Goal: Task Accomplishment & Management: Use online tool/utility

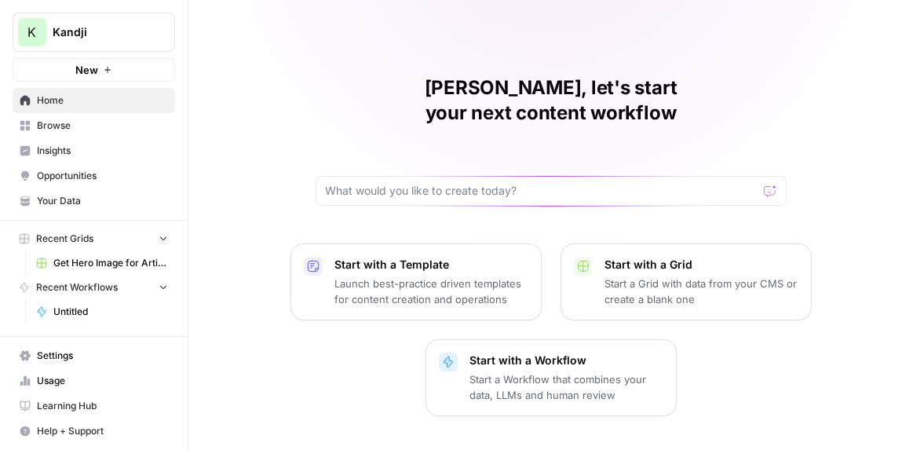
click at [449, 276] on p "Launch best-practice driven templates for content creation and operations" at bounding box center [431, 291] width 193 height 31
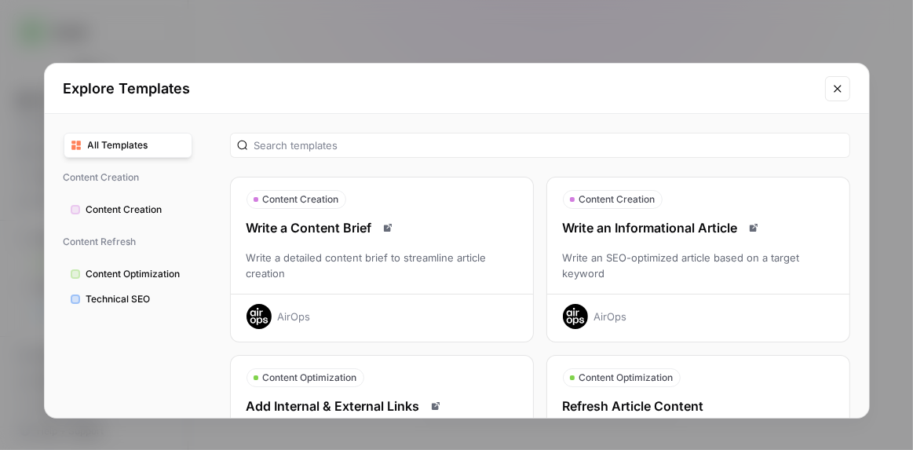
click at [834, 91] on icon "Close modal" at bounding box center [838, 88] width 13 height 13
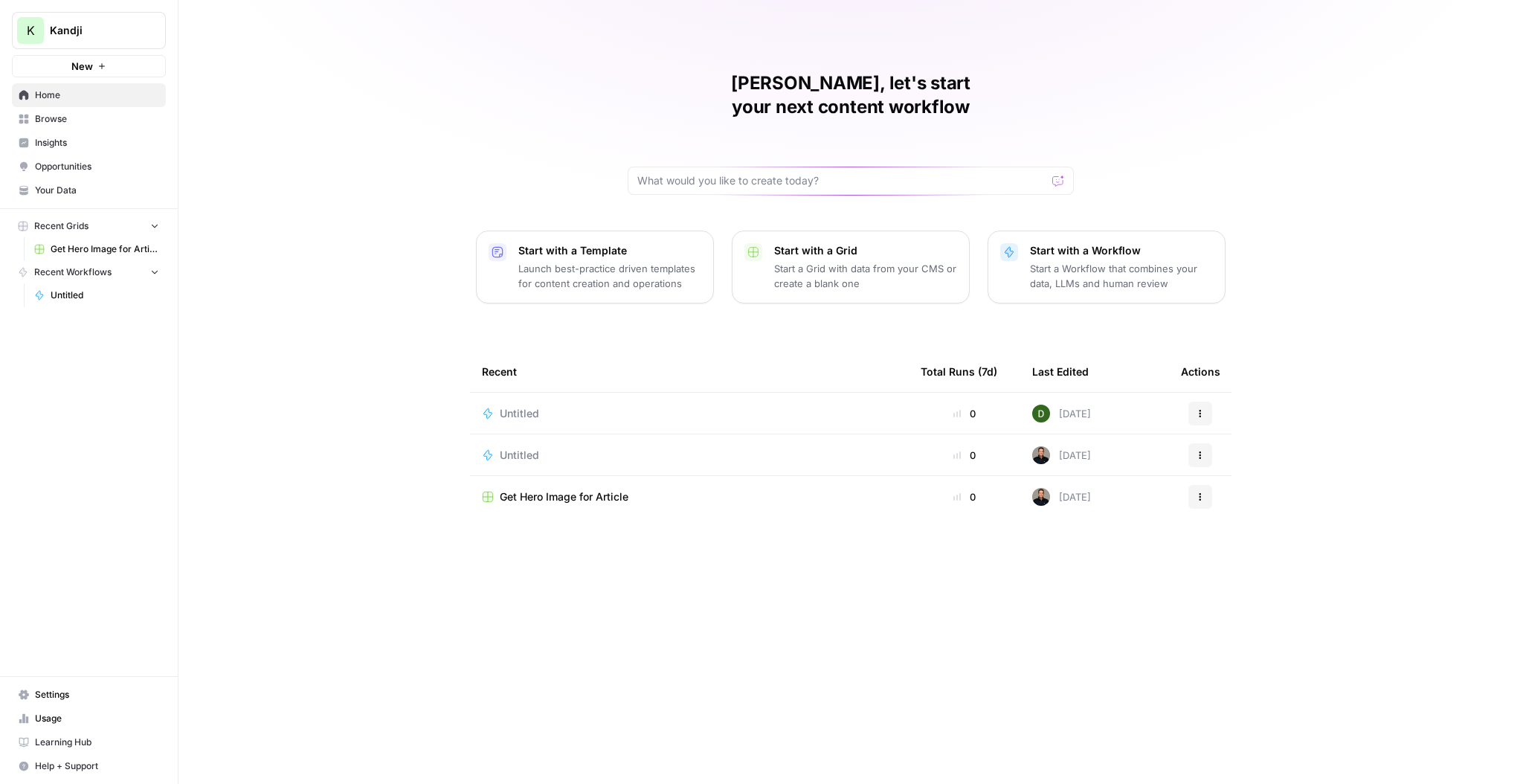
click at [1083, 261] on p "Start a Workflow that combines your data, LLMs and human review" at bounding box center [1121, 276] width 183 height 29
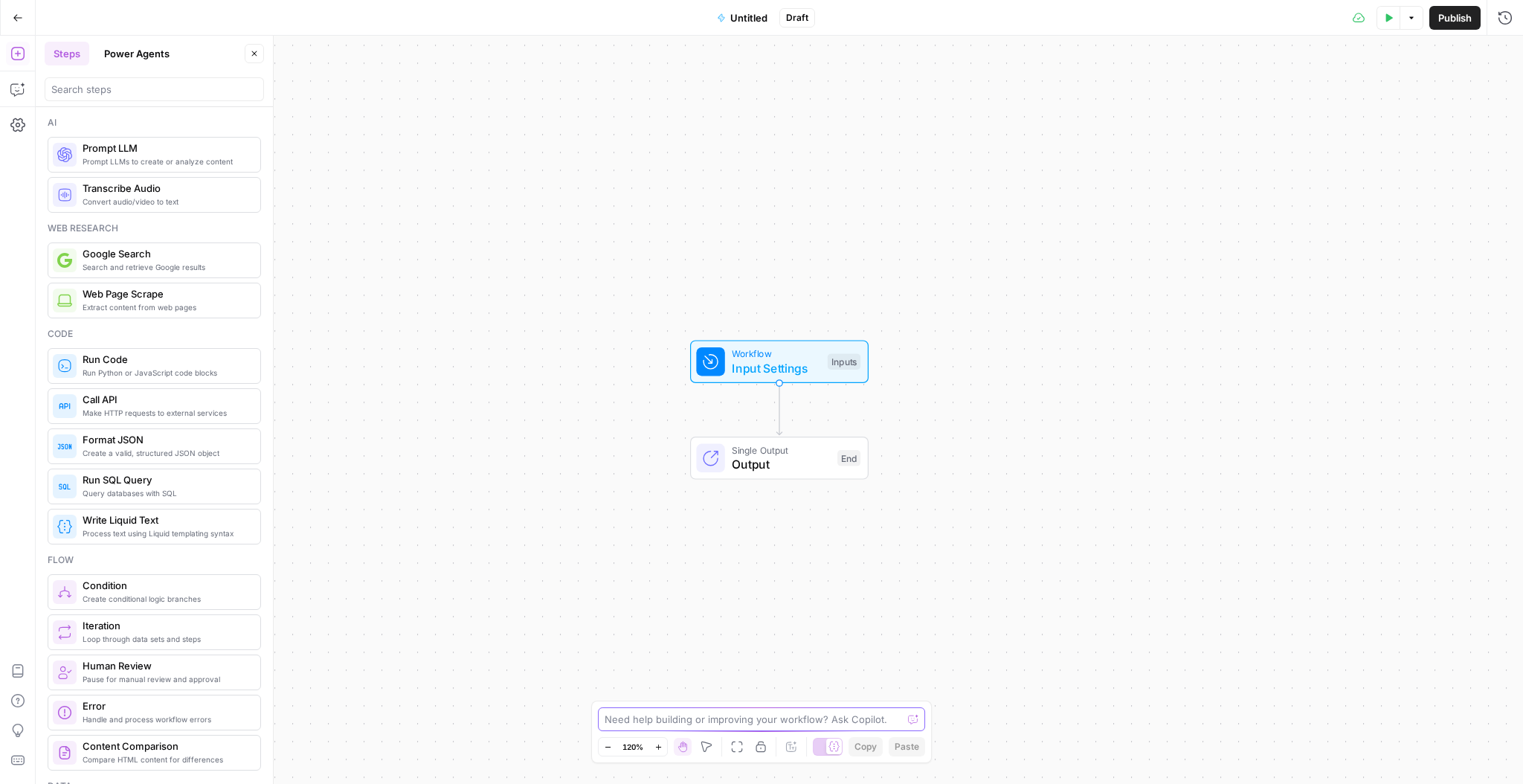
click at [723, 721] on textarea at bounding box center [753, 720] width 297 height 15
paste textarea "Create a [content type] about [topic] for [target audience]. Requirements: - To…"
type textarea "Create a [content type] about [topic] for [target audience]. Requirements: - To…"
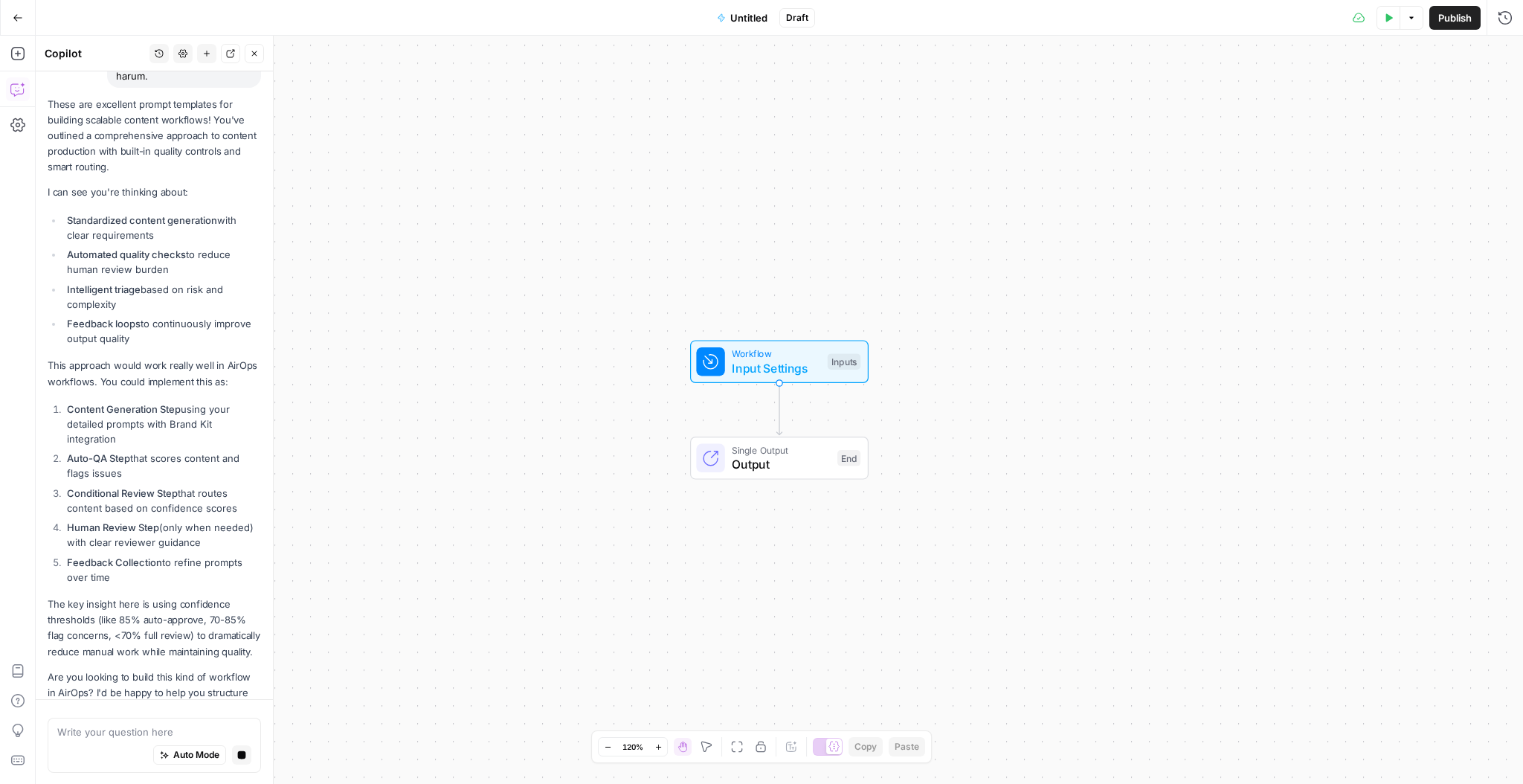
scroll to position [2988, 0]
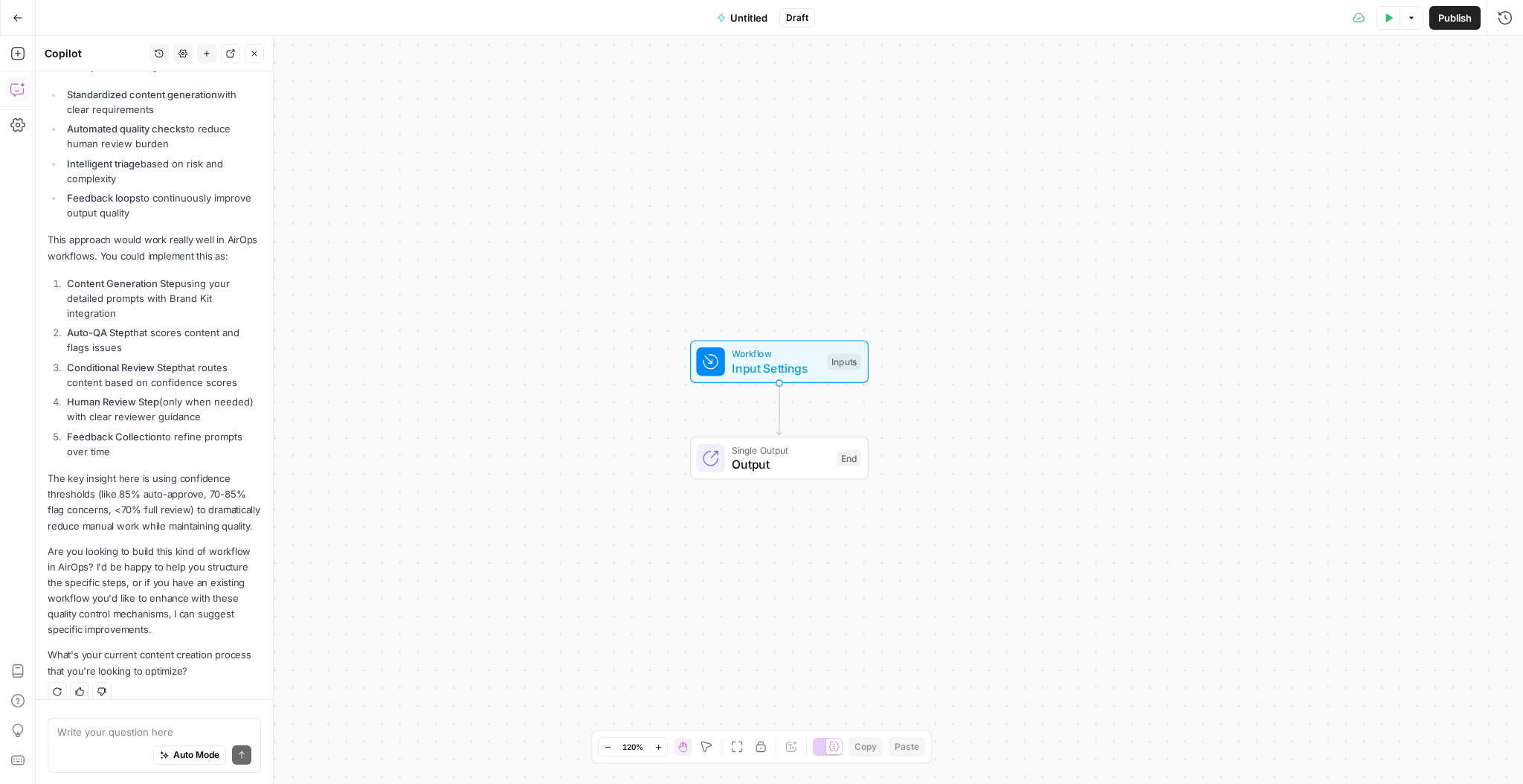
click at [86, 722] on div "Write your question here Auto Mode Send" at bounding box center [153, 744] width 213 height 55
type textarea "Yes, looking to build this workflow in AirOps"
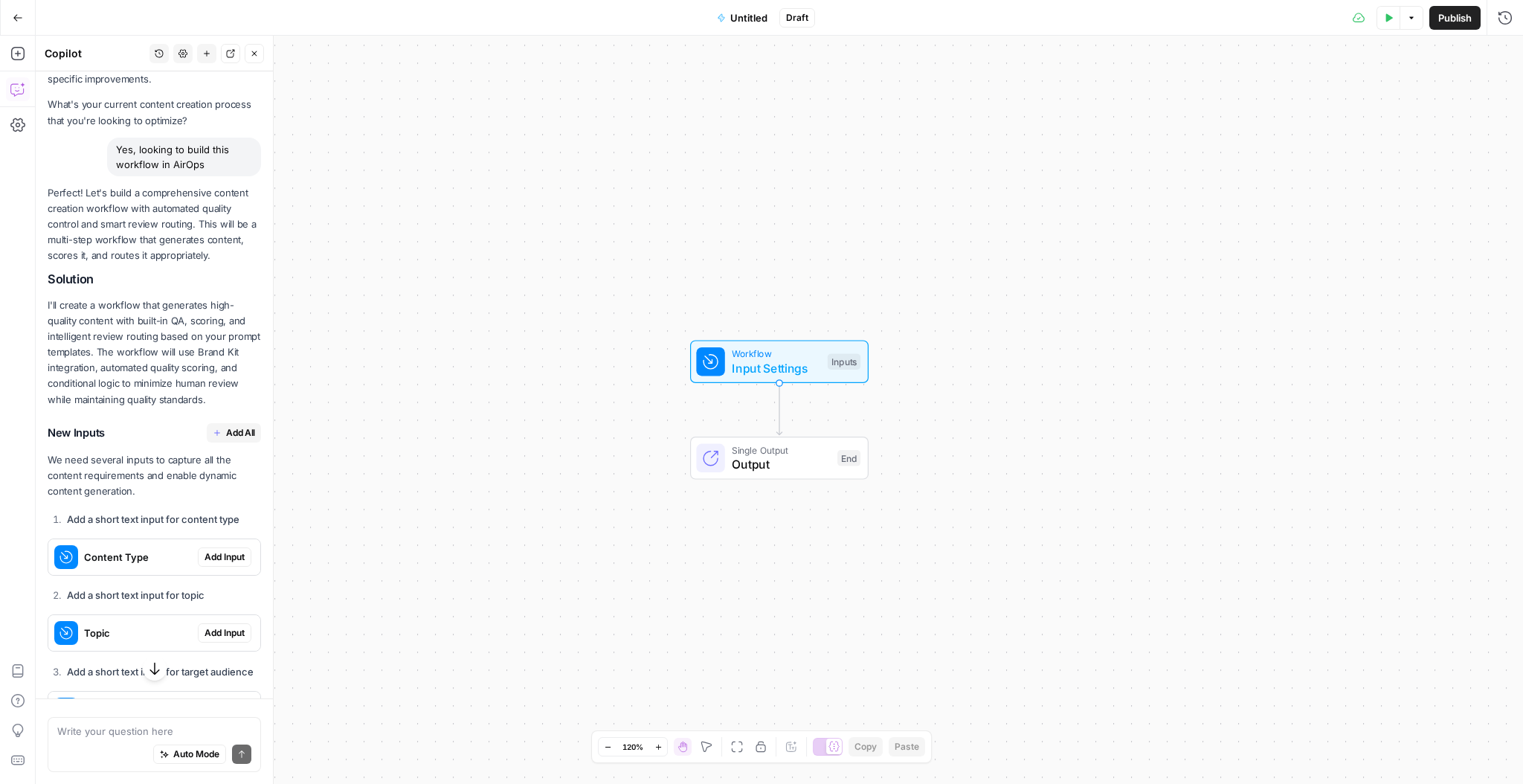
scroll to position [3560, 0]
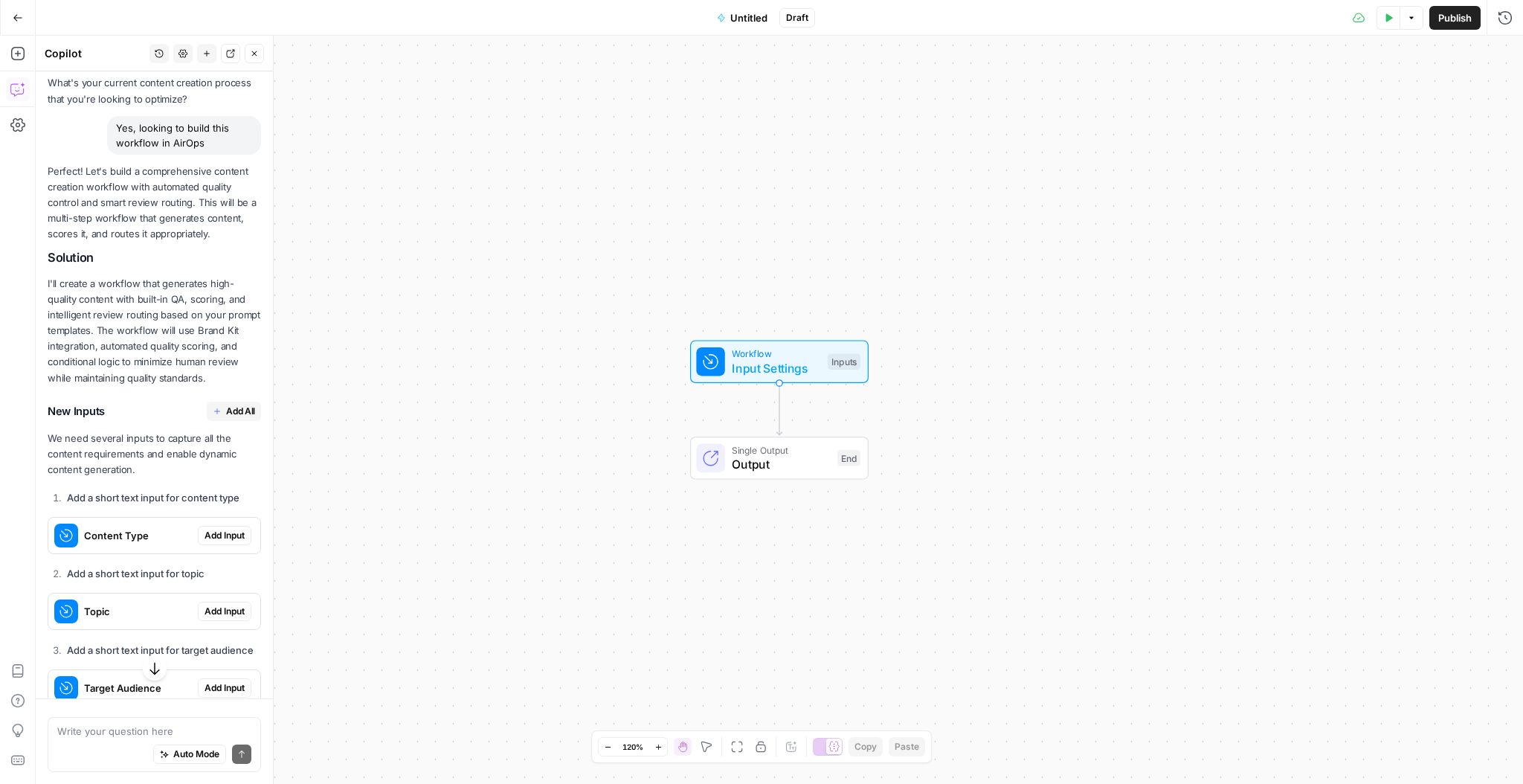
click at [241, 404] on span "Add All" at bounding box center [241, 411] width 29 height 13
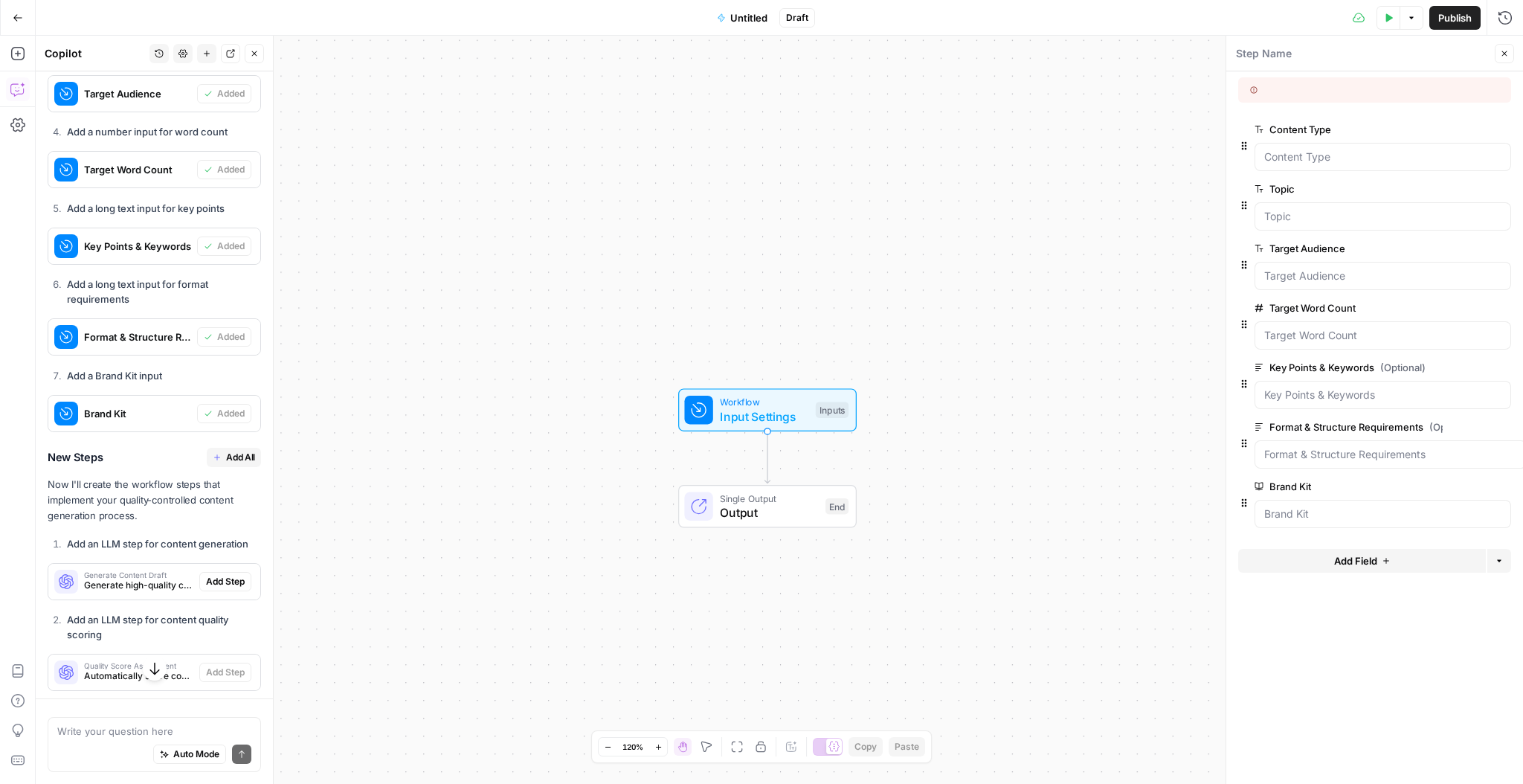
scroll to position [4204, 0]
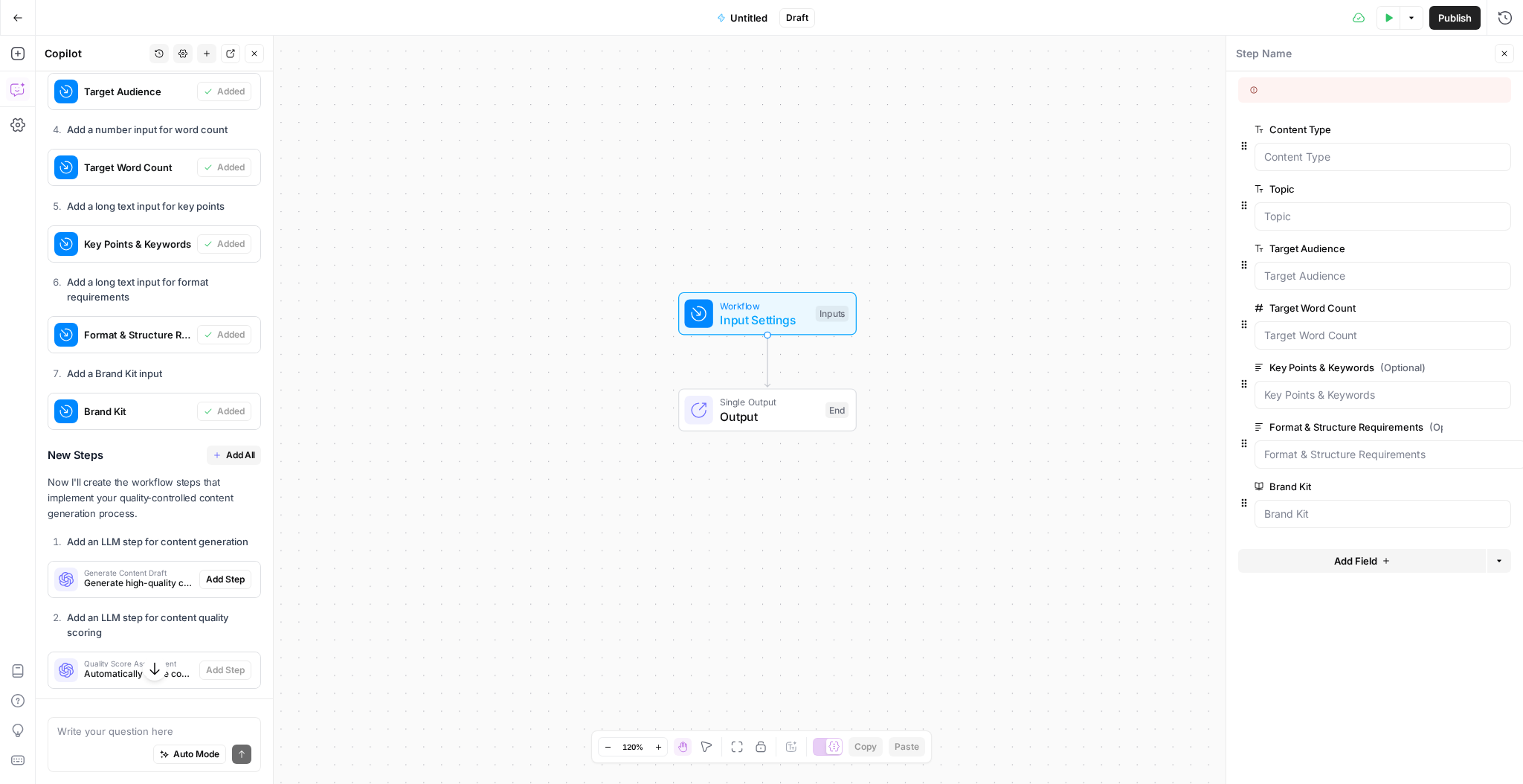
click at [241, 449] on span "Add All" at bounding box center [241, 455] width 29 height 13
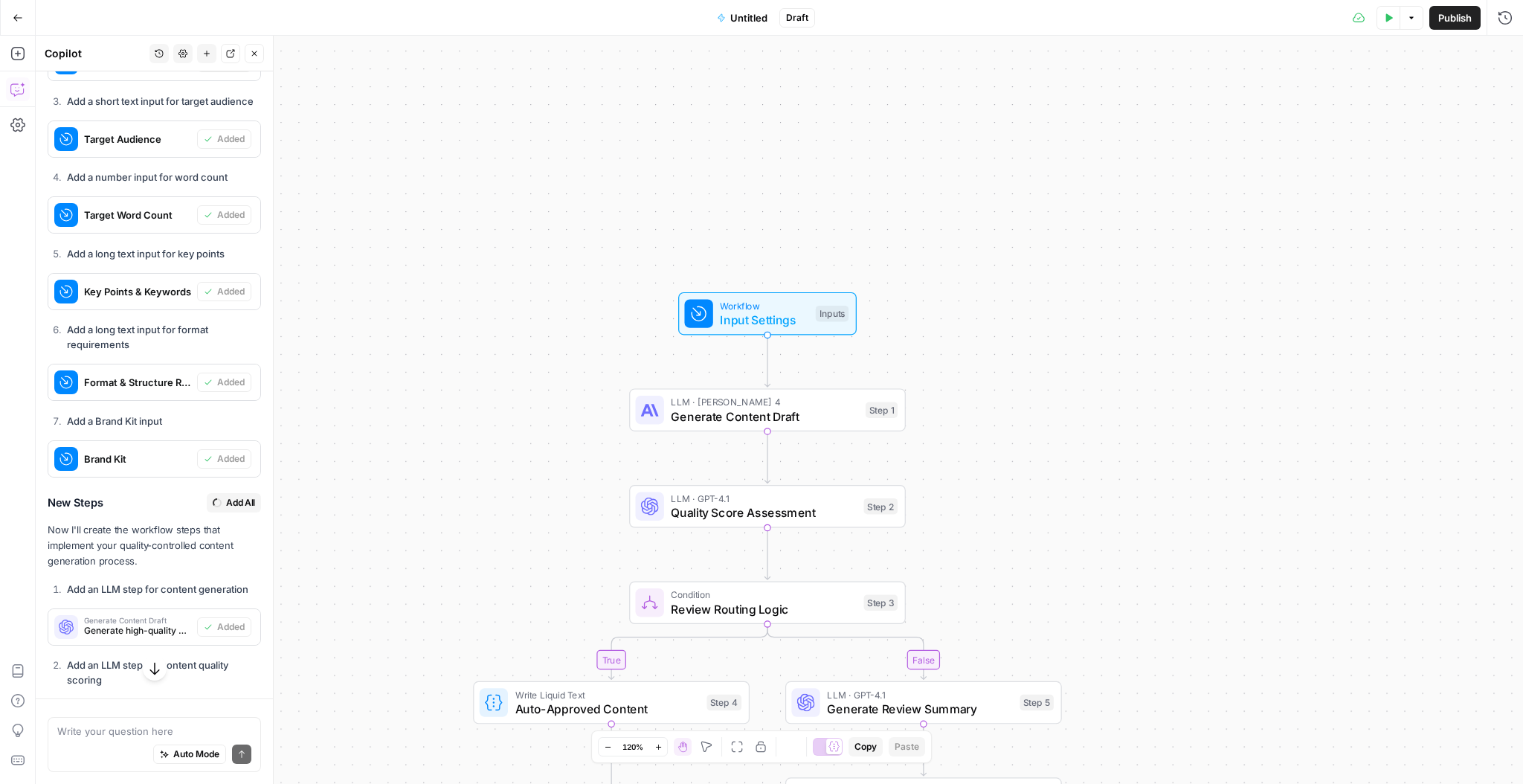
type textarea "Final Content Package"
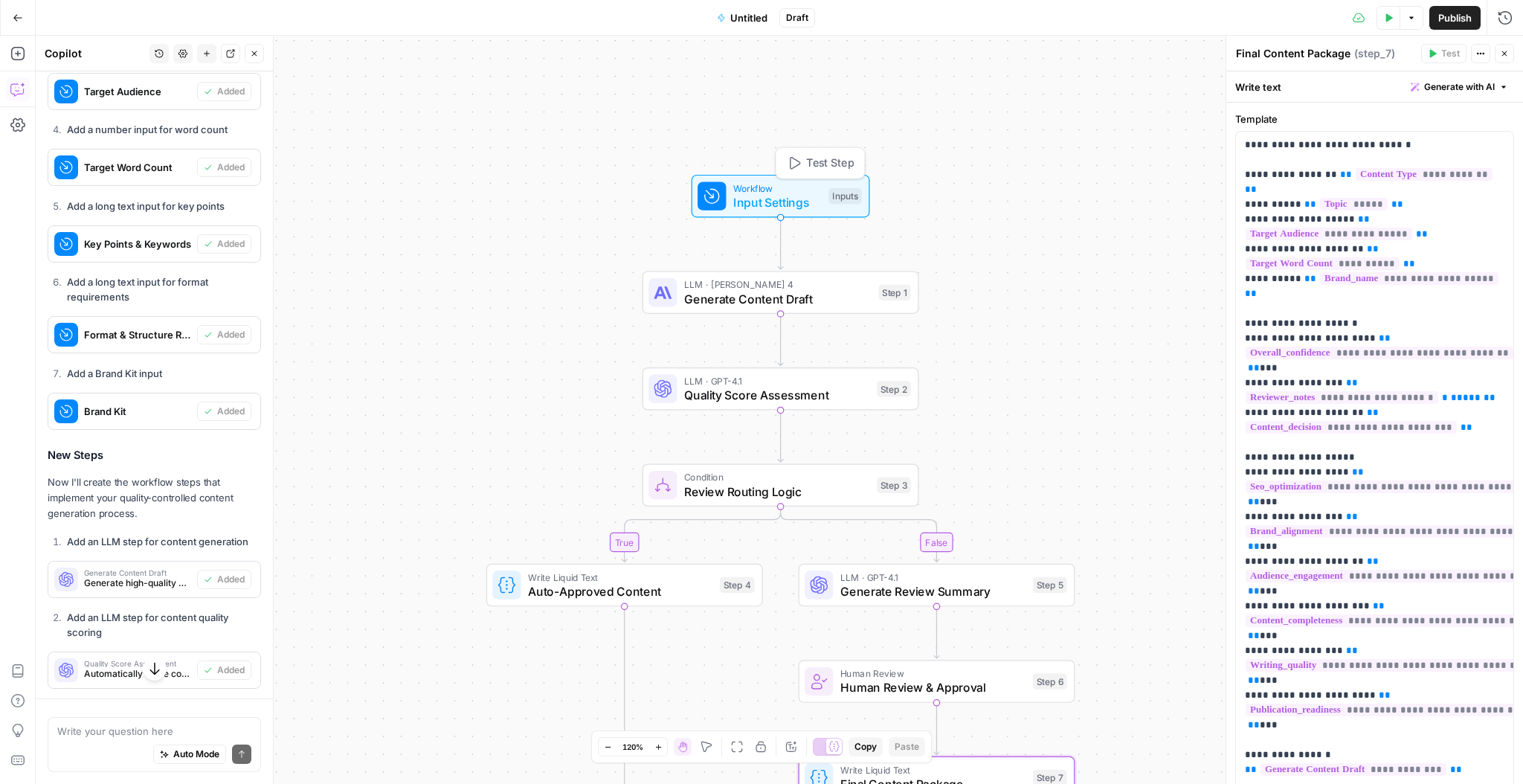
click at [833, 167] on span "Test Step" at bounding box center [830, 163] width 47 height 16
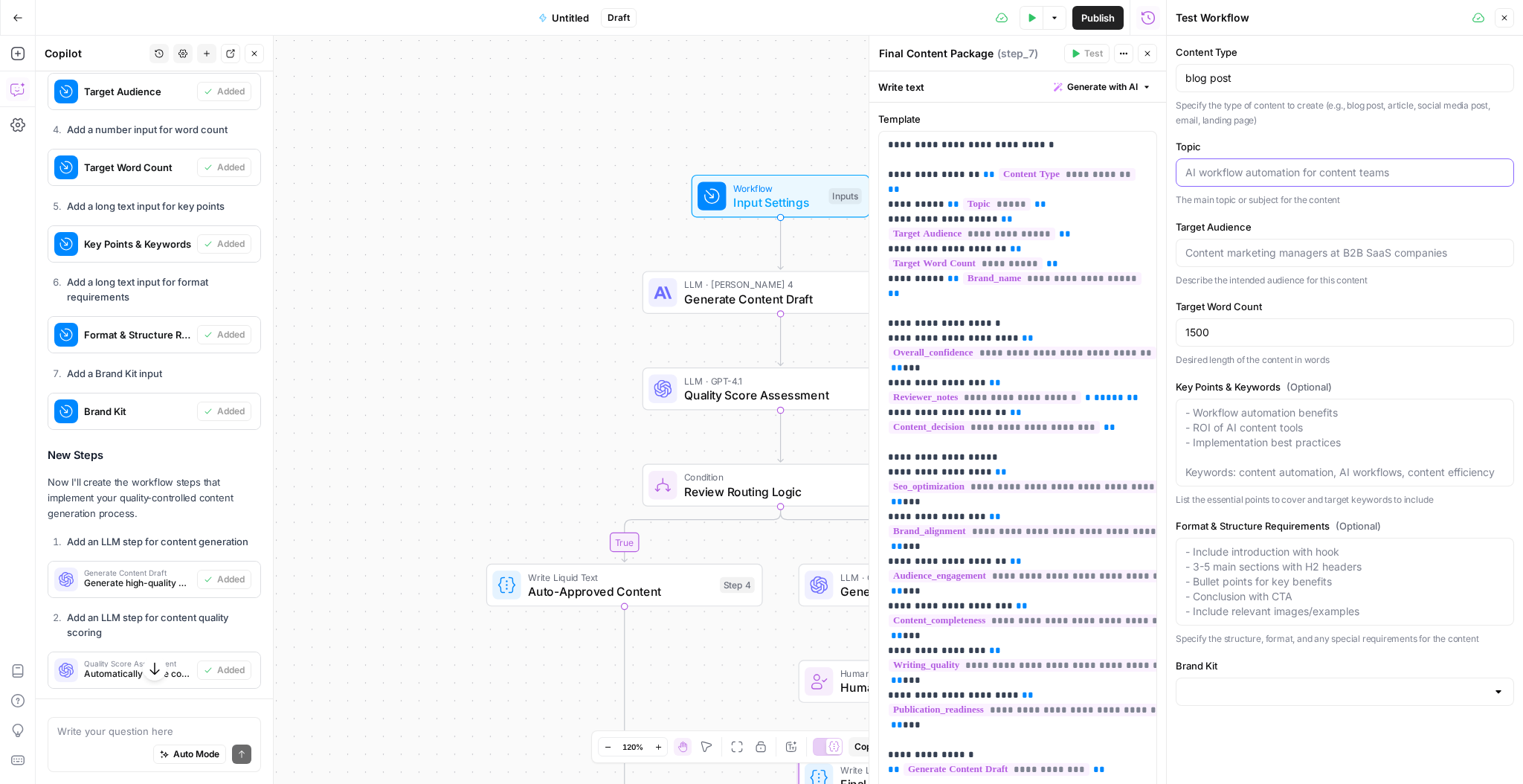
click at [1233, 171] on input "Topic" at bounding box center [1345, 172] width 319 height 15
click at [1232, 172] on input "Topic" at bounding box center [1345, 172] width 319 height 15
paste input "What is SAML?"
type input "What is SAML?"
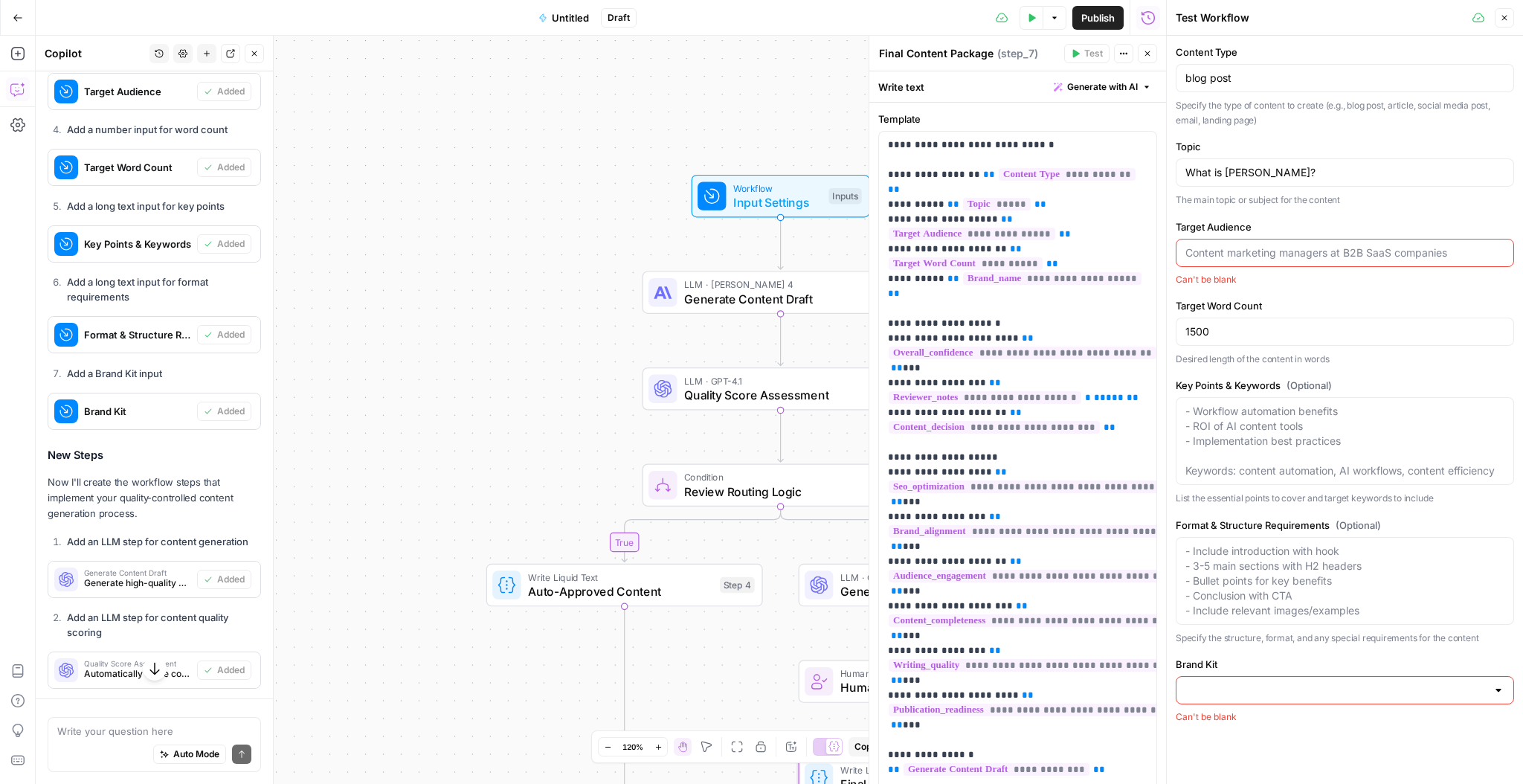
click at [1256, 251] on input "Target Audience" at bounding box center [1345, 253] width 319 height 15
type input "Problem aware for IAM prospects"
drag, startPoint x: 1346, startPoint y: 439, endPoint x: 1286, endPoint y: 500, distance: 85.6
click at [1273, 437] on textarea "Key Points & Keywords (Optional)" at bounding box center [1345, 442] width 319 height 75
click at [1454, 690] on input "Brand Kit" at bounding box center [1336, 691] width 301 height 15
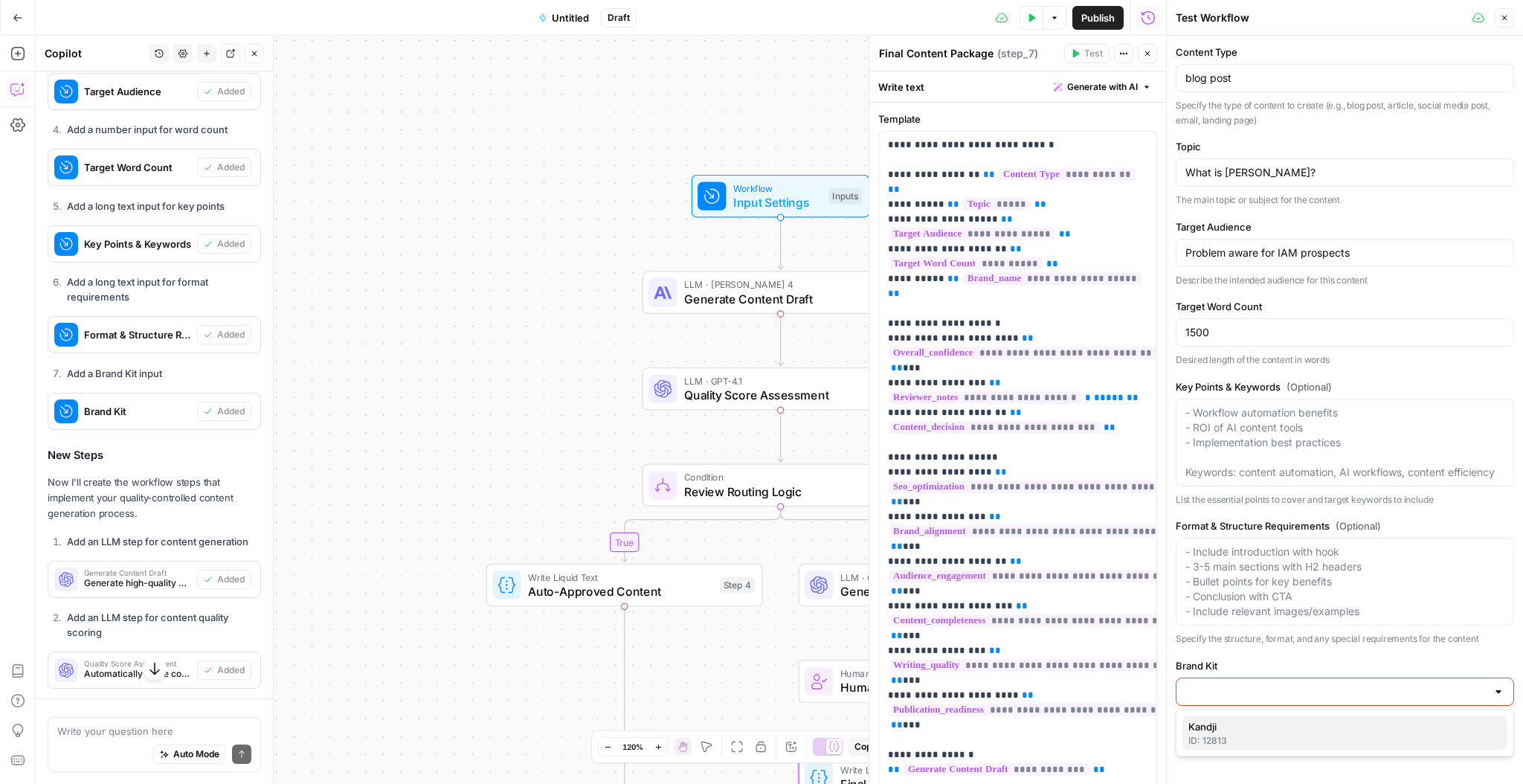
click at [1207, 732] on span "Kandji" at bounding box center [1342, 726] width 307 height 15
type input "Kandji"
click at [1358, 614] on textarea "Format & Structure Requirements (Optional)" at bounding box center [1345, 581] width 319 height 75
click at [1370, 611] on textarea "Format & Structure Requirements (Optional)" at bounding box center [1345, 581] width 319 height 75
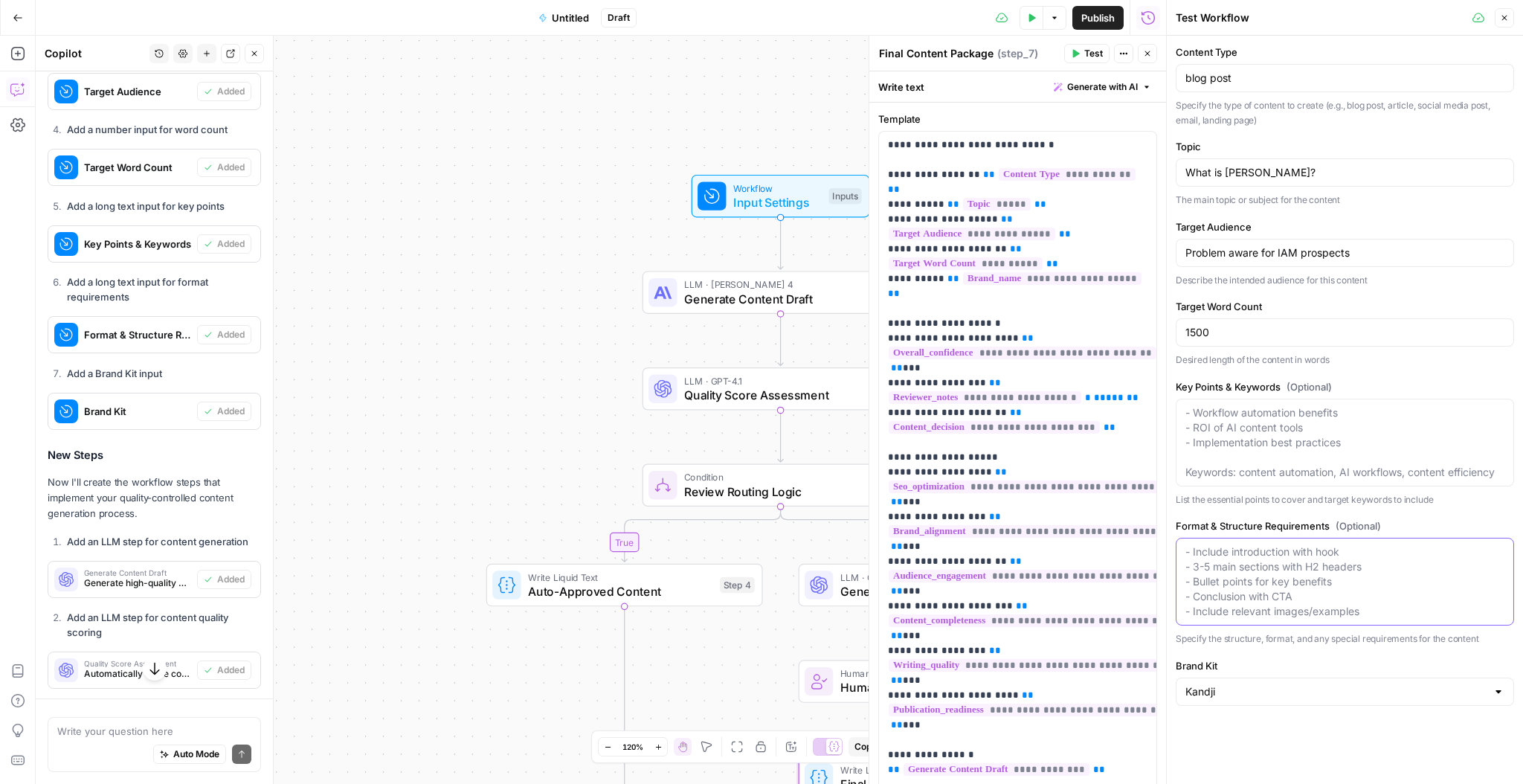
click at [1364, 611] on textarea "Format & Structure Requirements (Optional)" at bounding box center [1345, 581] width 319 height 75
drag, startPoint x: 1373, startPoint y: 614, endPoint x: 1198, endPoint y: 566, distance: 181.5
click at [1197, 569] on textarea "Format & Structure Requirements (Optional)" at bounding box center [1345, 581] width 319 height 75
drag, startPoint x: 1187, startPoint y: 545, endPoint x: 1285, endPoint y: 602, distance: 113.4
click at [1285, 602] on textarea "Format & Structure Requirements (Optional)" at bounding box center [1345, 581] width 319 height 75
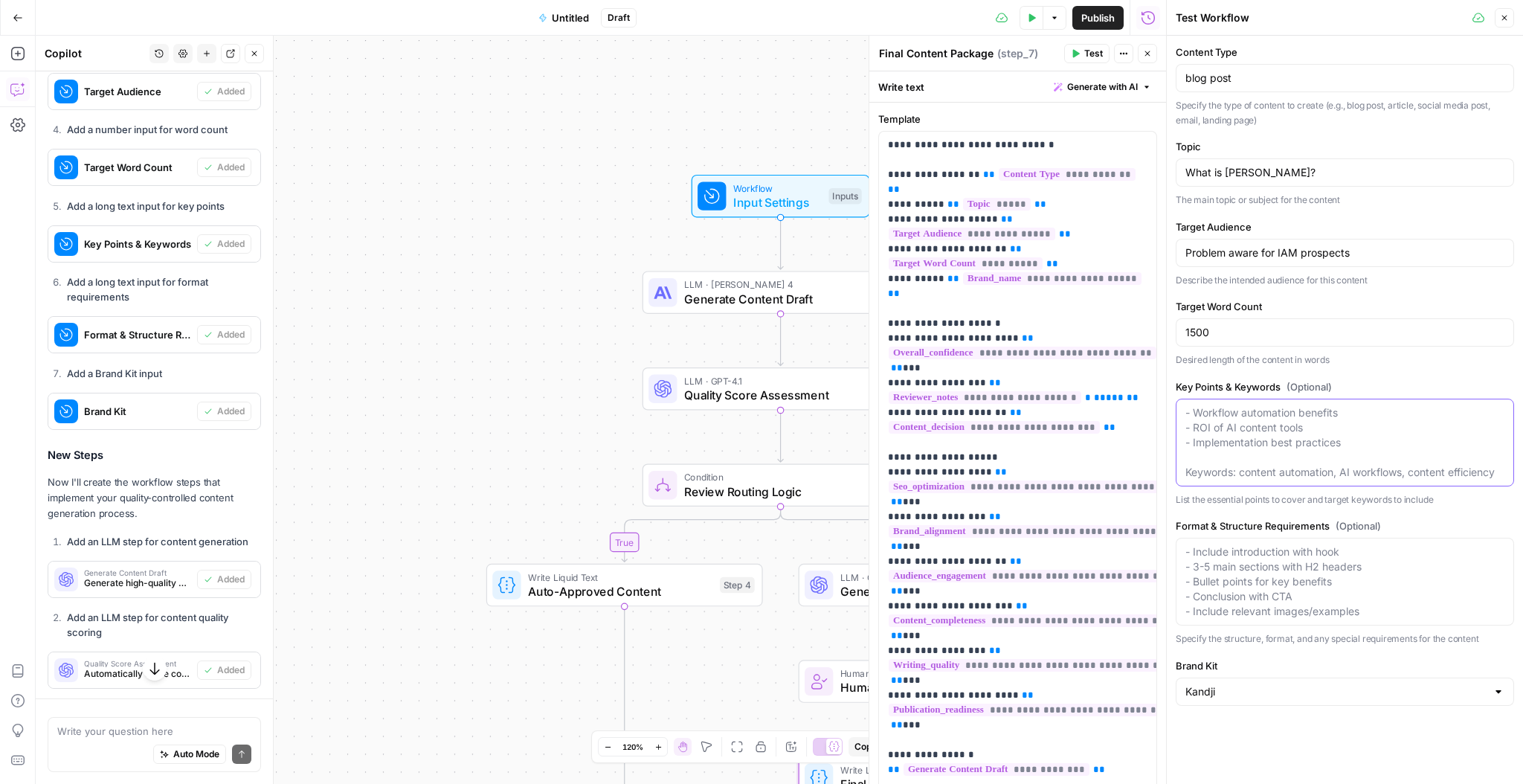
drag, startPoint x: 1345, startPoint y: 442, endPoint x: 1197, endPoint y: 424, distance: 149.1
click at [1197, 424] on textarea "Key Points & Keywords (Optional)" at bounding box center [1345, 442] width 319 height 75
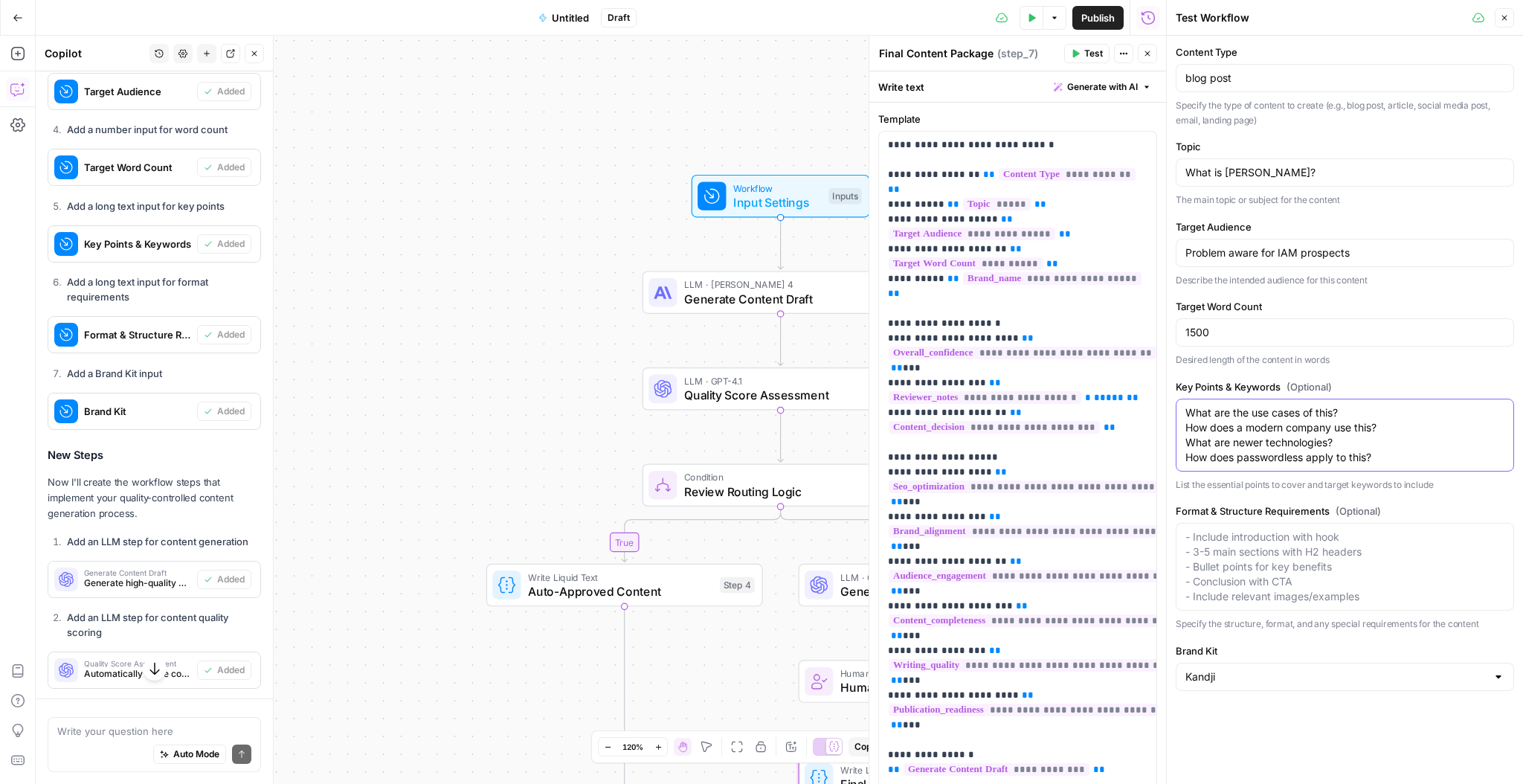
type textarea "What are the use cases of this? How does a modern company use this? What are ne…"
click at [1090, 54] on span "Test" at bounding box center [1094, 53] width 19 height 13
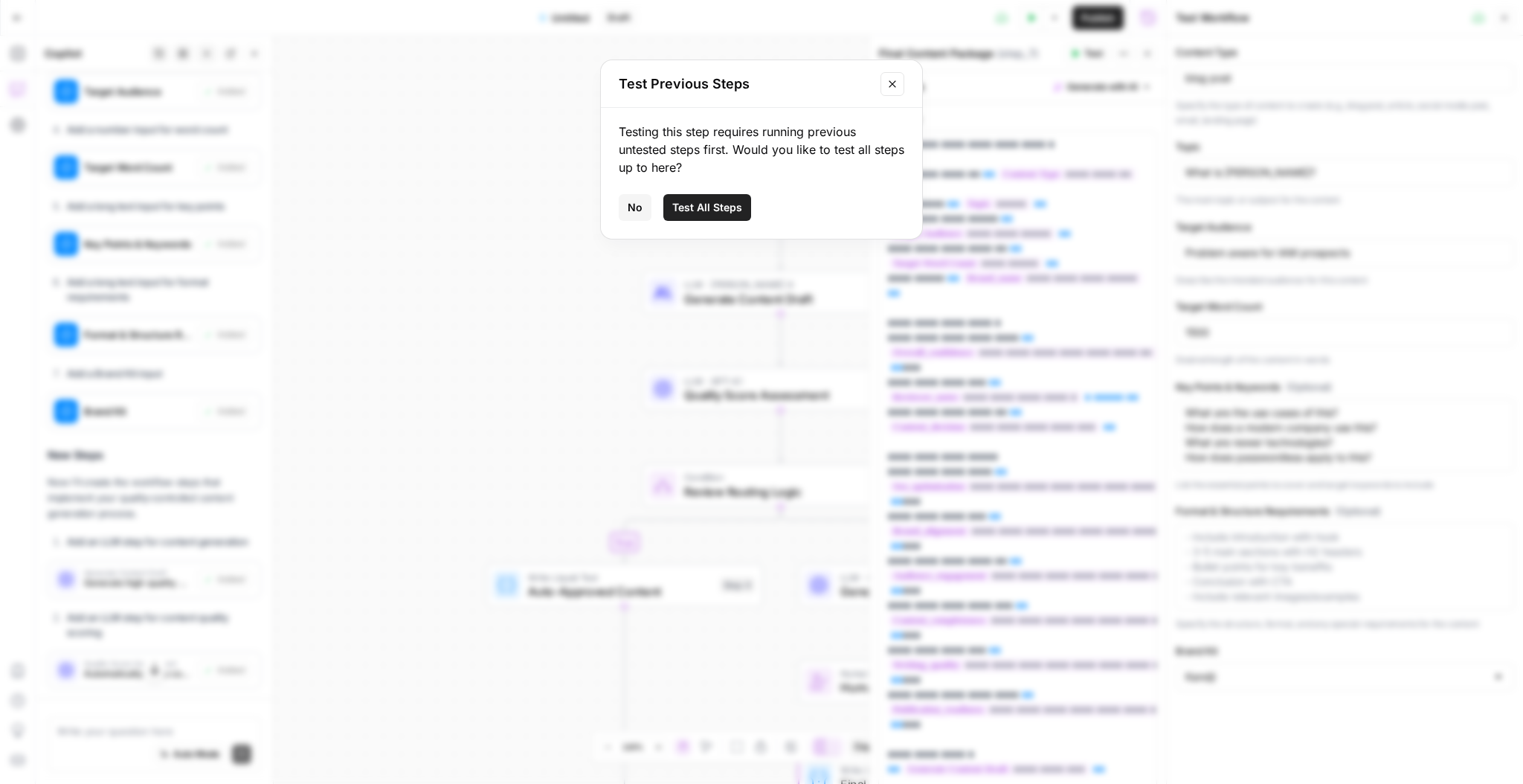
click at [705, 208] on span "Test All Steps" at bounding box center [708, 207] width 70 height 15
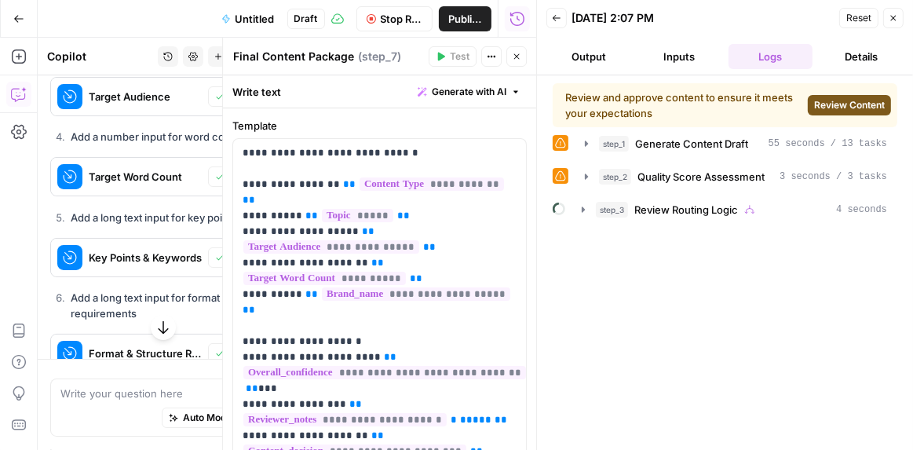
scroll to position [4440, 0]
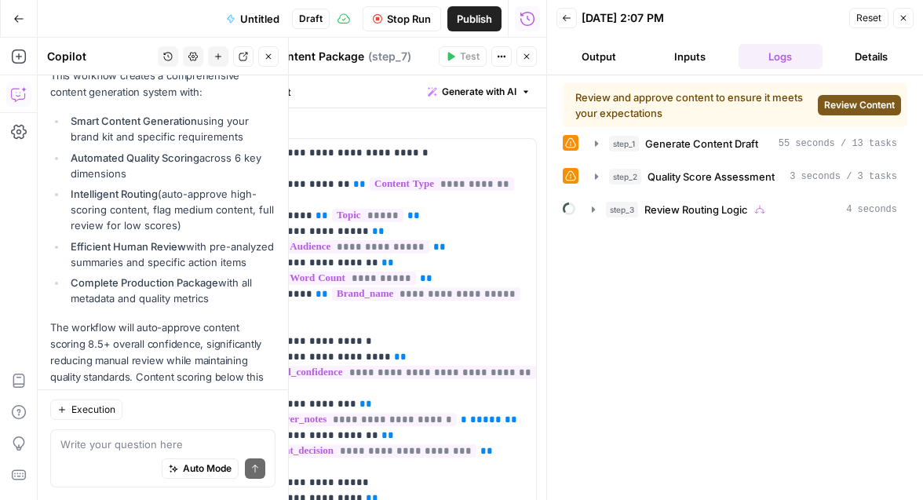
scroll to position [5605, 0]
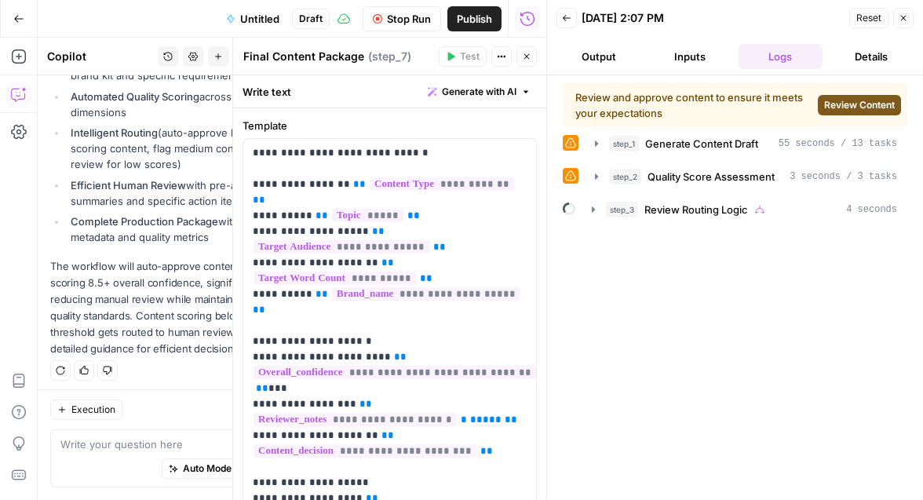
click at [605, 56] on button "Output" at bounding box center [599, 56] width 85 height 25
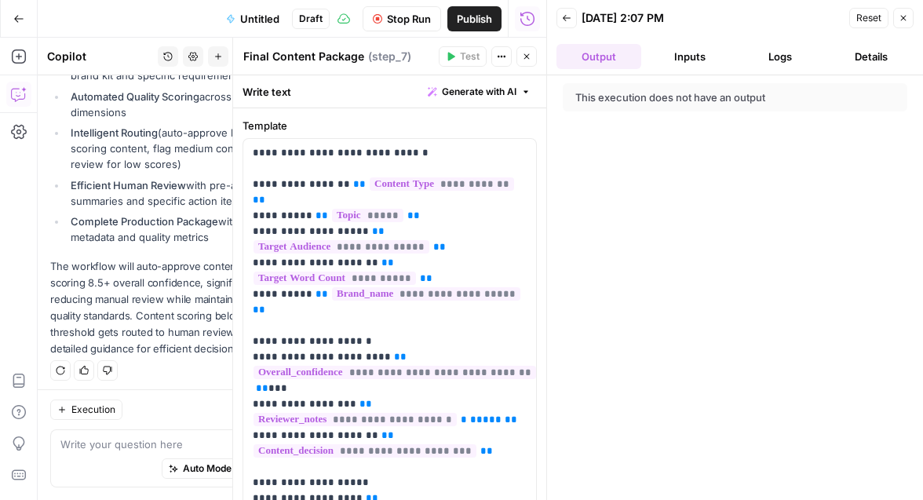
drag, startPoint x: 688, startPoint y: 57, endPoint x: 696, endPoint y: 58, distance: 7.9
click at [689, 58] on button "Inputs" at bounding box center [690, 56] width 85 height 25
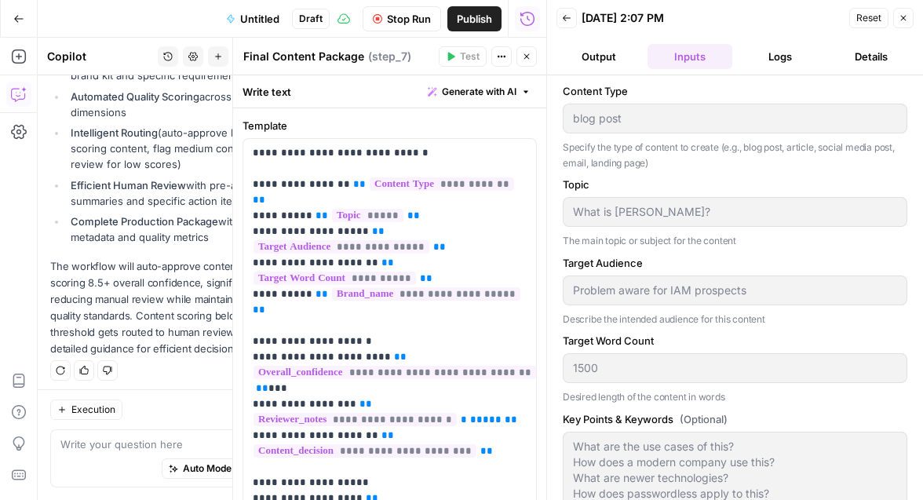
click at [781, 60] on button "Logs" at bounding box center [781, 56] width 85 height 25
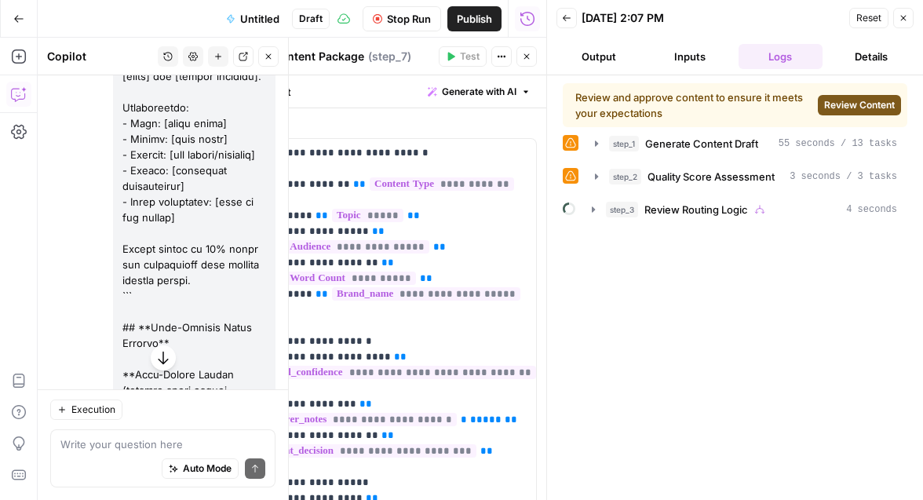
scroll to position [163, 0]
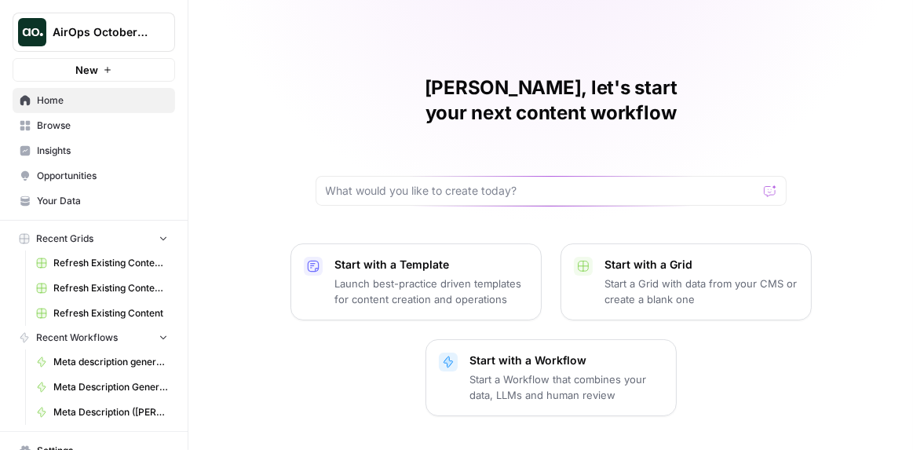
scroll to position [91, 0]
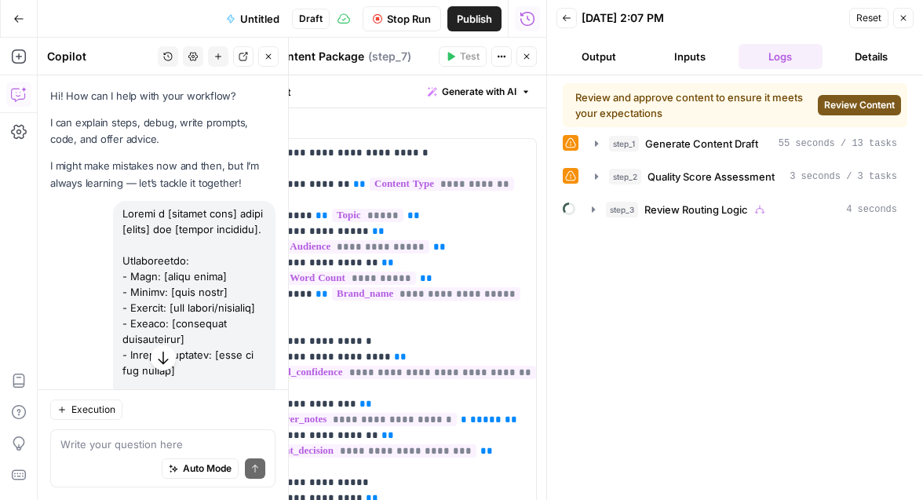
scroll to position [163, 0]
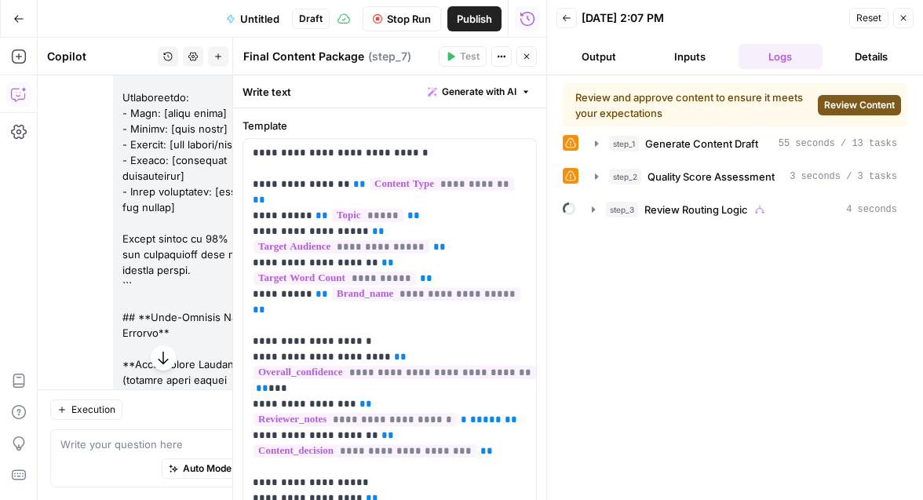
click at [398, 16] on span "Stop Run" at bounding box center [409, 19] width 44 height 16
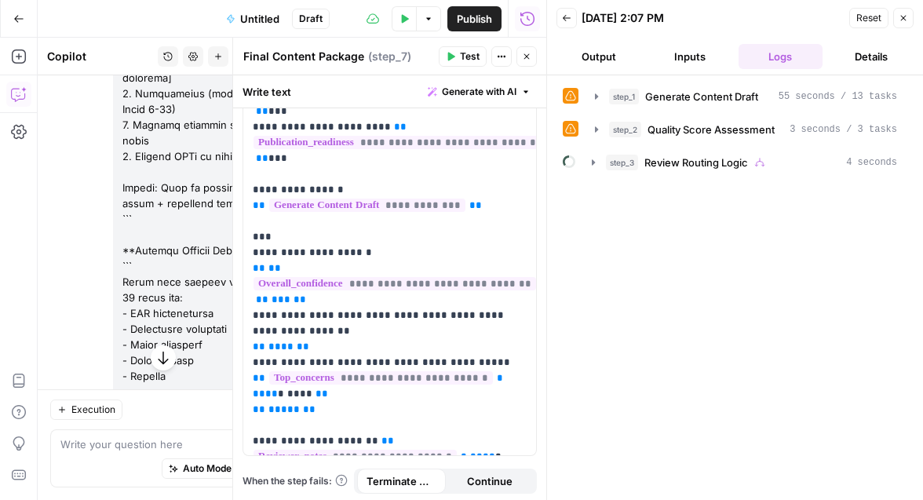
scroll to position [609, 0]
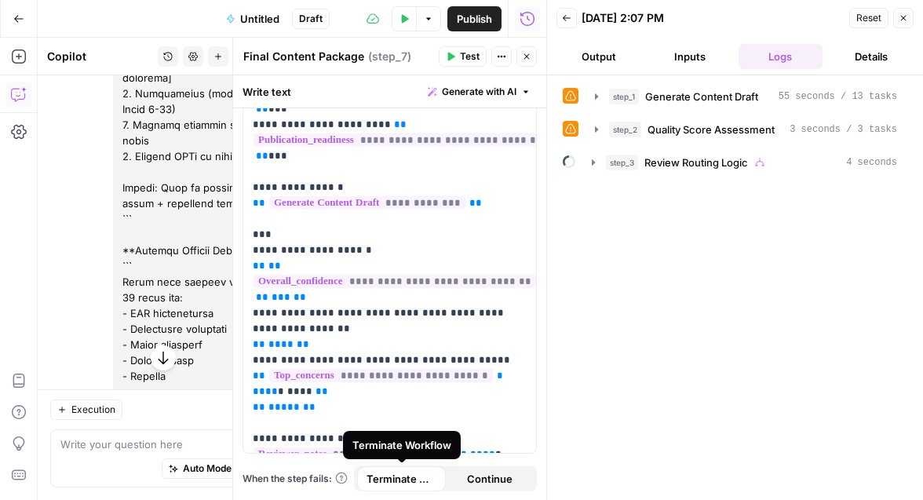
click at [412, 482] on span "Terminate Workflow" at bounding box center [402, 479] width 70 height 16
click at [498, 484] on span "Continue" at bounding box center [490, 479] width 46 height 16
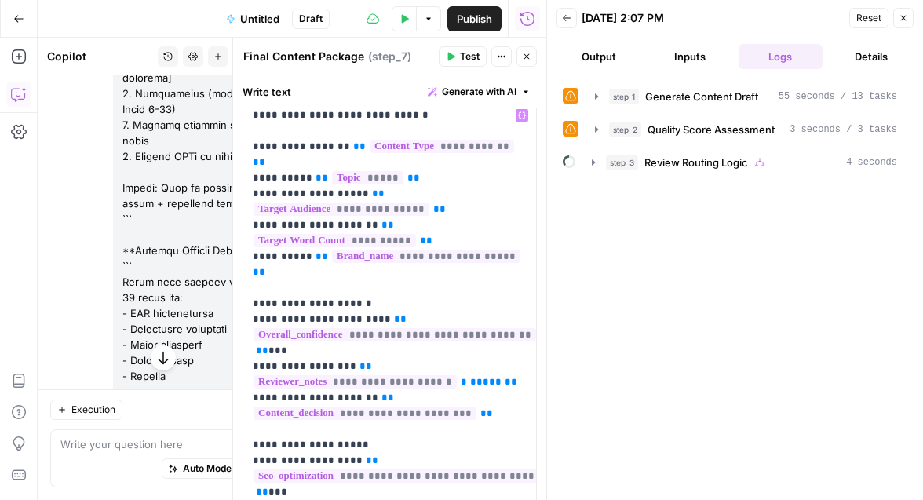
scroll to position [0, 0]
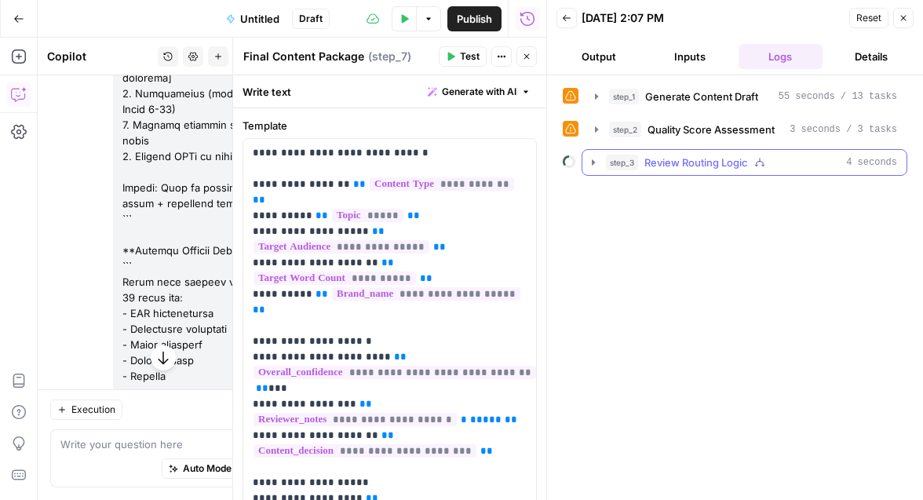
click at [587, 156] on icon "button" at bounding box center [593, 162] width 13 height 13
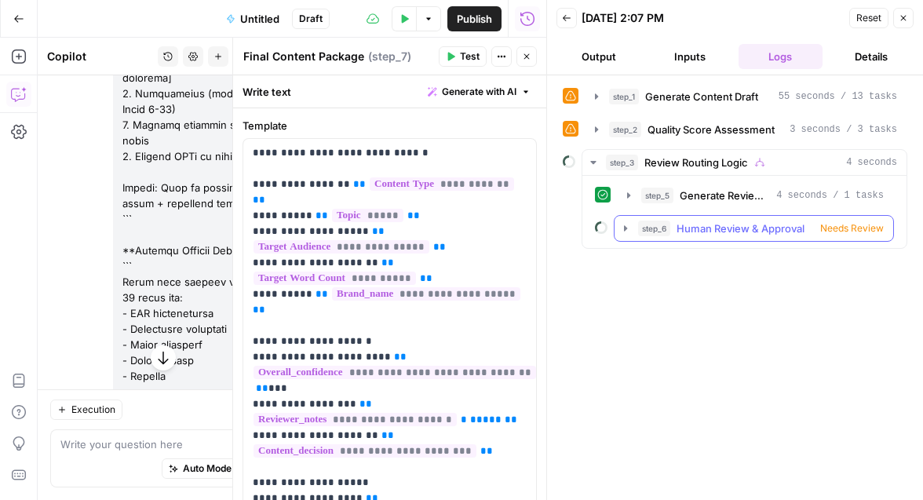
click at [627, 225] on icon "button" at bounding box center [626, 228] width 13 height 13
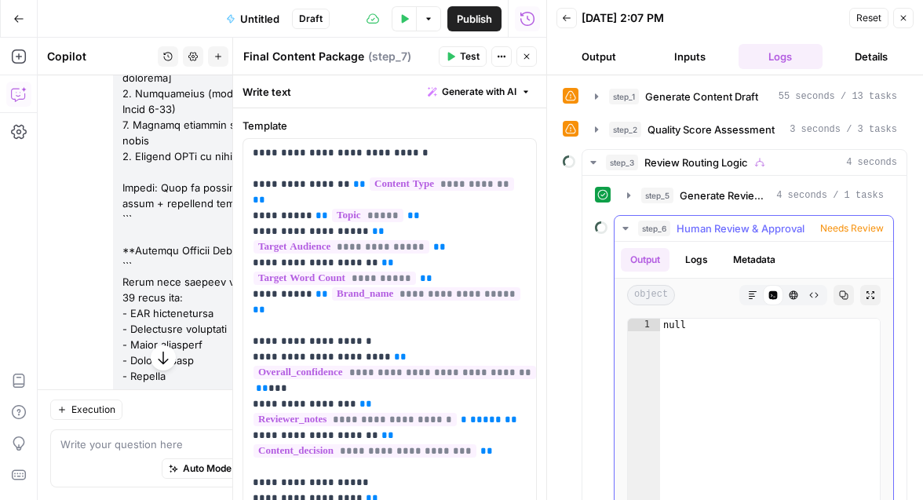
click at [626, 227] on icon "button" at bounding box center [626, 228] width 13 height 13
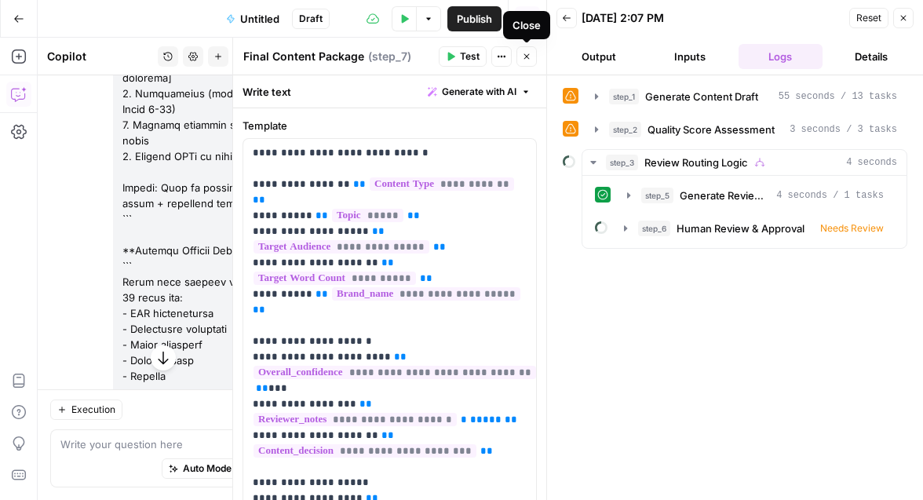
click at [522, 57] on icon "button" at bounding box center [526, 56] width 9 height 9
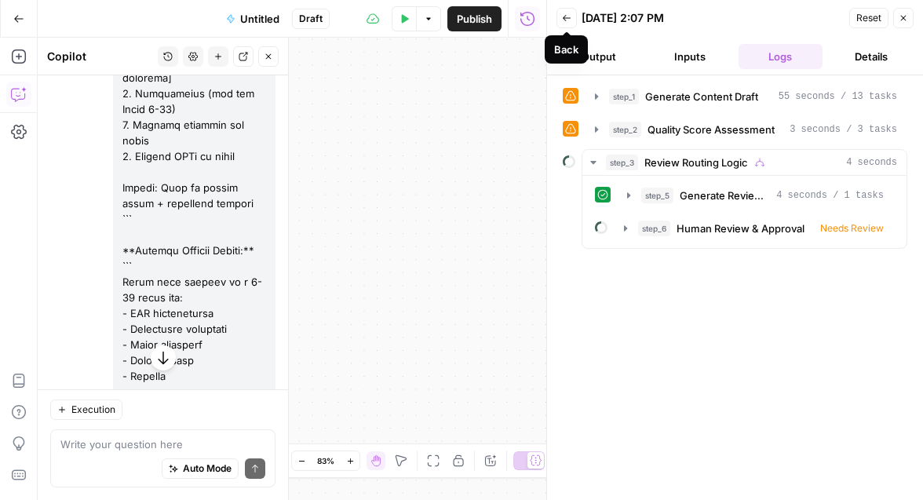
click at [565, 16] on icon "button" at bounding box center [566, 17] width 9 height 9
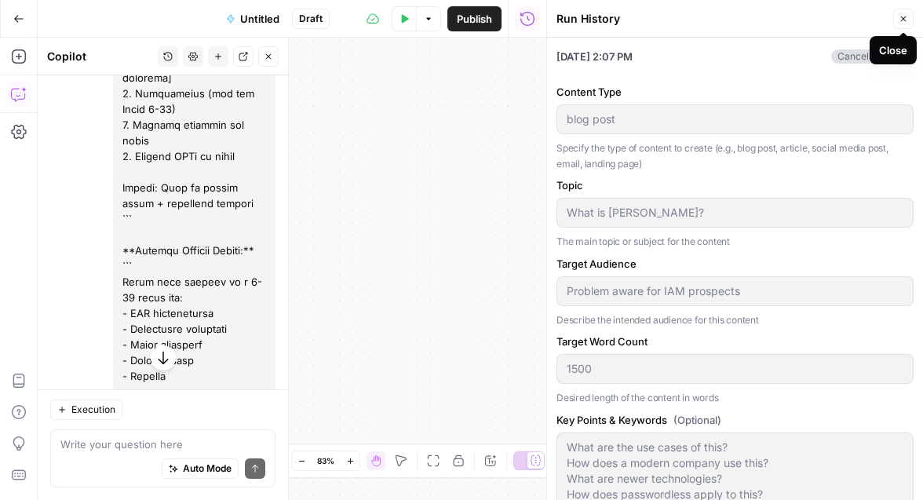
click at [907, 20] on icon "button" at bounding box center [903, 18] width 9 height 9
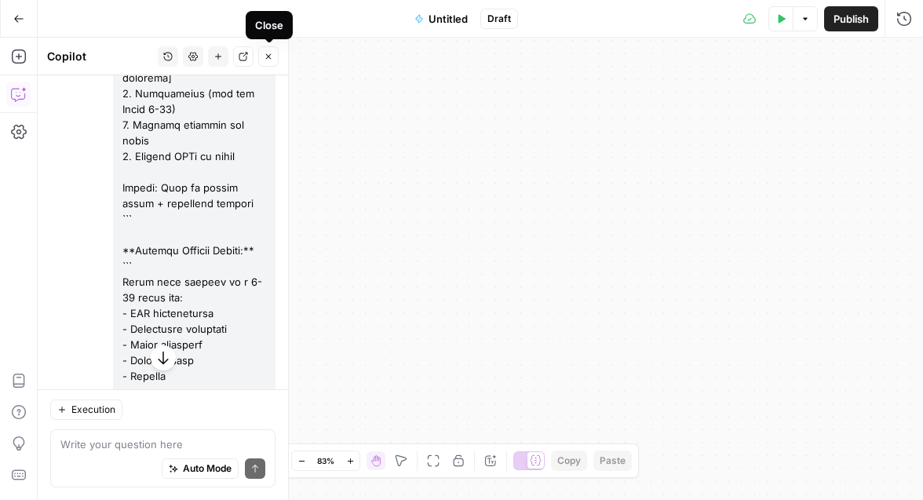
click at [271, 58] on icon "button" at bounding box center [268, 56] width 9 height 9
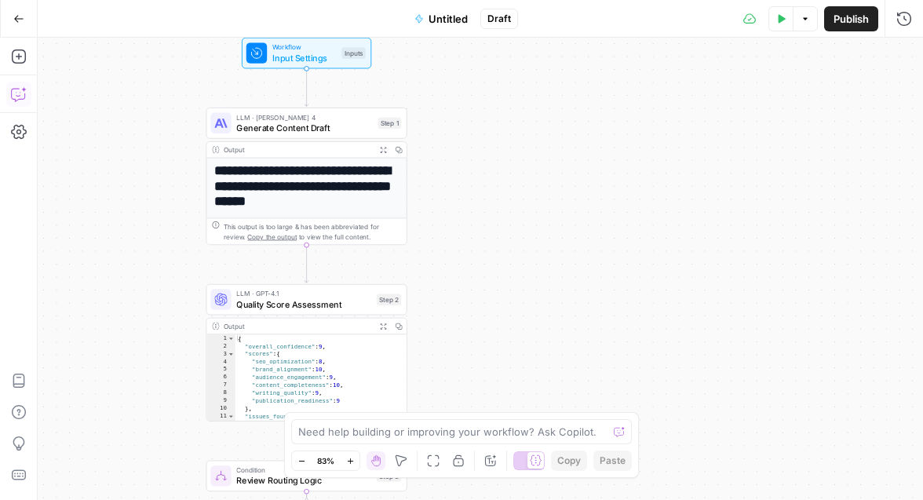
drag, startPoint x: 313, startPoint y: 232, endPoint x: 556, endPoint y: 217, distance: 243.2
click at [558, 198] on div "**********" at bounding box center [481, 269] width 886 height 463
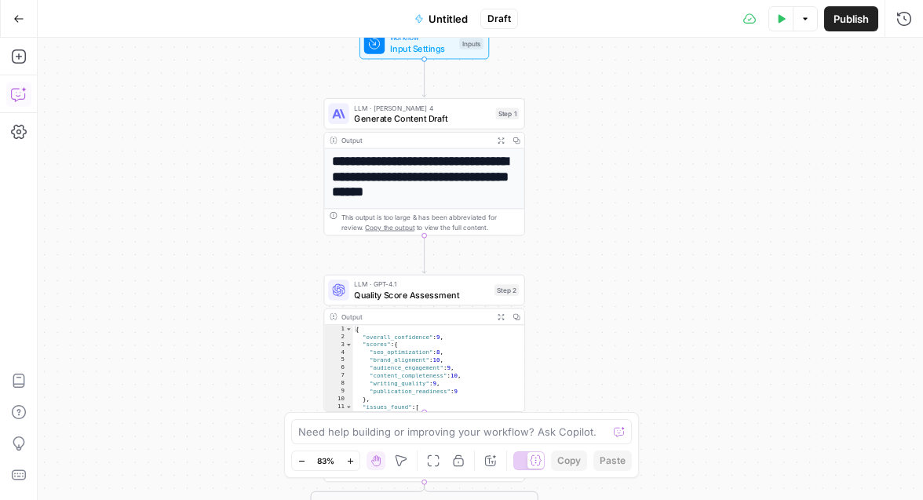
drag, startPoint x: 602, startPoint y: 324, endPoint x: 703, endPoint y: 317, distance: 100.7
click at [704, 317] on div "**********" at bounding box center [481, 269] width 886 height 463
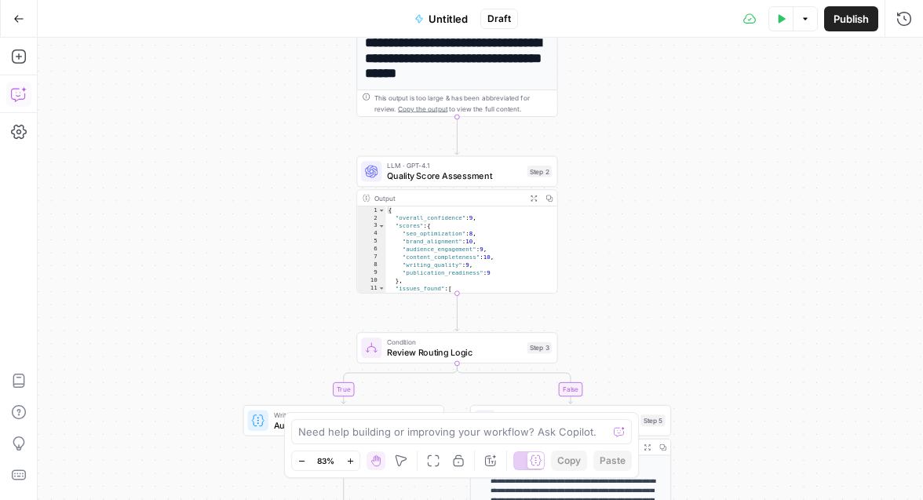
drag, startPoint x: 607, startPoint y: 259, endPoint x: 640, endPoint y: 140, distance: 123.8
click at [640, 139] on div "**********" at bounding box center [481, 269] width 886 height 463
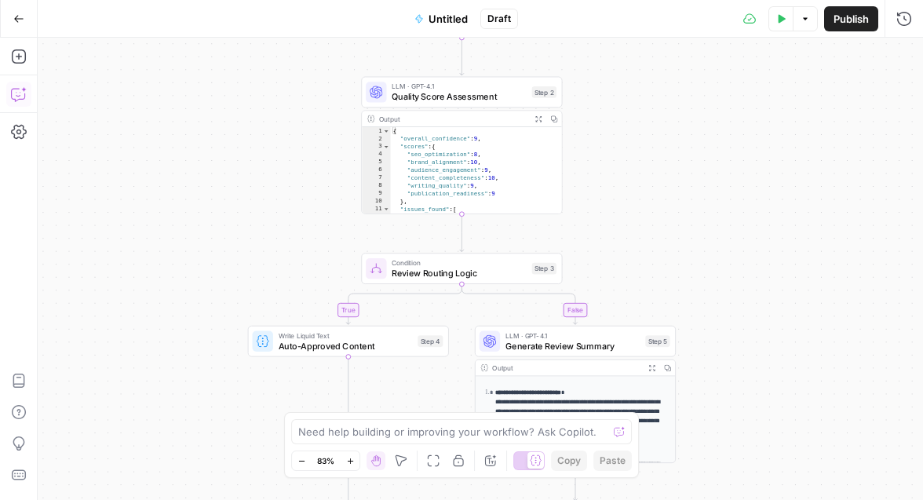
drag, startPoint x: 617, startPoint y: 252, endPoint x: 621, endPoint y: 168, distance: 84.1
click at [621, 168] on div "**********" at bounding box center [481, 269] width 886 height 463
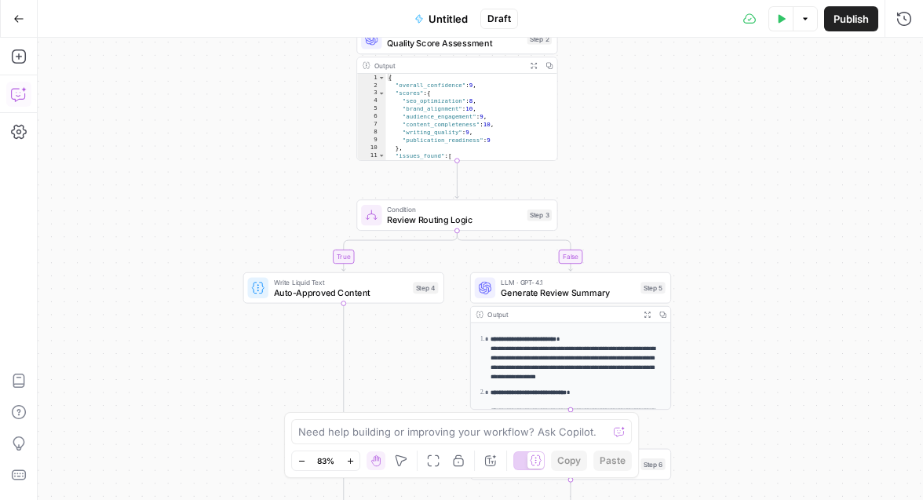
drag, startPoint x: 652, startPoint y: 264, endPoint x: 645, endPoint y: 221, distance: 42.9
click at [646, 221] on div "**********" at bounding box center [481, 269] width 886 height 463
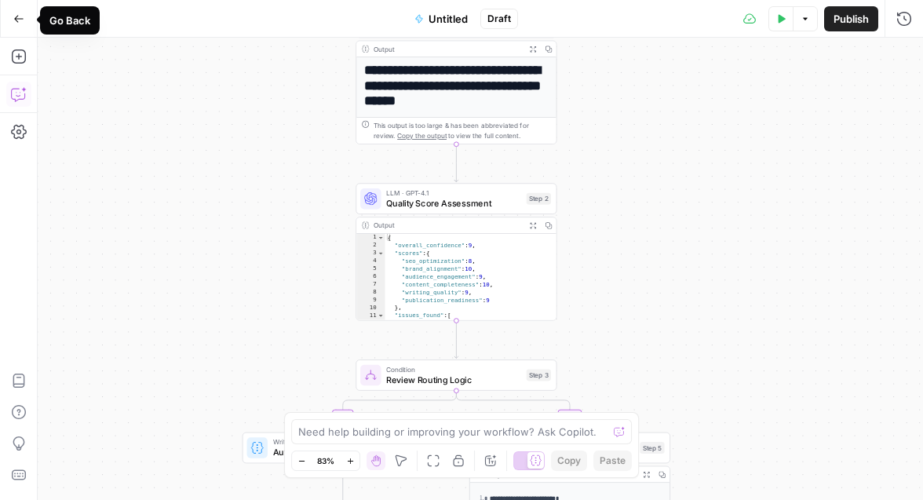
click at [29, 22] on button "Go Back" at bounding box center [19, 19] width 28 height 28
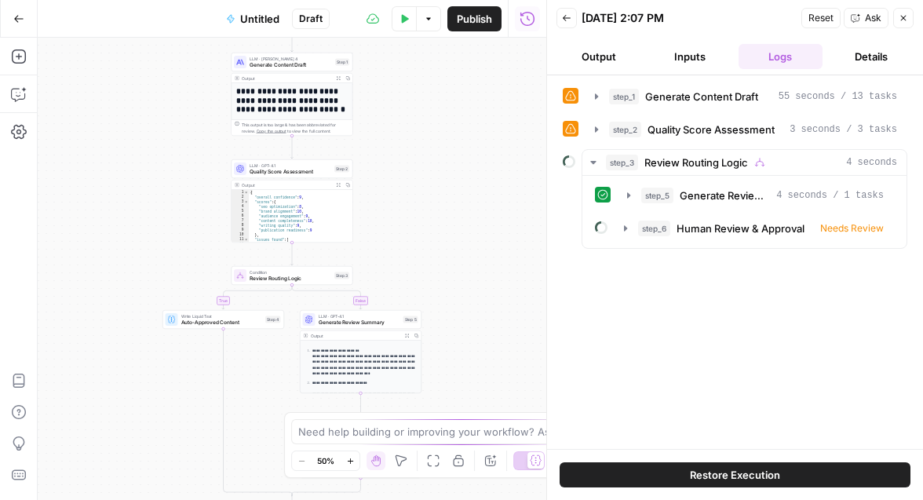
click at [905, 20] on icon "button" at bounding box center [903, 18] width 5 height 5
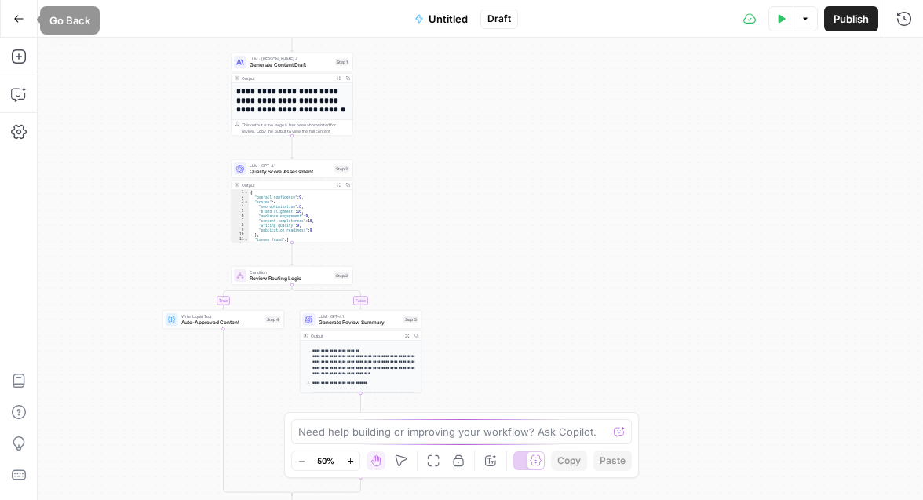
click at [22, 28] on button "Go Back" at bounding box center [19, 19] width 28 height 28
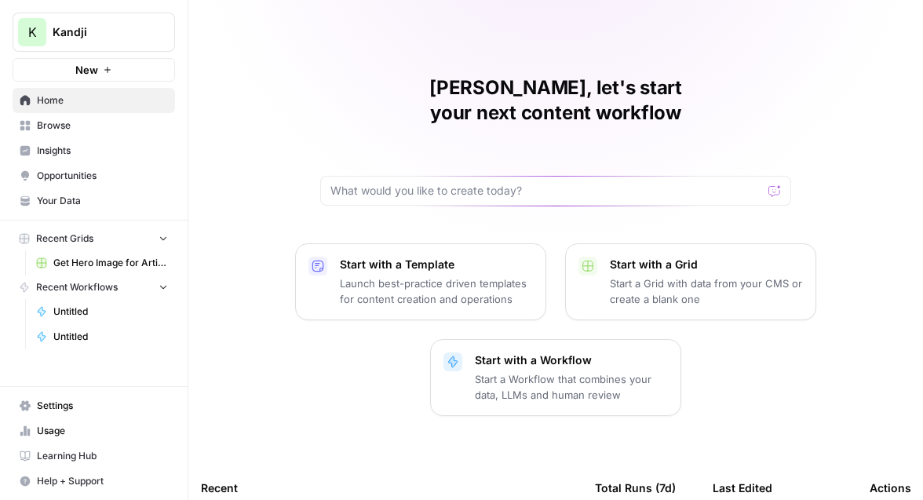
click at [196, 35] on icon "button" at bounding box center [190, 31] width 11 height 11
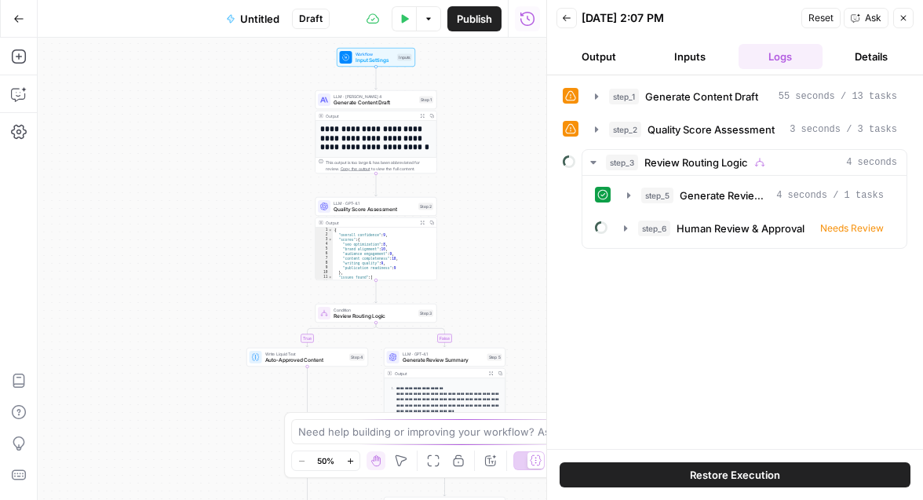
drag, startPoint x: 121, startPoint y: 207, endPoint x: 207, endPoint y: 243, distance: 93.2
click at [203, 244] on div "**********" at bounding box center [292, 269] width 509 height 463
click at [684, 63] on button "Inputs" at bounding box center [690, 56] width 85 height 25
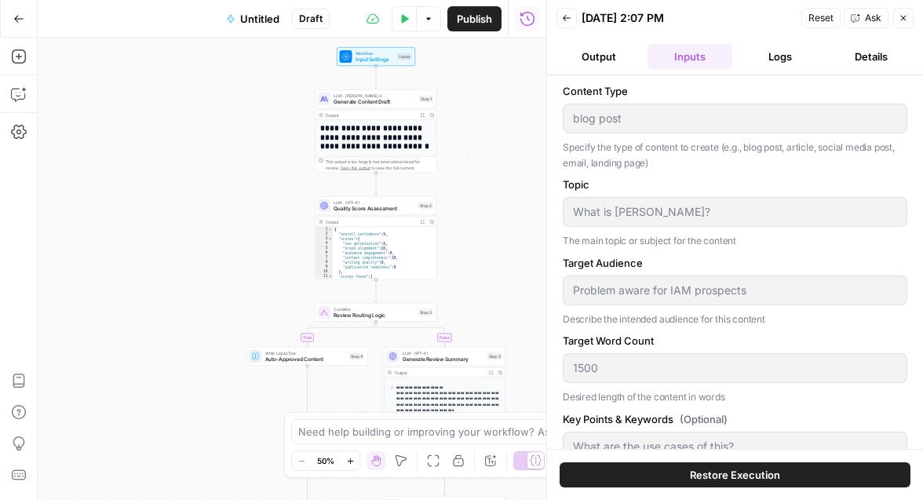
drag, startPoint x: 759, startPoint y: 398, endPoint x: 746, endPoint y: 355, distance: 45.2
click at [748, 353] on div "Content Type blog post Specify the type of content to create (e.g., blog post, …" at bounding box center [735, 405] width 345 height 645
click at [758, 393] on p "Desired length of the content in words" at bounding box center [735, 397] width 345 height 16
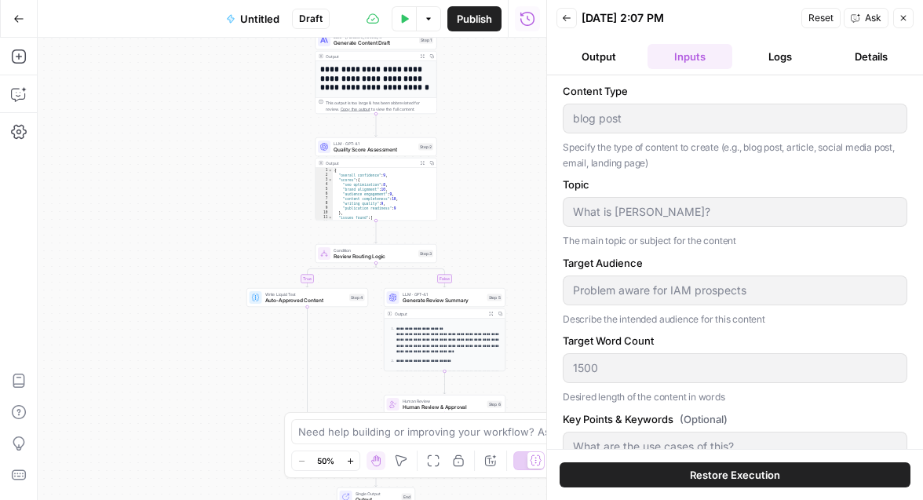
click at [762, 408] on div "Content Type blog post Specify the type of content to create (e.g., blog post, …" at bounding box center [735, 405] width 345 height 645
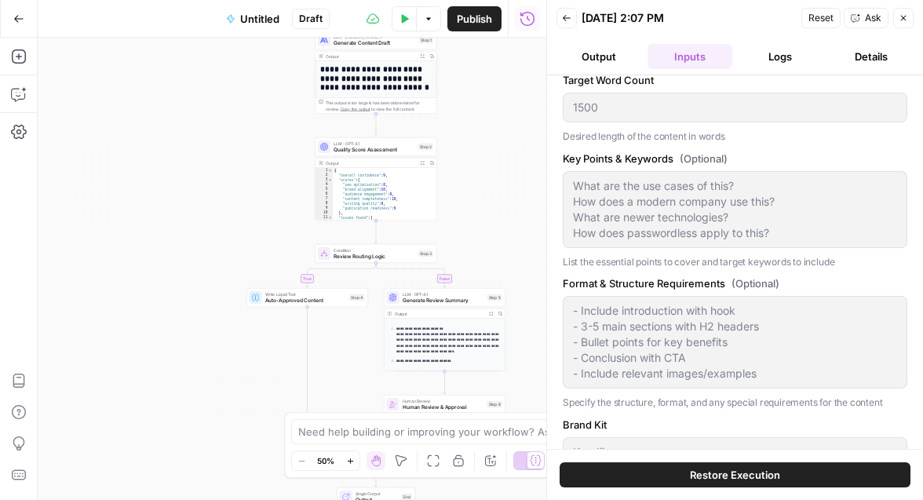
scroll to position [283, 0]
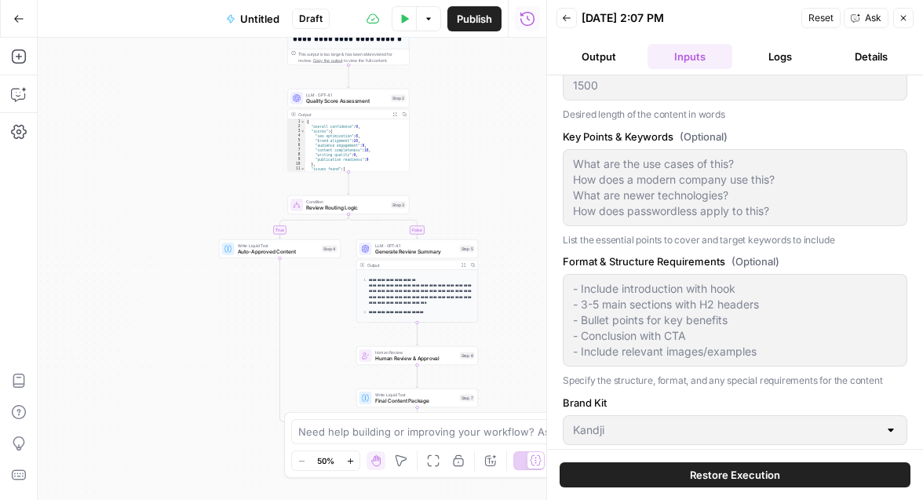
drag, startPoint x: 289, startPoint y: 241, endPoint x: 258, endPoint y: 196, distance: 54.9
click at [259, 196] on div "**********" at bounding box center [292, 269] width 509 height 463
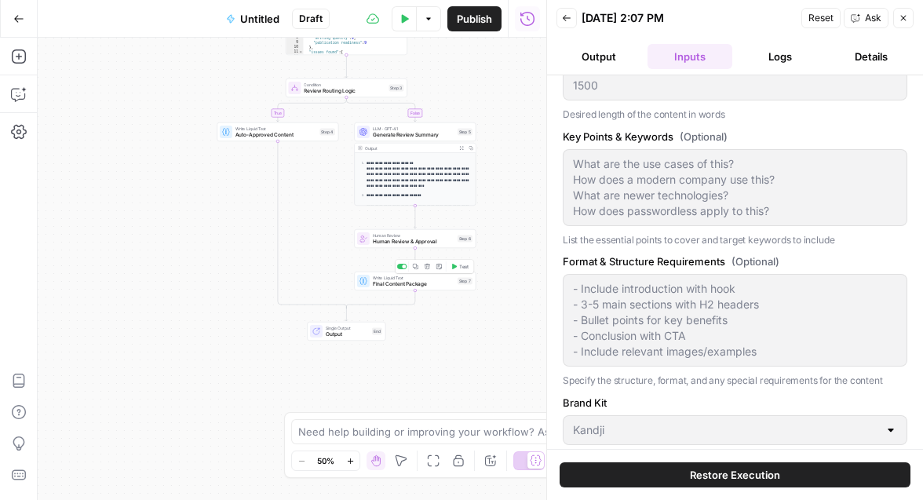
click at [389, 279] on div "Write Liquid Text Final Content Package" at bounding box center [414, 281] width 82 height 13
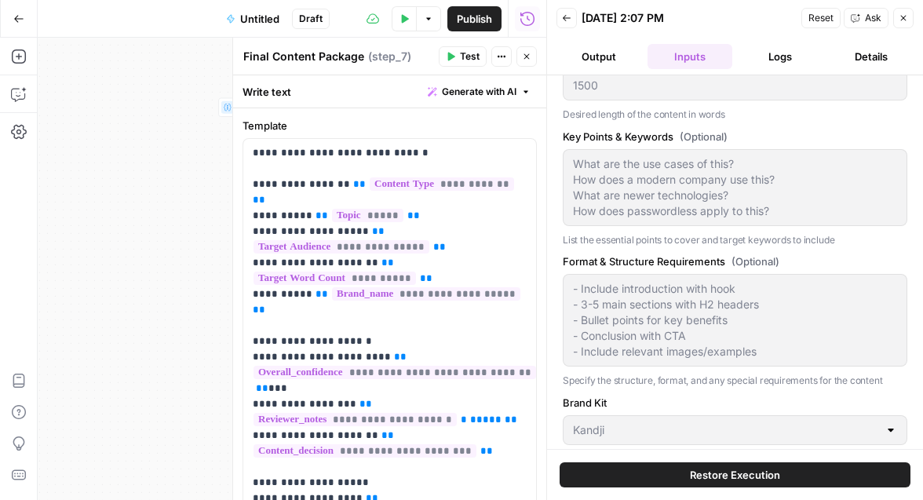
click at [605, 61] on button "Output" at bounding box center [599, 56] width 85 height 25
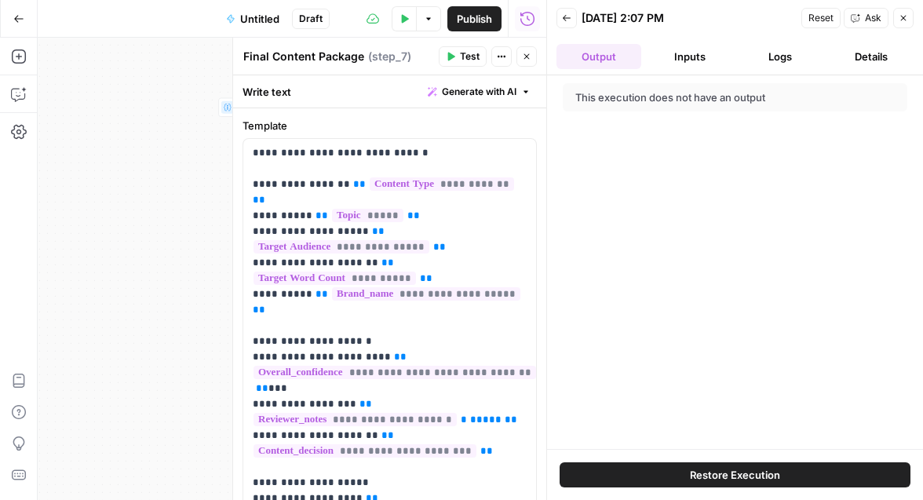
scroll to position [0, 0]
click at [17, 20] on icon "button" at bounding box center [18, 18] width 11 height 11
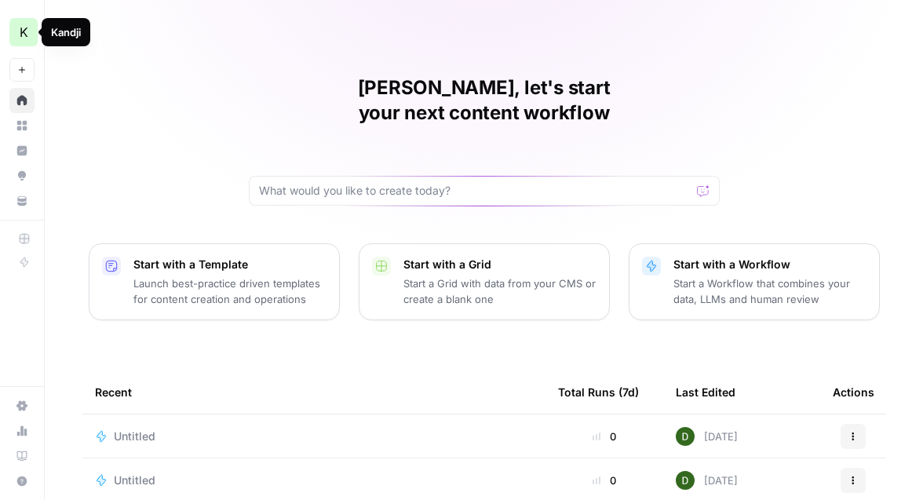
click at [393, 258] on button "Start with a Grid Start a Grid with data from your CMS or create a blank one" at bounding box center [484, 281] width 251 height 77
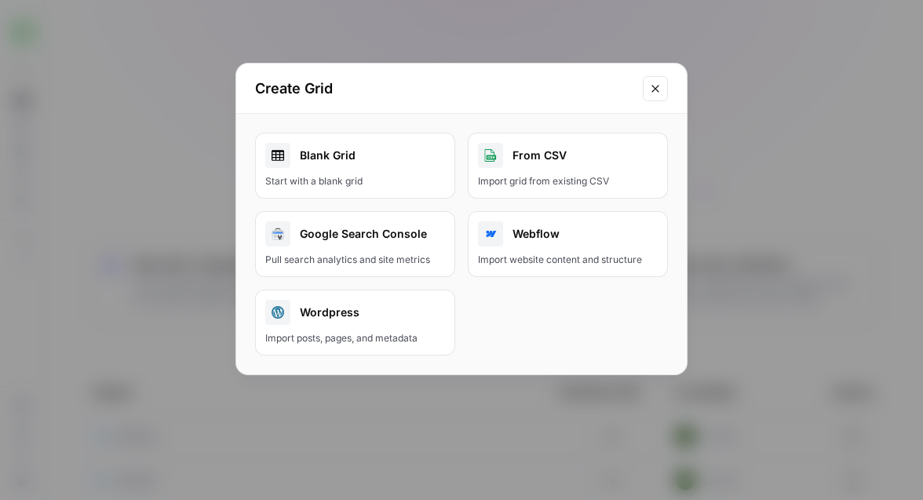
click at [656, 96] on button "Close modal" at bounding box center [655, 88] width 25 height 25
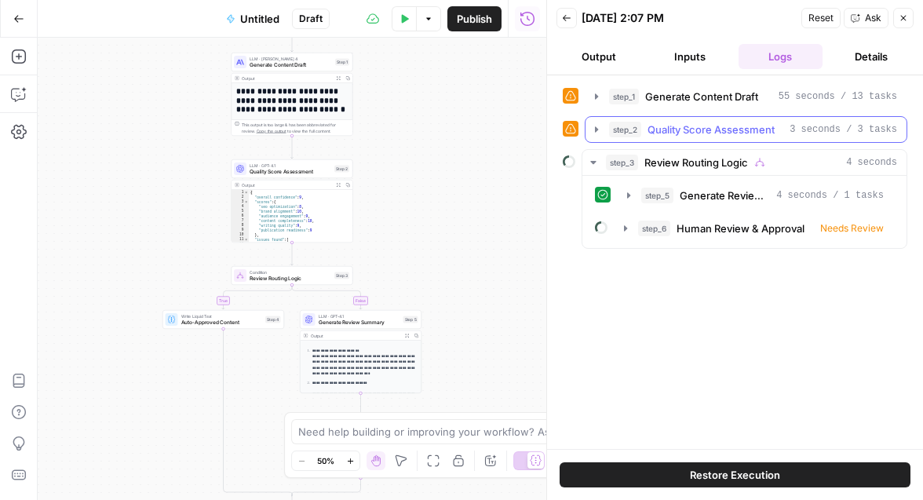
click at [661, 133] on span "Quality Score Assessment" at bounding box center [711, 130] width 127 height 16
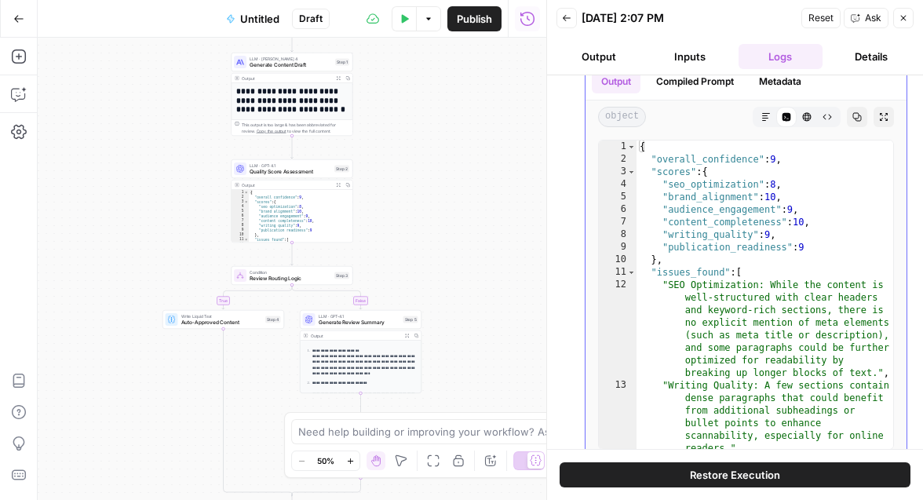
scroll to position [122, 0]
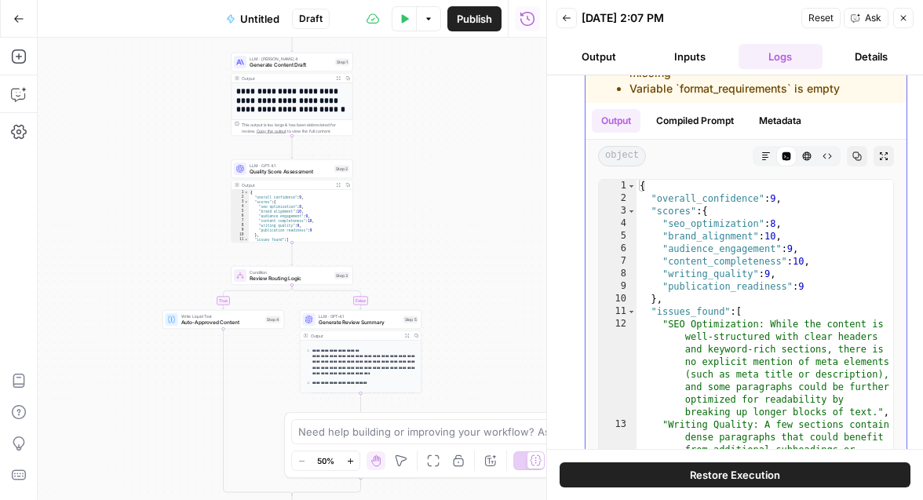
click at [687, 109] on button "Compiled Prompt" at bounding box center [695, 121] width 97 height 24
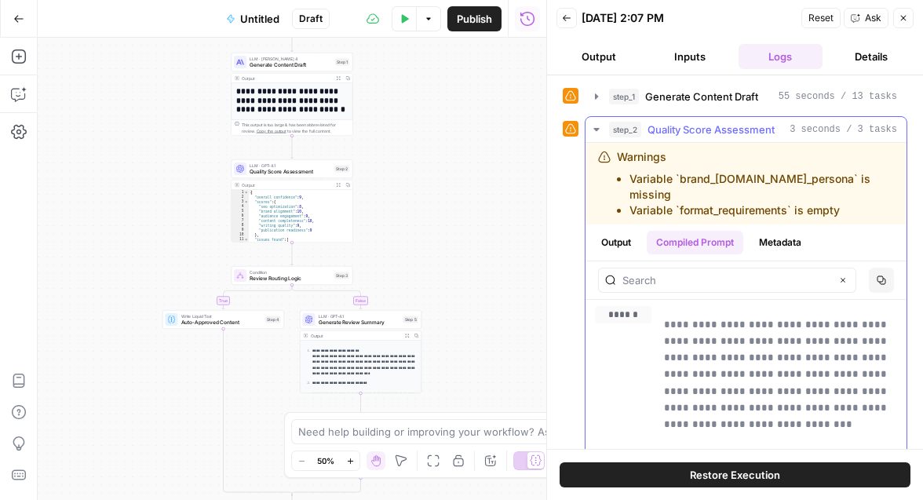
click at [701, 132] on span "Quality Score Assessment" at bounding box center [711, 130] width 127 height 16
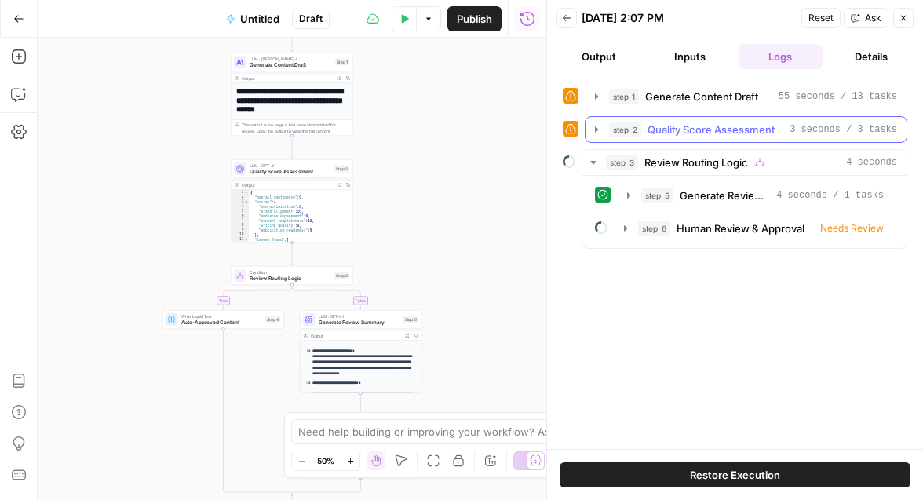
click at [841, 130] on span "3 seconds / 3 tasks" at bounding box center [844, 130] width 108 height 14
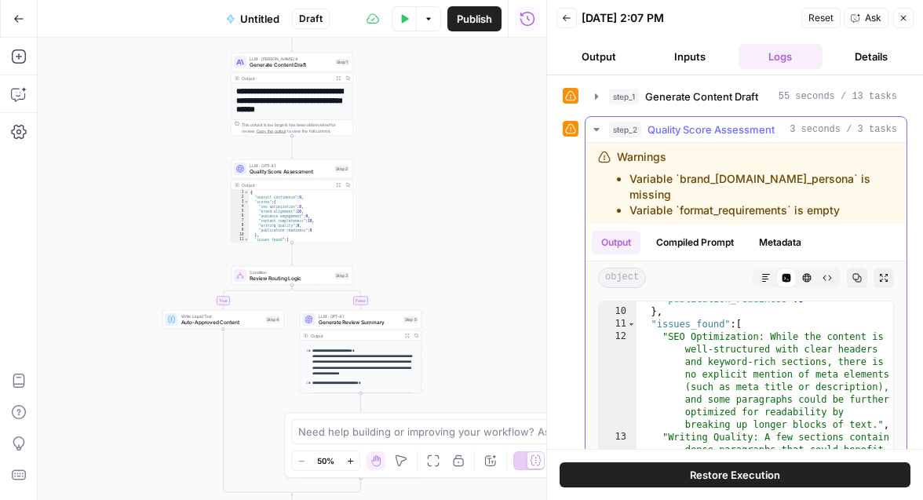
scroll to position [2, 0]
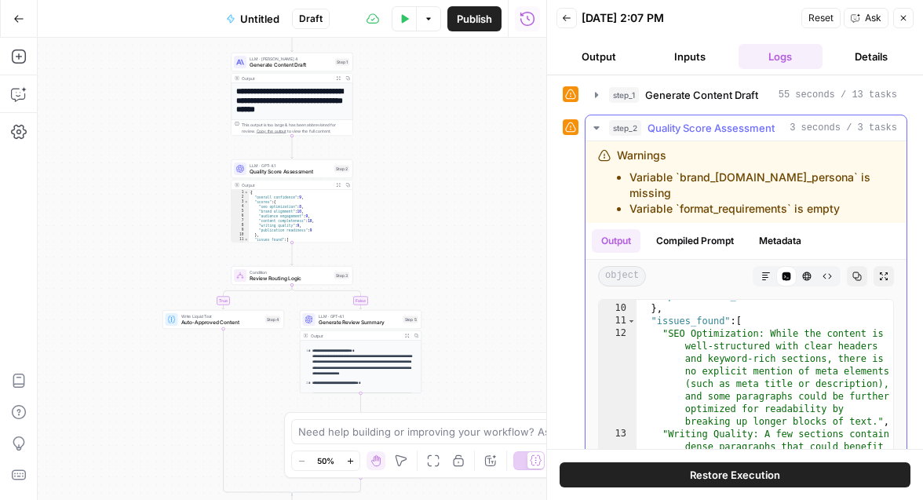
type textarea "**********"
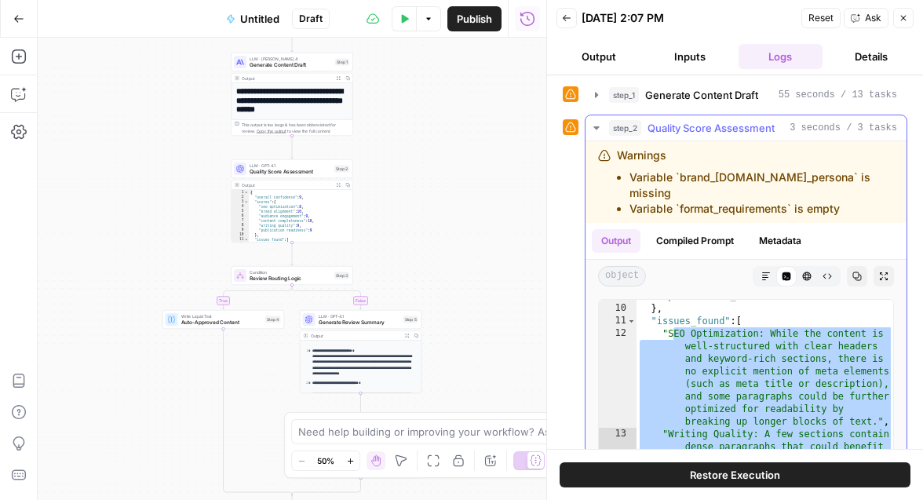
drag, startPoint x: 671, startPoint y: 317, endPoint x: 867, endPoint y: 441, distance: 231.6
click at [868, 443] on div ""publication_readiness" : 9 } , "issues_found" : [ "SEO Optimization: While the…" at bounding box center [766, 470] width 258 height 360
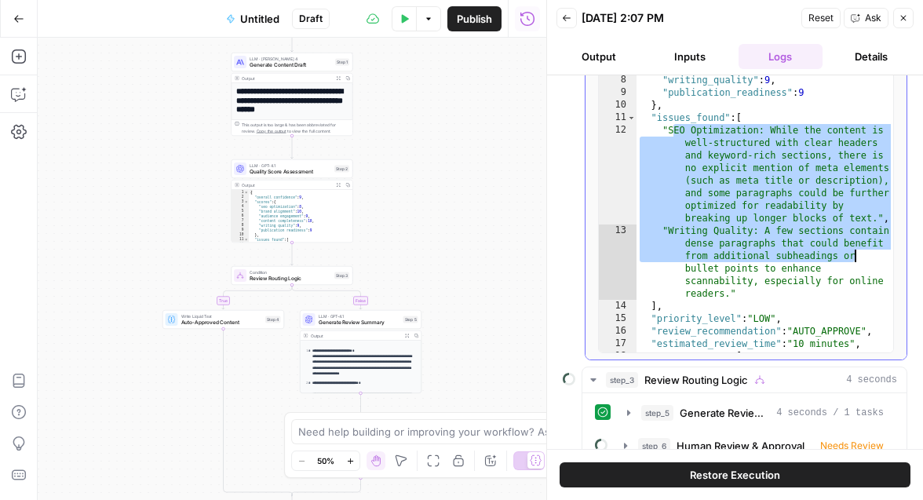
scroll to position [57, 0]
click at [862, 61] on button "Details" at bounding box center [871, 56] width 85 height 25
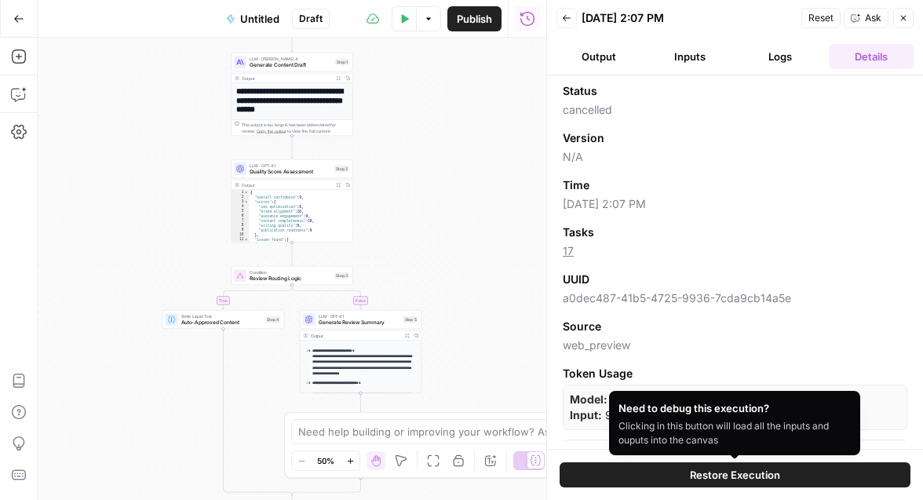
click at [832, 374] on span "Token Usage" at bounding box center [735, 374] width 345 height 16
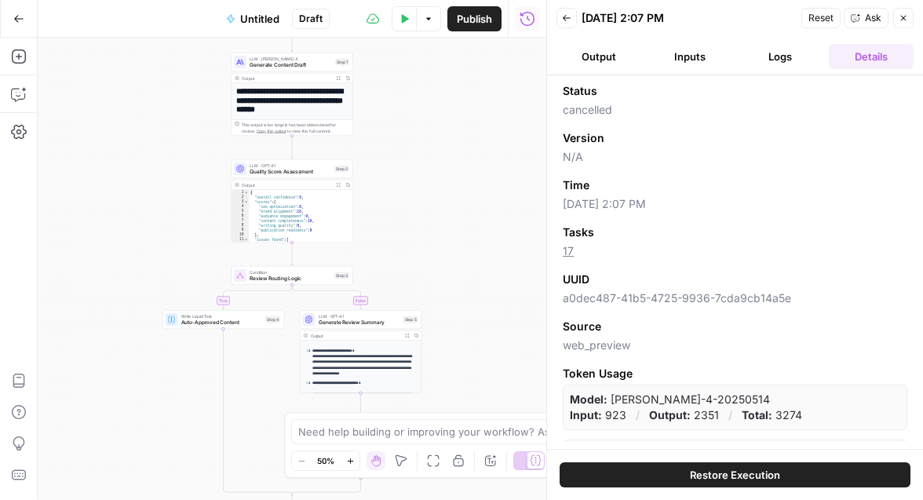
scroll to position [42, 0]
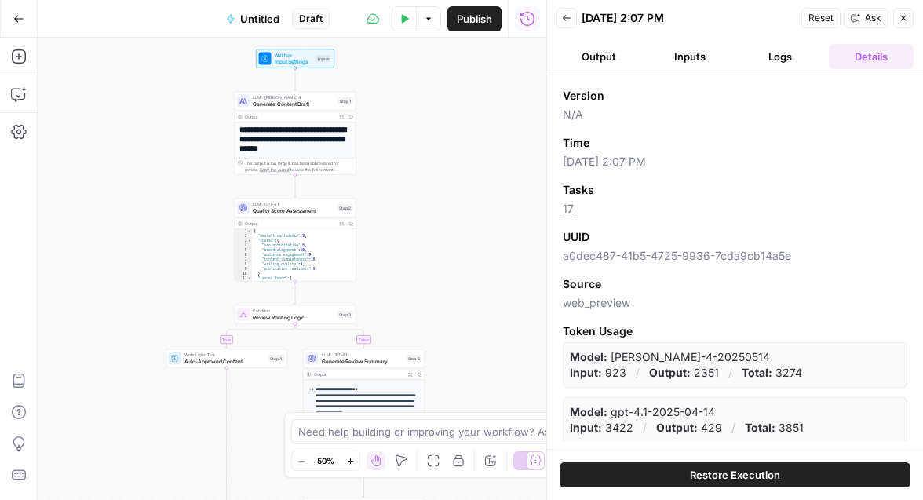
drag, startPoint x: 384, startPoint y: 225, endPoint x: 385, endPoint y: 187, distance: 37.7
click at [386, 187] on div "**********" at bounding box center [292, 269] width 509 height 463
click at [899, 16] on icon "button" at bounding box center [903, 17] width 9 height 9
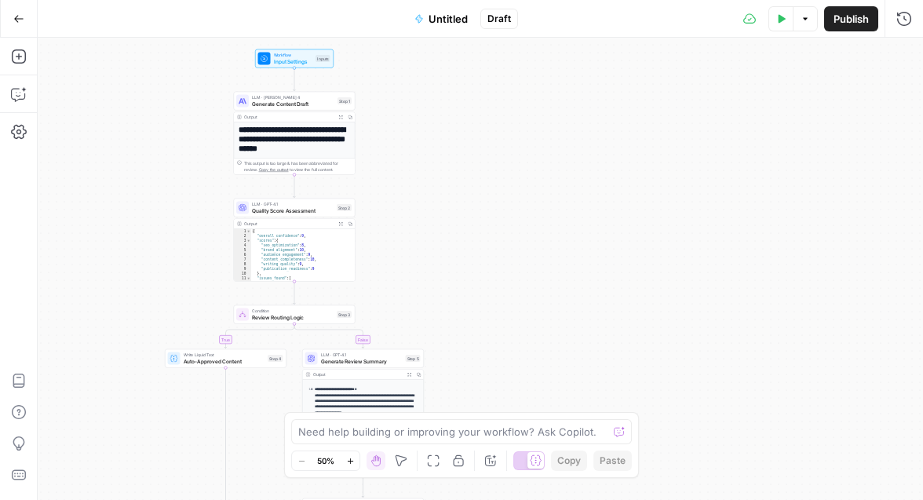
click at [452, 22] on span "Untitled" at bounding box center [448, 19] width 39 height 16
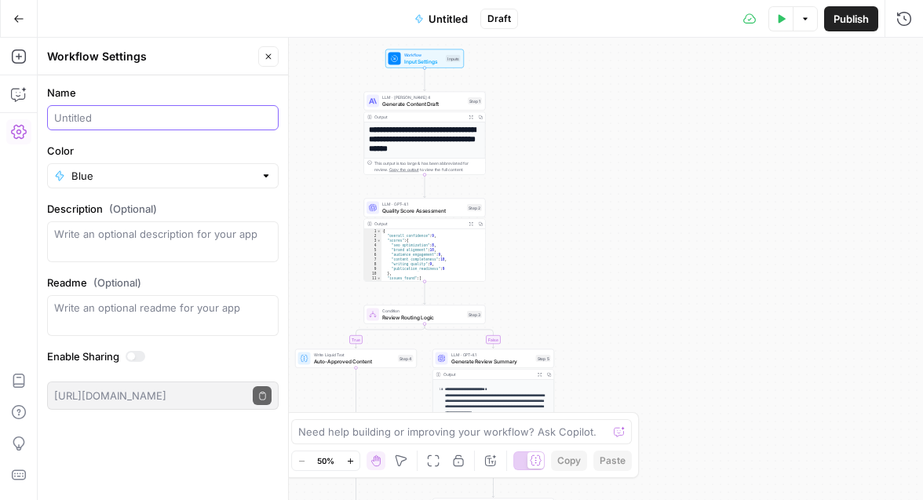
click at [90, 112] on input "Name" at bounding box center [163, 118] width 218 height 16
type input "C"
type input "P"
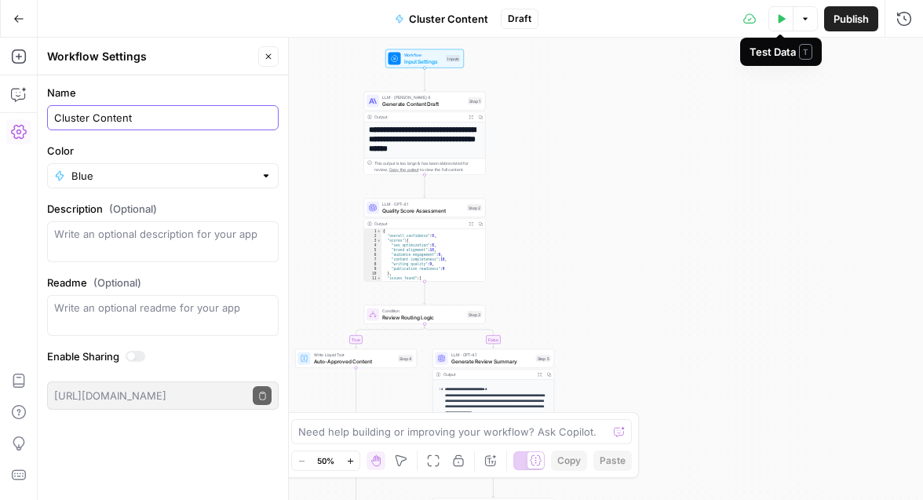
type input "Cluster Content"
click at [781, 21] on icon "button" at bounding box center [781, 18] width 9 height 9
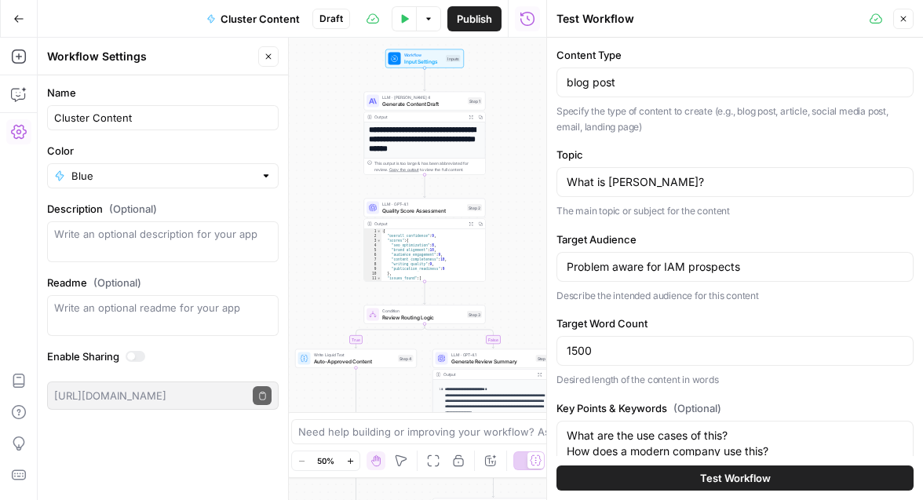
click at [748, 480] on span "Test Workflow" at bounding box center [735, 478] width 71 height 16
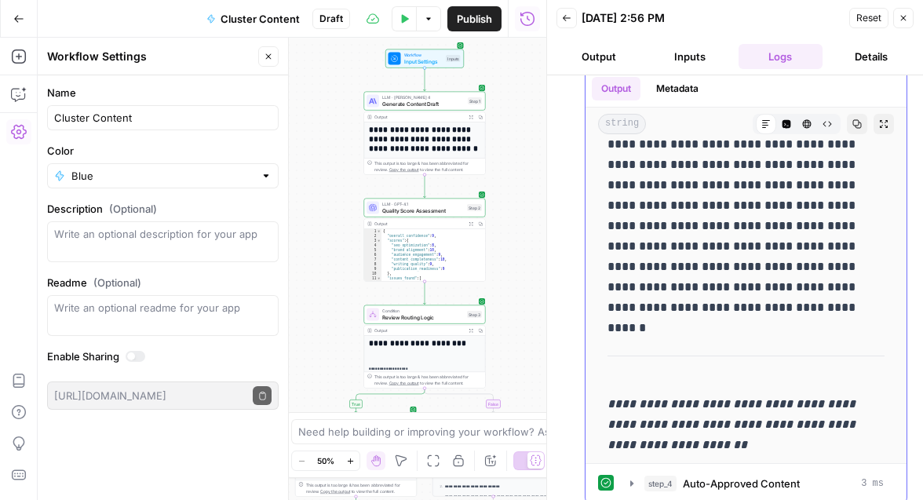
scroll to position [115, 0]
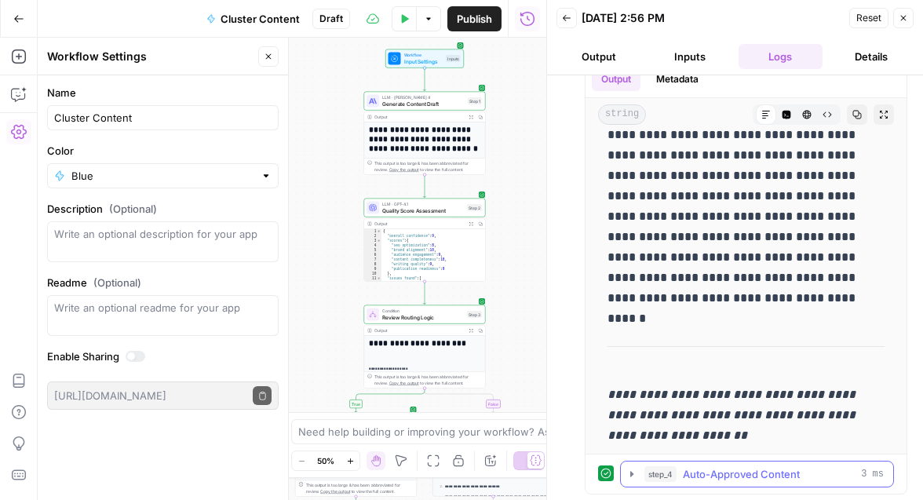
click at [748, 472] on span "Auto-Approved Content" at bounding box center [741, 474] width 117 height 16
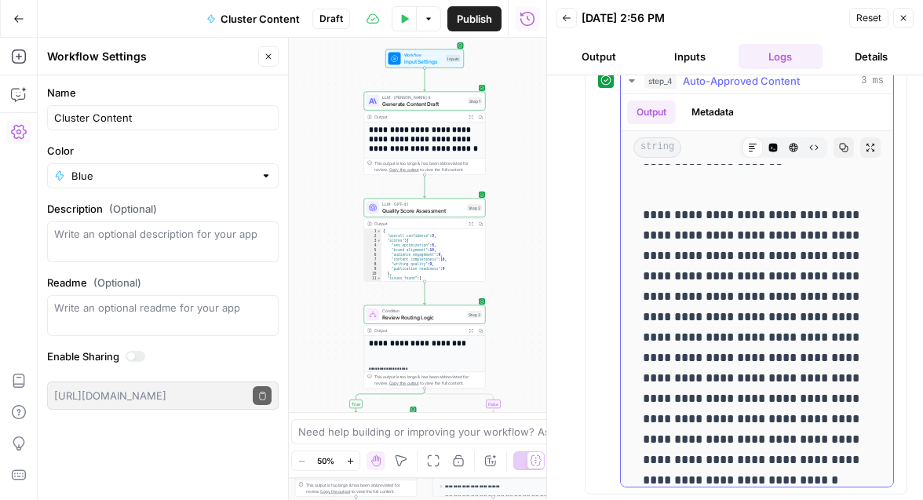
scroll to position [11101, 0]
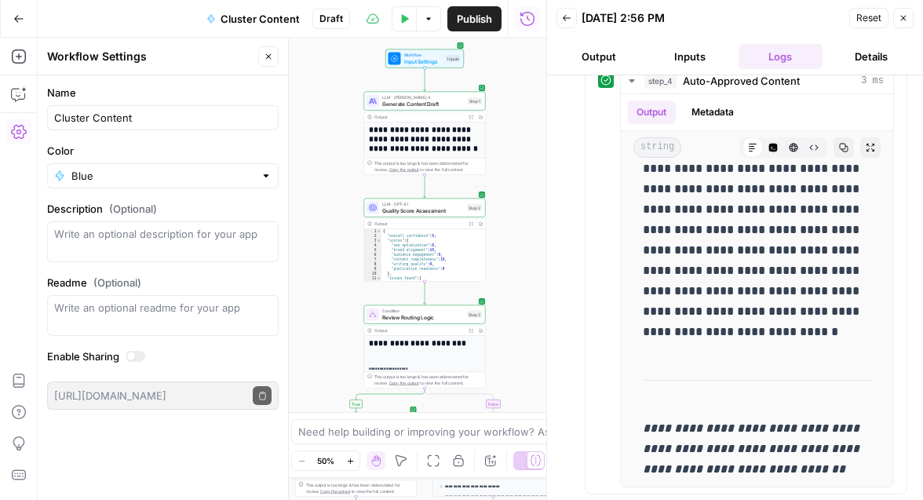
click at [600, 63] on button "Output" at bounding box center [599, 56] width 85 height 25
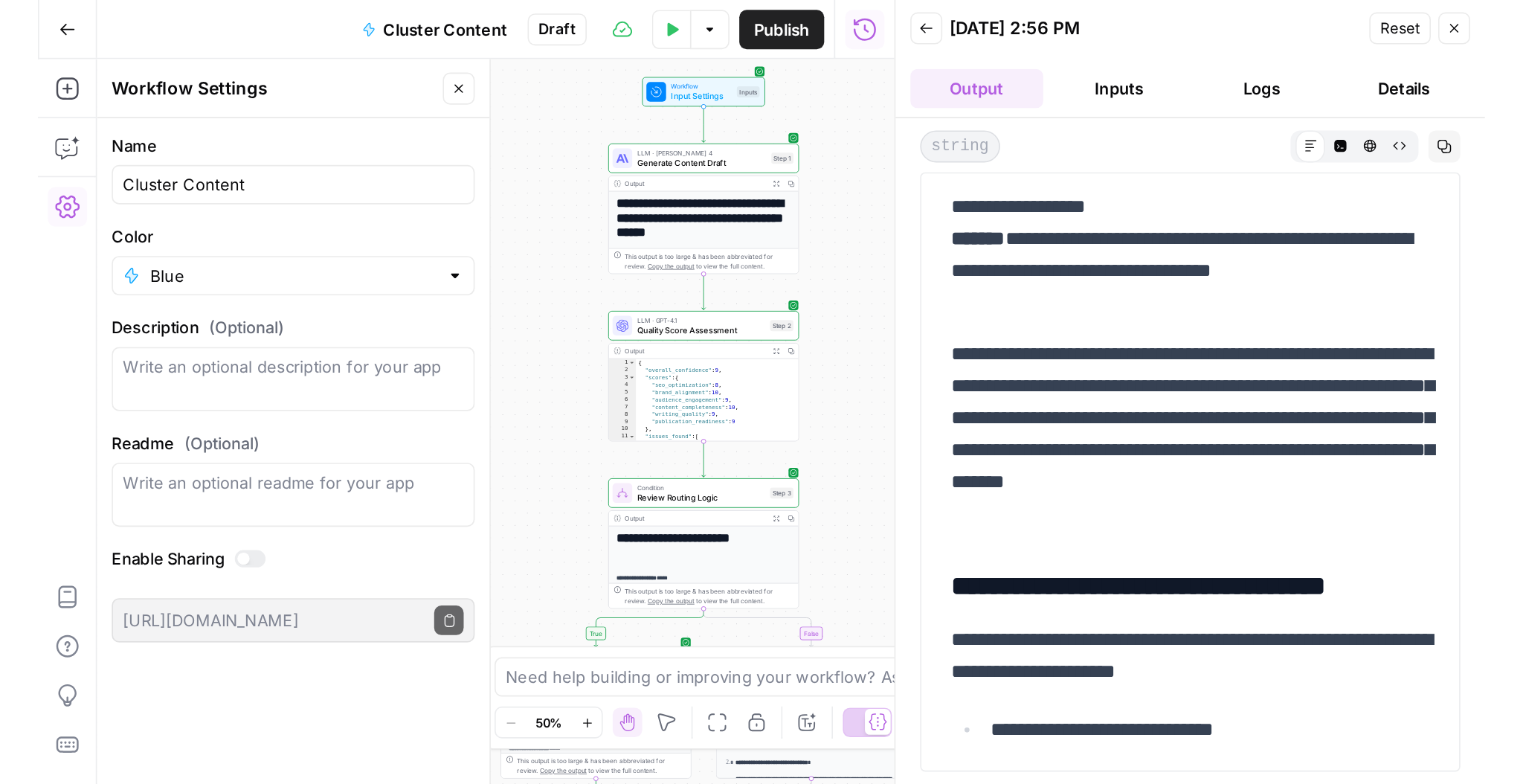
scroll to position [5868, 0]
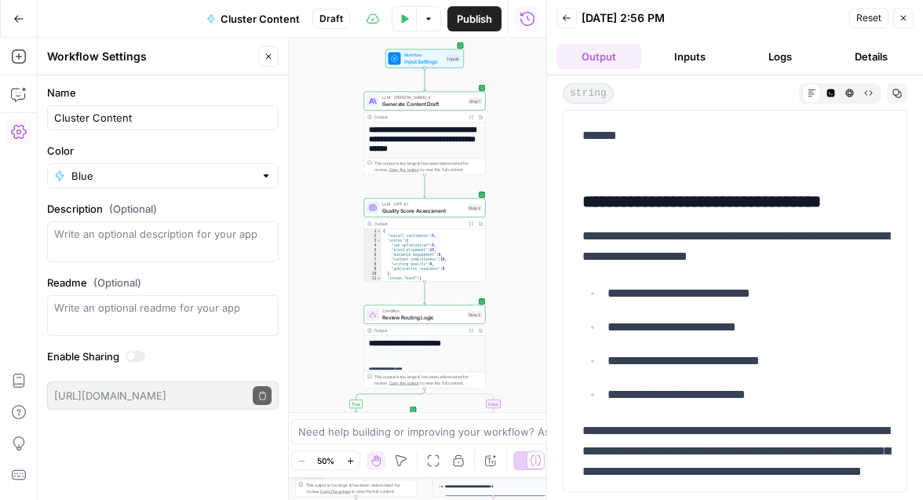
click at [897, 91] on icon "button" at bounding box center [897, 93] width 9 height 9
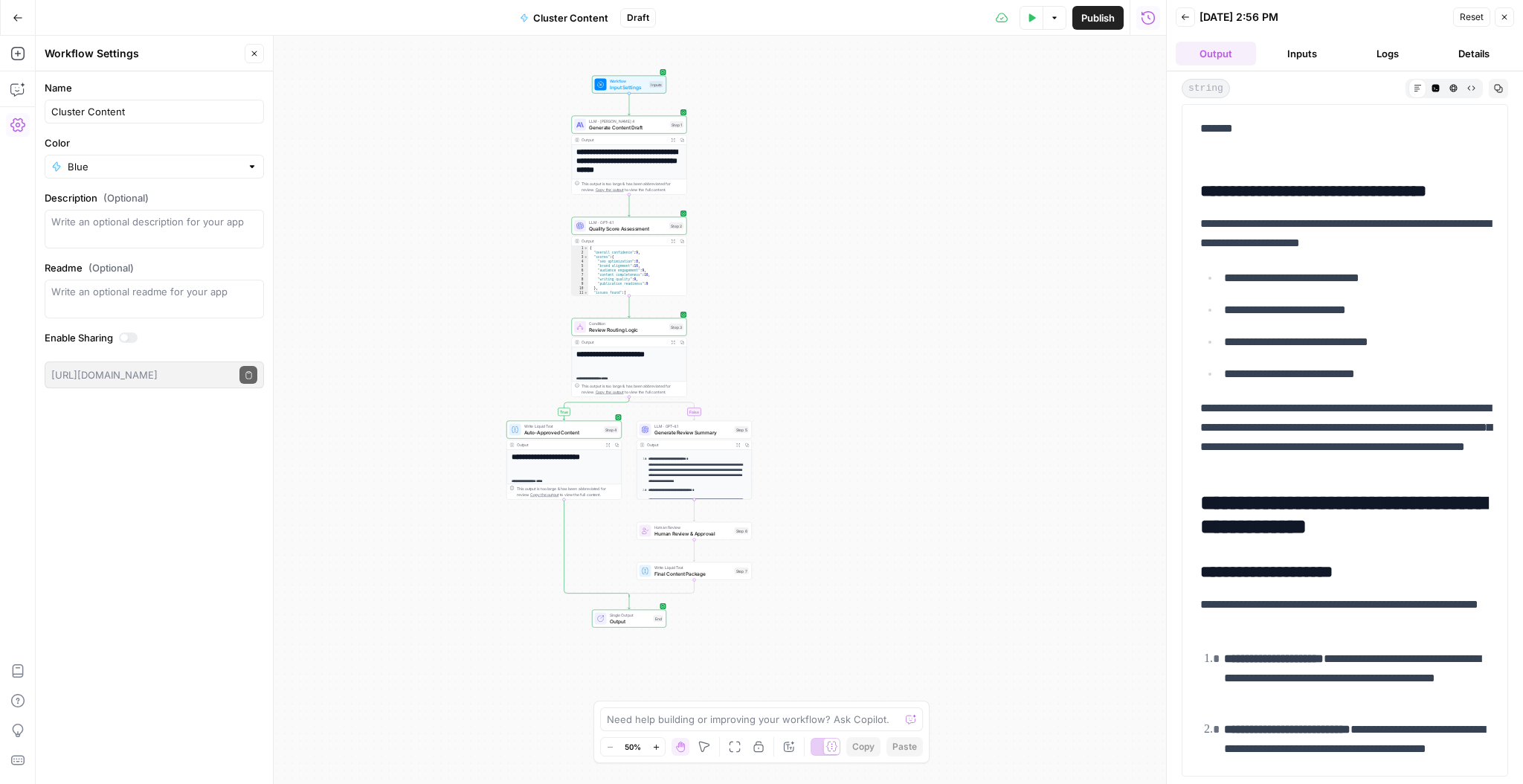
drag, startPoint x: 737, startPoint y: 386, endPoint x: 962, endPoint y: 415, distance: 226.9
click at [874, 415] on div "**********" at bounding box center [601, 410] width 1131 height 748
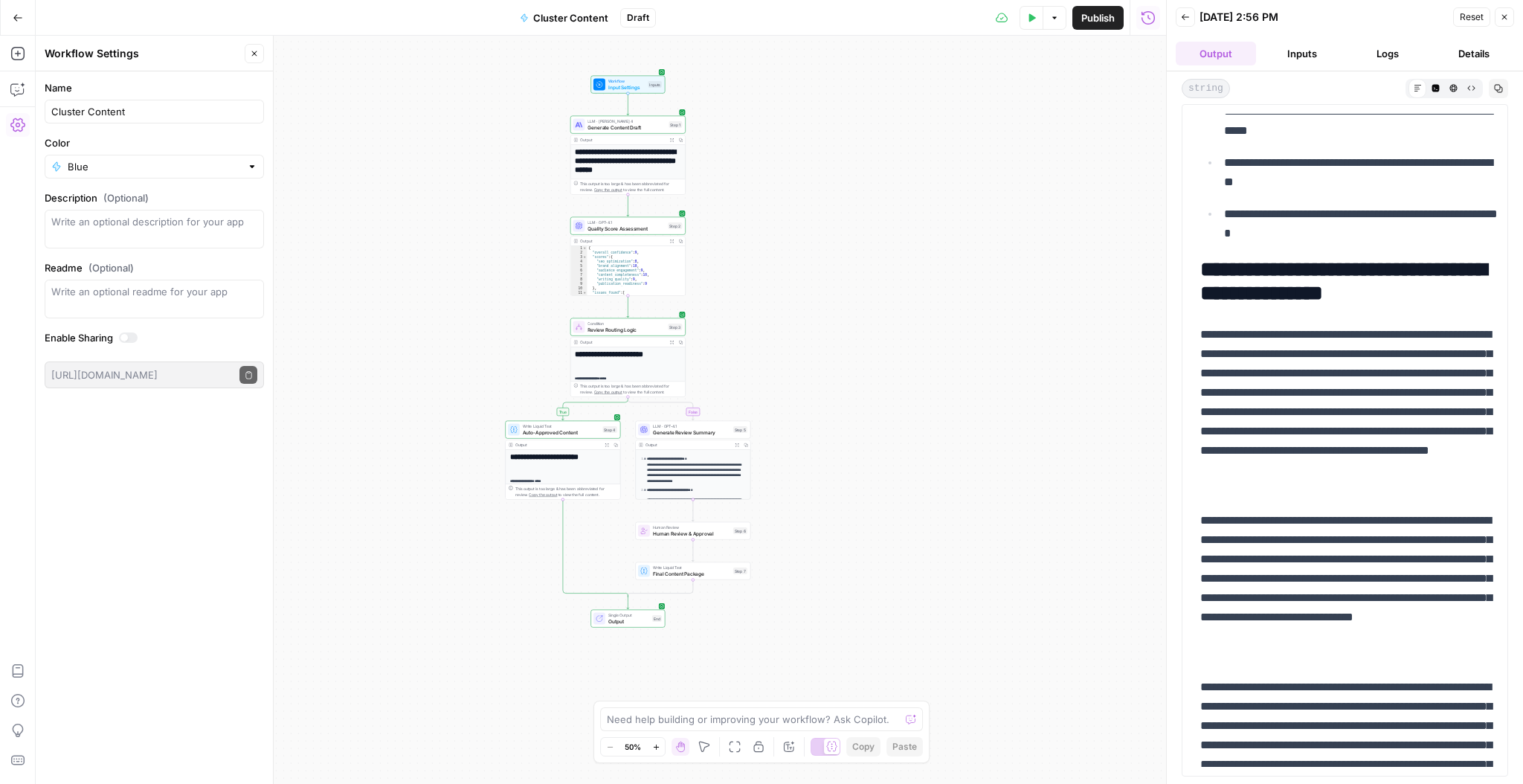
scroll to position [7048, 0]
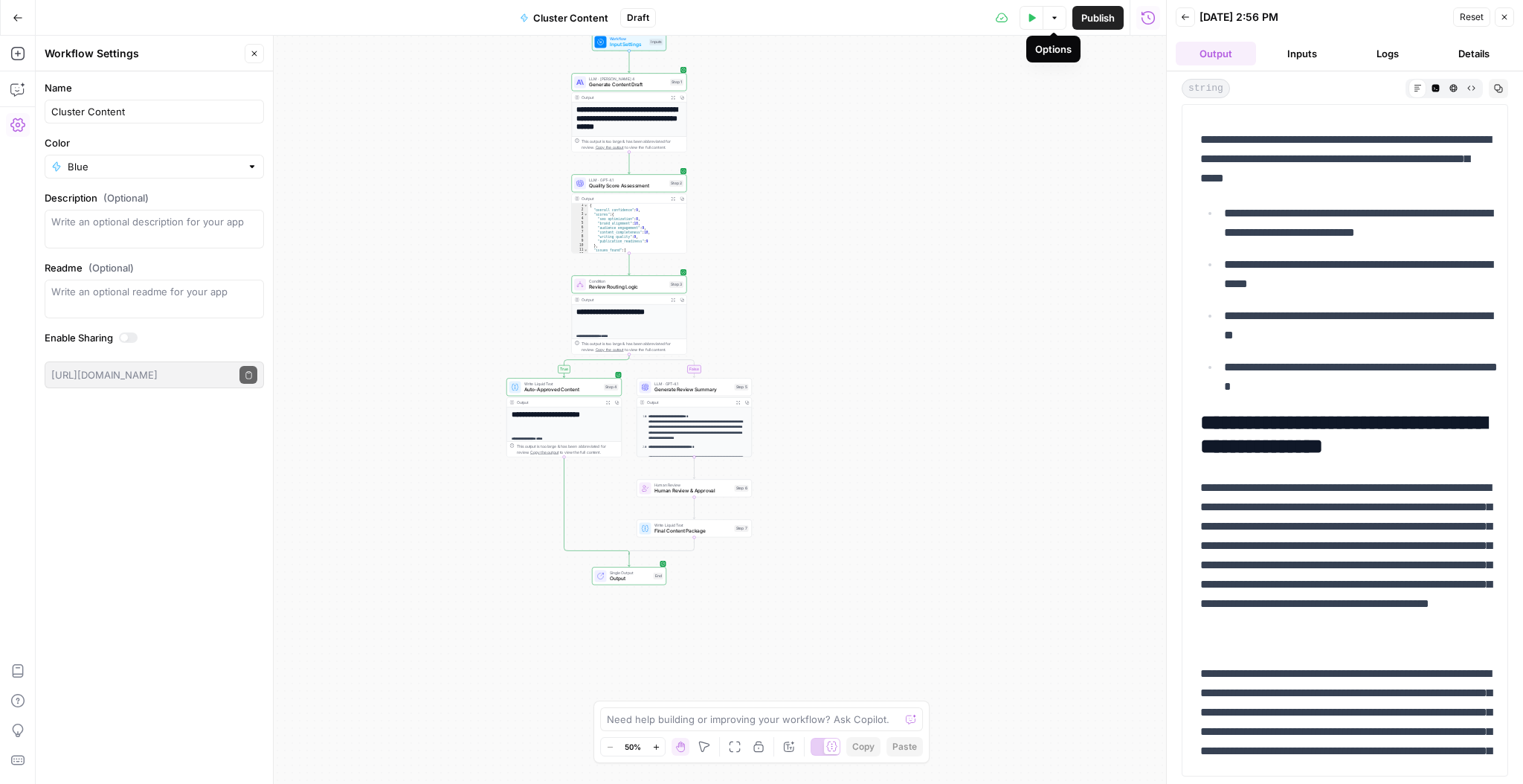
click at [874, 22] on icon "button" at bounding box center [1054, 17] width 9 height 9
click at [874, 132] on div "**********" at bounding box center [601, 410] width 1131 height 748
click at [874, 18] on span "Publish" at bounding box center [1098, 18] width 33 height 15
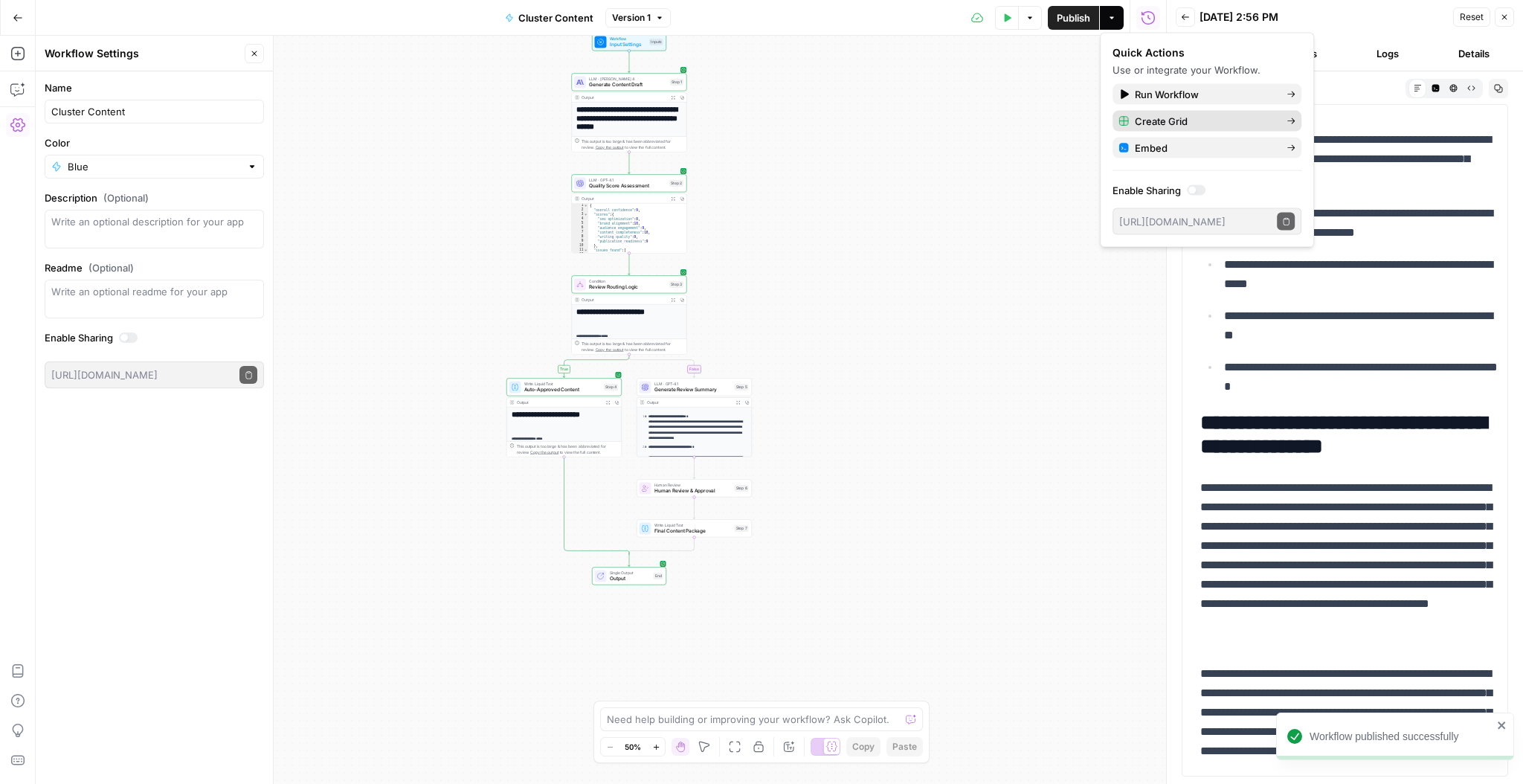
click at [874, 116] on span "Create Grid" at bounding box center [1205, 121] width 140 height 15
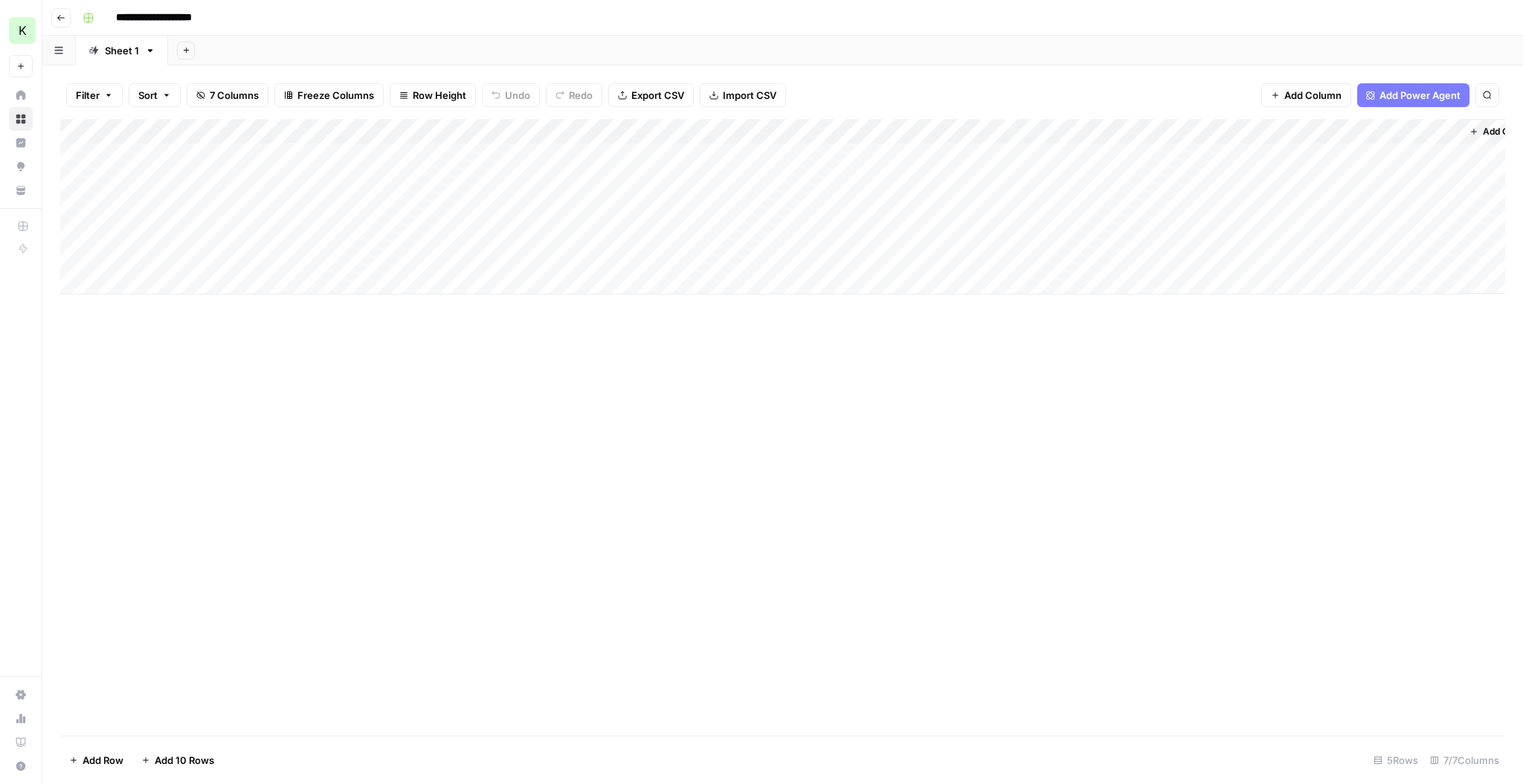
click at [136, 153] on div "Add Column" at bounding box center [783, 206] width 1445 height 175
click at [142, 157] on div "Add Column" at bounding box center [783, 206] width 1445 height 175
click at [165, 153] on textarea at bounding box center [230, 157] width 238 height 21
click at [407, 151] on div "Add Column" at bounding box center [783, 206] width 1445 height 175
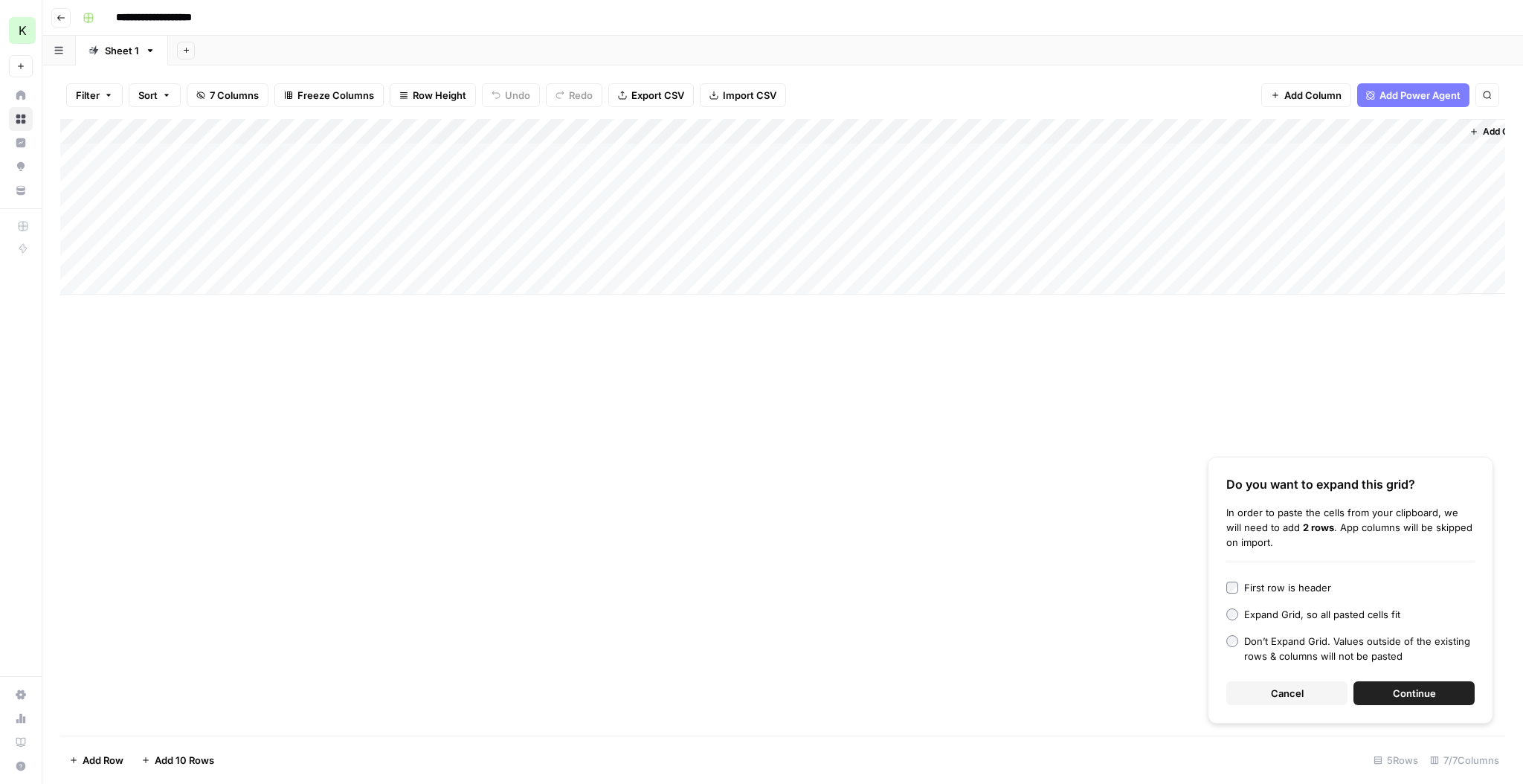
drag, startPoint x: 1291, startPoint y: 693, endPoint x: 1281, endPoint y: 687, distance: 11.7
click at [874, 472] on span "Cancel" at bounding box center [1287, 693] width 33 height 15
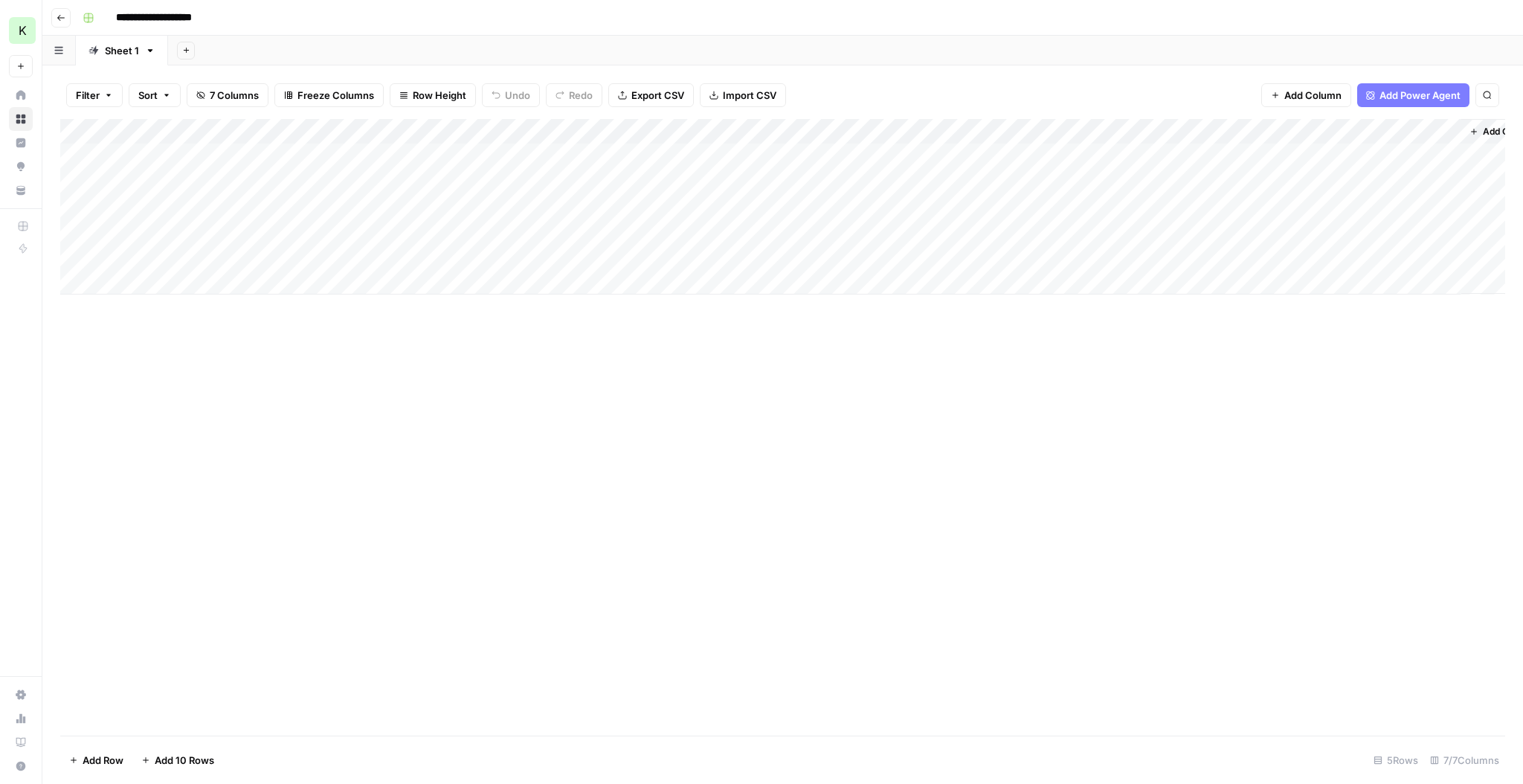
click at [371, 157] on div "Add Column" at bounding box center [783, 206] width 1445 height 175
type textarea "**********"
click at [361, 183] on div "Add Column" at bounding box center [783, 206] width 1445 height 175
click at [349, 184] on div "Add Column" at bounding box center [783, 206] width 1445 height 175
type textarea "**********"
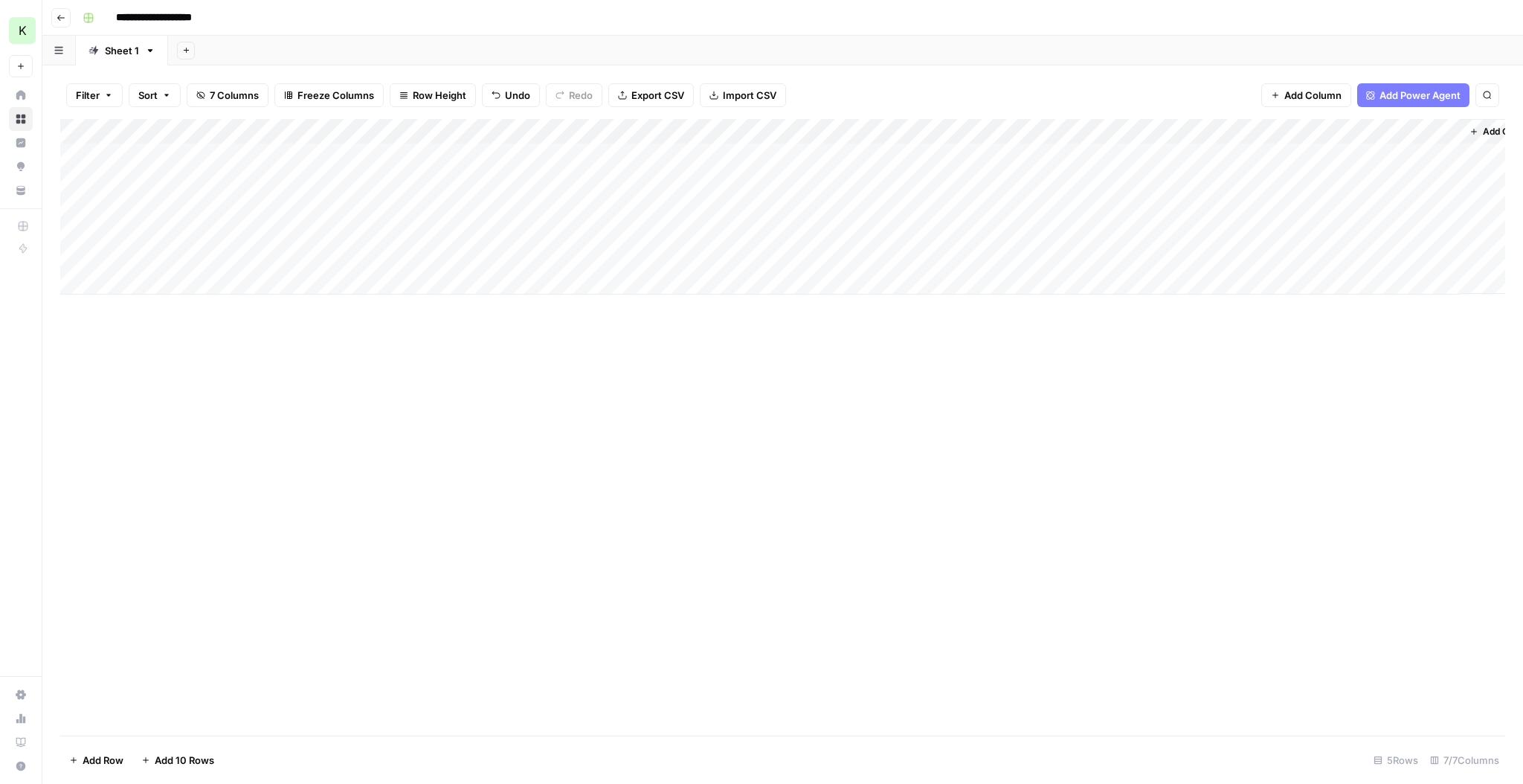
click at [353, 206] on div "Add Column" at bounding box center [783, 206] width 1445 height 175
click at [352, 207] on div "Add Column" at bounding box center [783, 206] width 1445 height 175
click at [352, 207] on textarea at bounding box center [444, 207] width 238 height 21
click at [357, 203] on textarea at bounding box center [444, 207] width 238 height 21
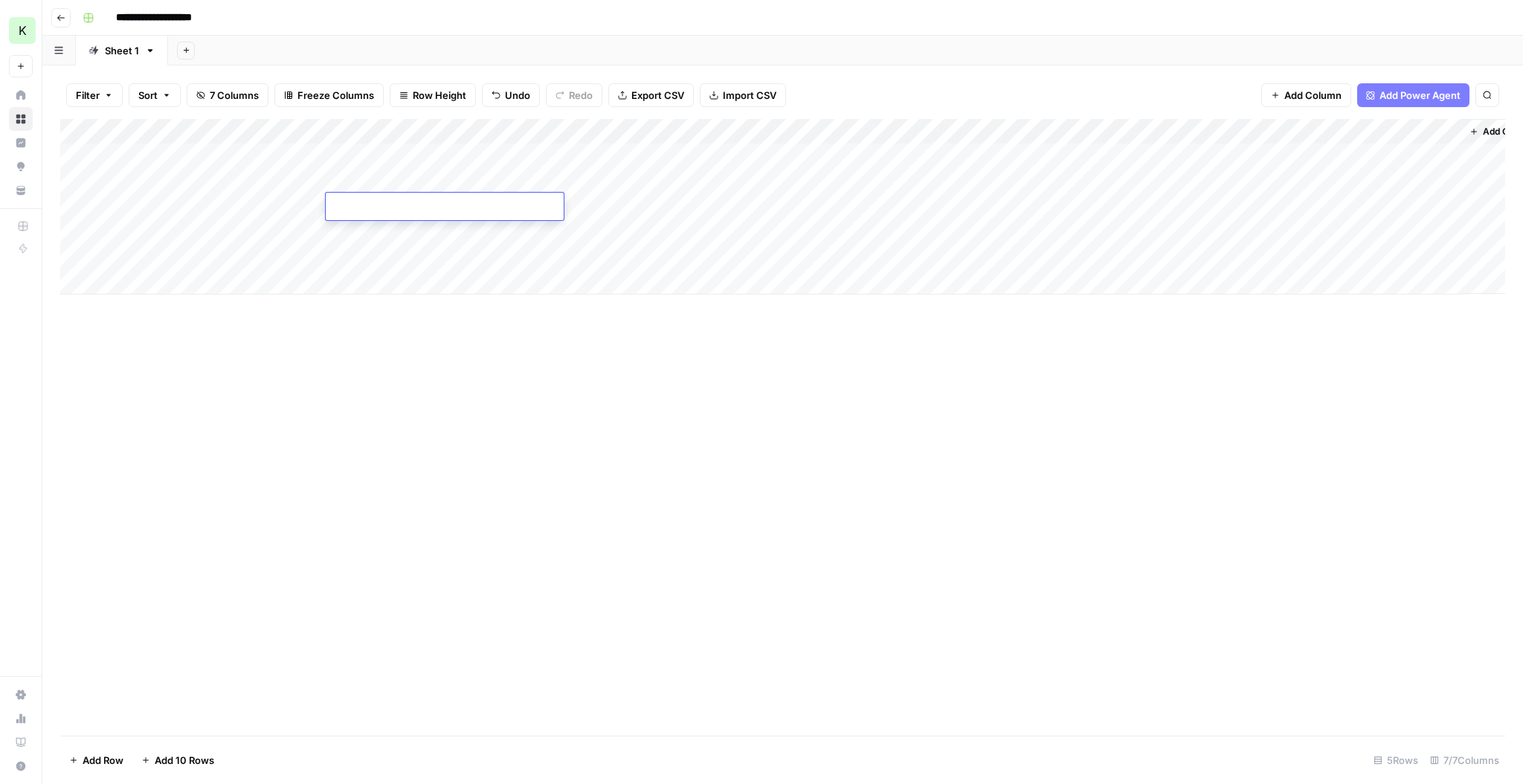
paste textarea "**********"
type textarea "**********"
click at [348, 238] on div "Add Column" at bounding box center [783, 206] width 1445 height 175
click at [334, 232] on textarea "**********" at bounding box center [444, 233] width 238 height 21
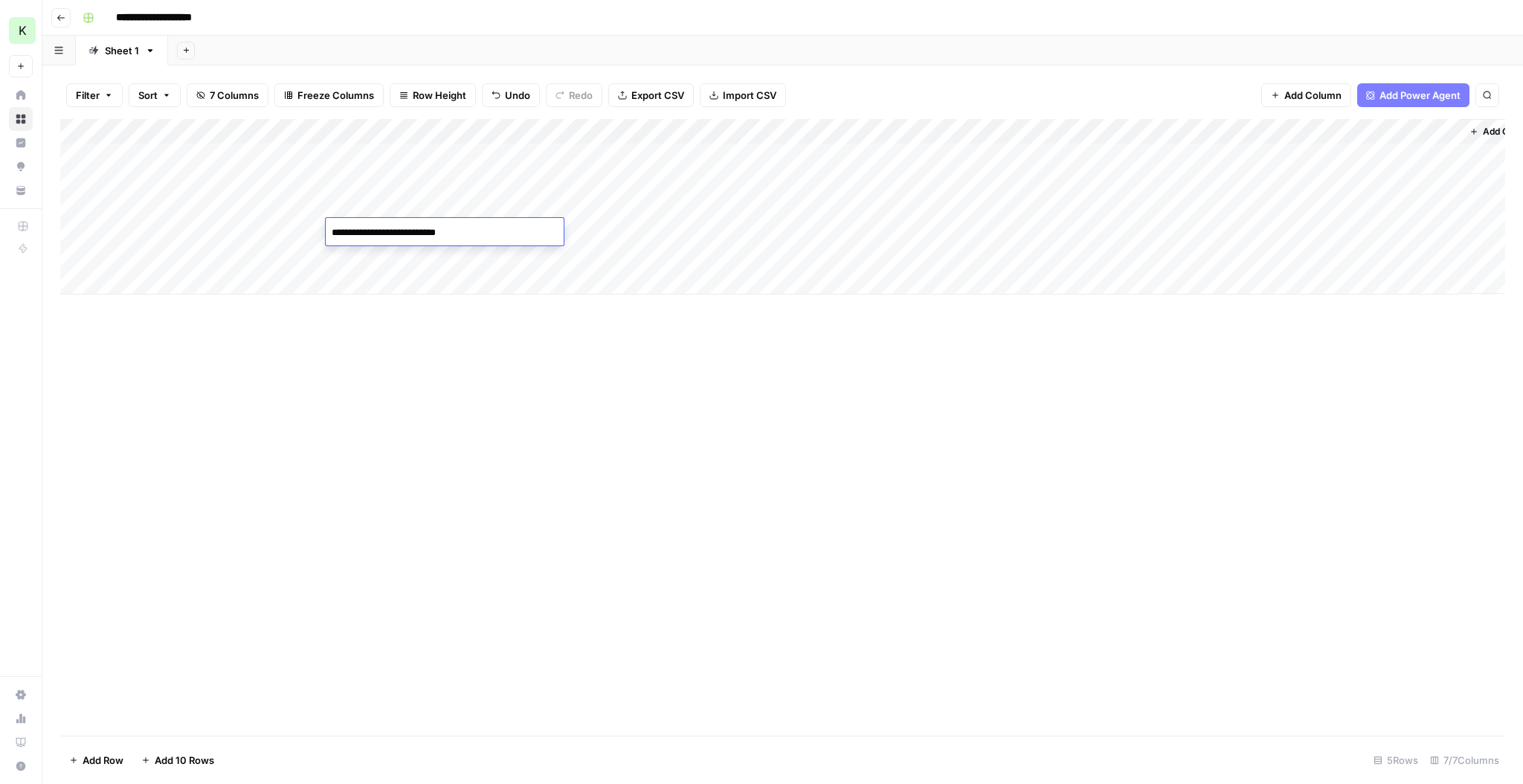
click at [436, 234] on textarea "**********" at bounding box center [444, 233] width 238 height 21
type textarea "**********"
click at [874, 96] on span "Add Power Agent" at bounding box center [1421, 96] width 81 height 15
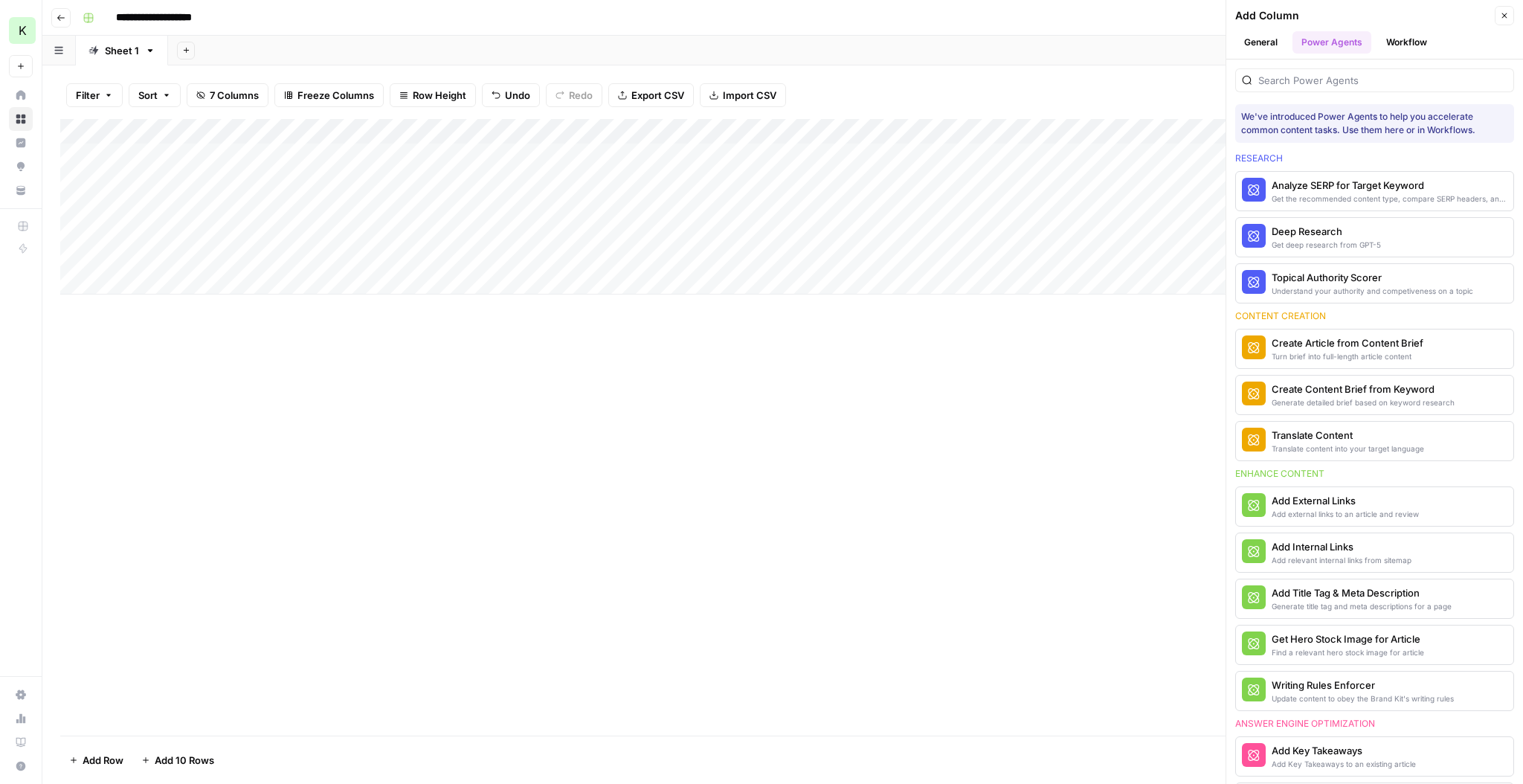
click at [227, 160] on div "Add Column" at bounding box center [783, 206] width 1445 height 175
click at [227, 160] on textarea at bounding box center [230, 157] width 238 height 21
type textarea "**********"
drag, startPoint x: 271, startPoint y: 243, endPoint x: 274, endPoint y: 206, distance: 37.1
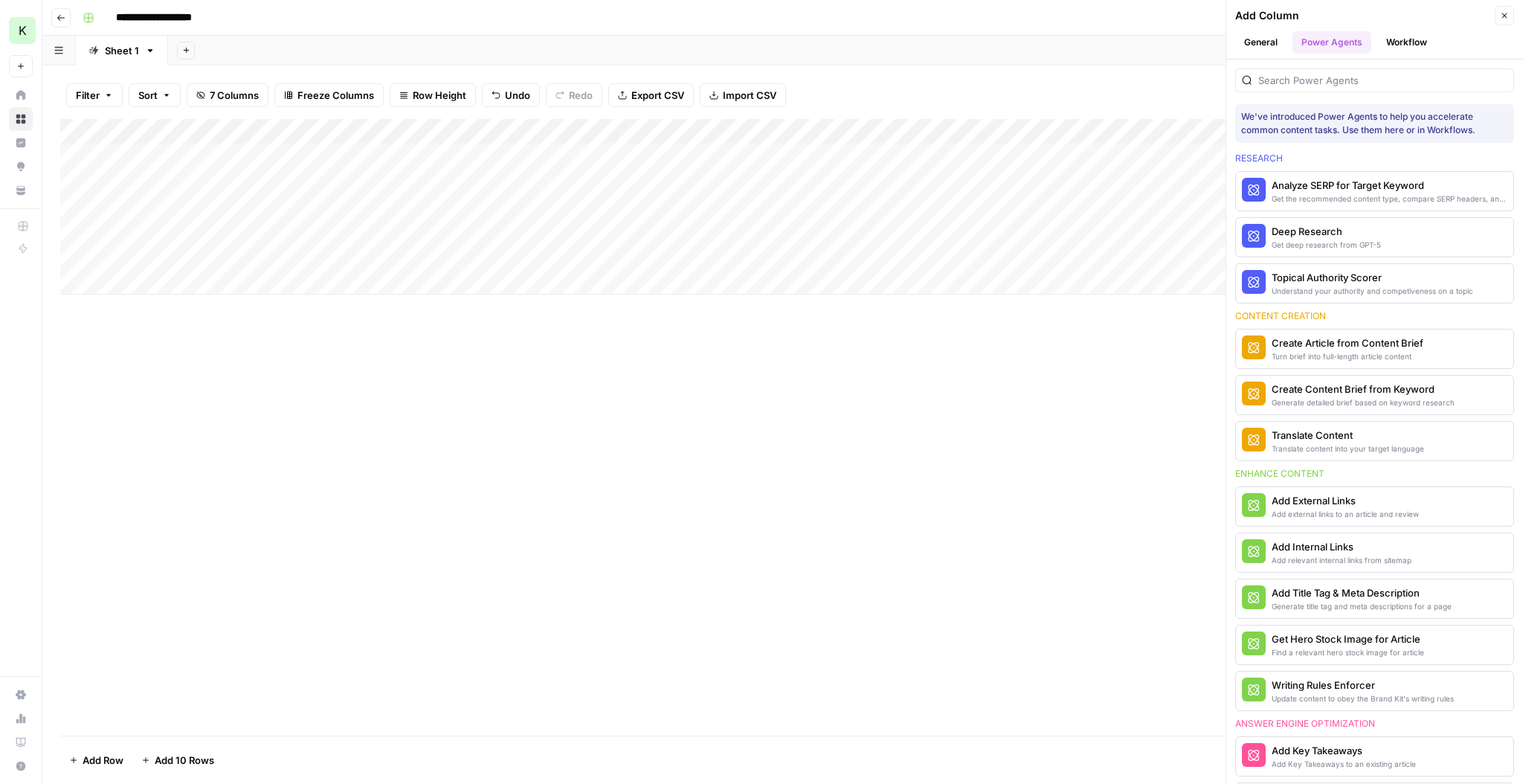
click at [272, 243] on div "Add Column" at bounding box center [783, 206] width 1445 height 175
drag, startPoint x: 281, startPoint y: 161, endPoint x: 292, endPoint y: 159, distance: 11.2
click at [282, 161] on div "Add Column" at bounding box center [783, 206] width 1445 height 175
drag, startPoint x: 326, startPoint y: 167, endPoint x: 323, endPoint y: 229, distance: 62.1
click at [323, 229] on div "Add Column" at bounding box center [783, 206] width 1445 height 175
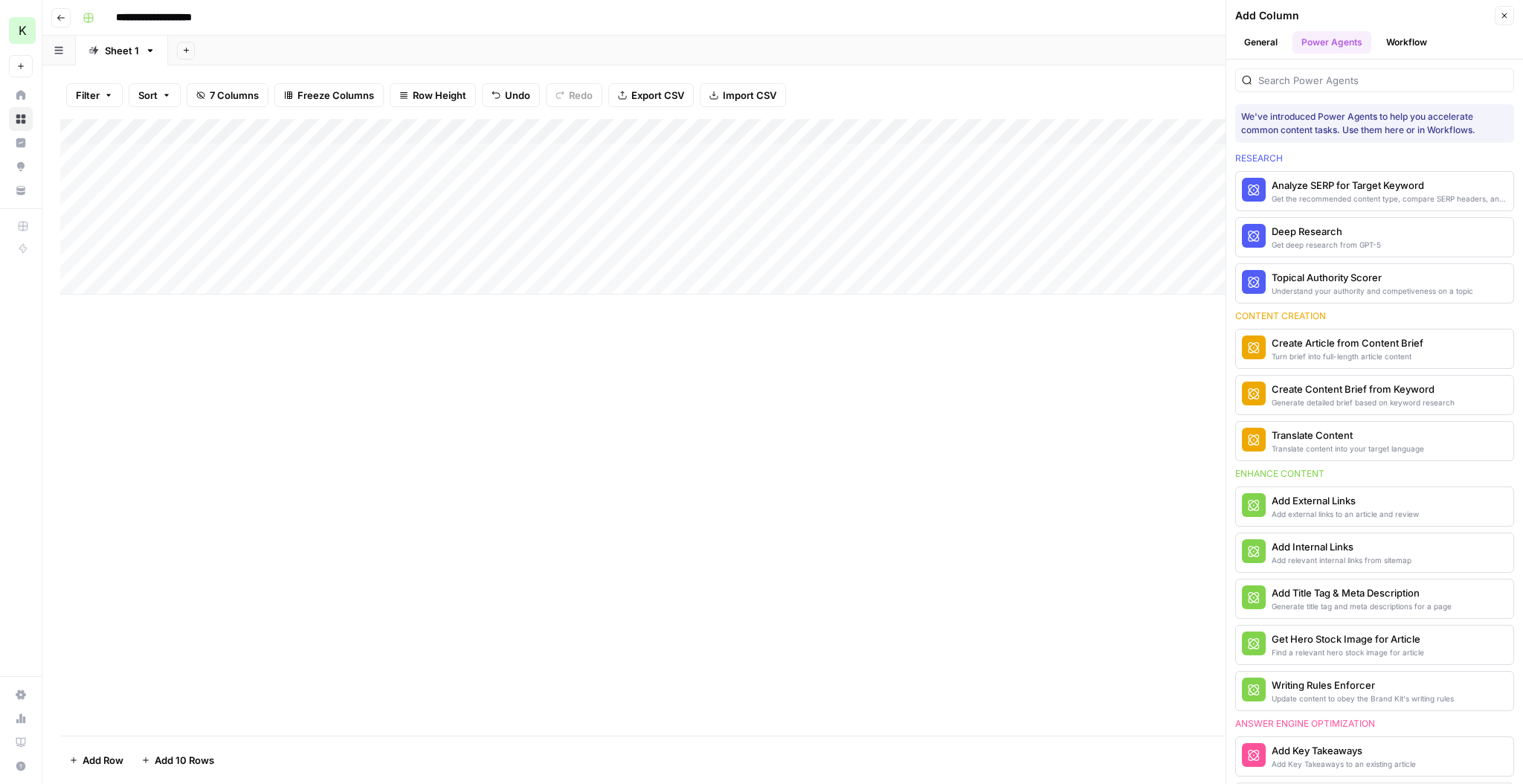
click at [605, 154] on div "Add Column" at bounding box center [783, 206] width 1445 height 175
click at [601, 154] on div "Add Column" at bounding box center [783, 206] width 1445 height 175
click at [601, 154] on textarea at bounding box center [658, 157] width 238 height 21
type textarea "*"
click at [743, 130] on div "Add Column" at bounding box center [783, 206] width 1445 height 175
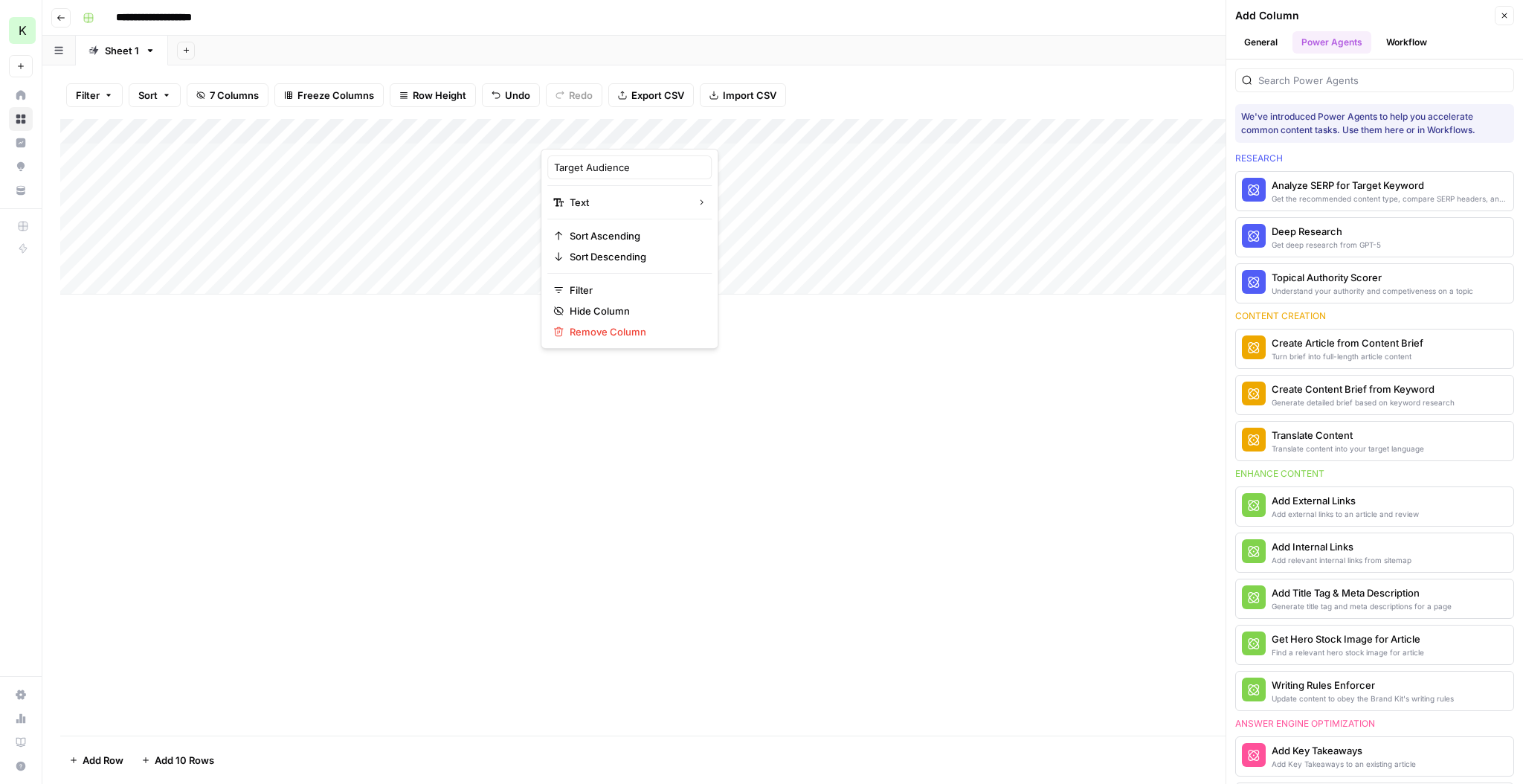
drag, startPoint x: 864, startPoint y: 351, endPoint x: 851, endPoint y: 341, distance: 16.4
click at [861, 349] on div "Add Column" at bounding box center [783, 427] width 1445 height 616
click at [677, 151] on div "Add Column" at bounding box center [783, 206] width 1445 height 175
click at [559, 155] on textarea at bounding box center [658, 157] width 238 height 21
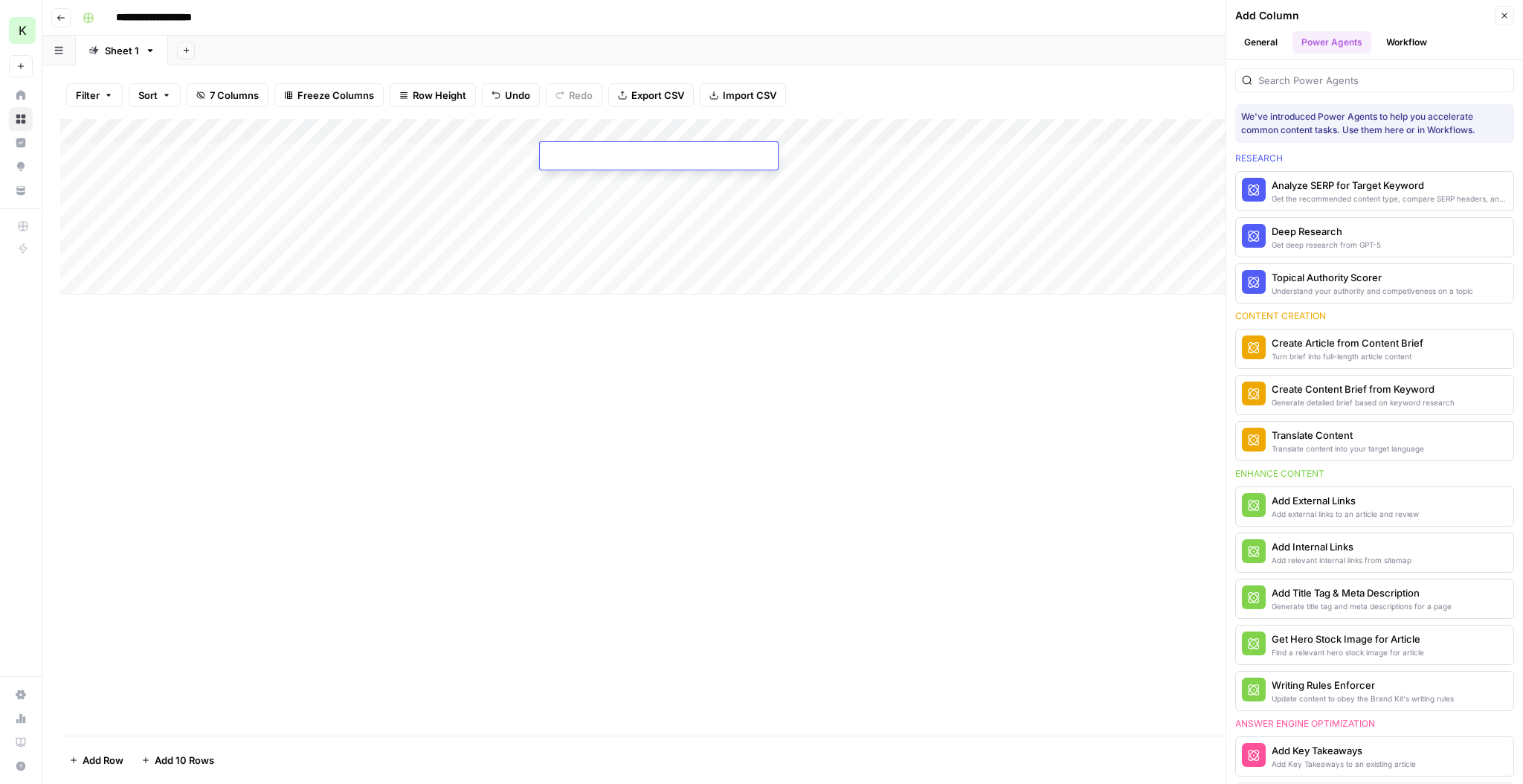
click at [559, 155] on textarea at bounding box center [658, 157] width 238 height 21
type textarea "**********"
click at [833, 201] on div "Add Column" at bounding box center [783, 206] width 1445 height 175
click at [874, 157] on div "Add Column" at bounding box center [783, 206] width 1445 height 175
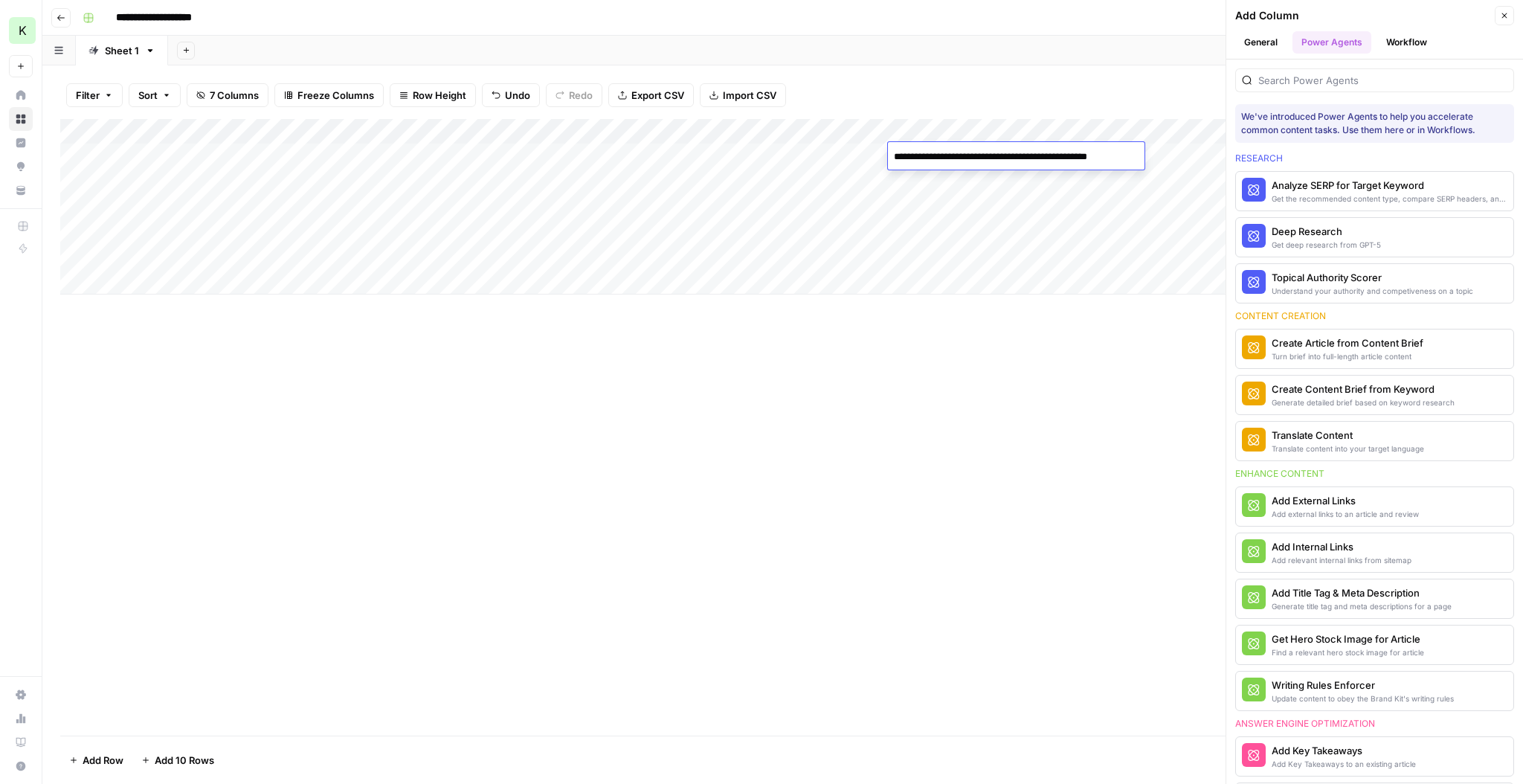
type textarea "**********"
click at [874, 185] on div "Add Column" at bounding box center [783, 206] width 1445 height 175
drag, startPoint x: 721, startPoint y: 151, endPoint x: 740, endPoint y: 159, distance: 20.6
click at [721, 151] on div "Add Column" at bounding box center [783, 206] width 1445 height 175
drag, startPoint x: 755, startPoint y: 167, endPoint x: 753, endPoint y: 239, distance: 72.0
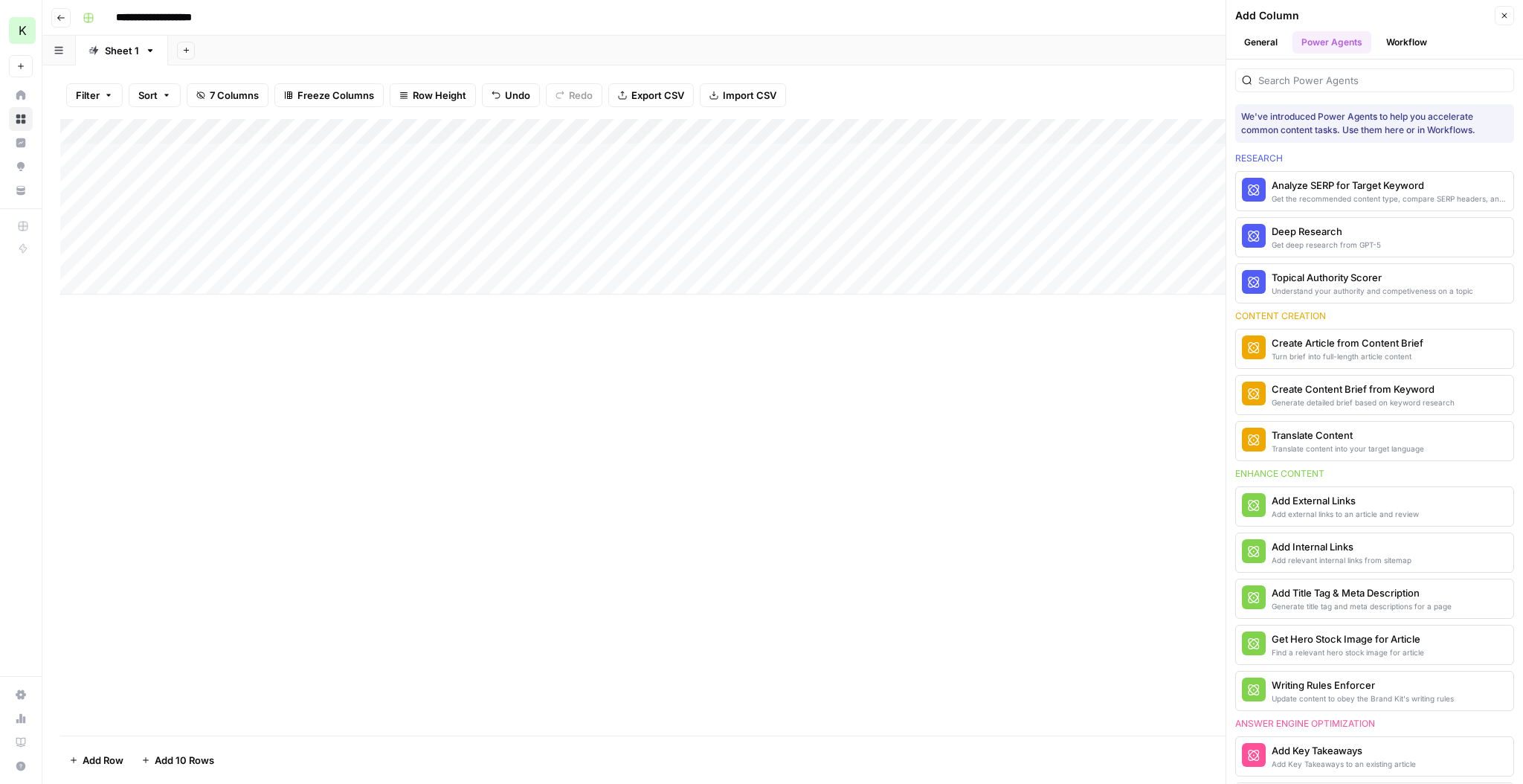
click at [753, 239] on div "Add Column" at bounding box center [783, 206] width 1445 height 175
click at [874, 182] on div "Add Column" at bounding box center [783, 206] width 1445 height 175
click at [874, 182] on textarea at bounding box center [1007, 182] width 238 height 21
type textarea "**********"
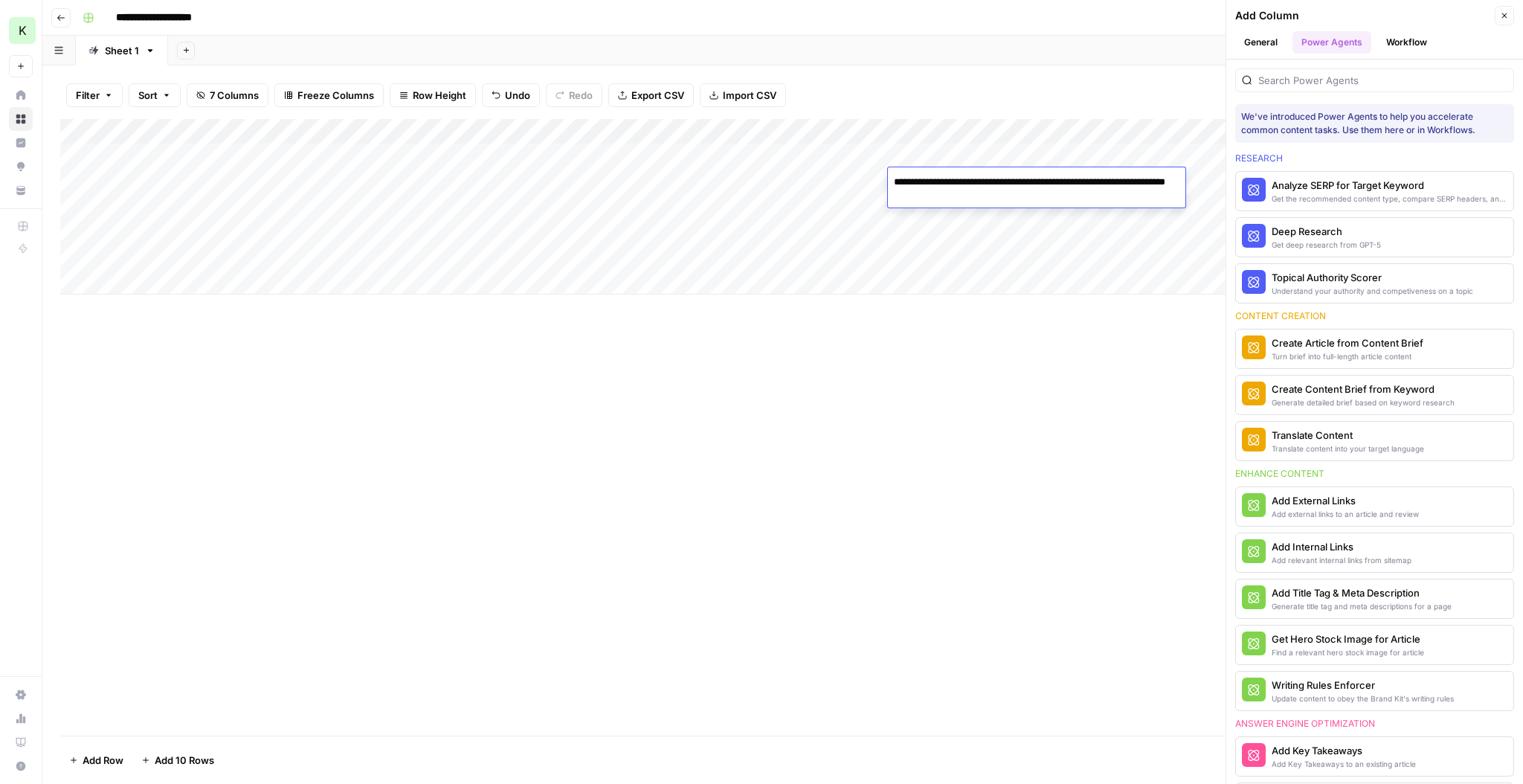
click at [874, 227] on div "Add Column" at bounding box center [783, 206] width 1445 height 175
click at [874, 199] on div "Add Column" at bounding box center [783, 206] width 1445 height 175
click at [874, 200] on div "Add Column" at bounding box center [783, 206] width 1445 height 175
click at [874, 203] on textarea at bounding box center [996, 207] width 238 height 21
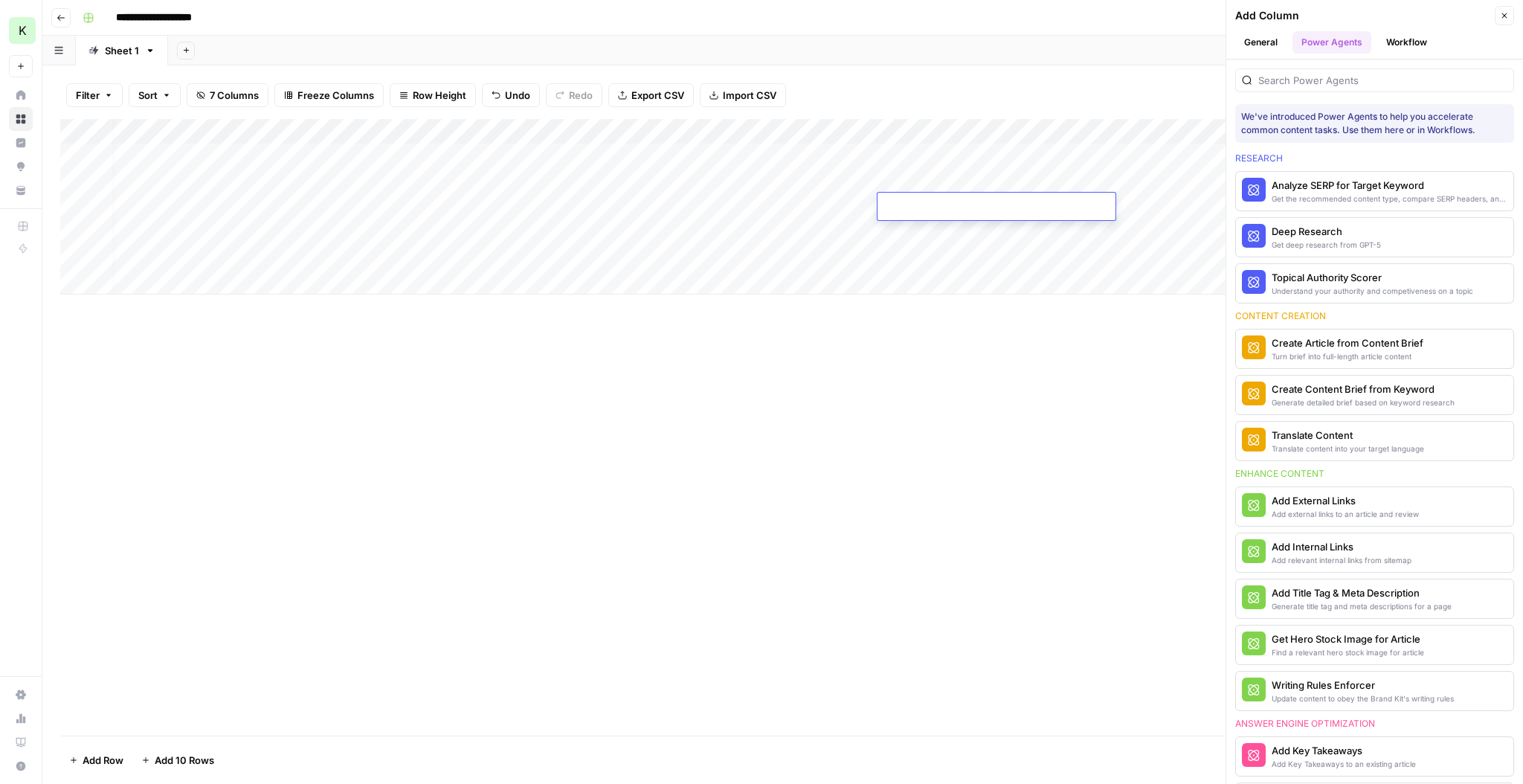
click at [874, 203] on textarea at bounding box center [996, 207] width 238 height 21
type textarea "**********"
click at [874, 241] on div "Add Column" at bounding box center [783, 206] width 1445 height 175
click at [874, 234] on div "Add Column" at bounding box center [783, 206] width 1445 height 175
click at [874, 234] on textarea at bounding box center [996, 233] width 238 height 21
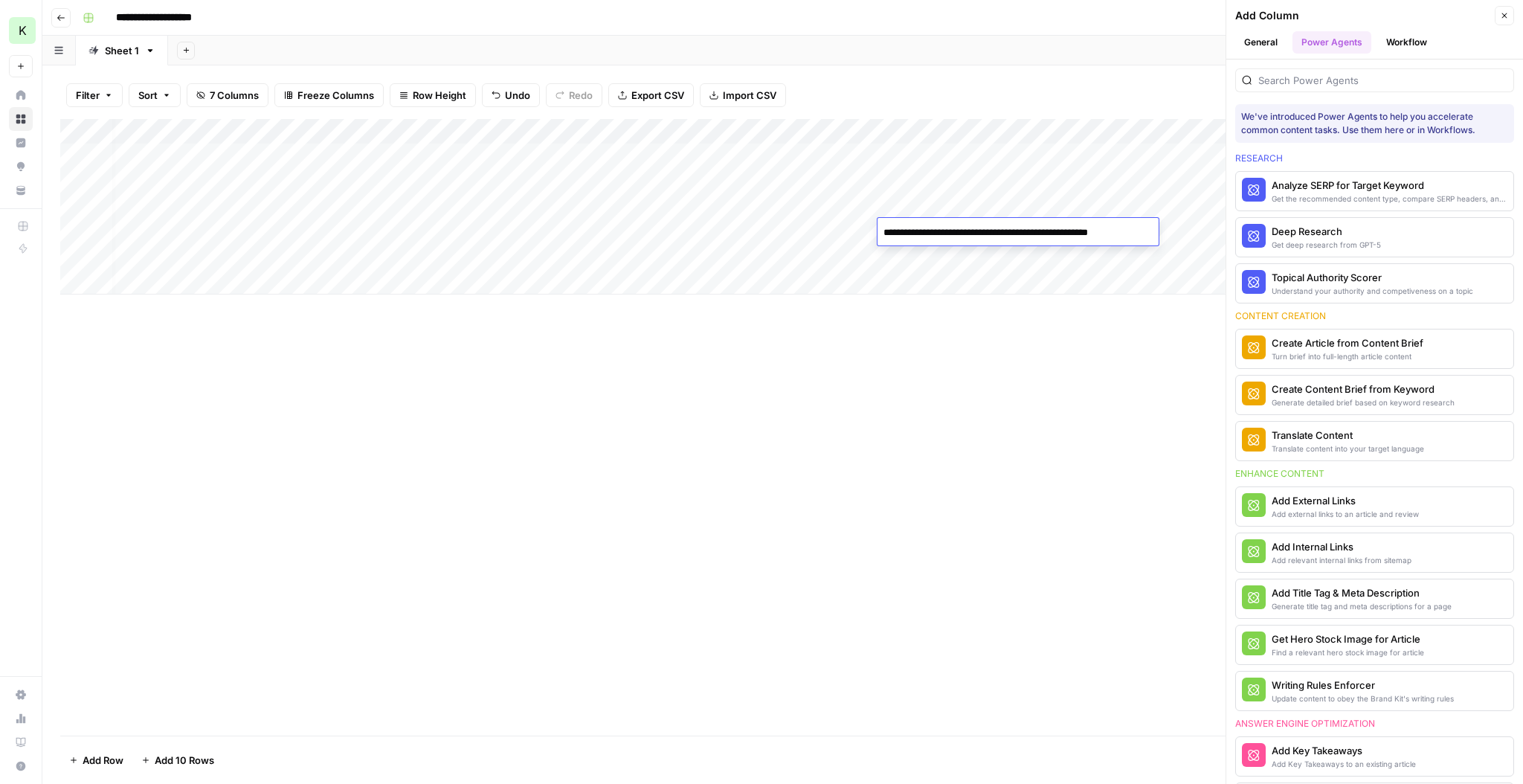
type textarea "**********"
click at [874, 403] on div "Add Column" at bounding box center [783, 427] width 1445 height 616
click at [874, 17] on button "Close" at bounding box center [1504, 15] width 19 height 19
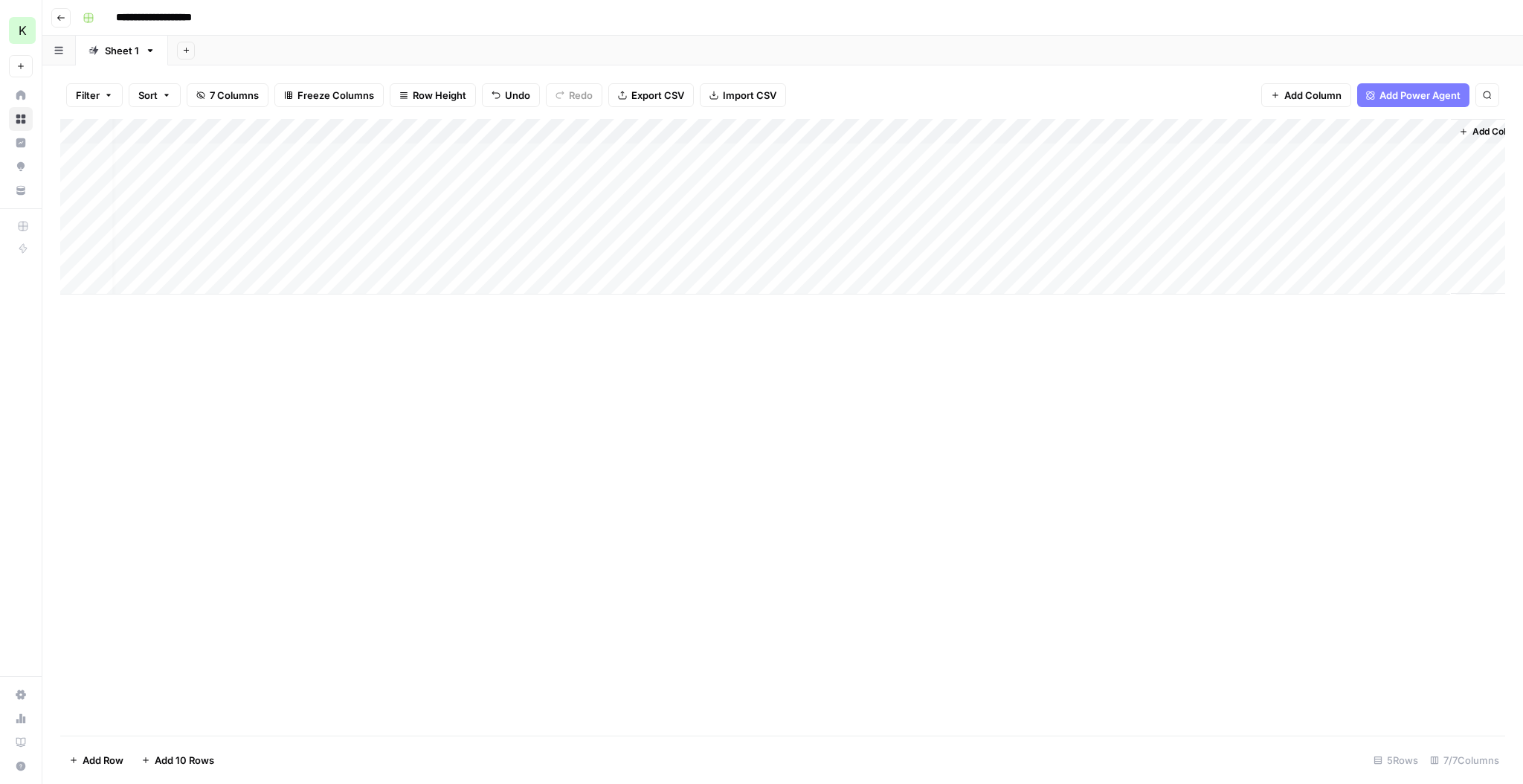
scroll to position [0, 12]
click at [874, 155] on div "Add Column" at bounding box center [783, 206] width 1445 height 175
click at [206, 246] on div "Add Column" at bounding box center [783, 206] width 1445 height 175
drag, startPoint x: 237, startPoint y: 239, endPoint x: 264, endPoint y: 241, distance: 27.1
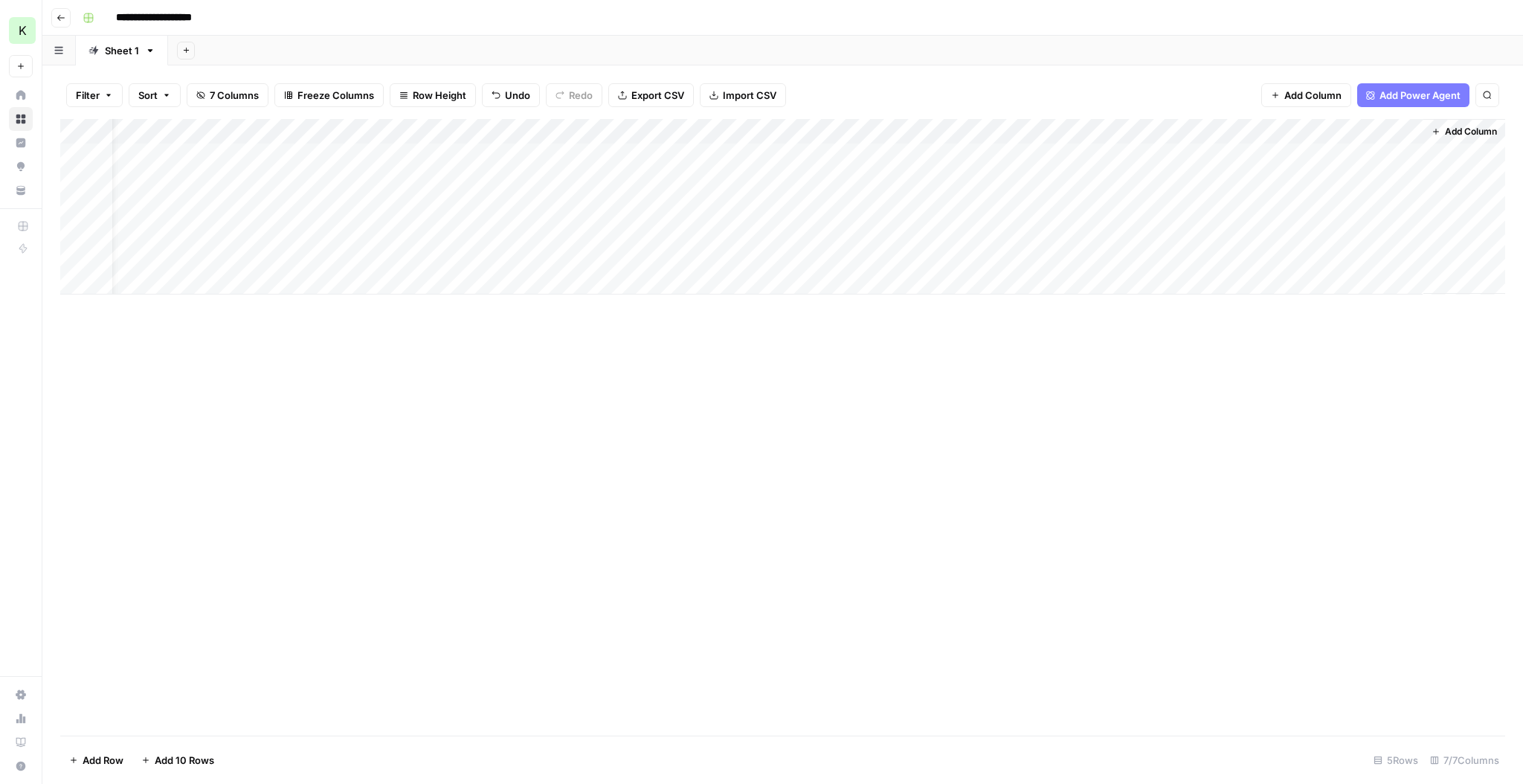
click at [240, 238] on div "Add Column" at bounding box center [783, 206] width 1445 height 175
drag, startPoint x: 285, startPoint y: 242, endPoint x: 284, endPoint y: 258, distance: 16.0
click at [284, 258] on div "Add Column" at bounding box center [783, 206] width 1445 height 175
click at [325, 253] on div "Add Column" at bounding box center [783, 206] width 1445 height 175
click at [323, 252] on div "Add Column" at bounding box center [783, 206] width 1445 height 175
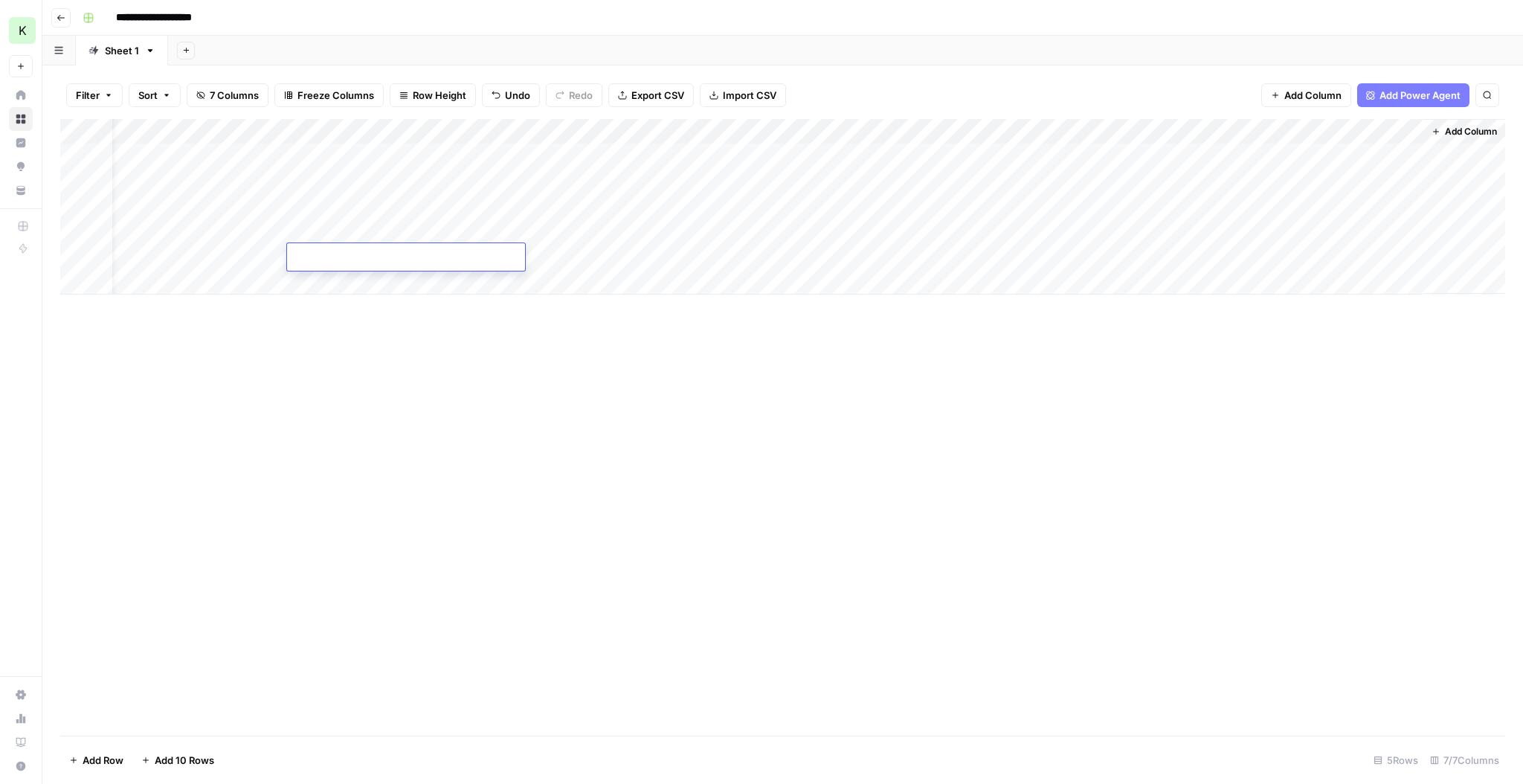
click at [323, 252] on textarea at bounding box center [405, 258] width 238 height 21
drag, startPoint x: 402, startPoint y: 258, endPoint x: 407, endPoint y: 267, distance: 10.3
click at [402, 258] on textarea "**********" at bounding box center [405, 258] width 238 height 21
type textarea "**********"
click at [546, 268] on div "Add Column" at bounding box center [783, 206] width 1445 height 175
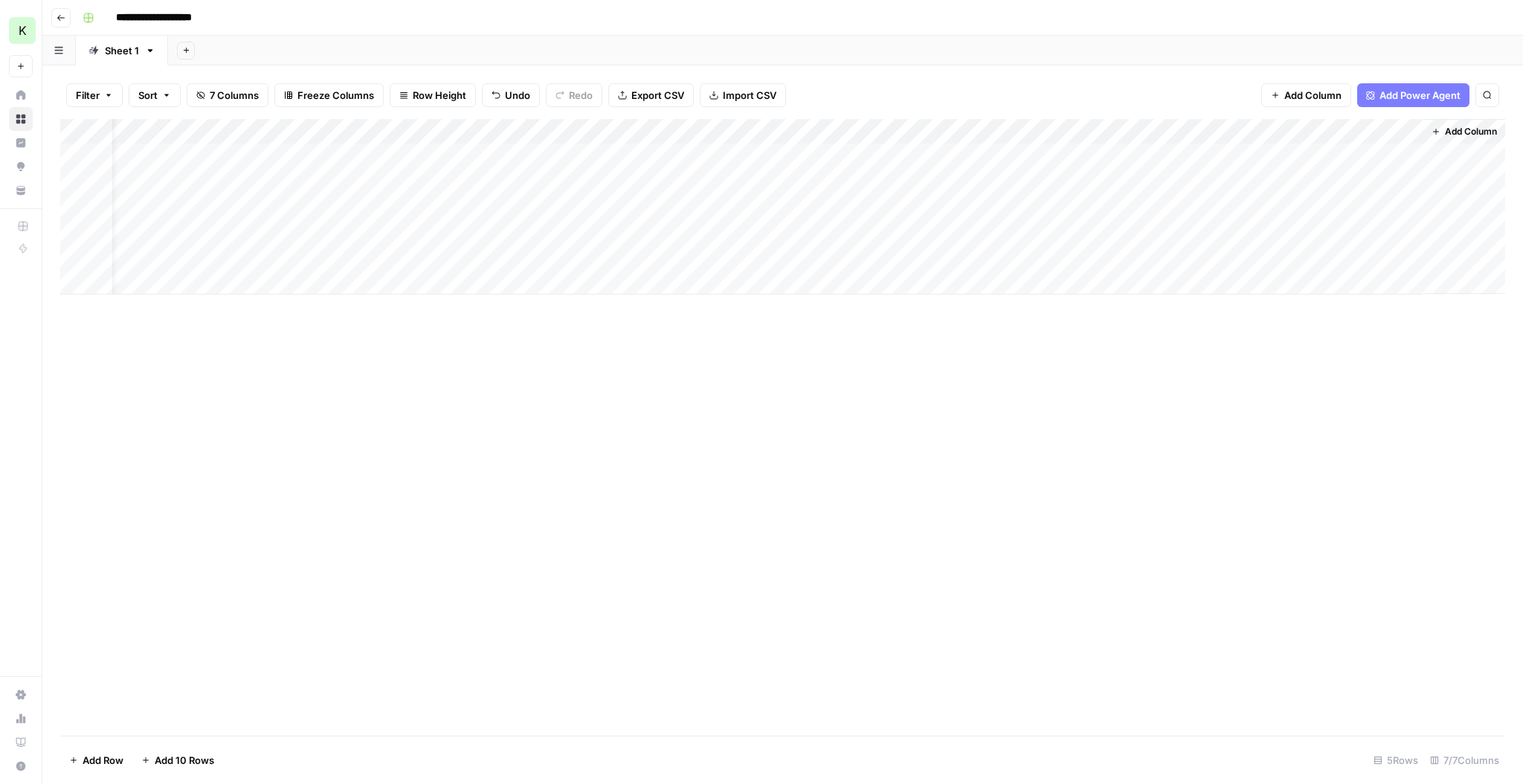
drag, startPoint x: 385, startPoint y: 260, endPoint x: 377, endPoint y: 258, distance: 8.2
click at [383, 258] on div "Add Column" at bounding box center [783, 206] width 1445 height 175
click at [374, 258] on div "Add Column" at bounding box center [783, 206] width 1445 height 175
type textarea "**********"
click at [559, 258] on div "Add Column" at bounding box center [783, 206] width 1445 height 175
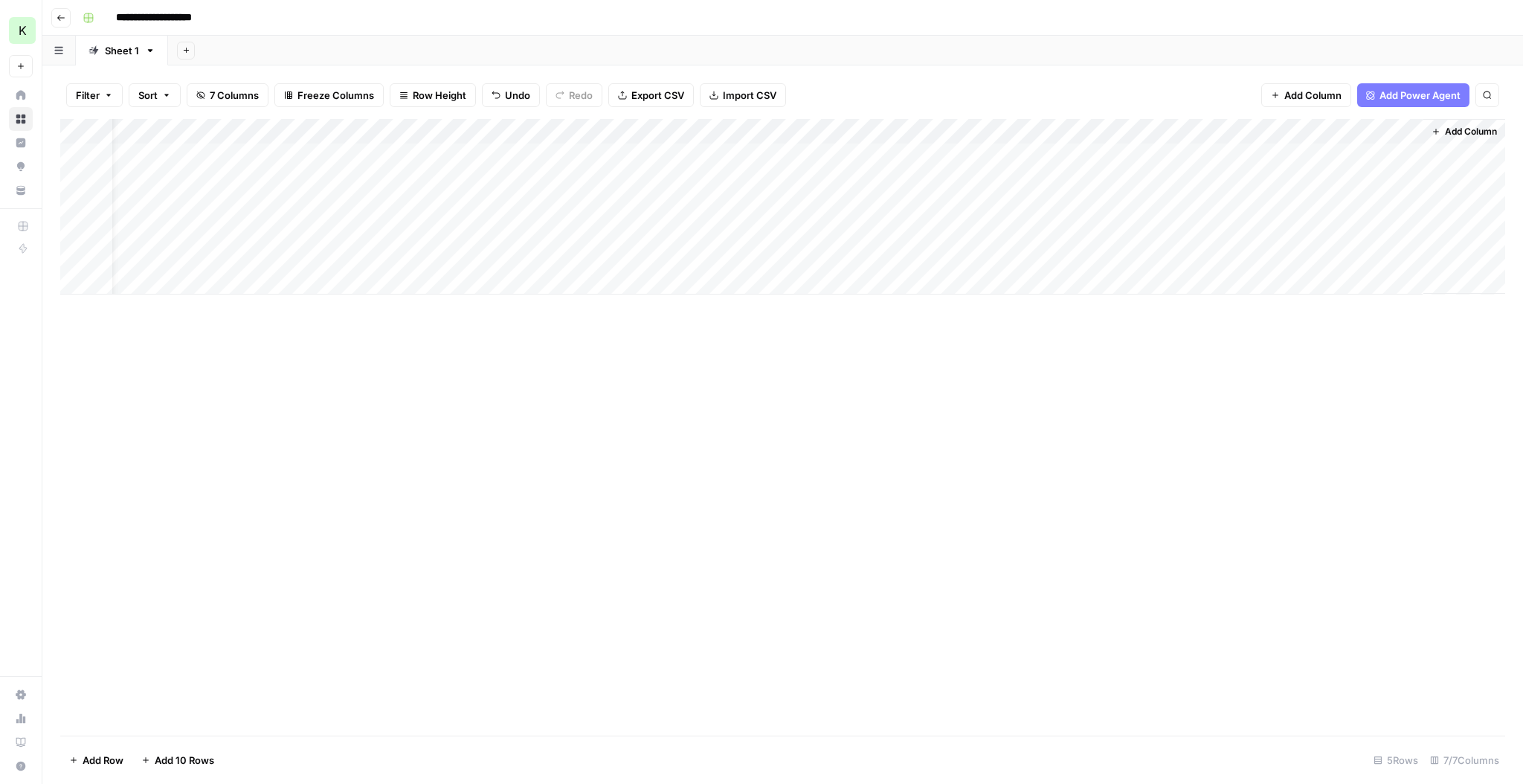
click at [625, 231] on div "Add Column" at bounding box center [783, 206] width 1445 height 175
drag, startPoint x: 714, startPoint y: 241, endPoint x: 708, endPoint y: 255, distance: 15.2
click at [709, 255] on div "Add Column" at bounding box center [783, 206] width 1445 height 175
click at [871, 255] on div "Add Column" at bounding box center [783, 206] width 1445 height 175
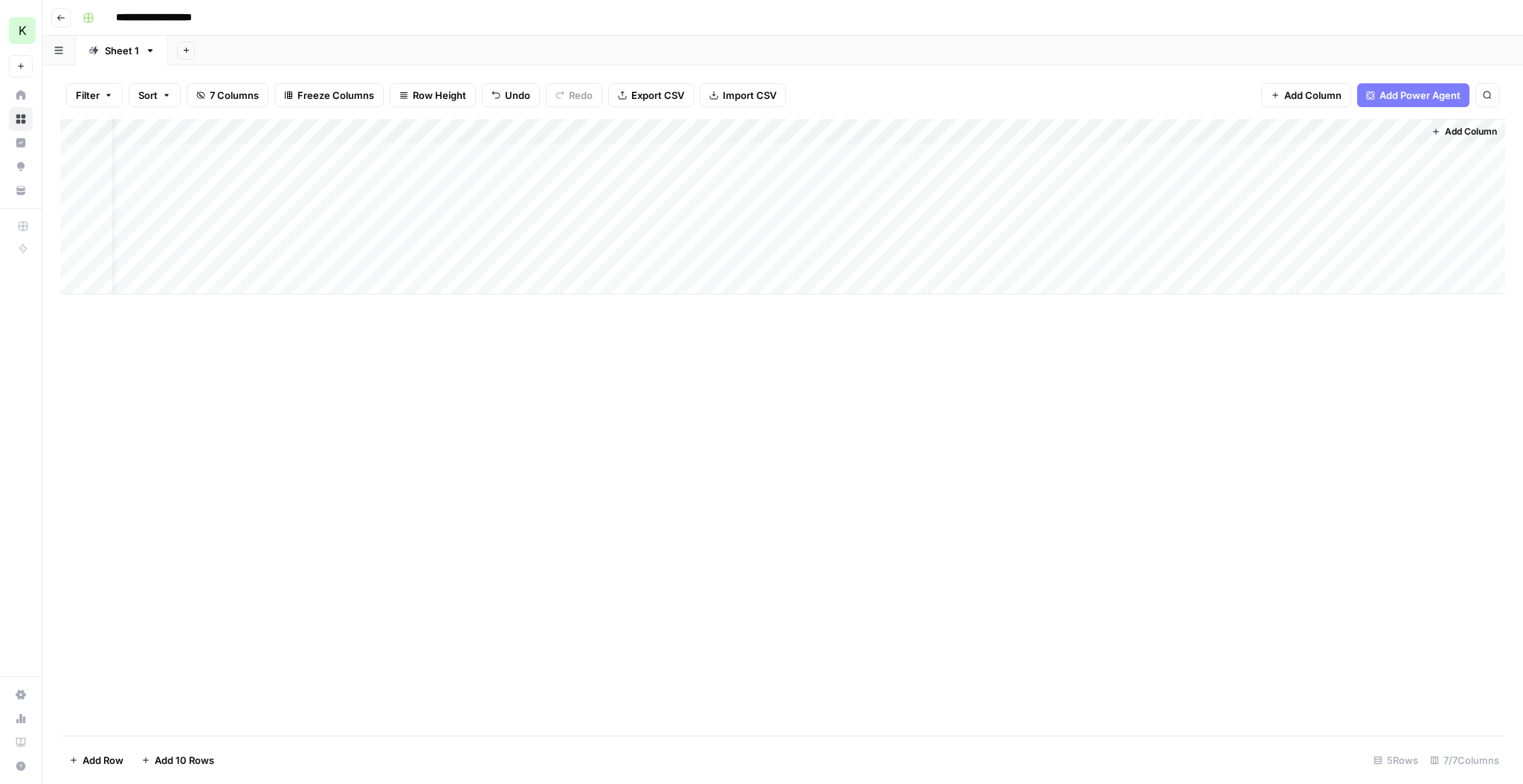
click at [871, 255] on div "Add Column" at bounding box center [783, 206] width 1445 height 175
type textarea "**********"
drag, startPoint x: 1366, startPoint y: 347, endPoint x: 1338, endPoint y: 330, distance: 32.8
click at [874, 347] on div "Add Column" at bounding box center [783, 427] width 1445 height 616
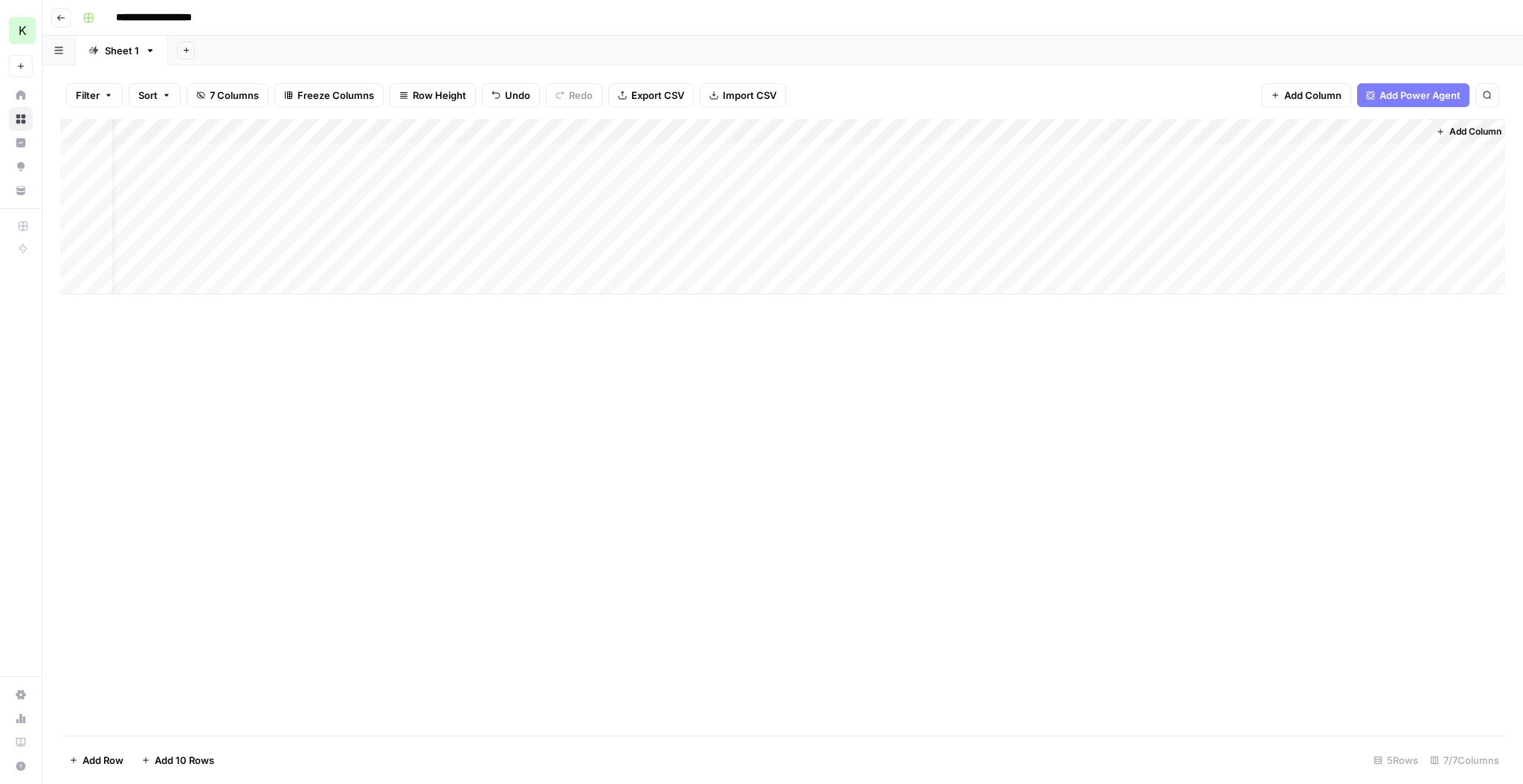
click at [874, 256] on div "Add Column" at bounding box center [783, 206] width 1445 height 175
click at [874, 257] on div "Add Column" at bounding box center [783, 206] width 1445 height 175
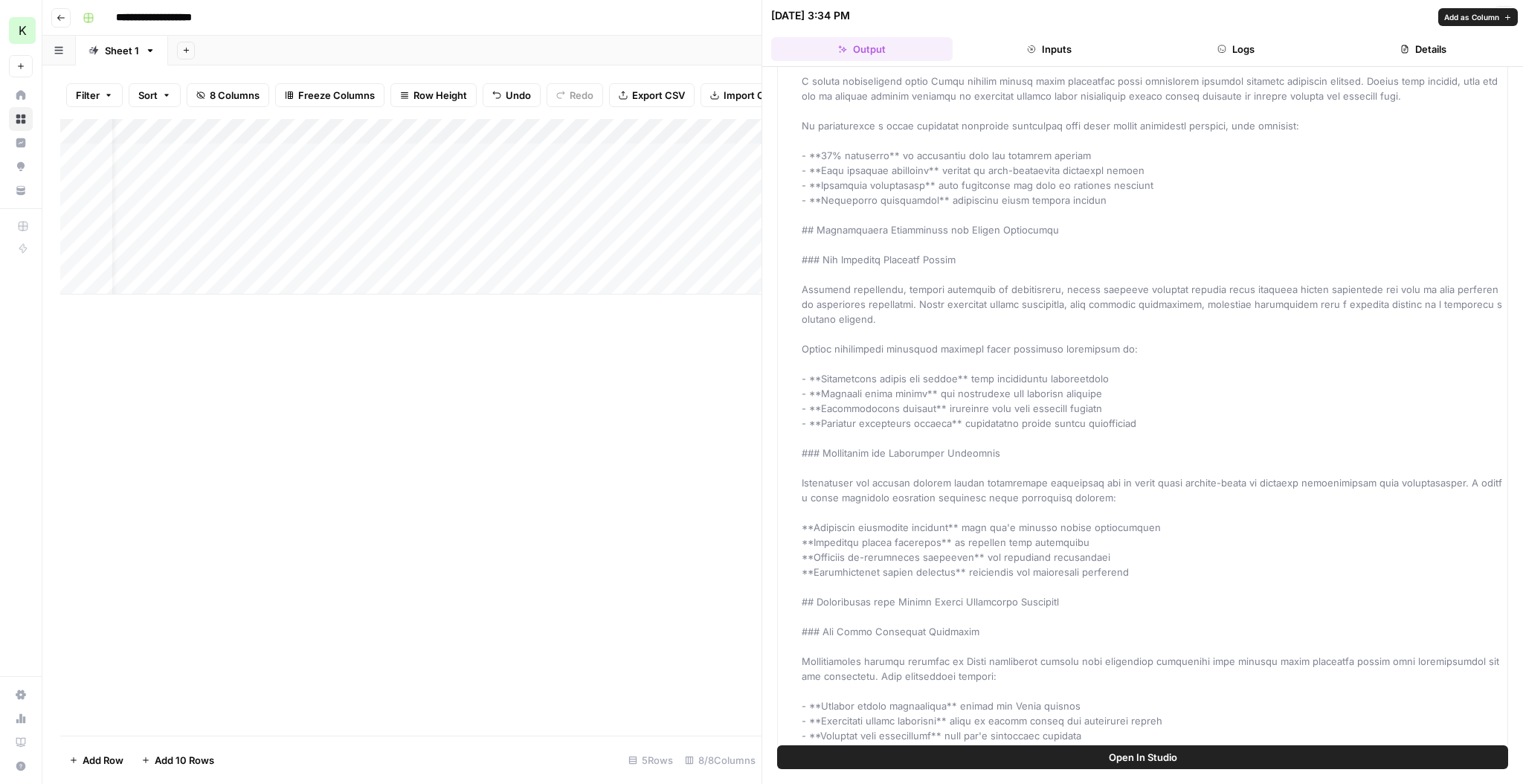
scroll to position [1284, 0]
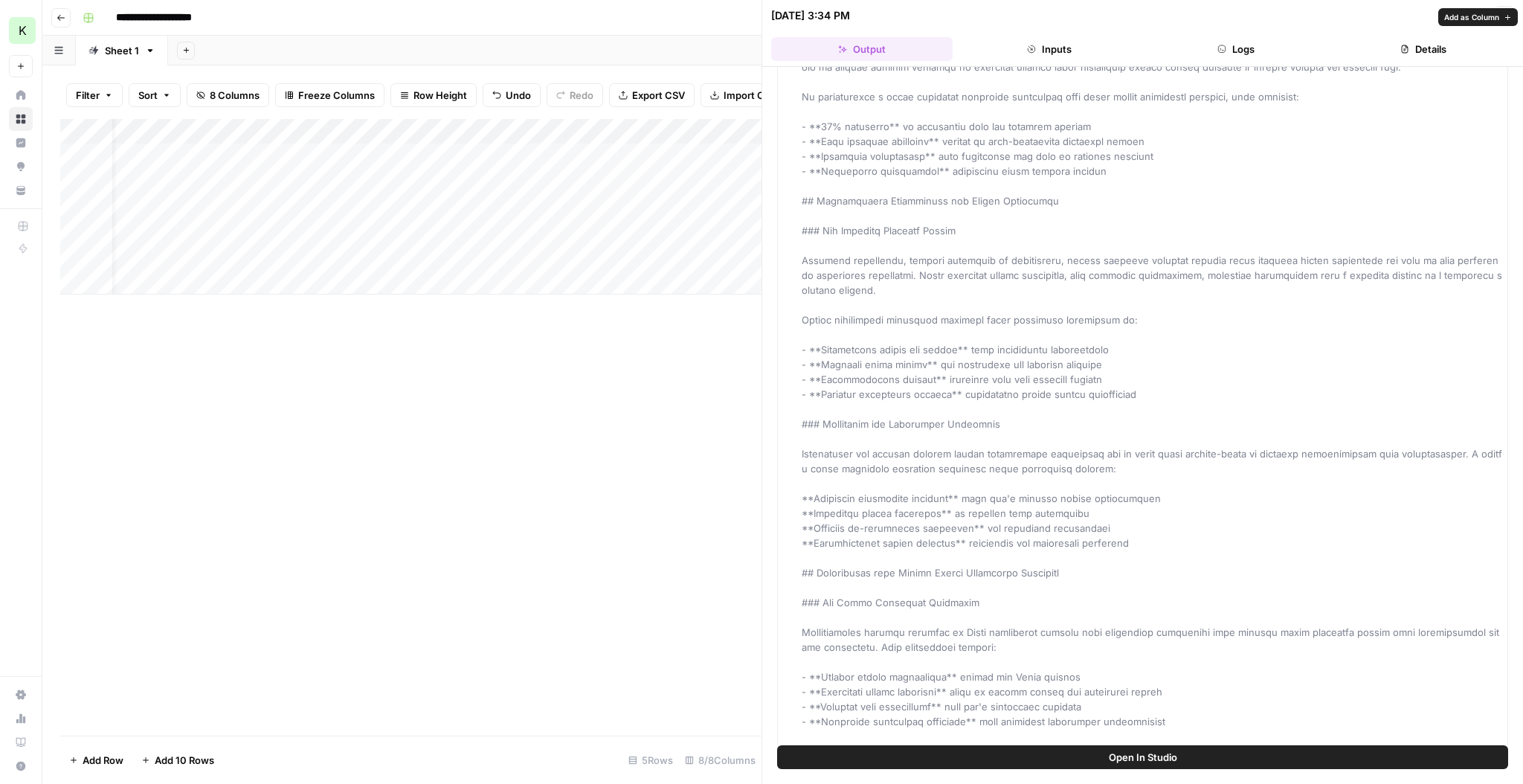
drag, startPoint x: 1005, startPoint y: 685, endPoint x: 851, endPoint y: 660, distance: 156.0
click at [851, 472] on div "Output" at bounding box center [1153, 275] width 702 height 2900
click at [874, 472] on div "Output" at bounding box center [1153, 275] width 702 height 2900
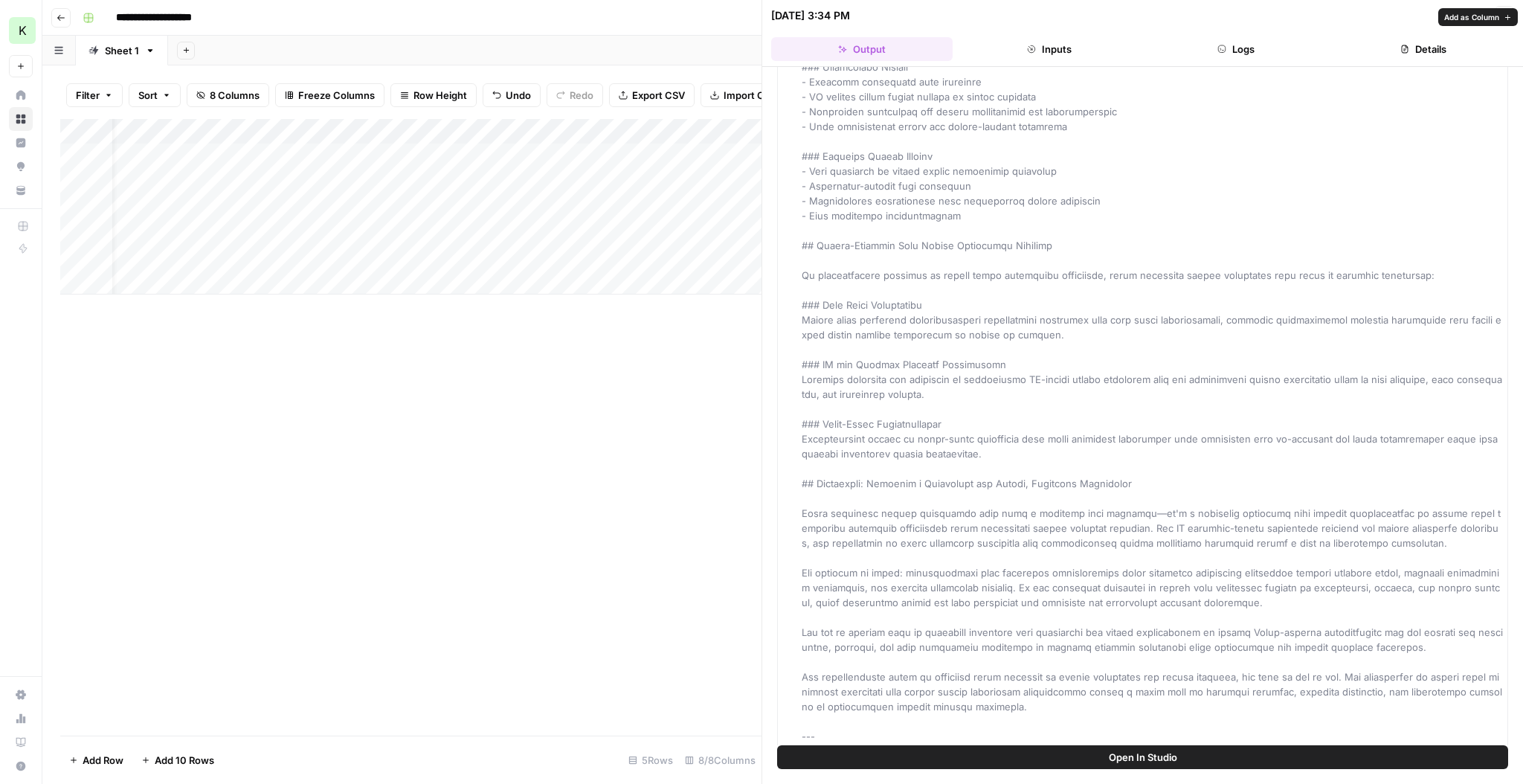
scroll to position [2259, 0]
click at [565, 472] on div "Add Column" at bounding box center [411, 427] width 702 height 616
click at [874, 18] on icon "button" at bounding box center [1504, 15] width 9 height 9
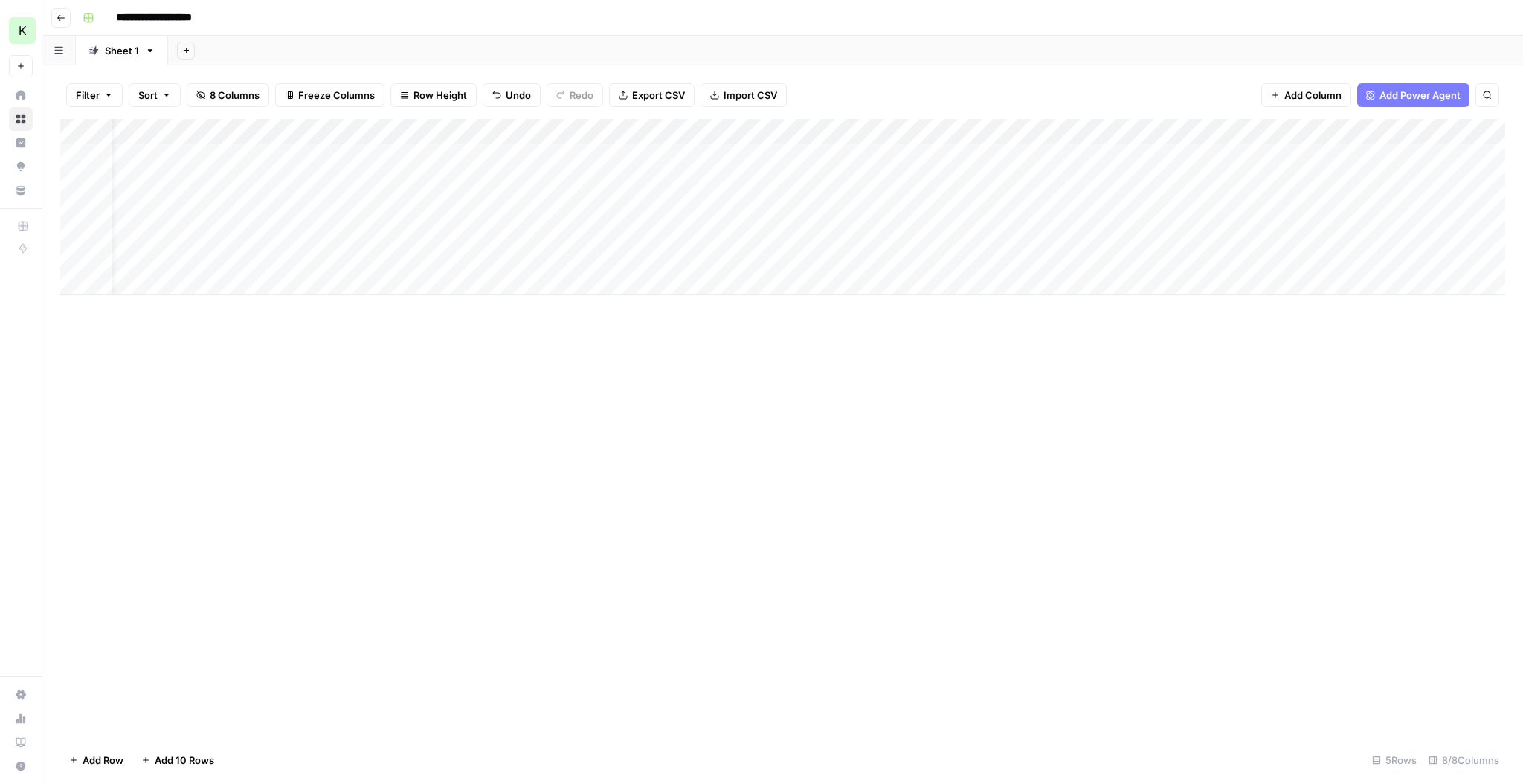
click at [874, 131] on div "Add Column" at bounding box center [783, 206] width 1445 height 175
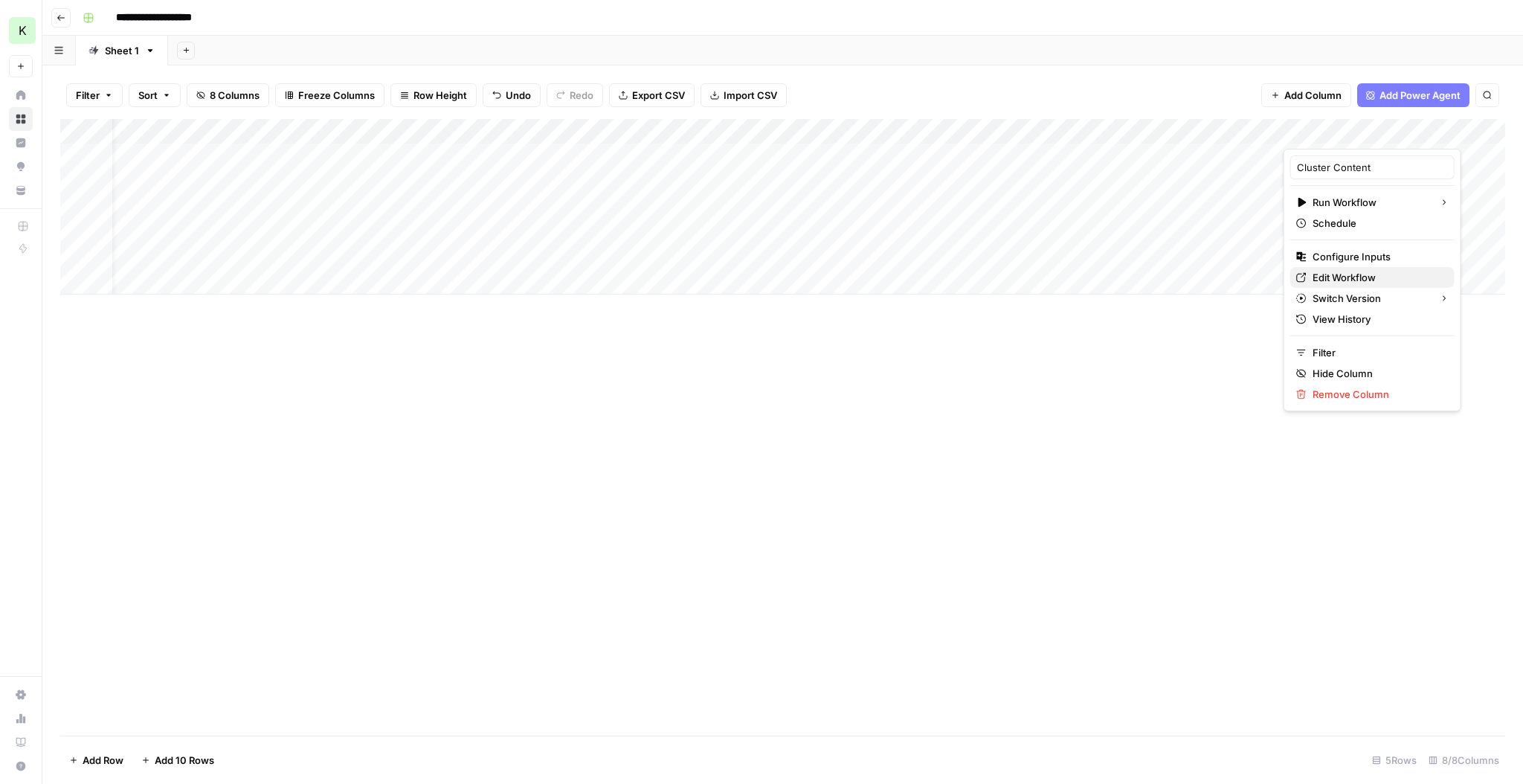
click at [874, 274] on span "Edit Workflow" at bounding box center [1377, 277] width 130 height 15
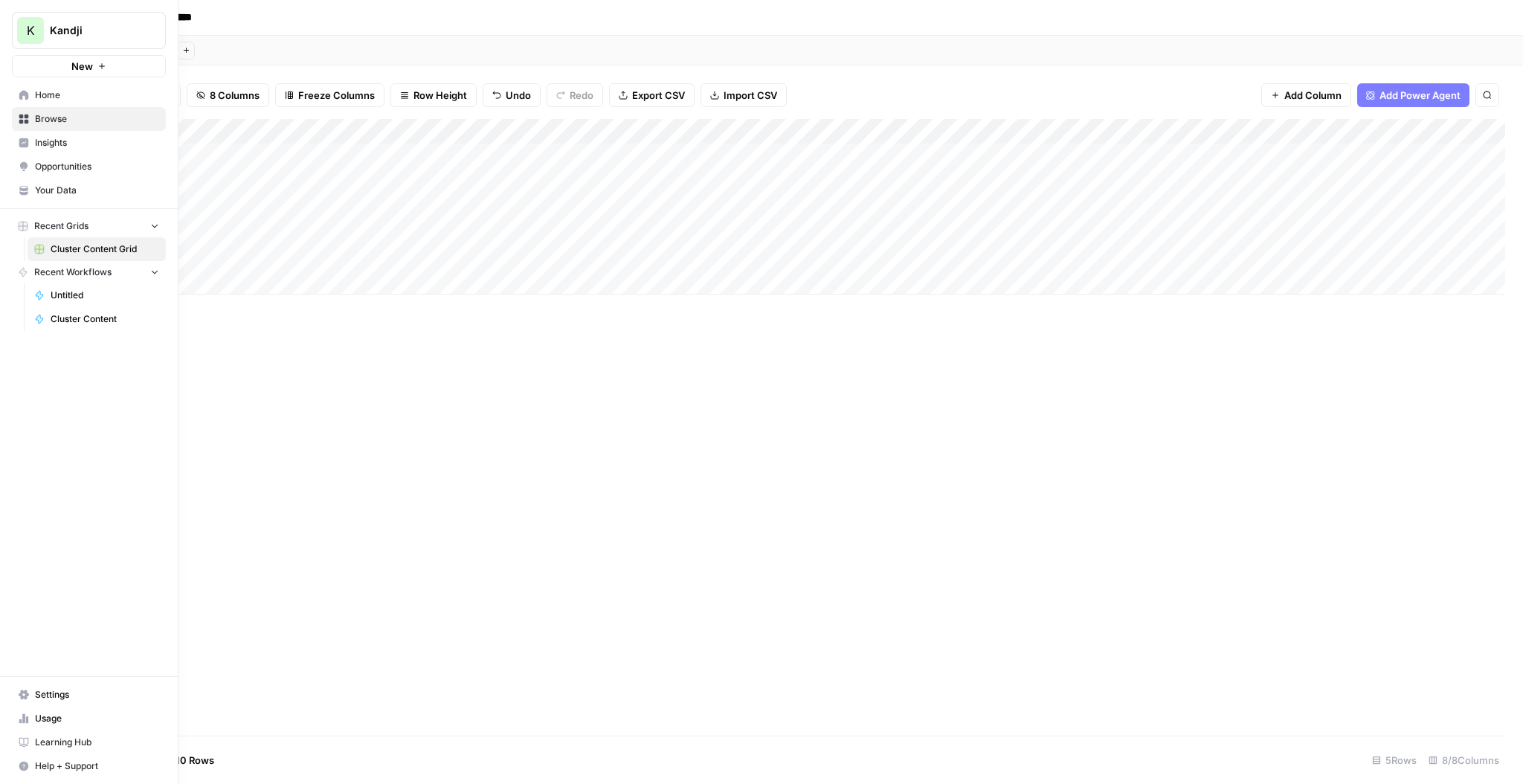
click at [60, 98] on span "Home" at bounding box center [97, 95] width 124 height 13
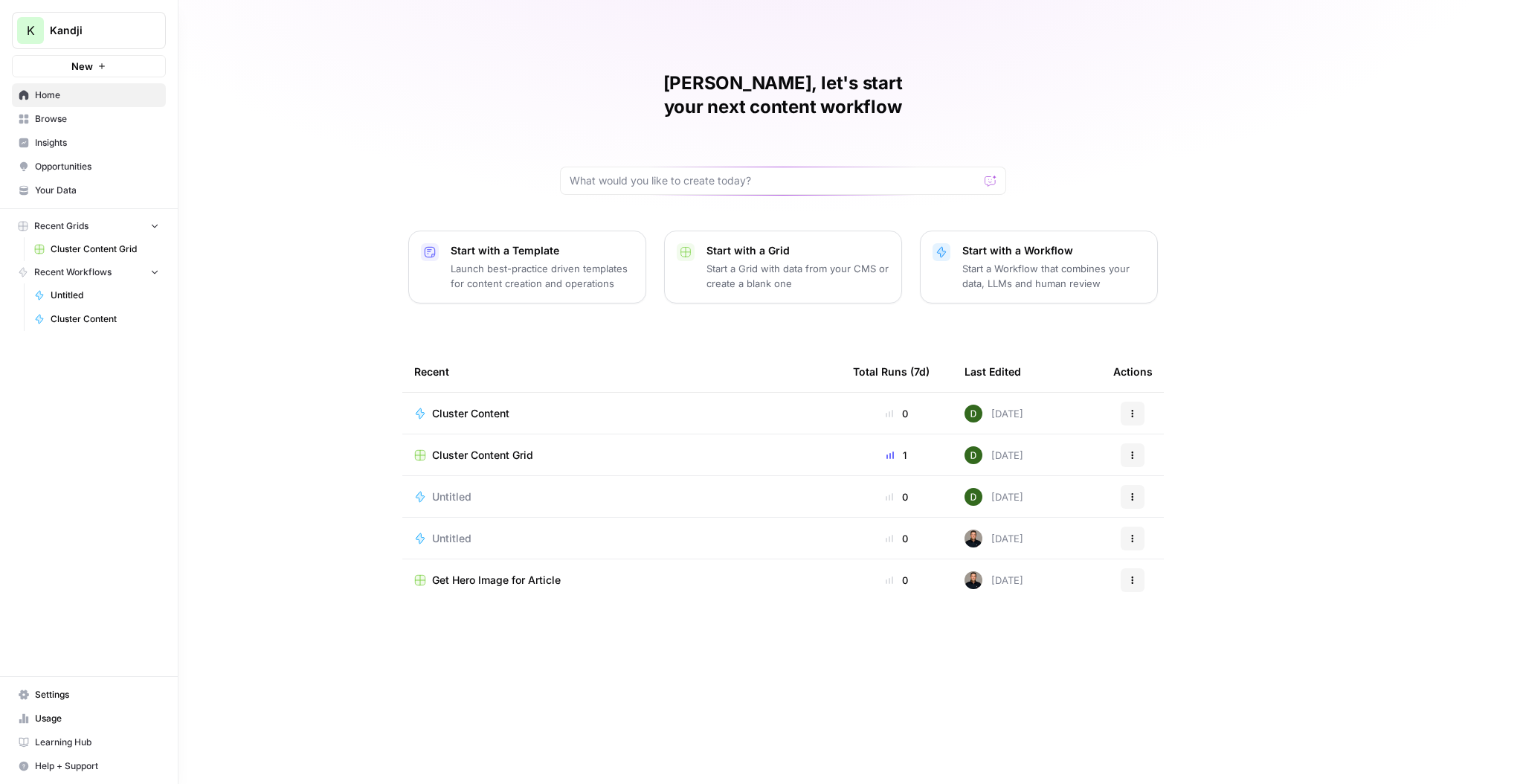
click at [69, 148] on span "Insights" at bounding box center [97, 143] width 124 height 13
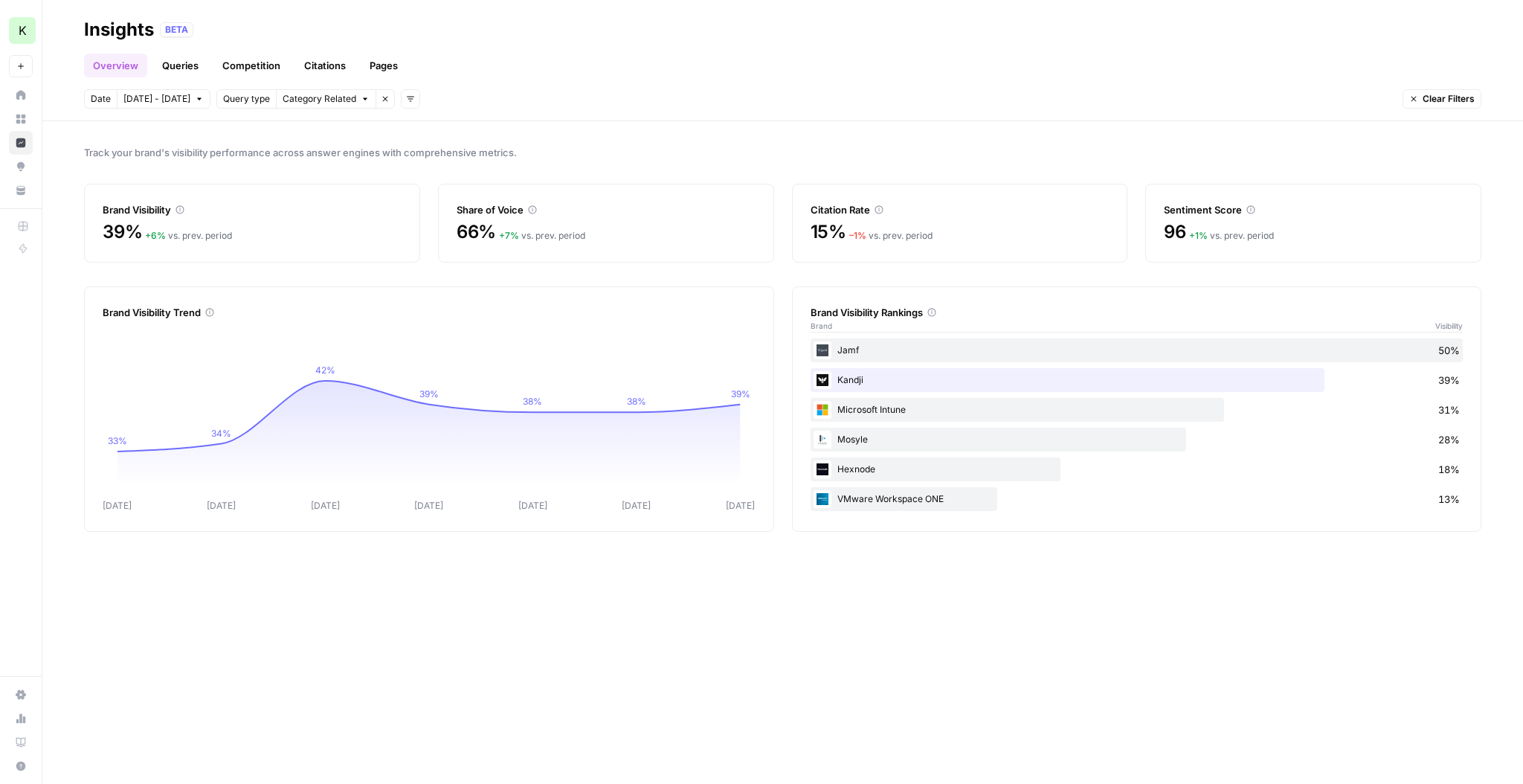
click at [180, 64] on link "Queries" at bounding box center [180, 65] width 54 height 24
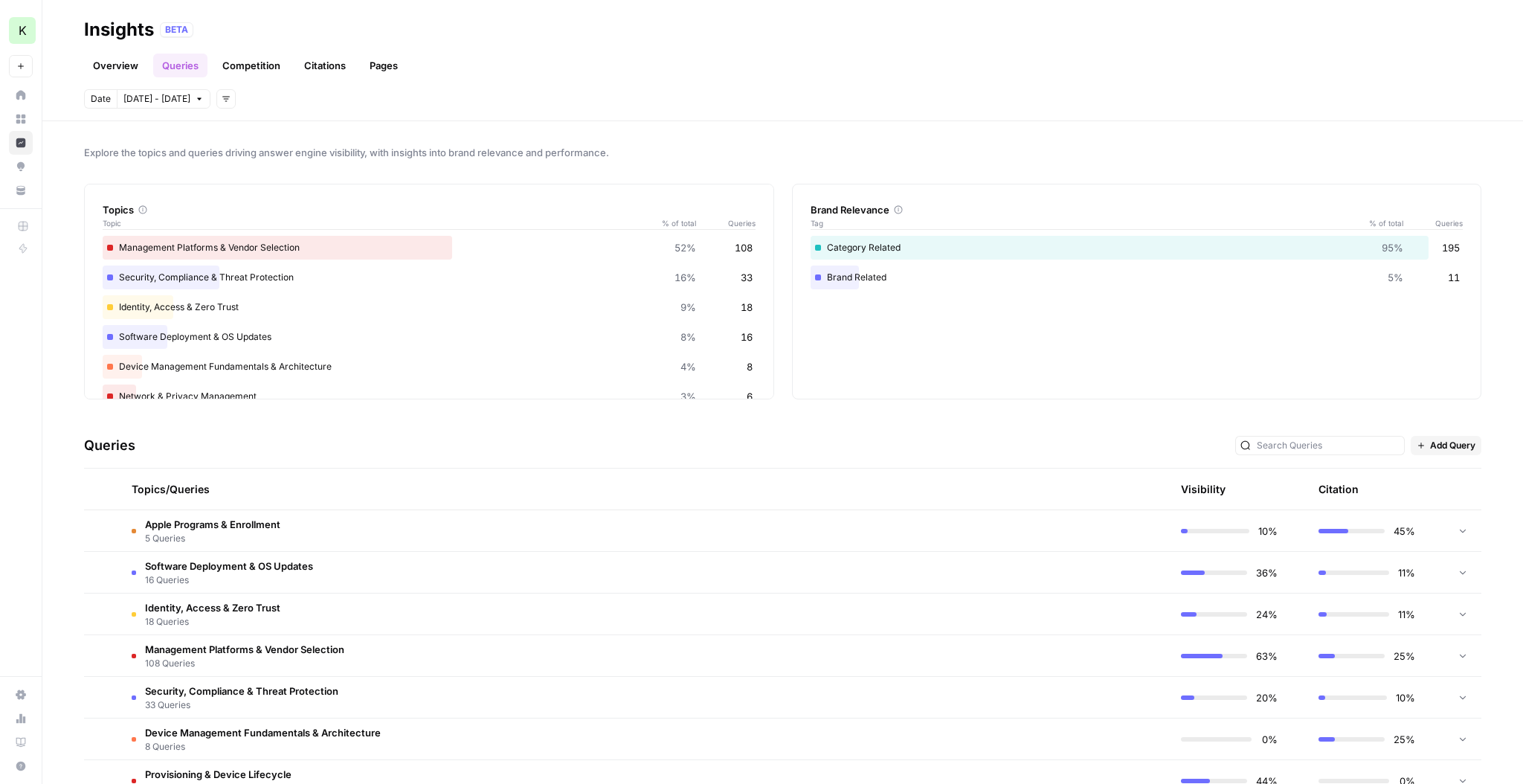
click at [128, 69] on link "Overview" at bounding box center [116, 65] width 63 height 24
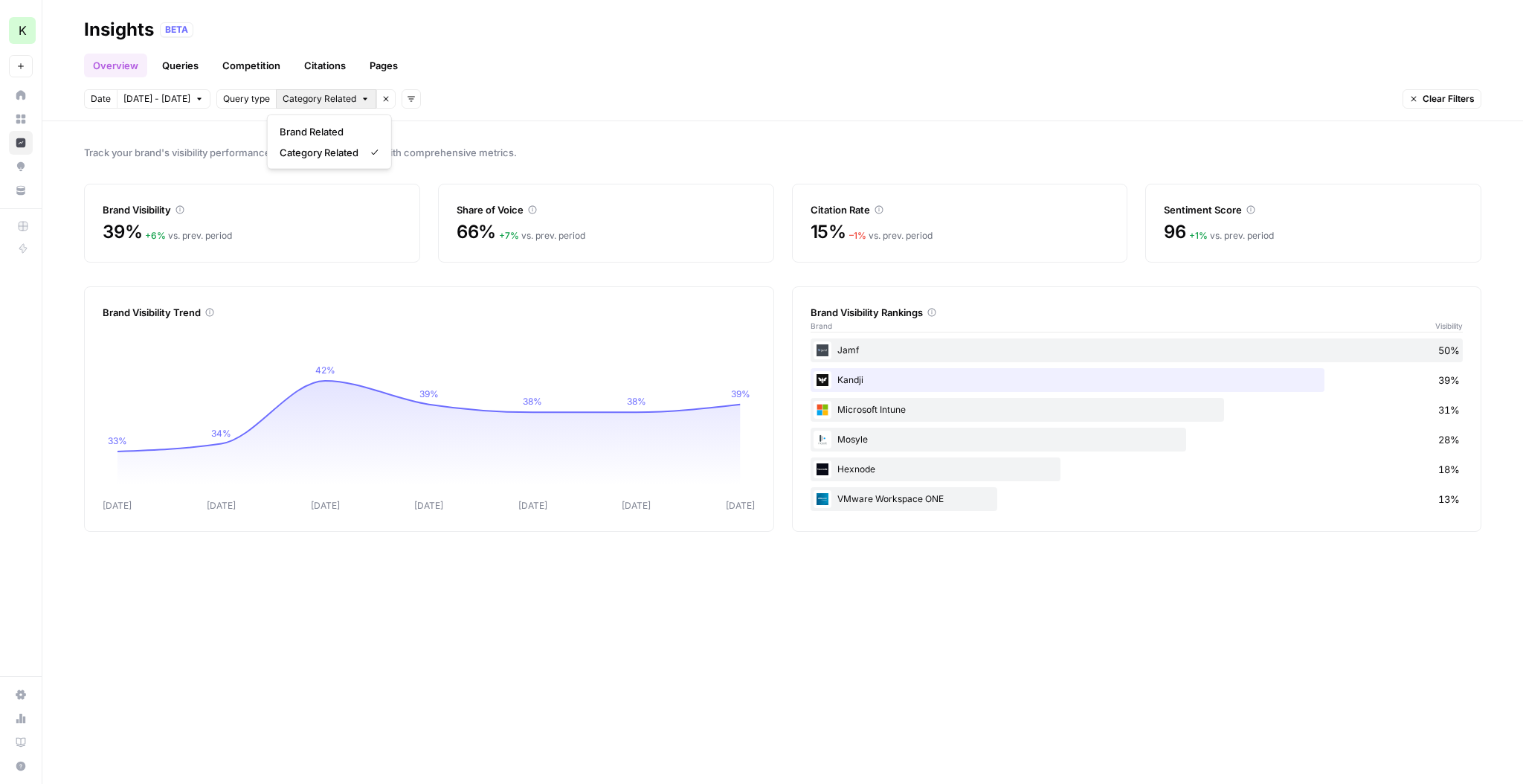
click at [361, 98] on icon "button" at bounding box center [365, 98] width 9 height 9
click at [350, 98] on button "Category Related" at bounding box center [326, 98] width 100 height 19
click at [182, 64] on link "Queries" at bounding box center [180, 65] width 54 height 24
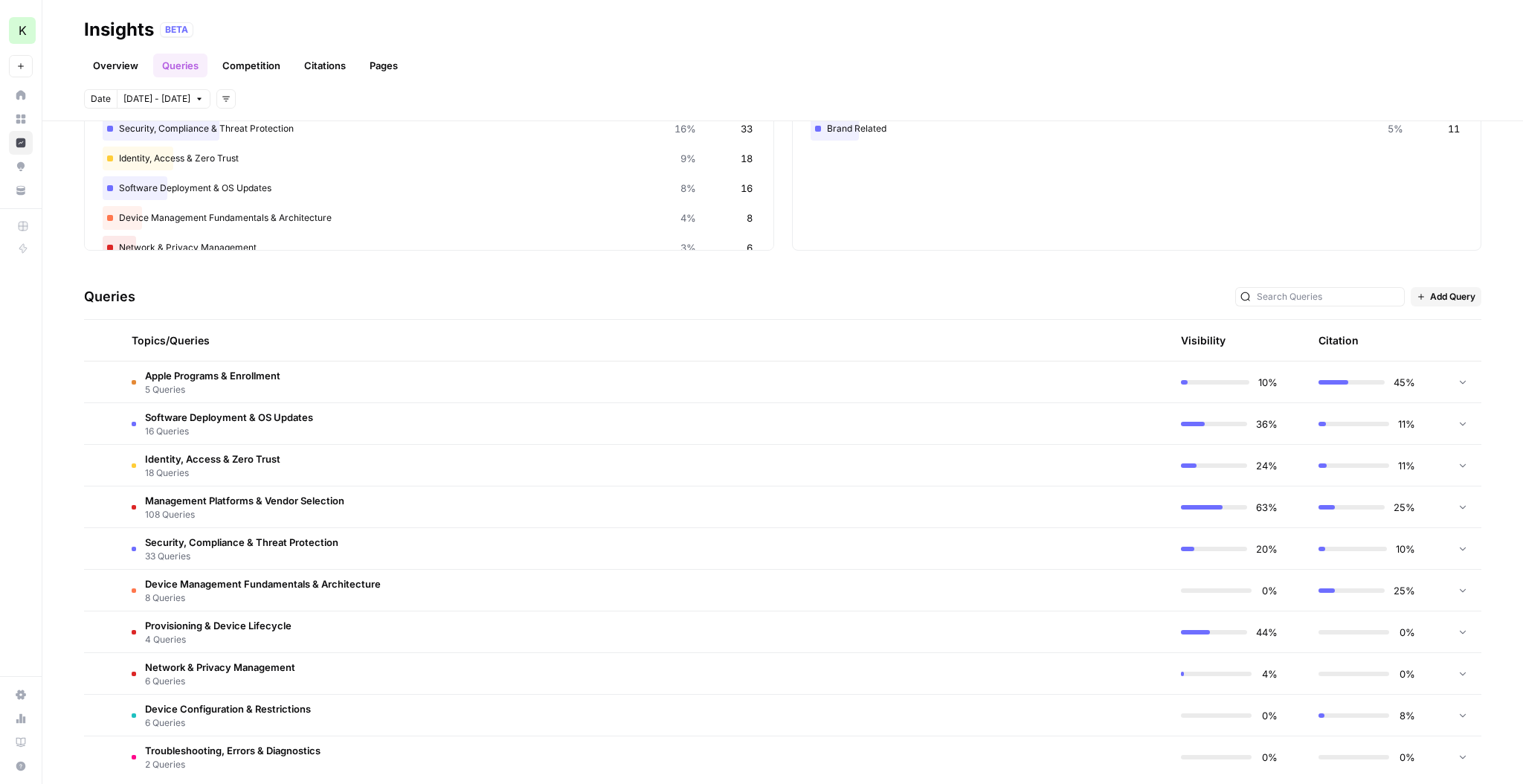
scroll to position [161, 0]
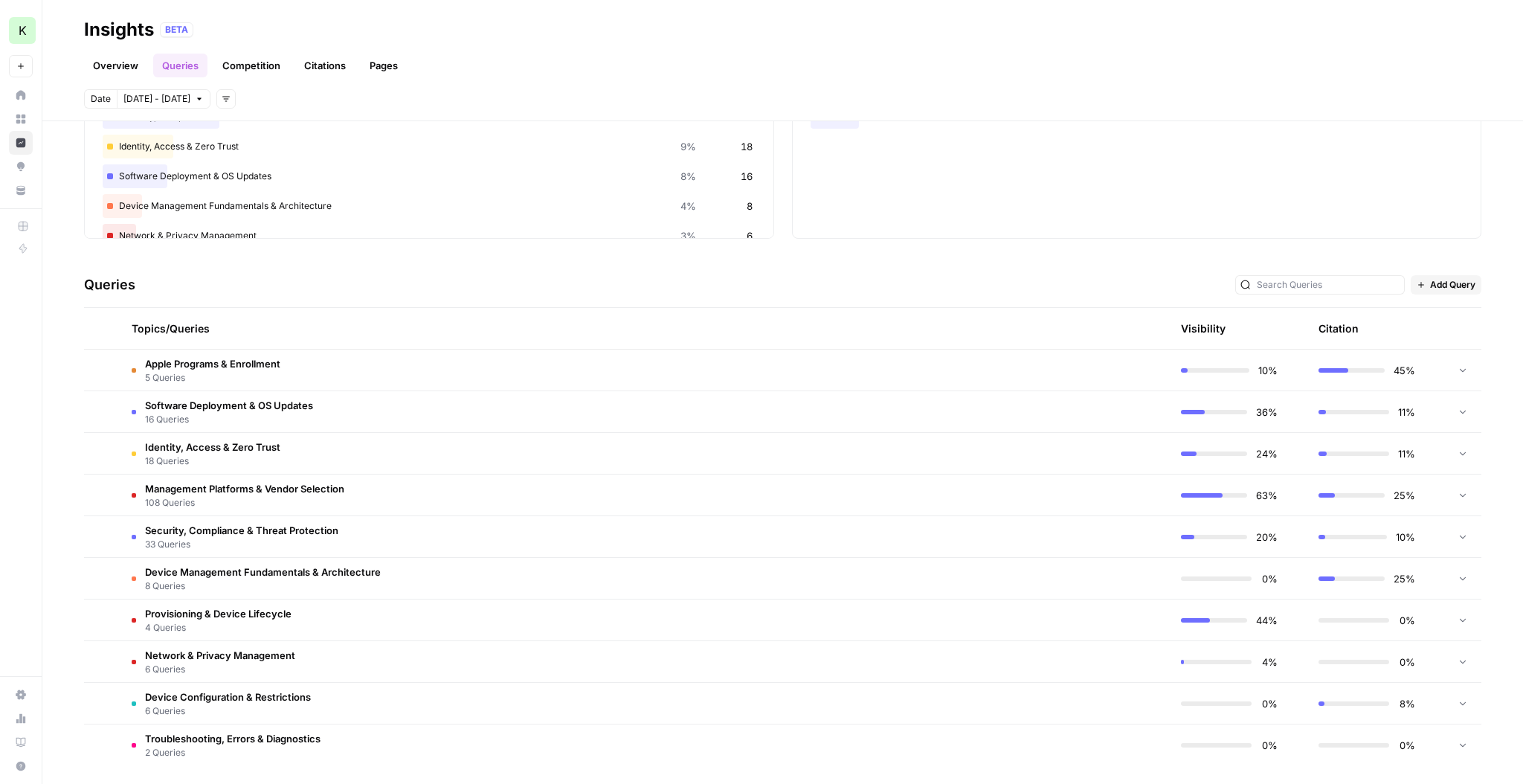
click at [432, 472] on td "Management Platforms & Vendor Selection 108 Queries" at bounding box center [573, 494] width 908 height 41
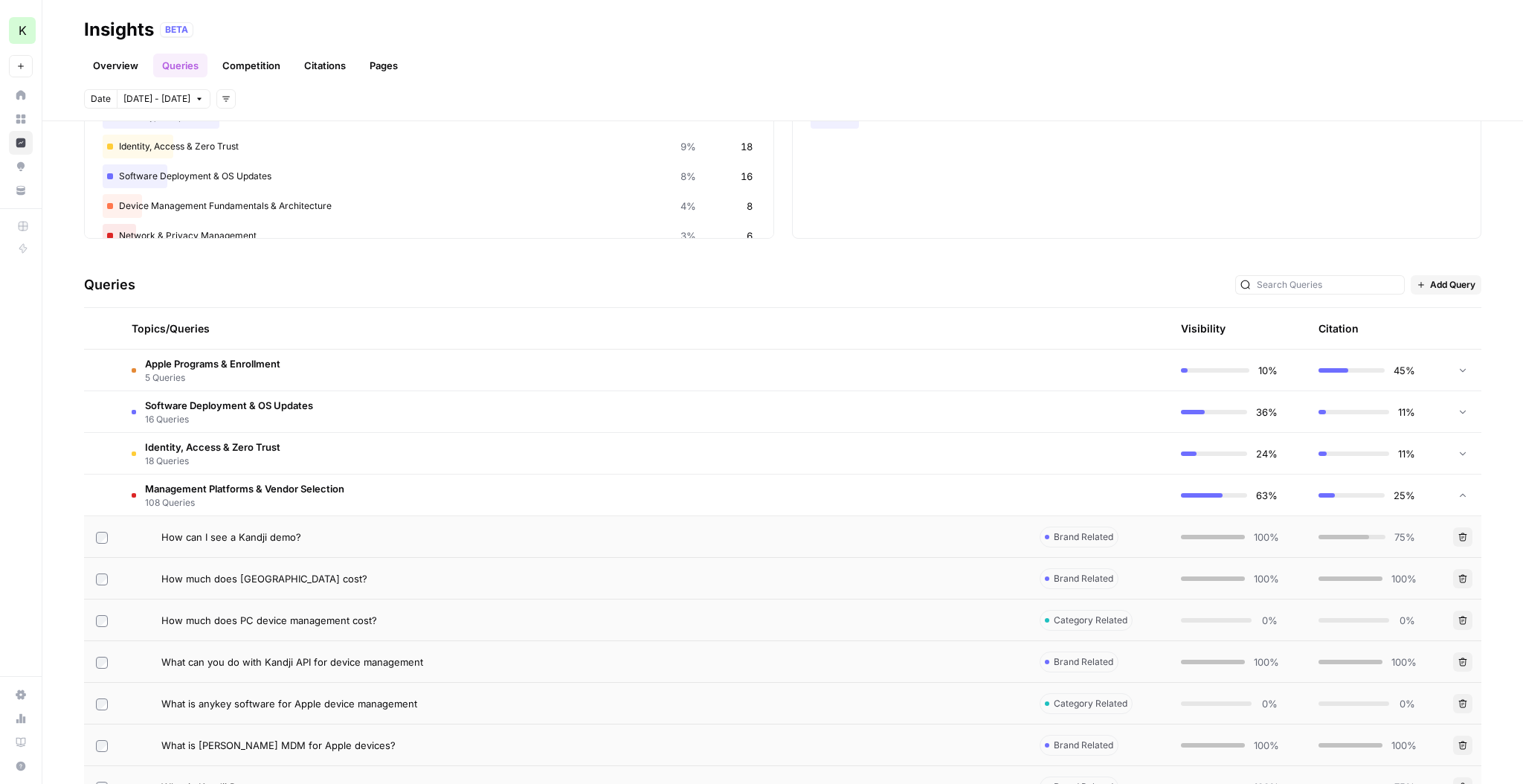
click at [437, 472] on td "Management Platforms & Vendor Selection 108 Queries" at bounding box center [573, 494] width 908 height 41
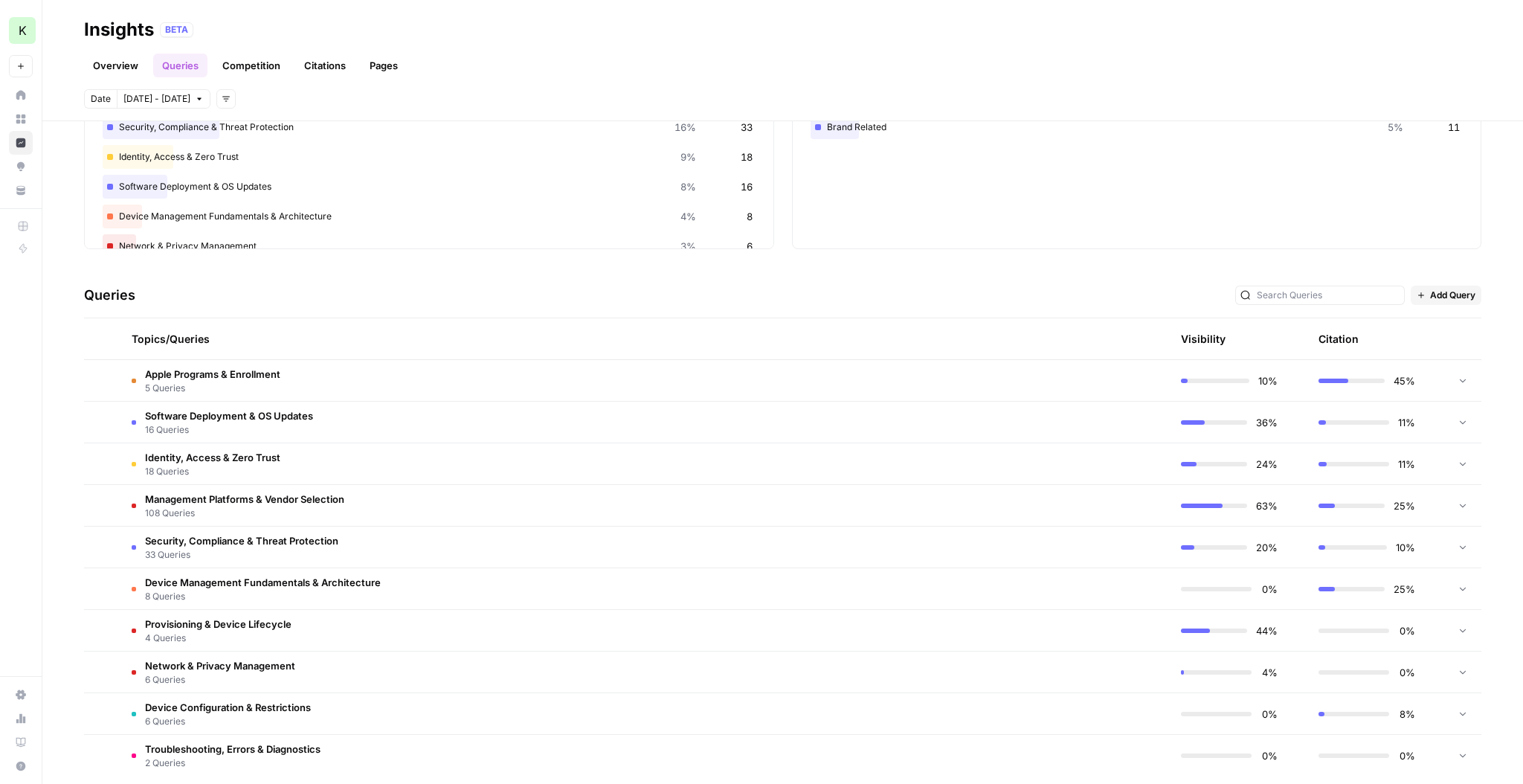
scroll to position [165, 0]
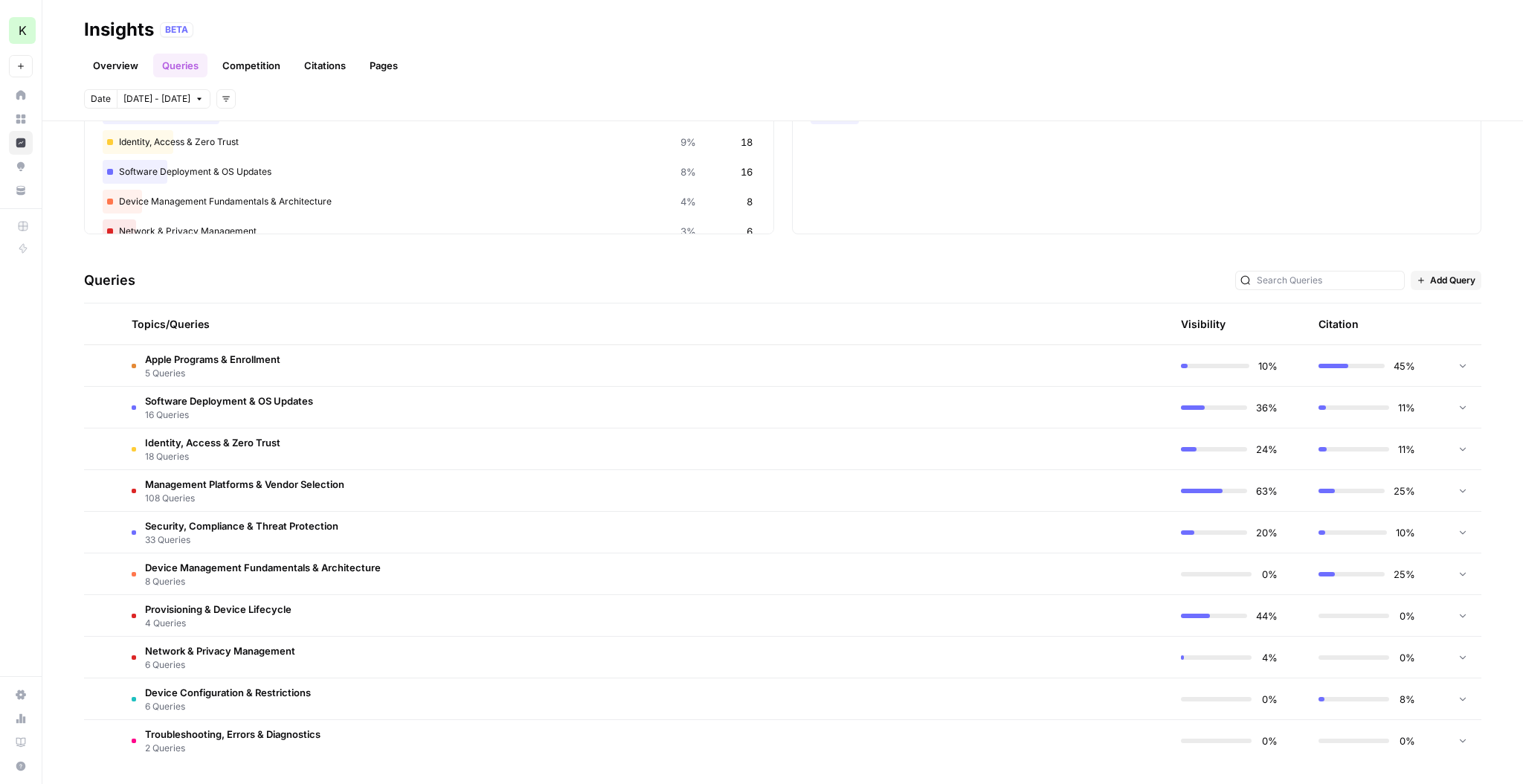
click at [431, 472] on td "Security, Compliance & Threat Protection 33 Queries" at bounding box center [573, 531] width 908 height 41
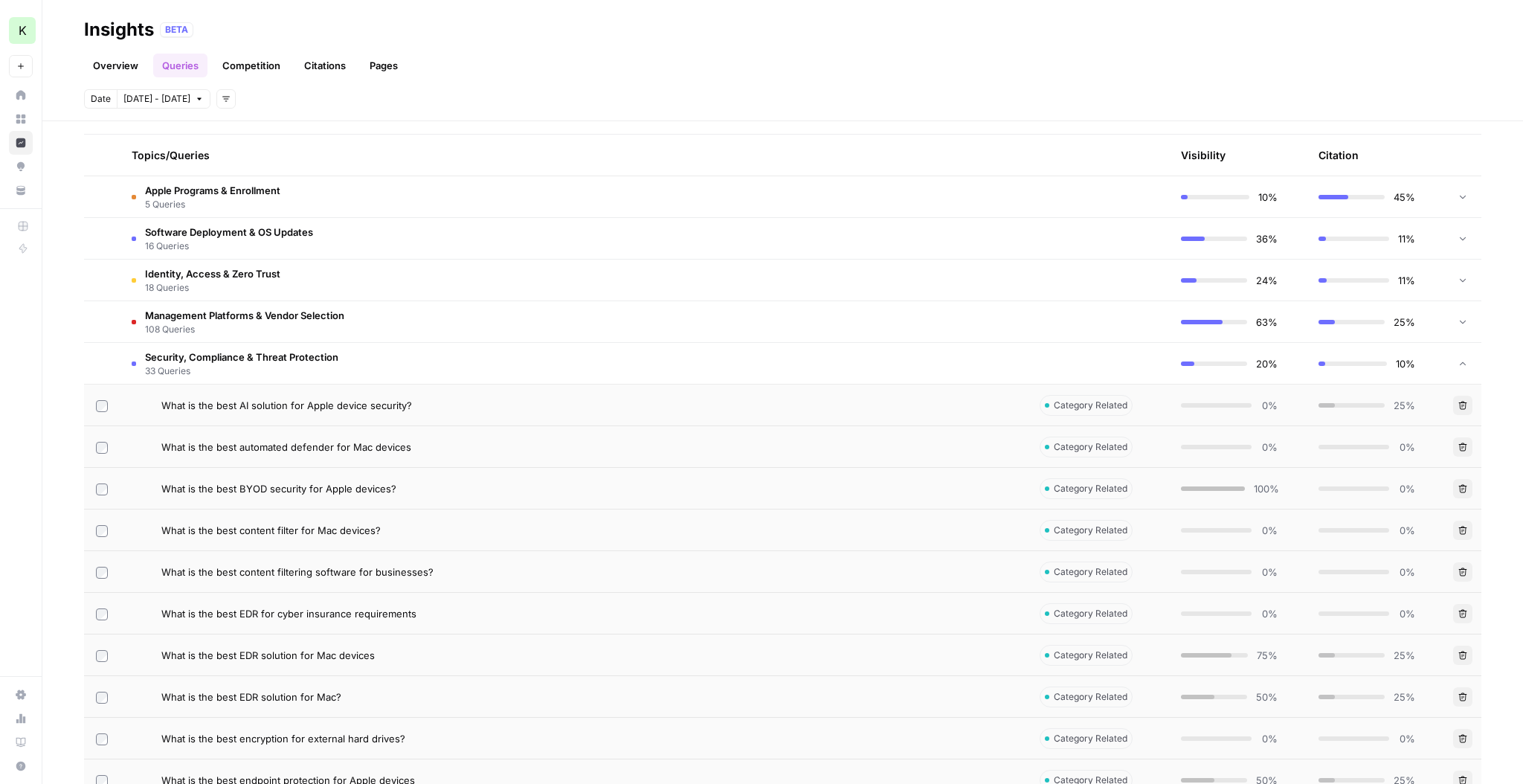
scroll to position [334, 0]
click at [529, 472] on div "What is the best EDR solution for Mac devices" at bounding box center [588, 654] width 854 height 15
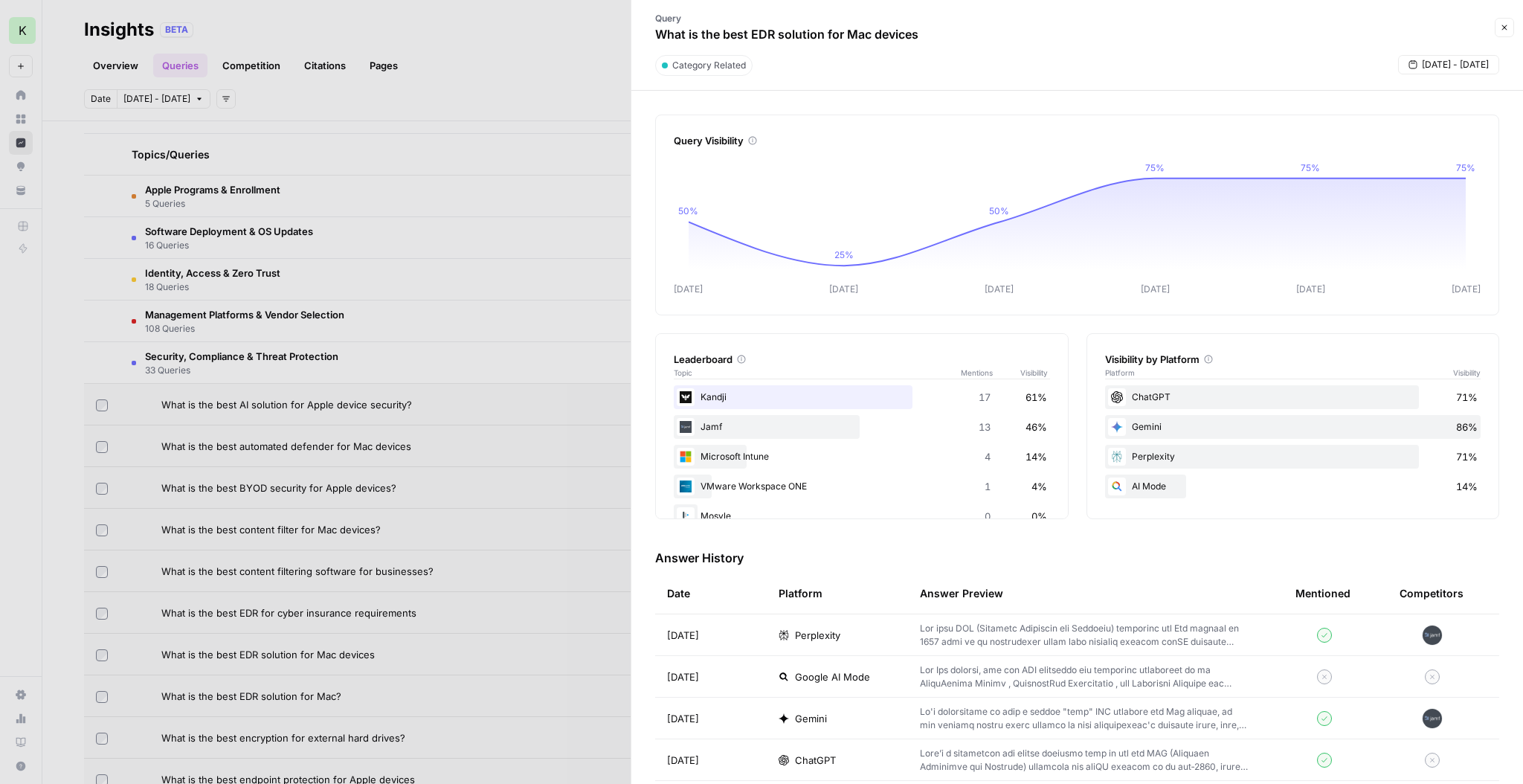
click at [514, 472] on div at bounding box center [762, 392] width 1523 height 784
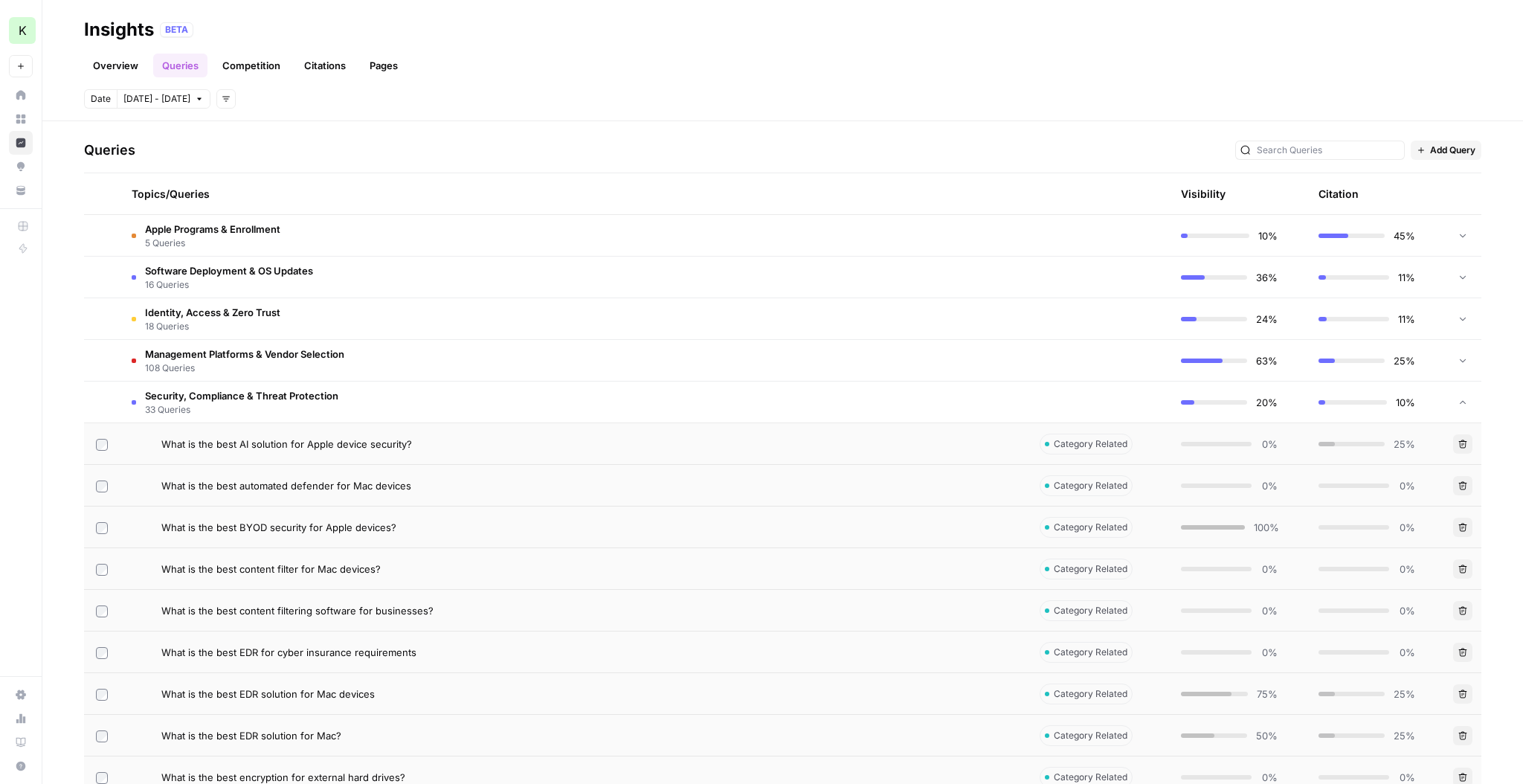
scroll to position [278, 0]
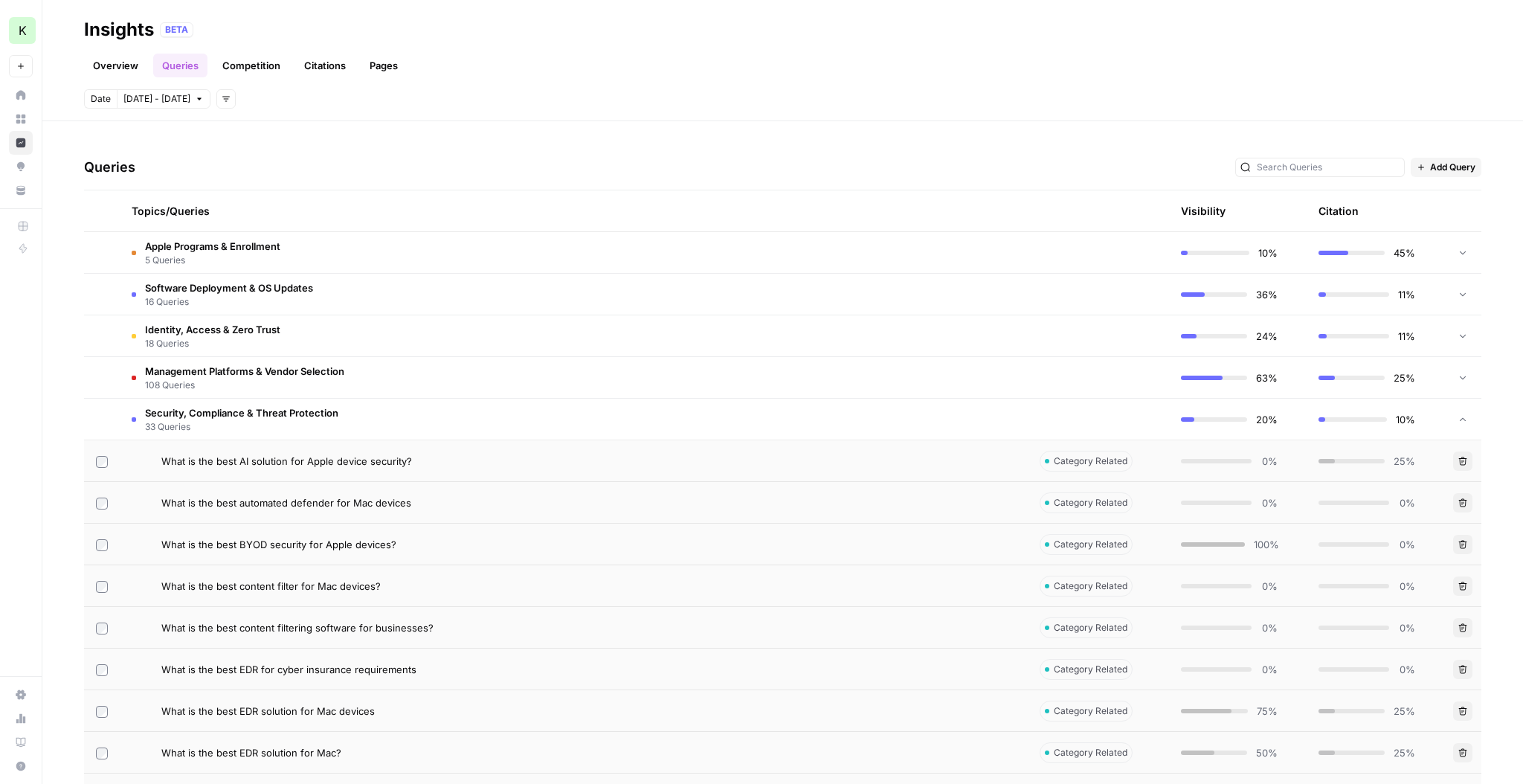
click at [860, 372] on td "Management Platforms & Vendor Selection 108 Queries" at bounding box center [573, 377] width 908 height 41
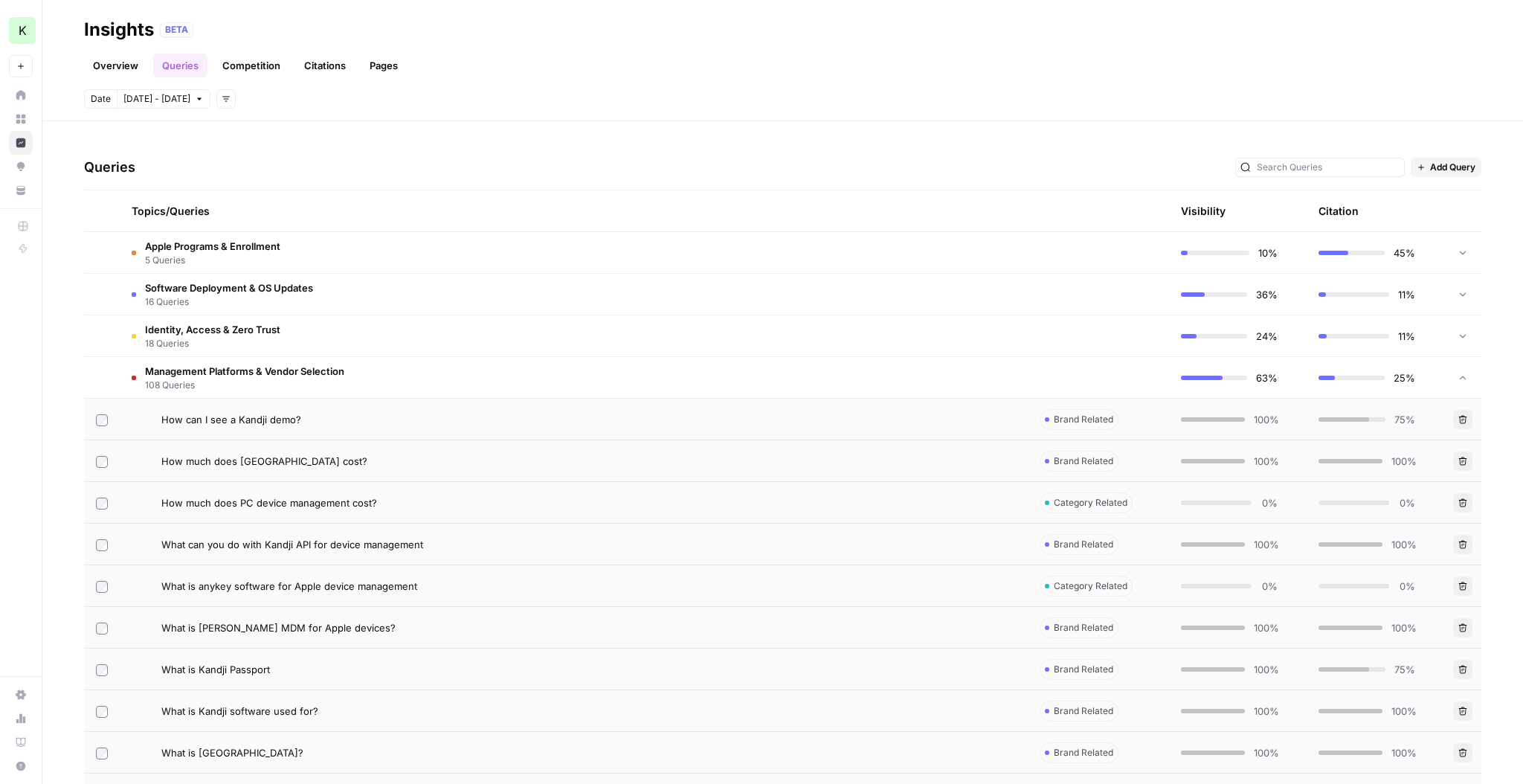
click at [874, 472] on div "How much does PC device management cost?" at bounding box center [588, 503] width 854 height 15
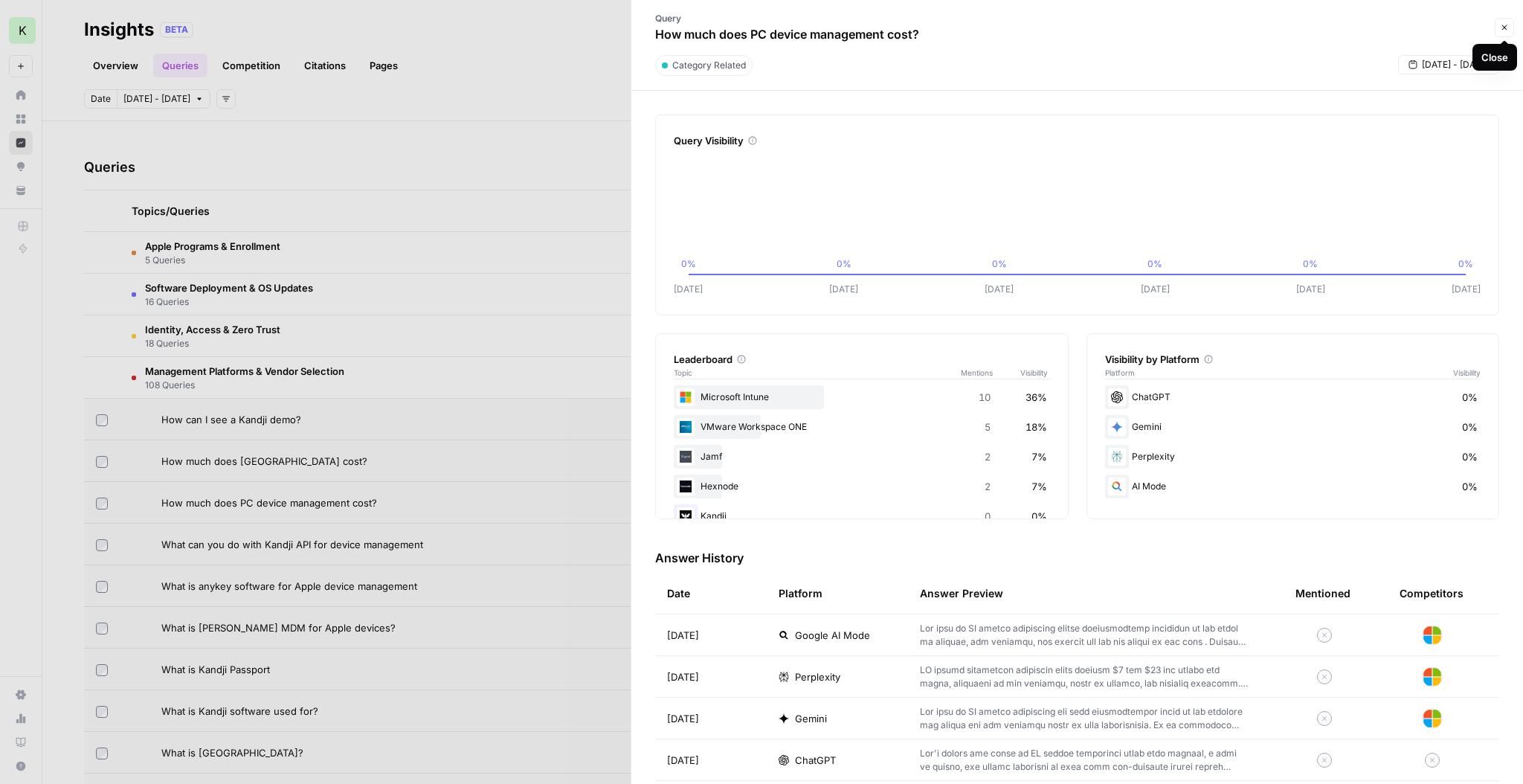
click at [874, 26] on icon "button" at bounding box center [1504, 27] width 9 height 9
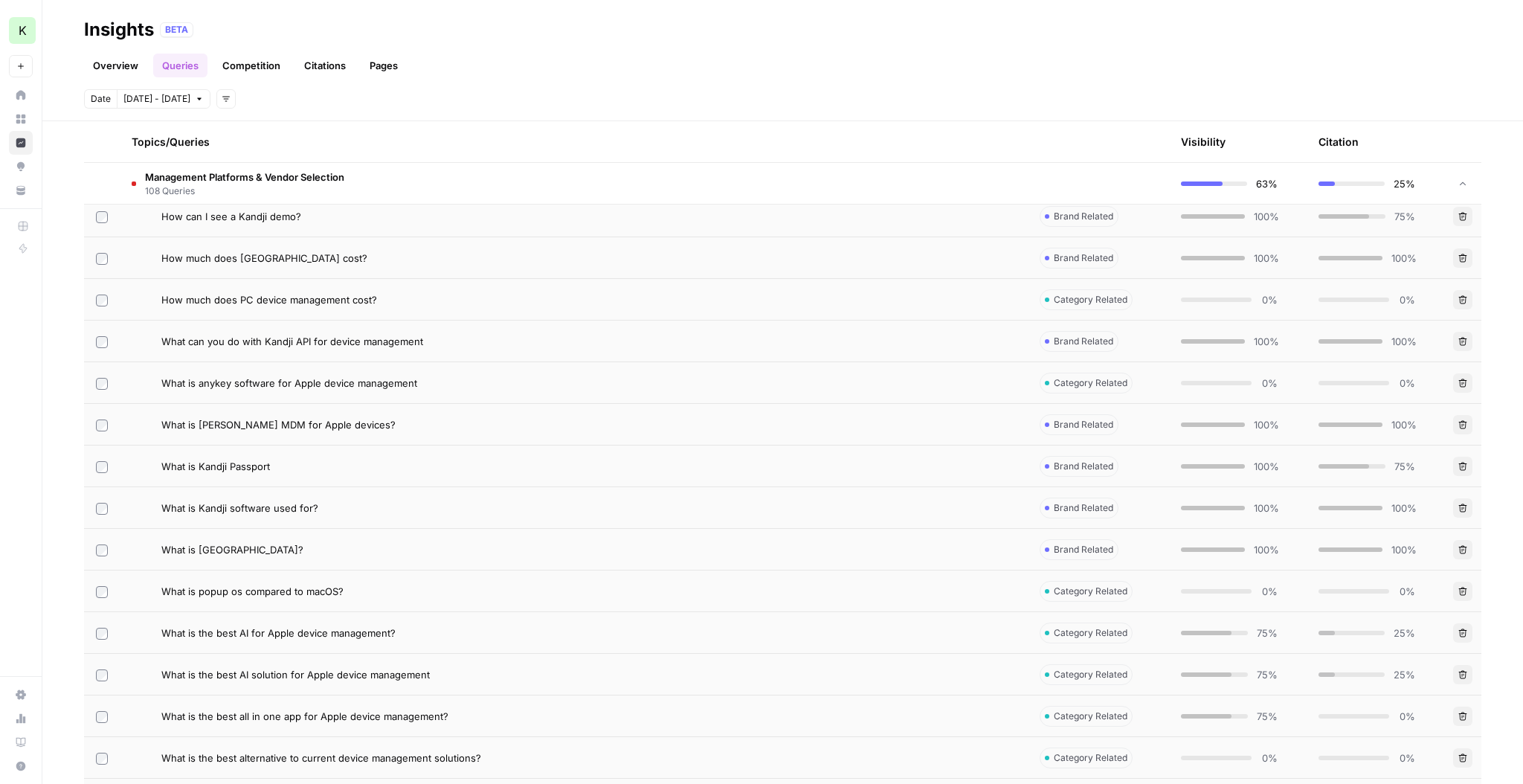
scroll to position [483, 0]
click at [644, 472] on div "What is the best AI for Apple device management?" at bounding box center [588, 632] width 854 height 15
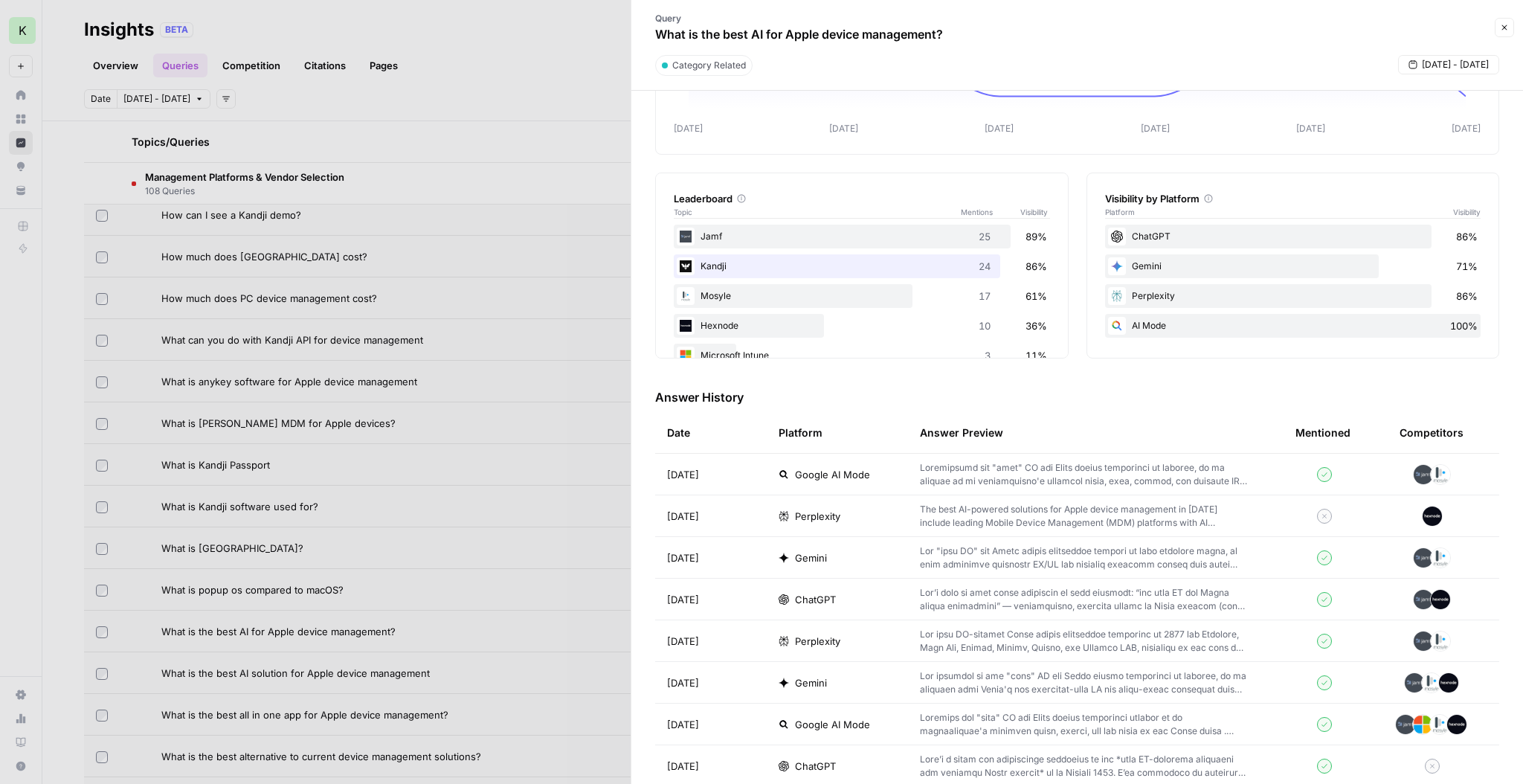
scroll to position [156, 0]
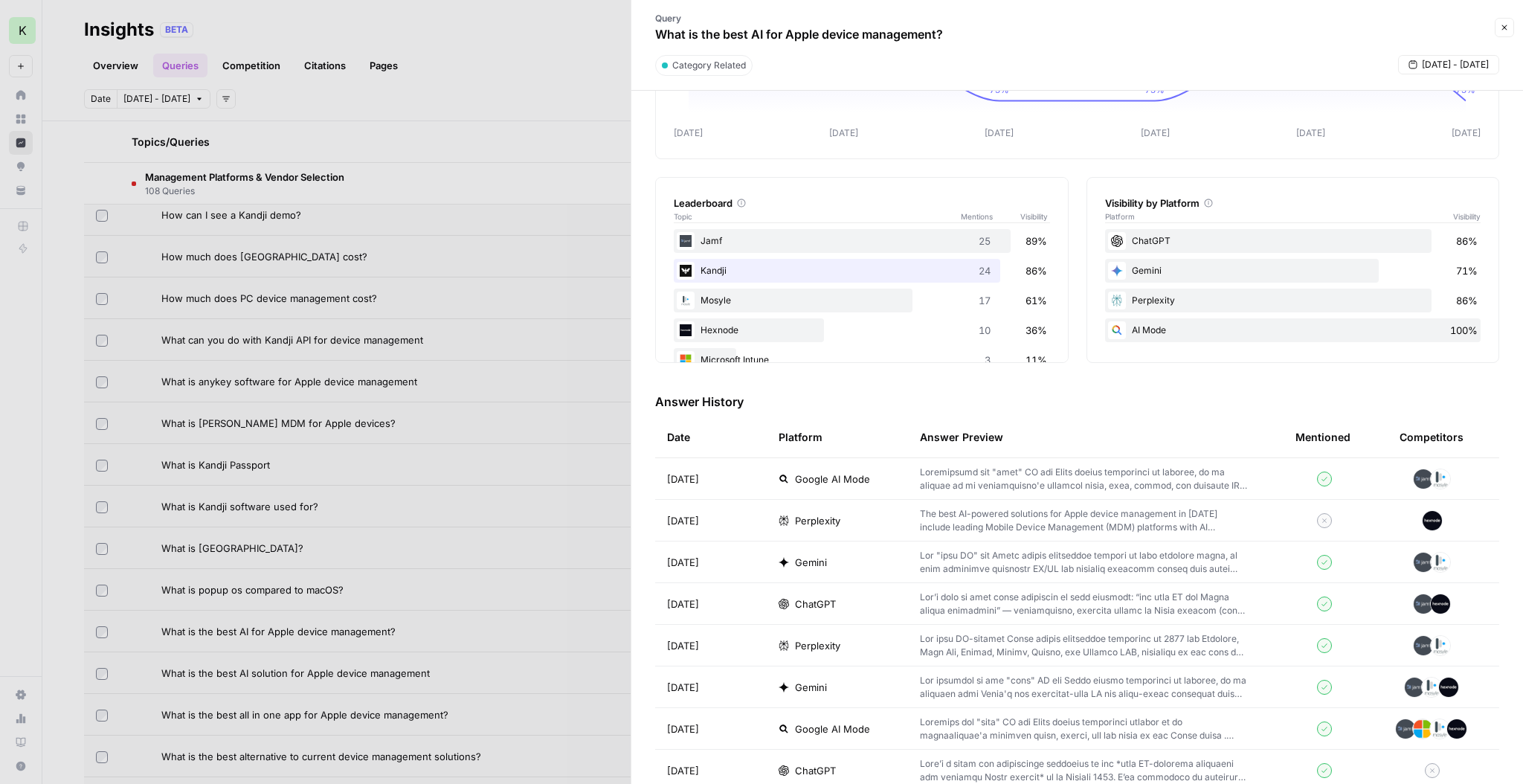
click at [874, 472] on p at bounding box center [1084, 479] width 328 height 27
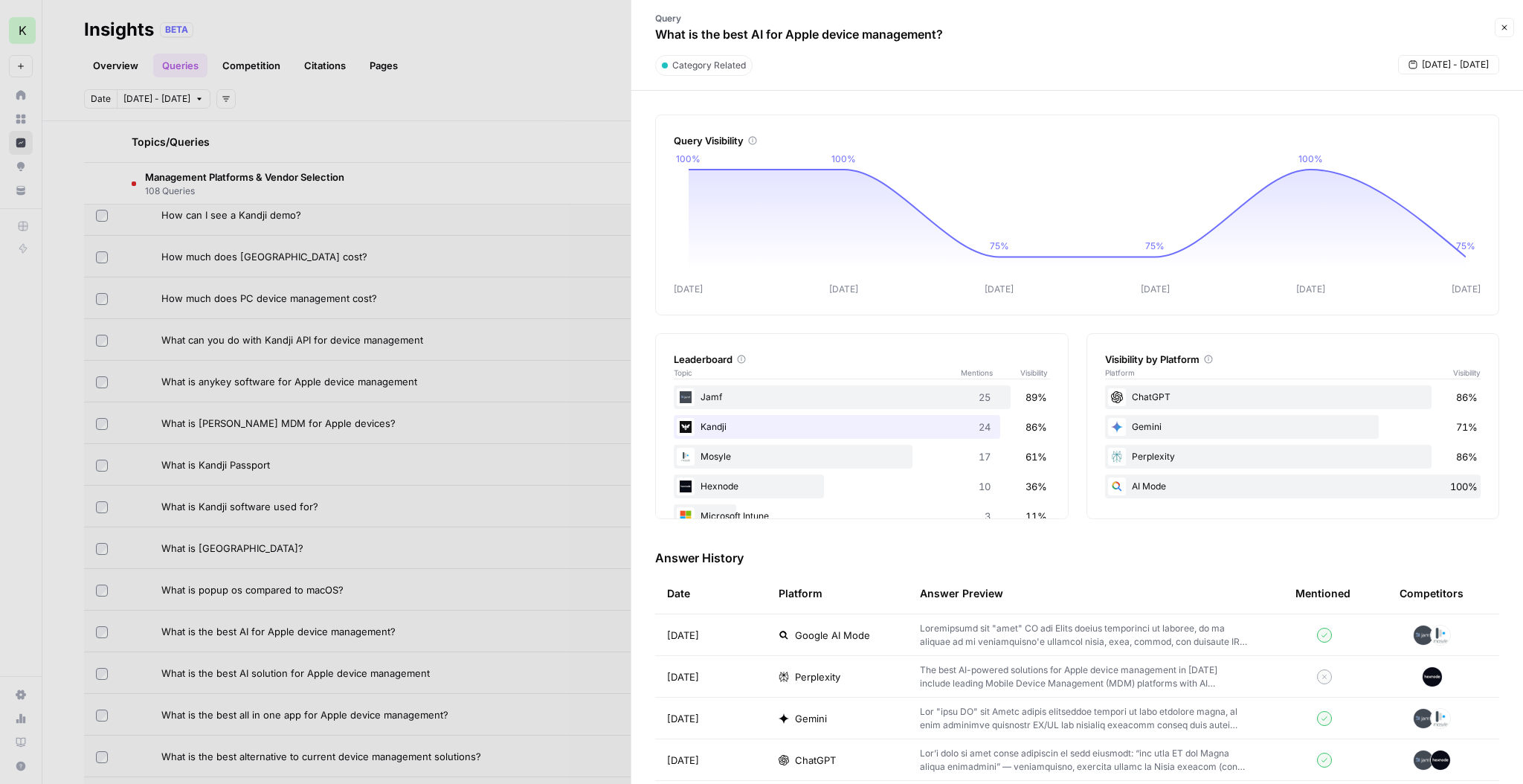
click at [120, 64] on div at bounding box center [762, 392] width 1523 height 784
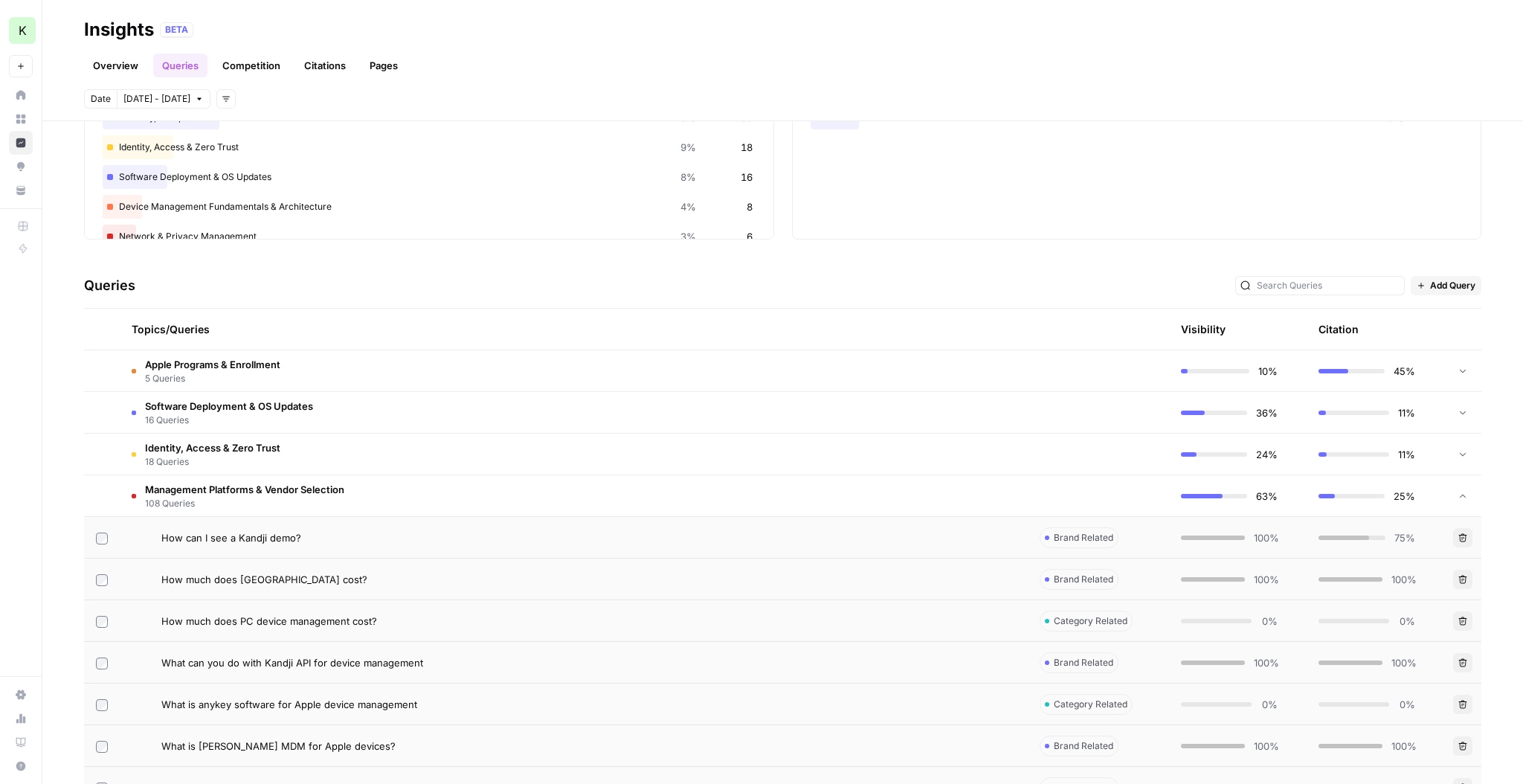
scroll to position [54, 0]
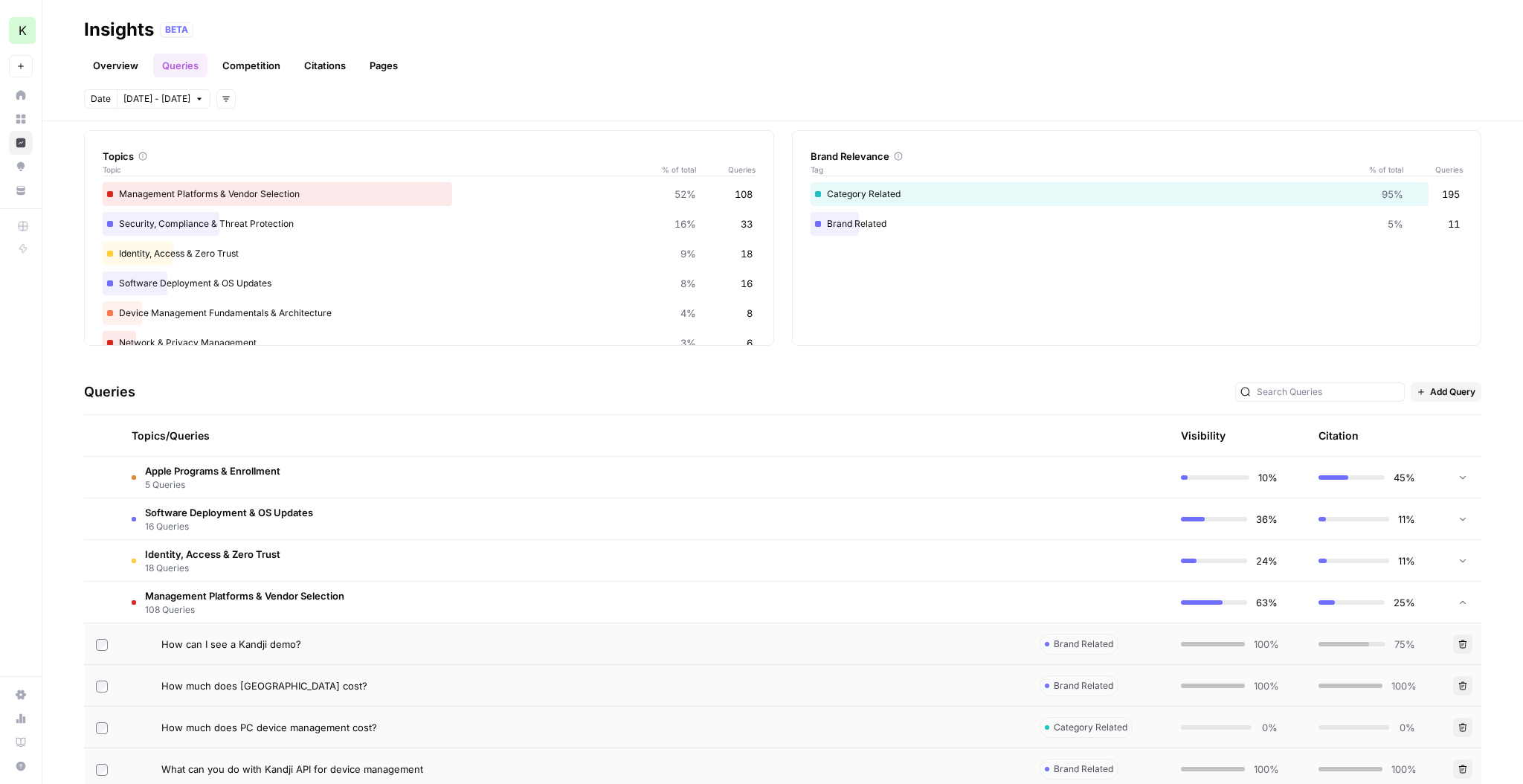
click at [233, 247] on div "Identity, Access & Zero Trust 9% 18" at bounding box center [428, 253] width 653 height 24
click at [150, 253] on div "Identity, Access & Zero Trust 9% 18" at bounding box center [428, 253] width 653 height 24
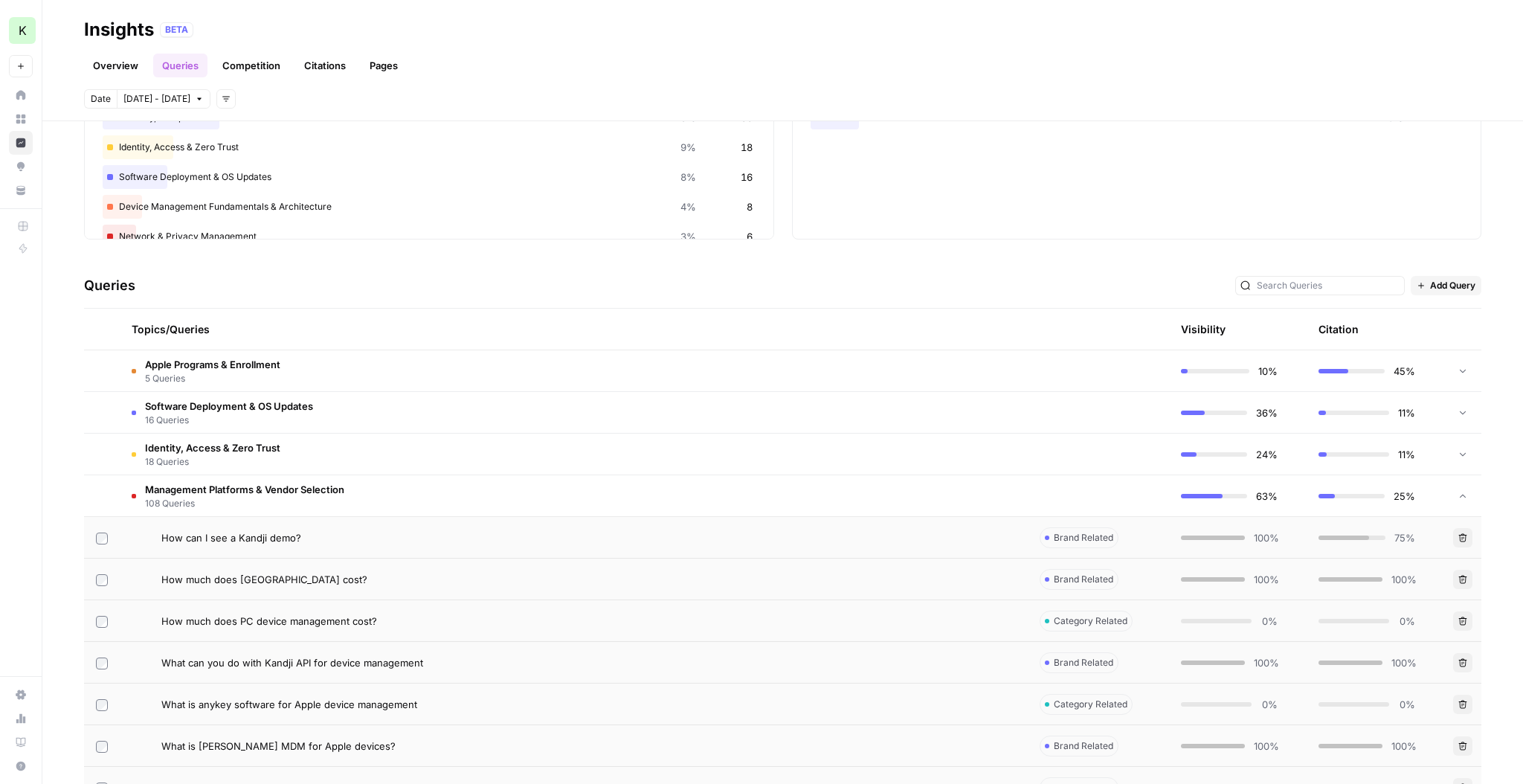
scroll to position [162, 0]
click at [338, 455] on td "Identity, Access & Zero Trust 18 Queries" at bounding box center [573, 451] width 908 height 41
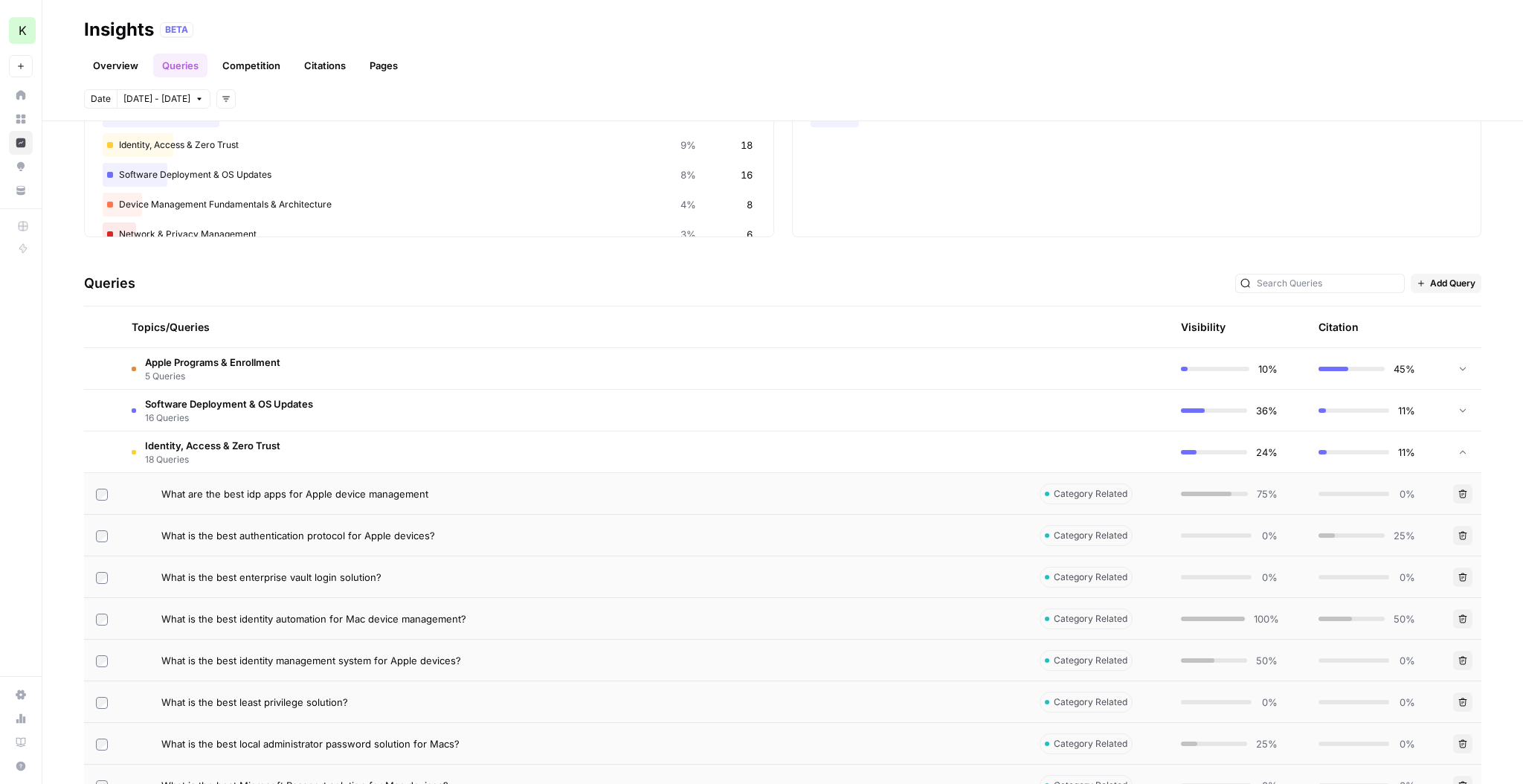
click at [874, 472] on div "What are the best idp apps for Apple device management" at bounding box center [588, 494] width 854 height 15
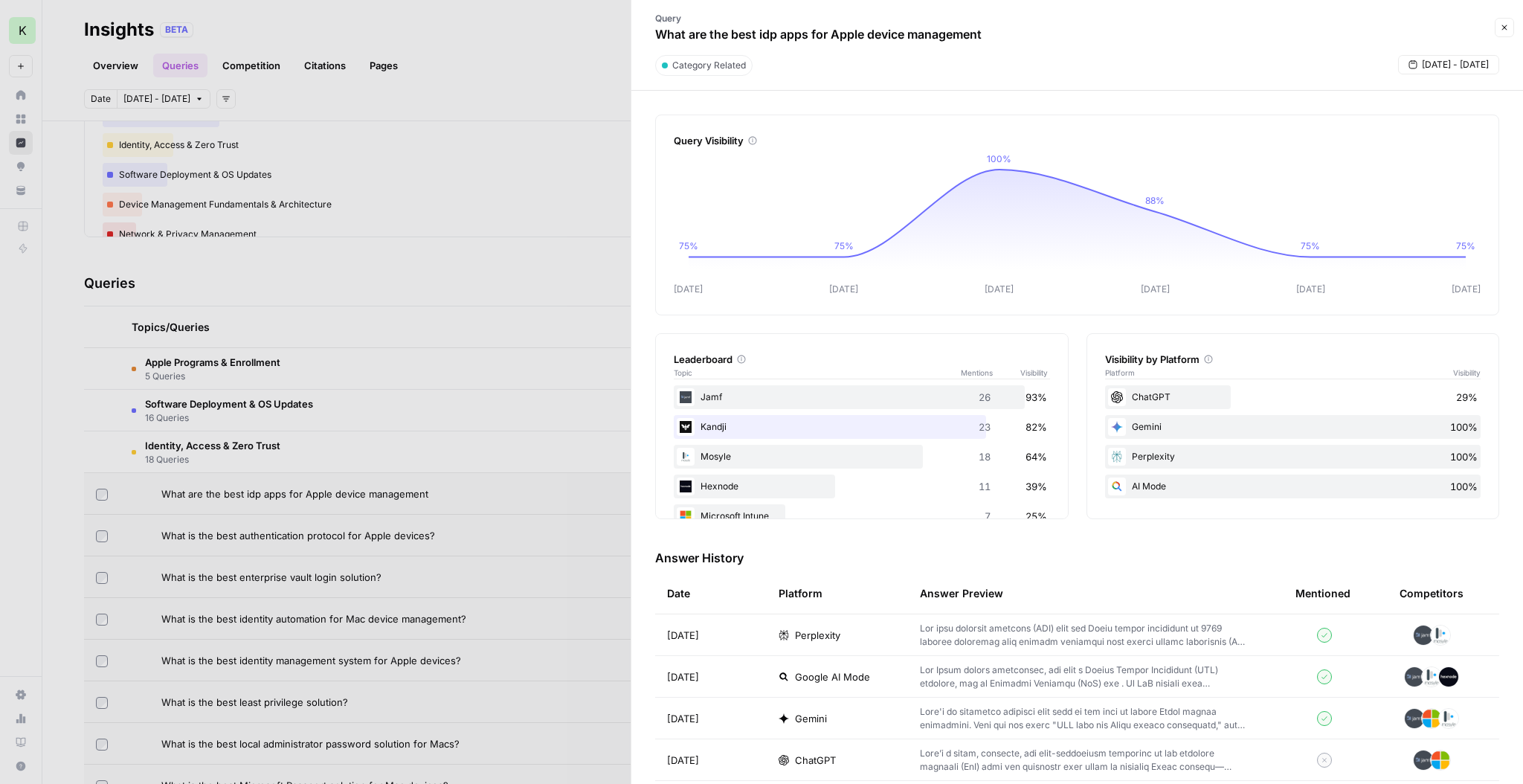
click at [874, 428] on div "Kandji 23 82%" at bounding box center [861, 426] width 376 height 24
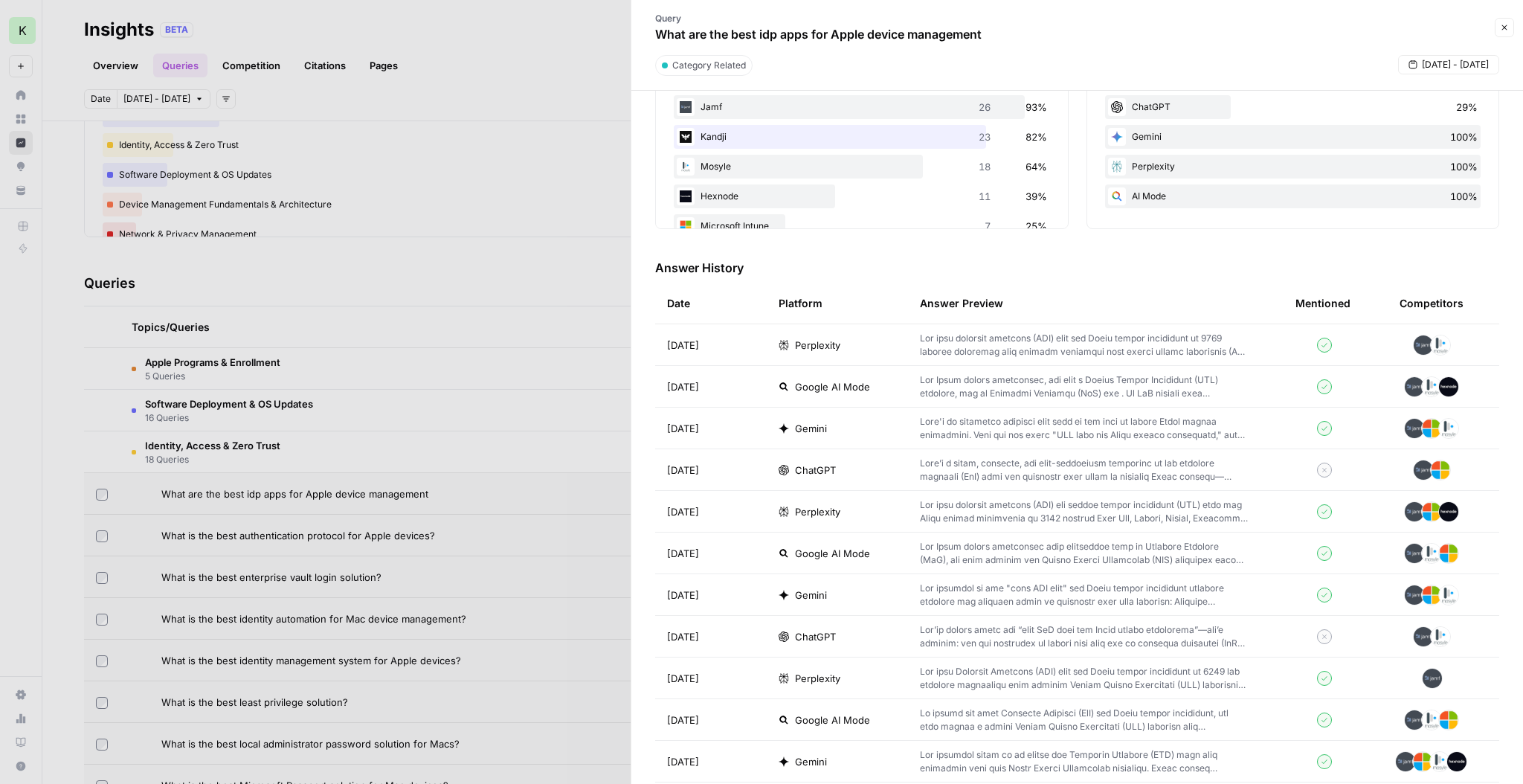
scroll to position [270, 0]
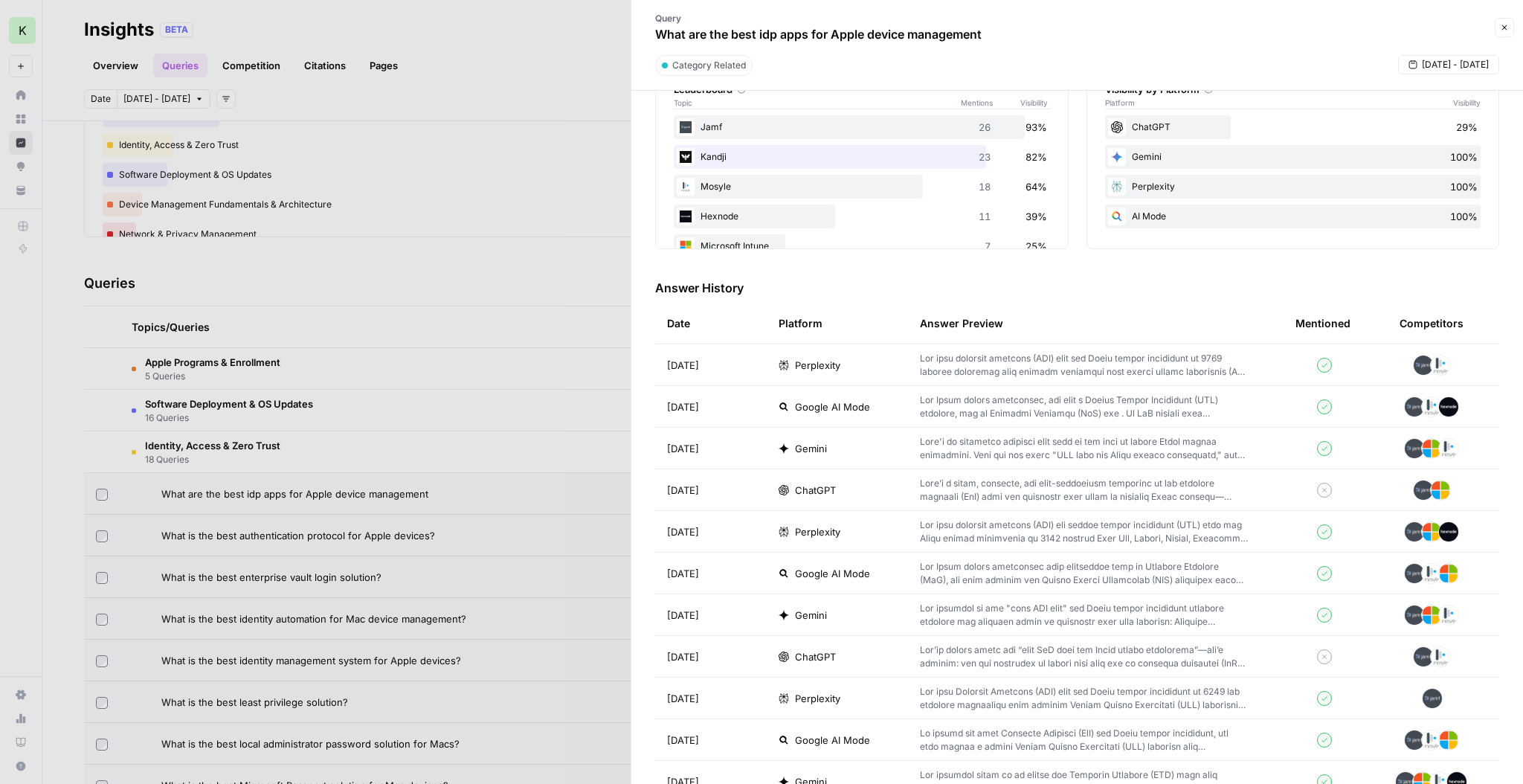
click at [874, 472] on p at bounding box center [1084, 490] width 328 height 27
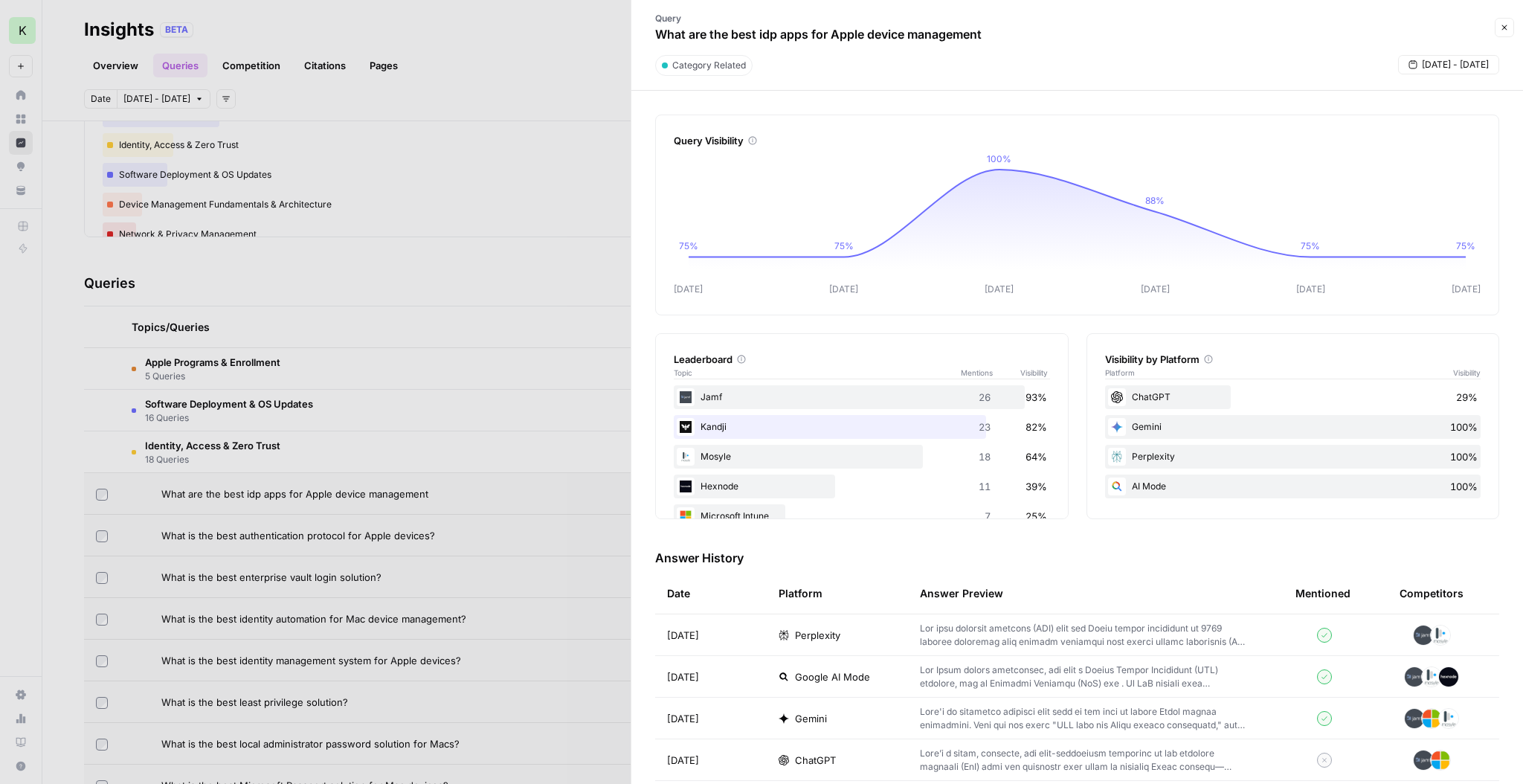
scroll to position [8, 0]
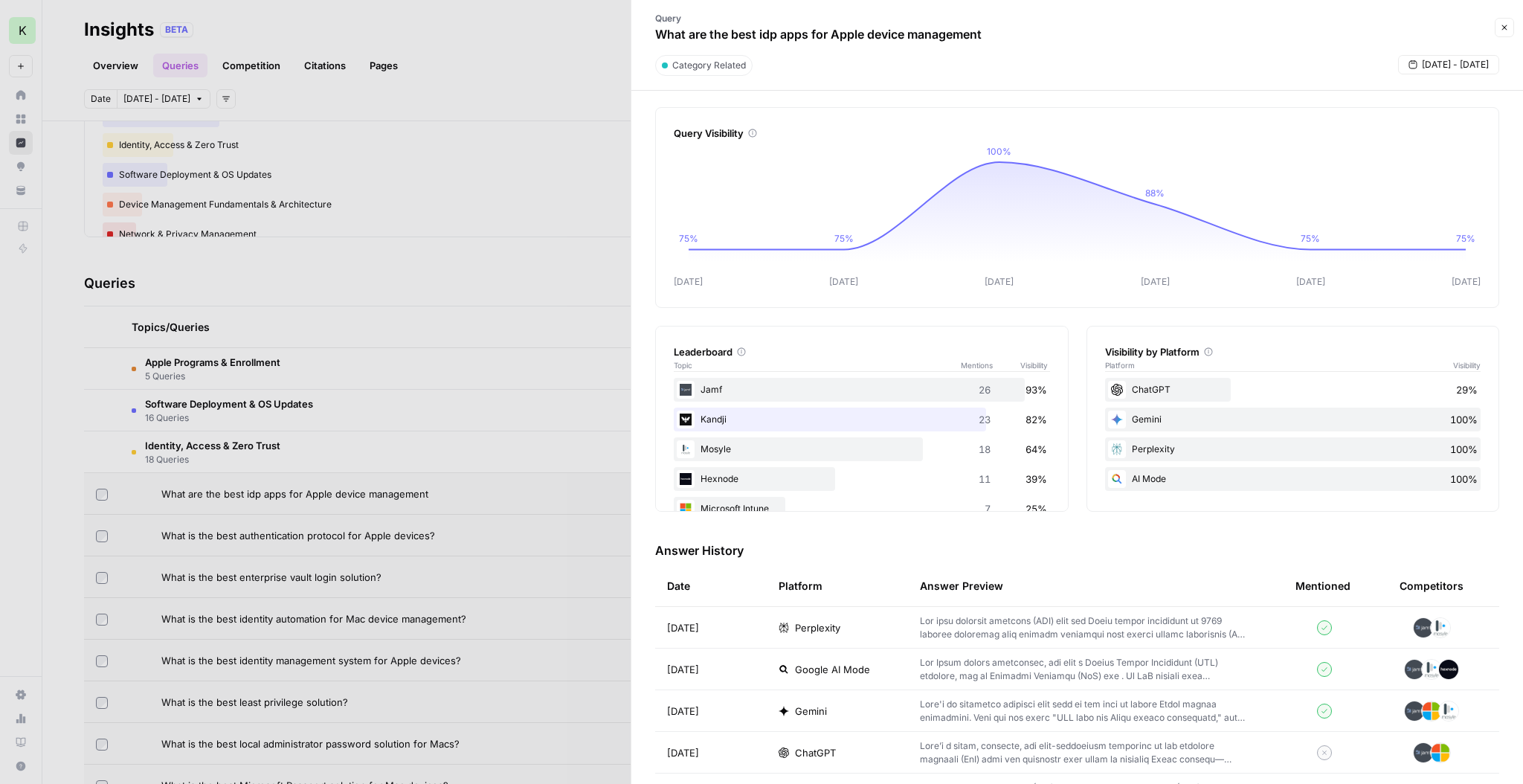
click at [874, 472] on div at bounding box center [1324, 669] width 58 height 15
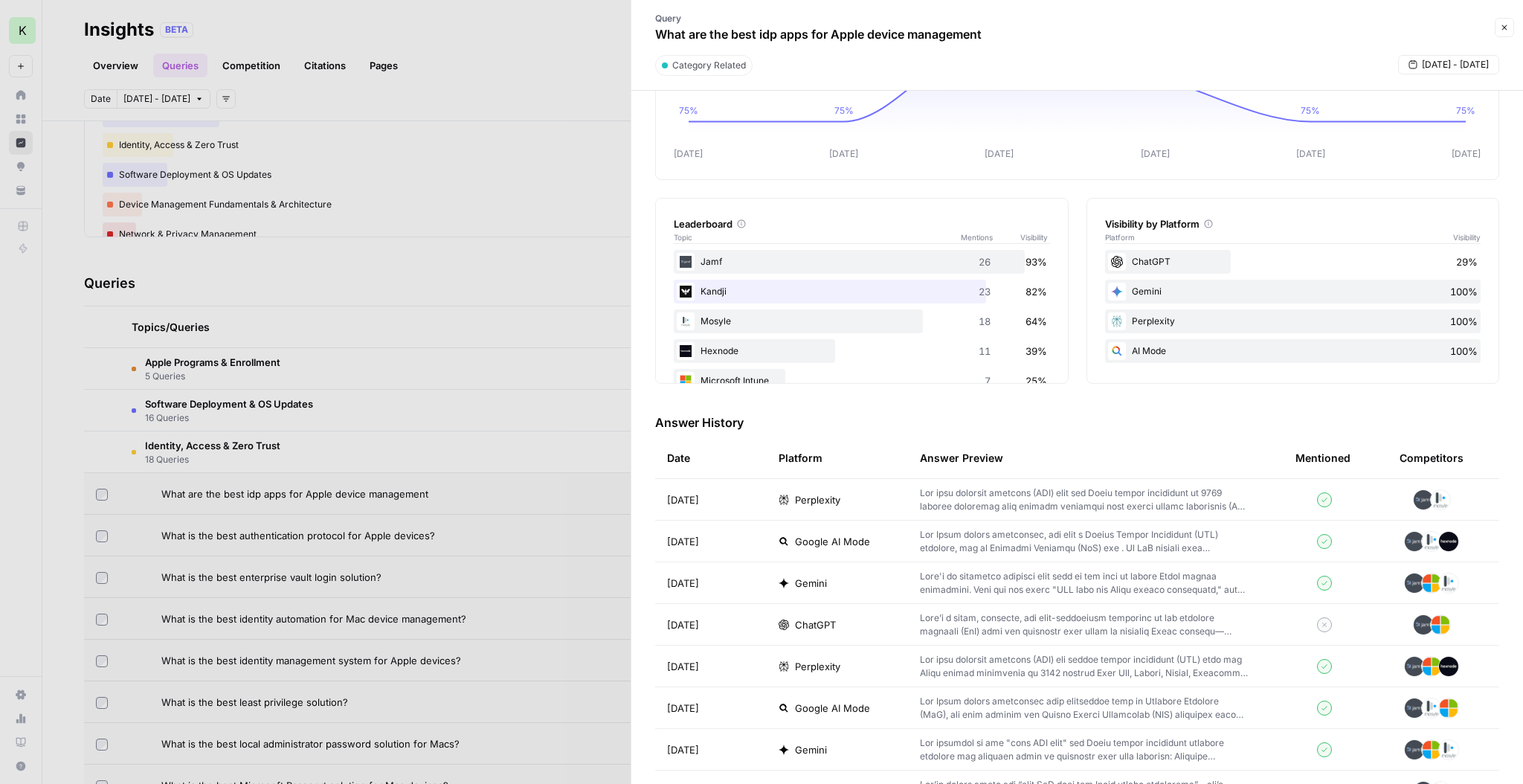
scroll to position [140, 0]
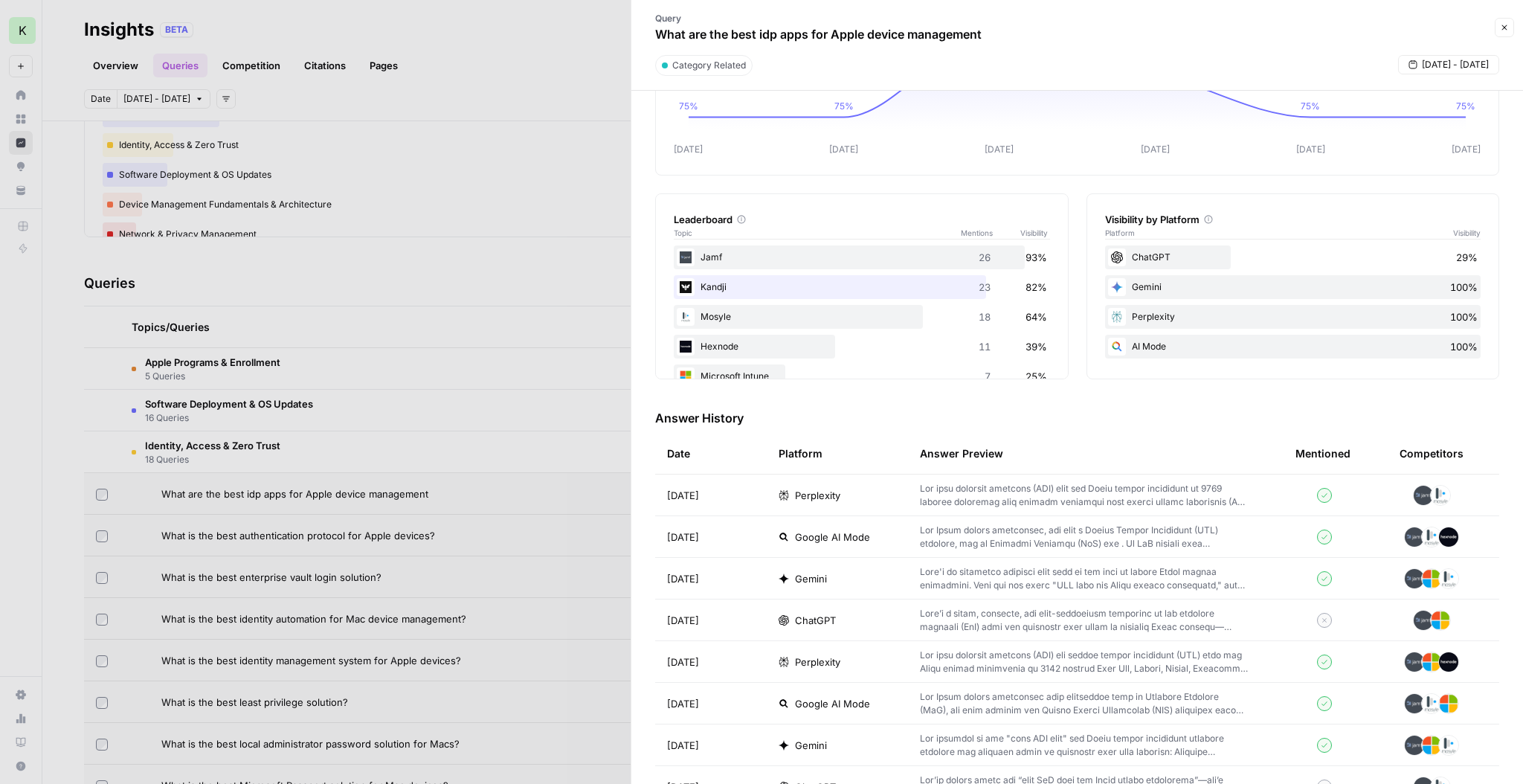
click at [874, 472] on td at bounding box center [1096, 578] width 376 height 41
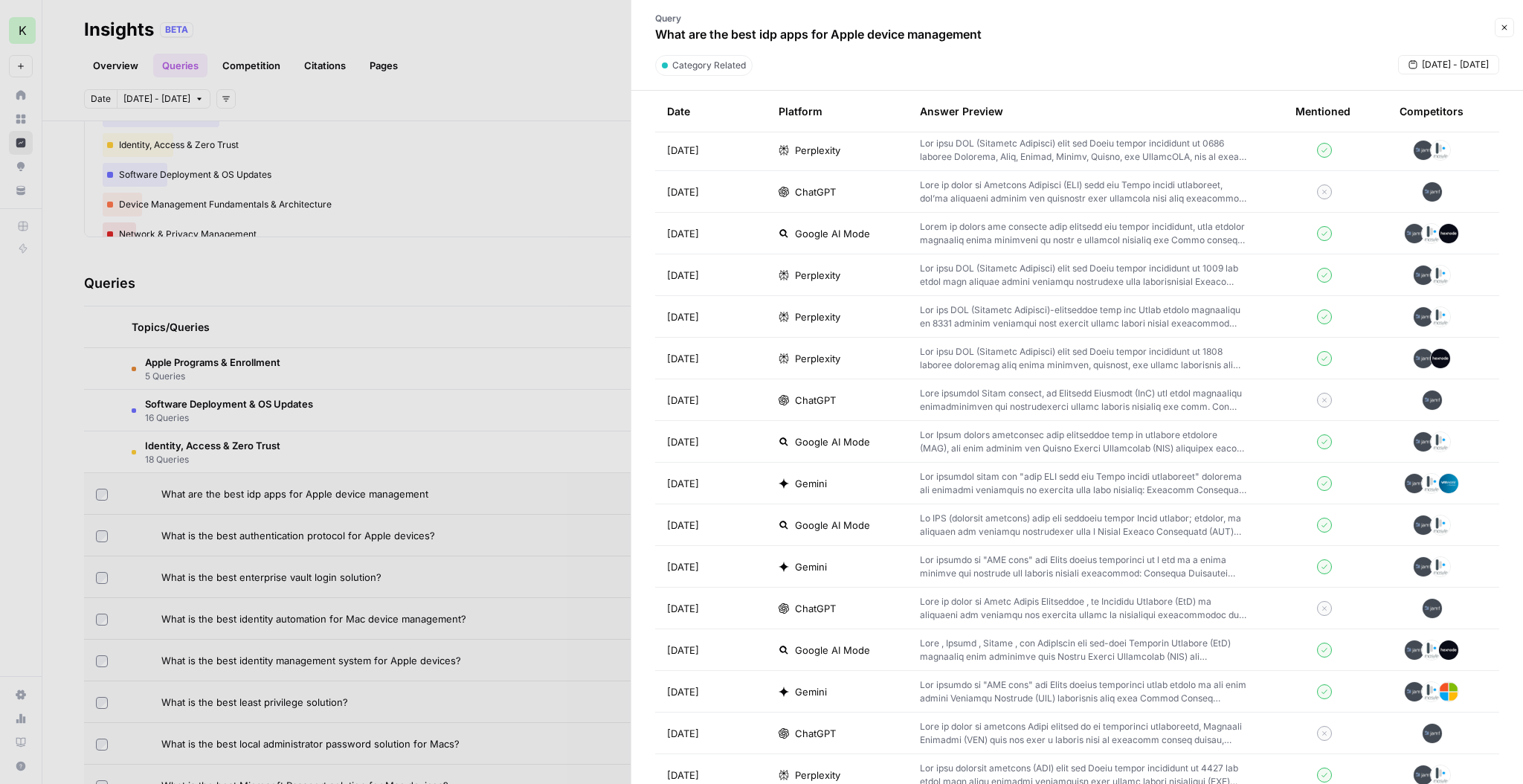
scroll to position [1730, 0]
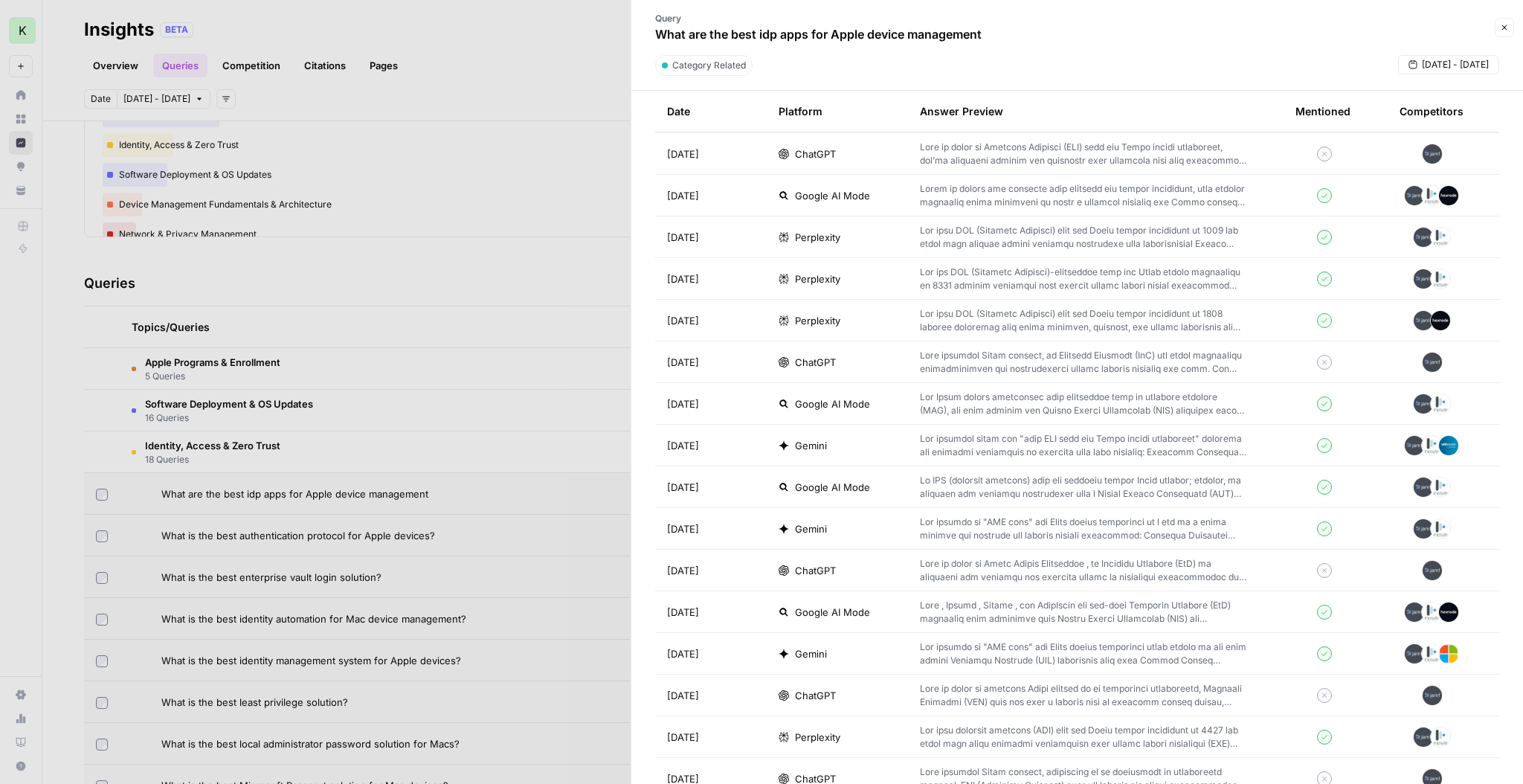
click at [874, 472] on td at bounding box center [1096, 611] width 376 height 41
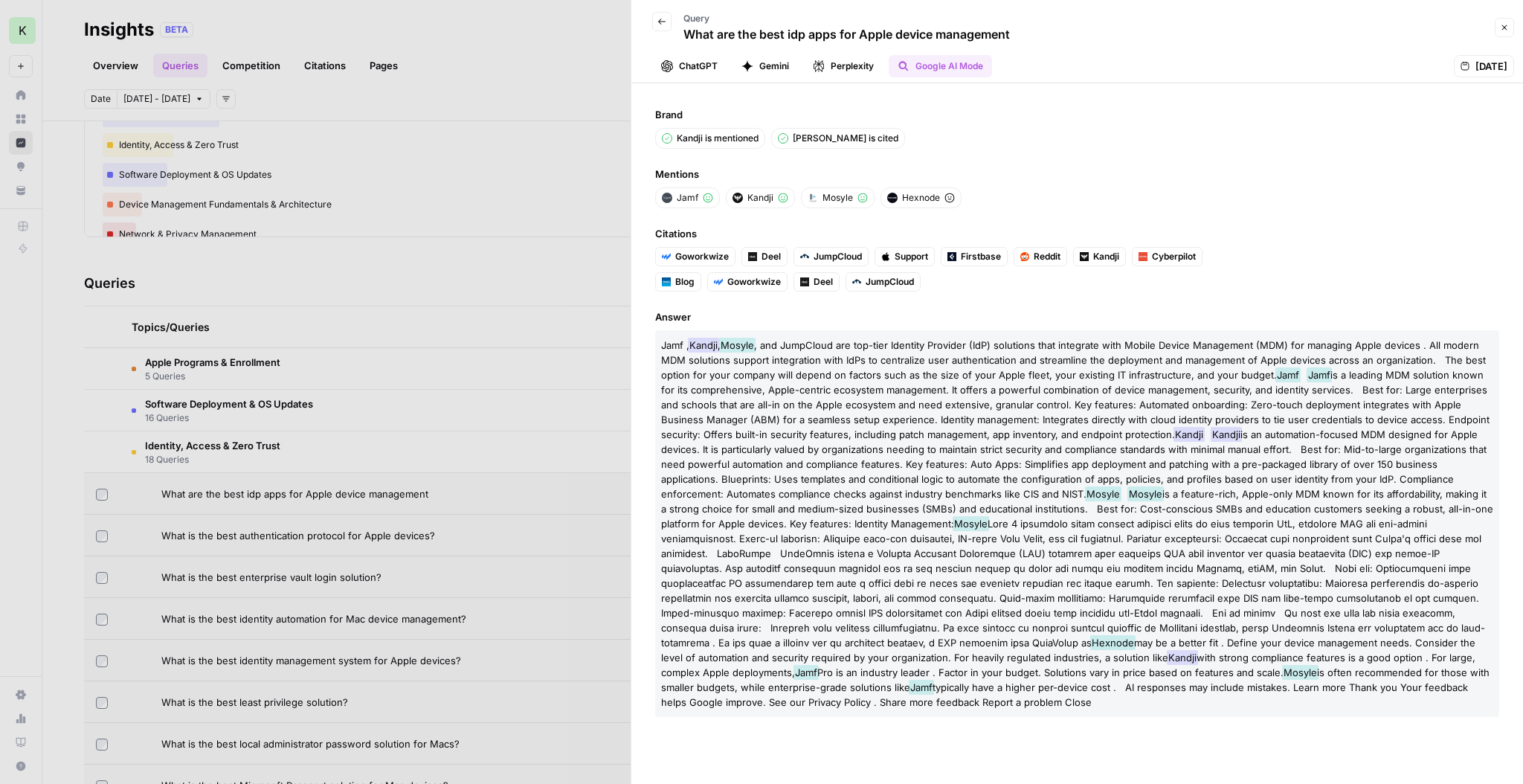
click at [874, 429] on span "Kandji" at bounding box center [1189, 435] width 31 height 15
click at [874, 432] on span "Kandji" at bounding box center [1189, 435] width 31 height 15
click at [857, 63] on button "Perplexity" at bounding box center [843, 66] width 79 height 23
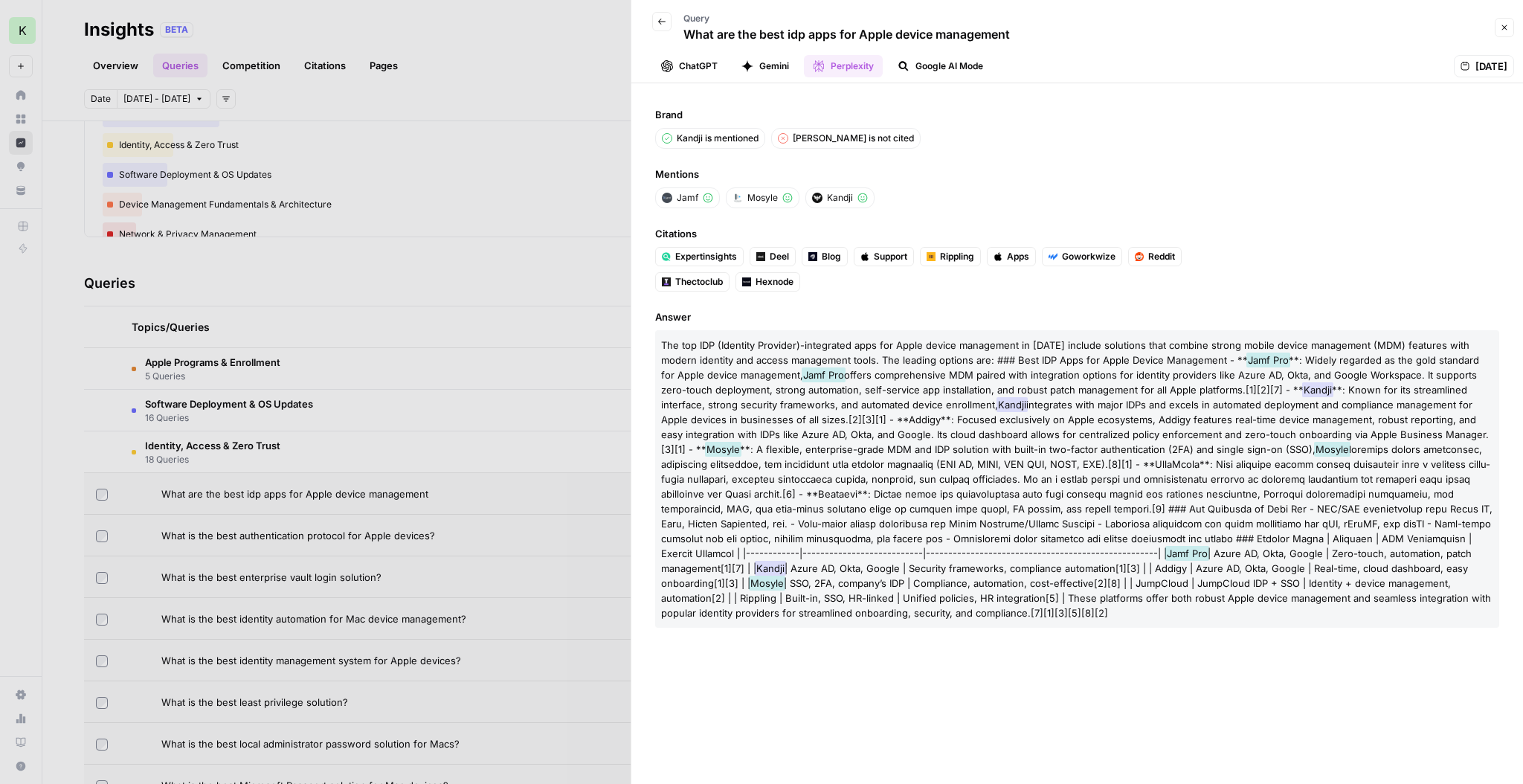
click at [774, 65] on button "Gemini" at bounding box center [764, 66] width 65 height 23
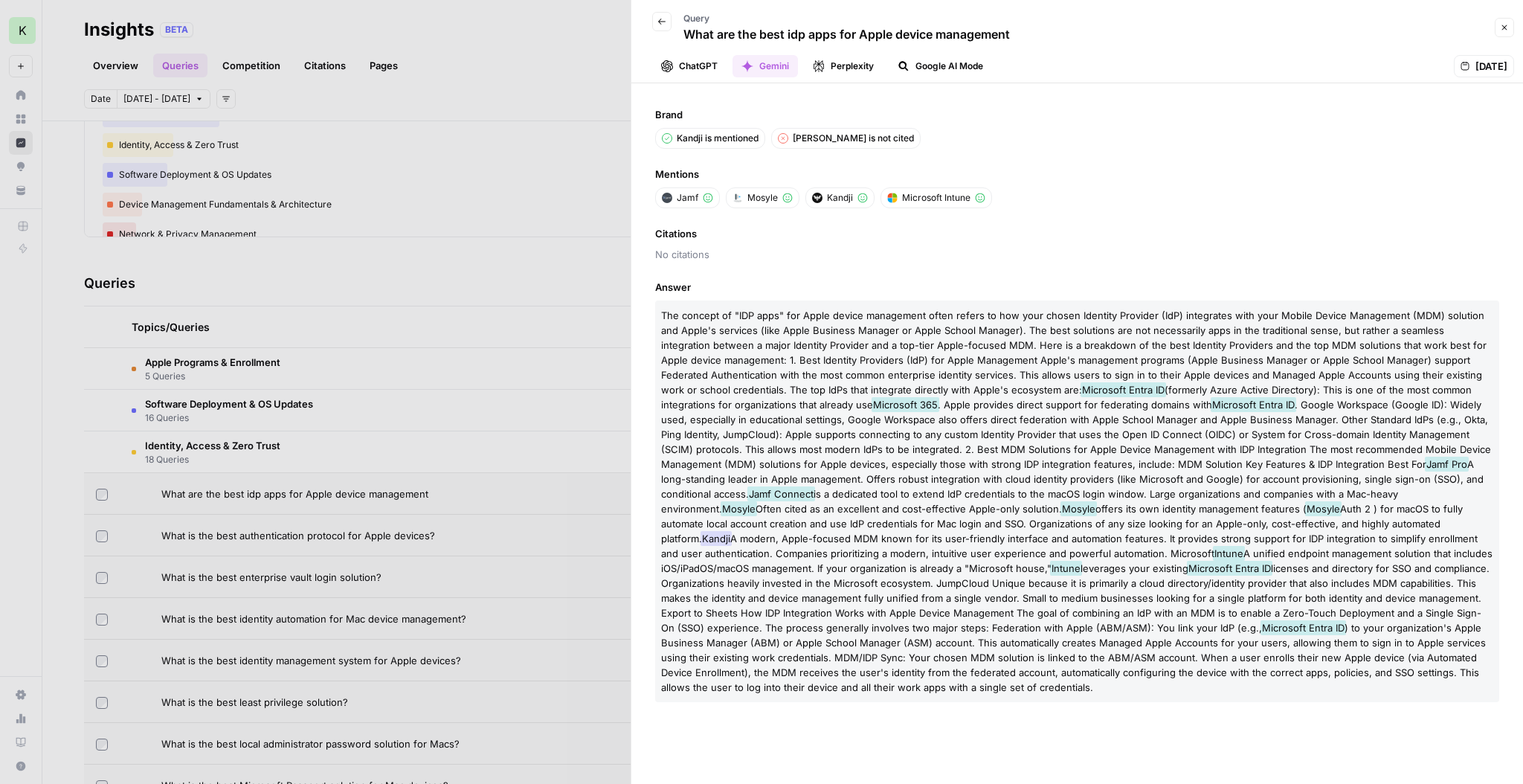
click at [683, 71] on button "ChatGPT" at bounding box center [690, 66] width 75 height 23
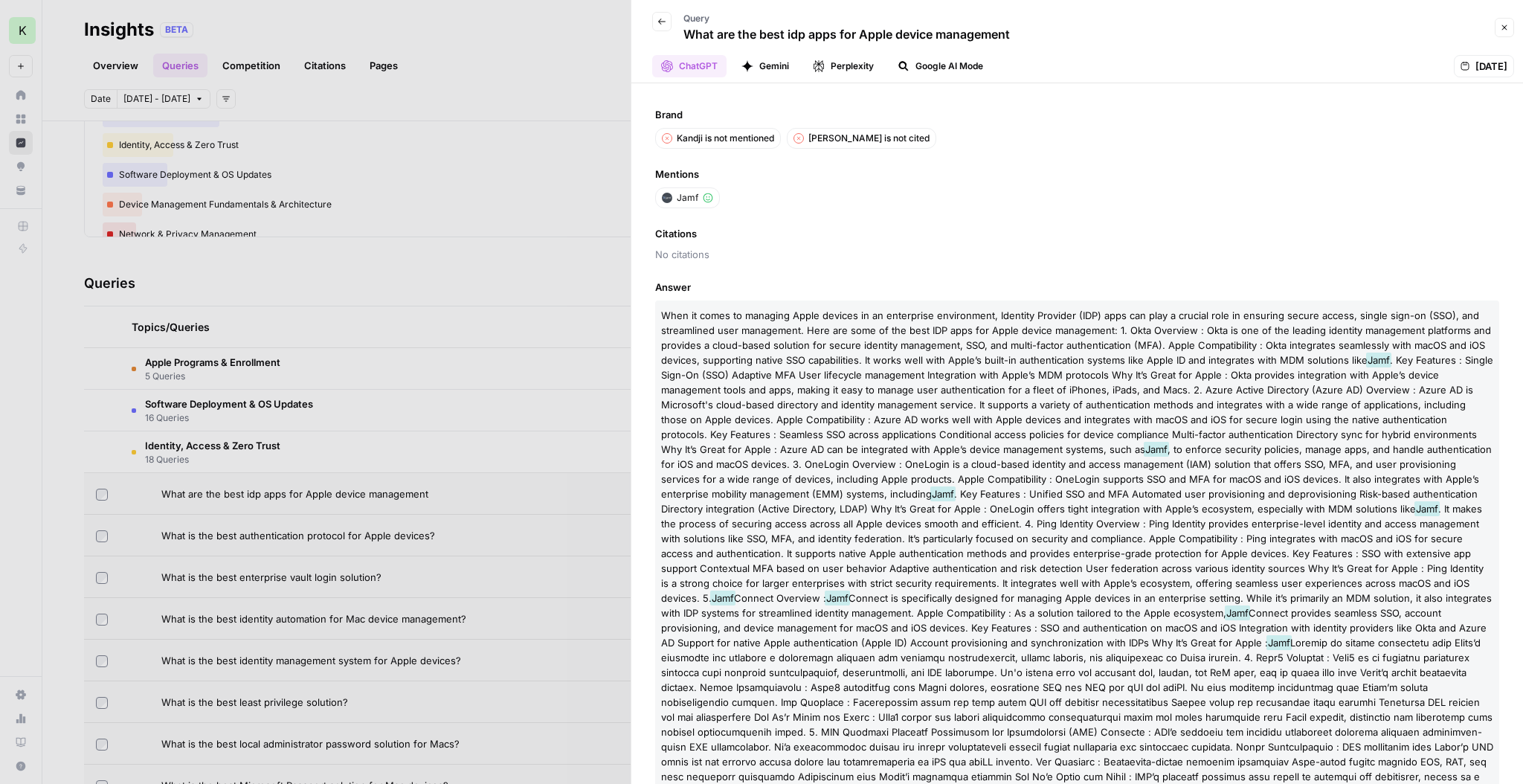
scroll to position [2, 0]
click at [874, 66] on button "Google AI Mode" at bounding box center [940, 66] width 103 height 23
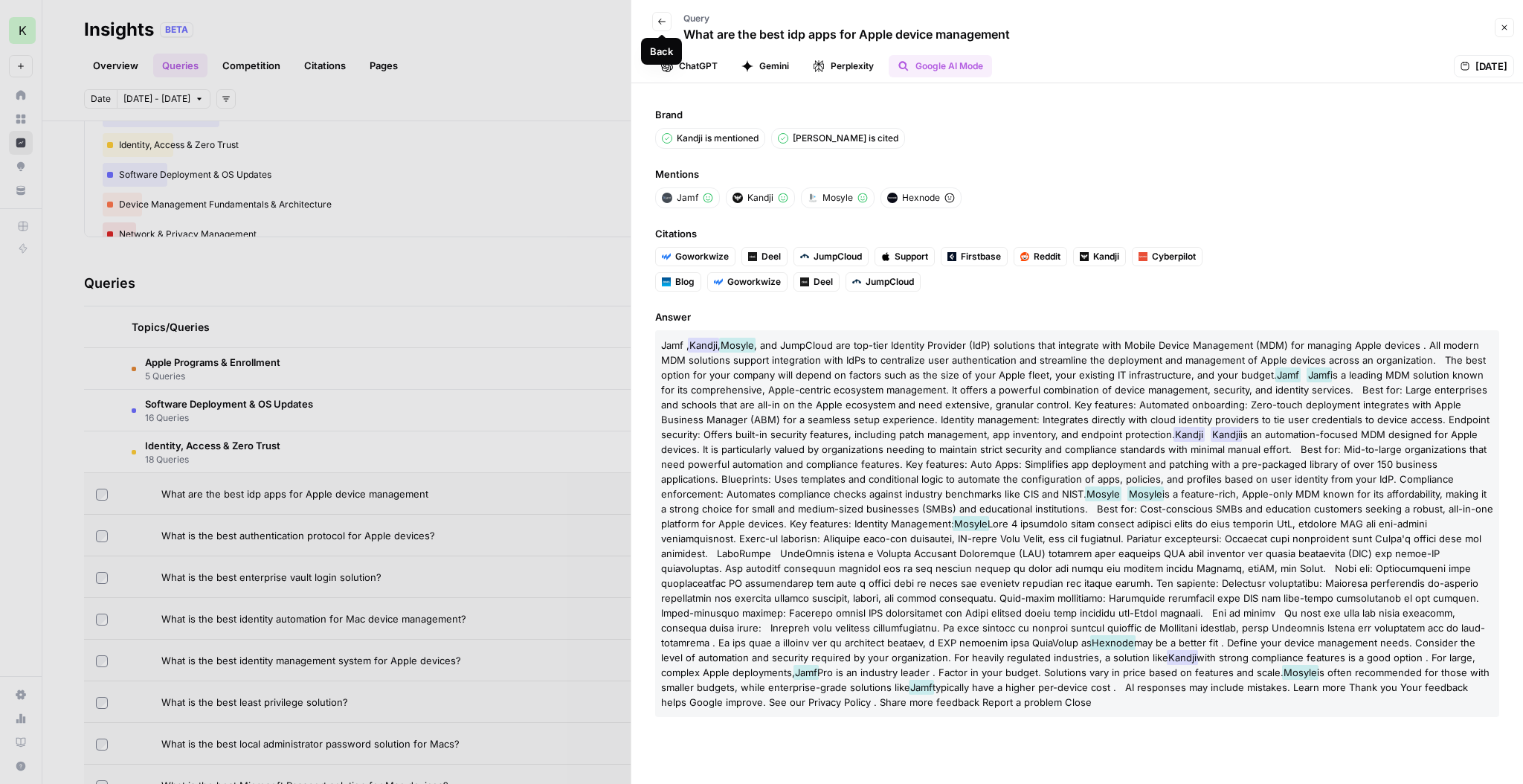
click at [665, 22] on icon "button" at bounding box center [661, 21] width 9 height 9
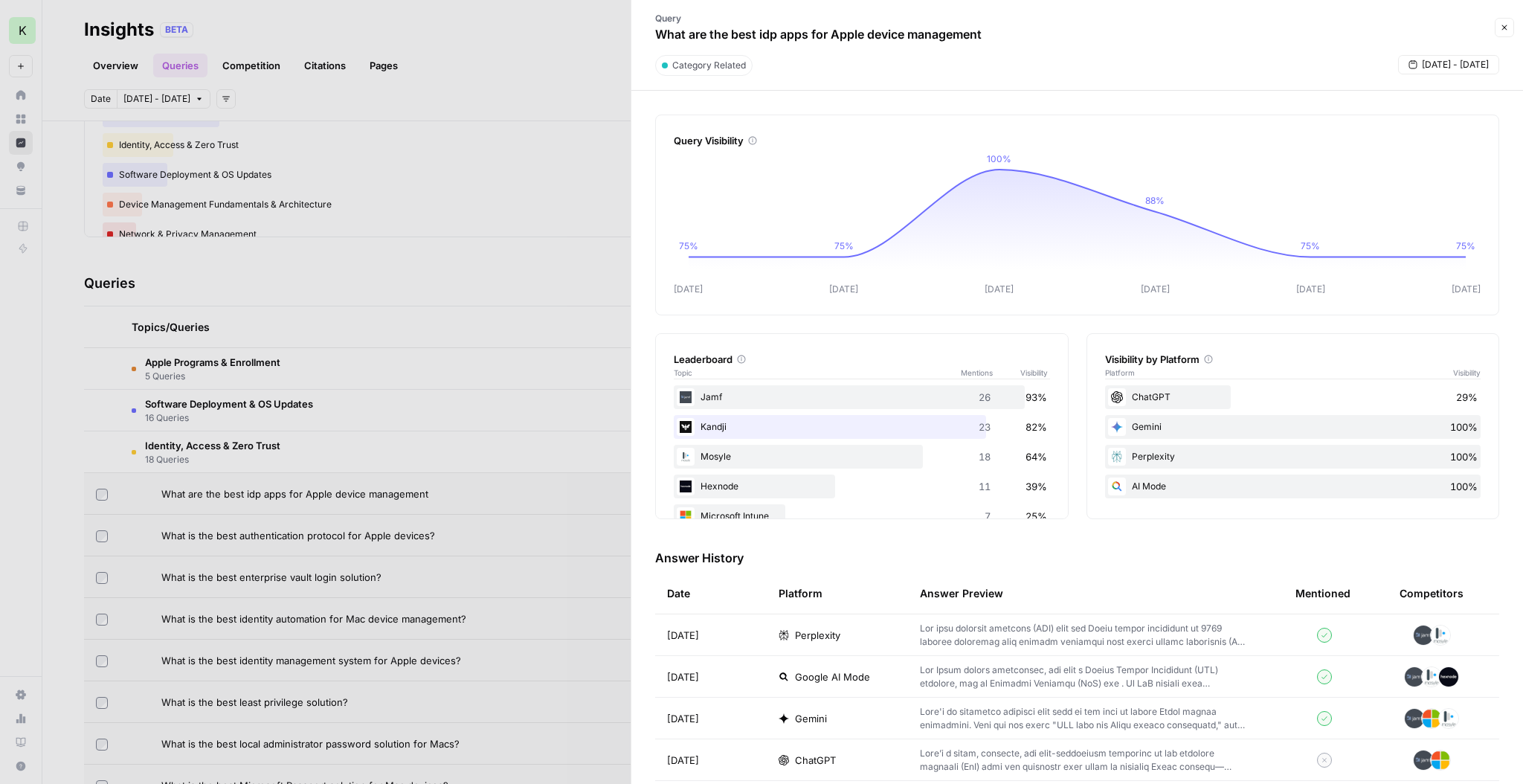
click at [310, 419] on div at bounding box center [762, 392] width 1523 height 784
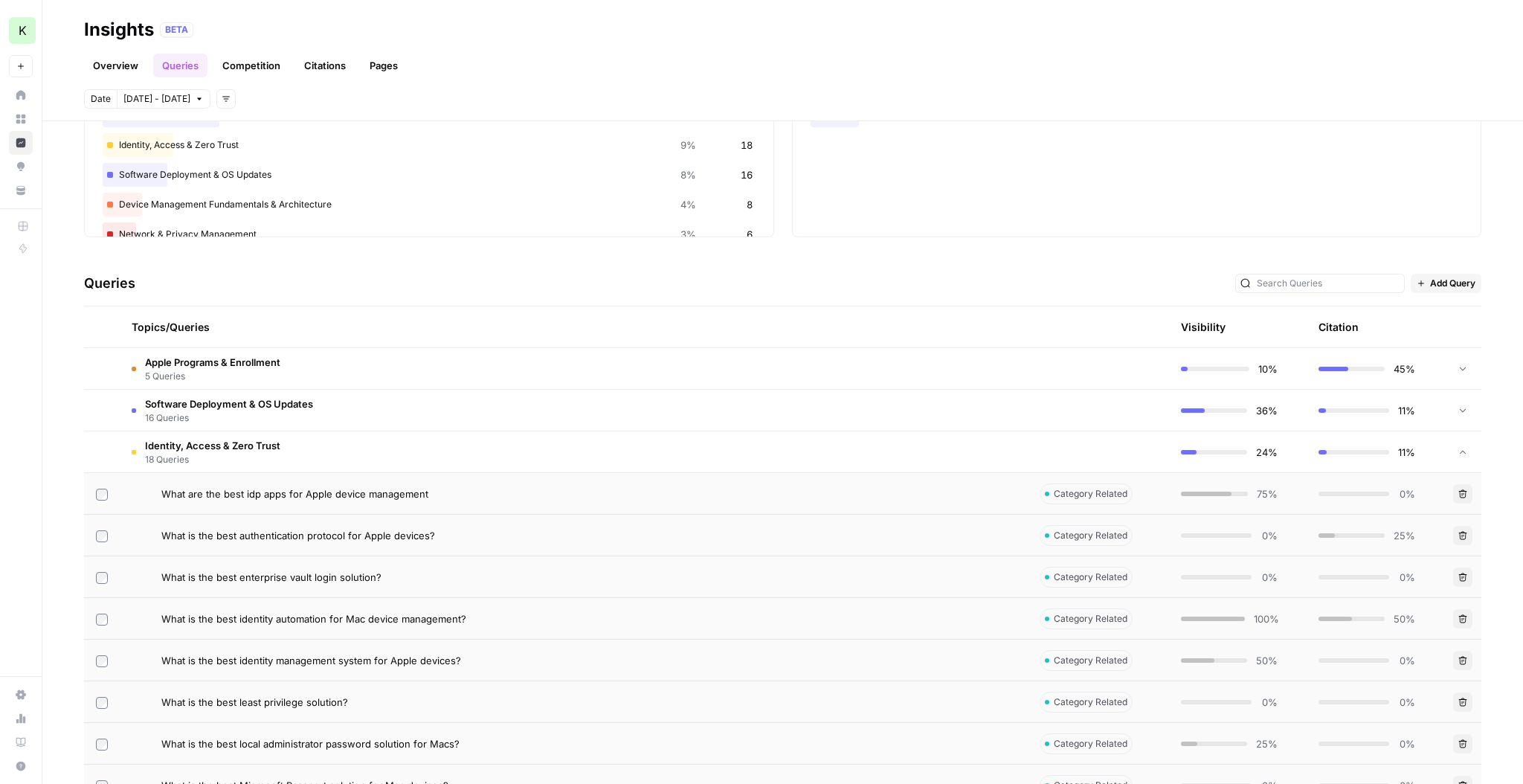
click at [316, 418] on td "Software Deployment & OS Updates 16 Queries" at bounding box center [573, 409] width 908 height 41
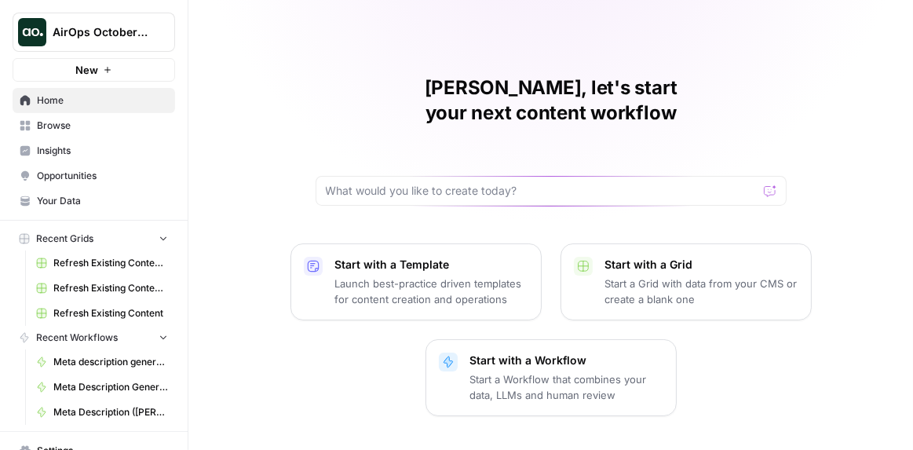
scroll to position [91, 0]
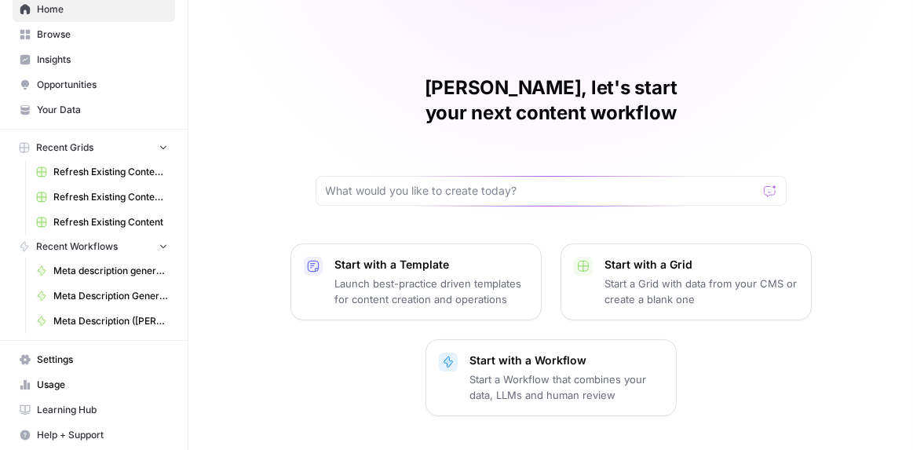
click at [500, 257] on p "Start with a Template" at bounding box center [431, 265] width 193 height 16
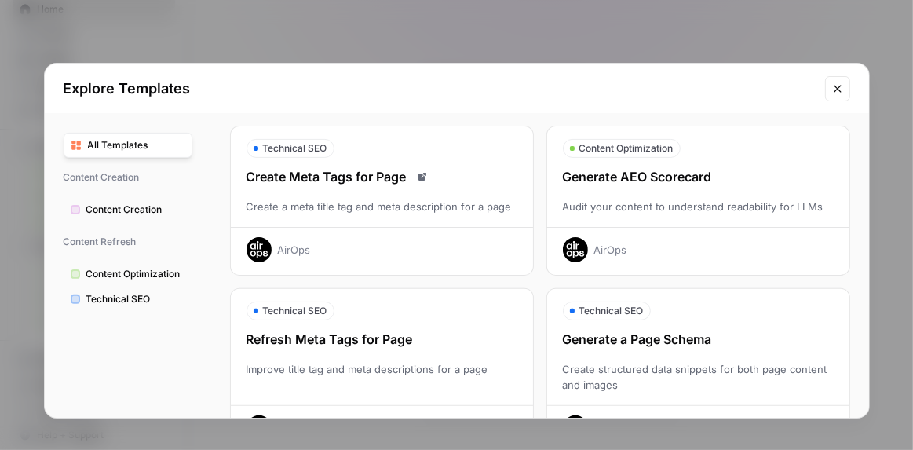
scroll to position [332, 0]
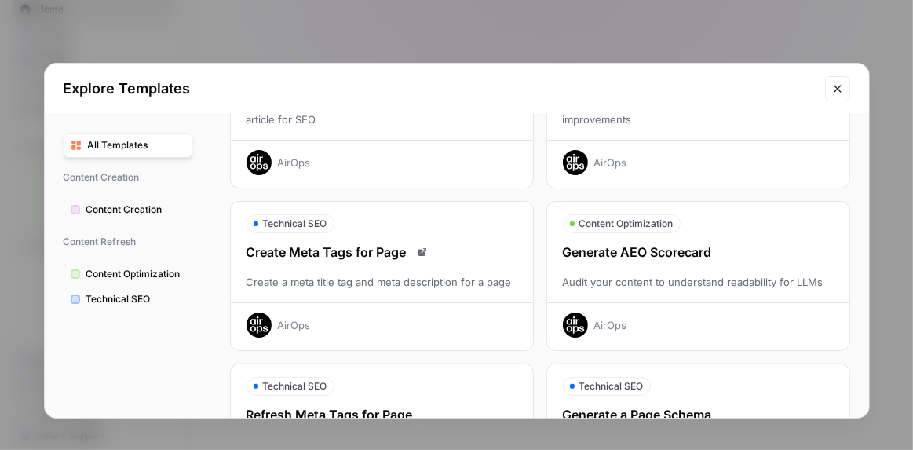
click at [143, 148] on span "All Templates" at bounding box center [136, 145] width 97 height 14
click at [134, 214] on span "Content Creation" at bounding box center [135, 210] width 99 height 14
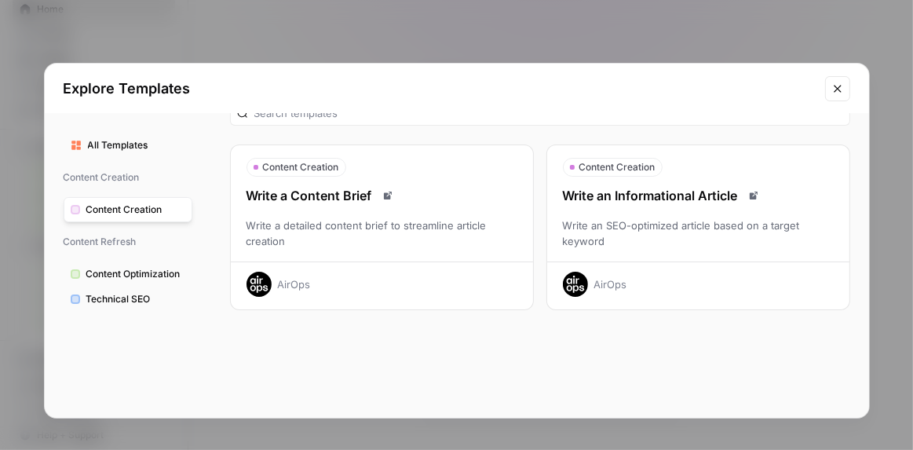
scroll to position [0, 0]
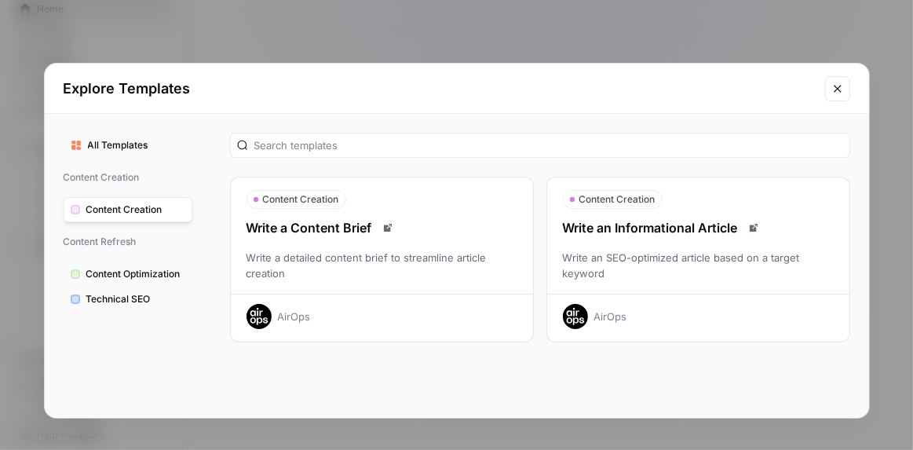
click at [635, 199] on span "Content Creation" at bounding box center [618, 199] width 76 height 14
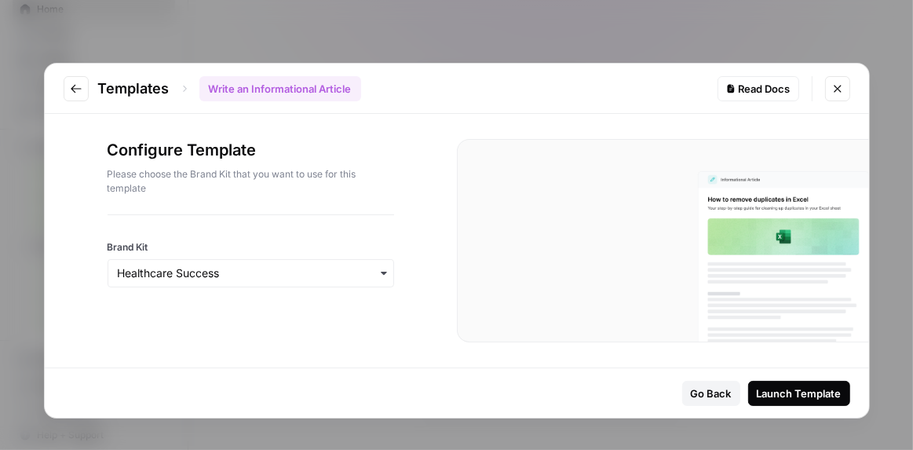
click at [382, 274] on icon "button" at bounding box center [384, 273] width 13 height 13
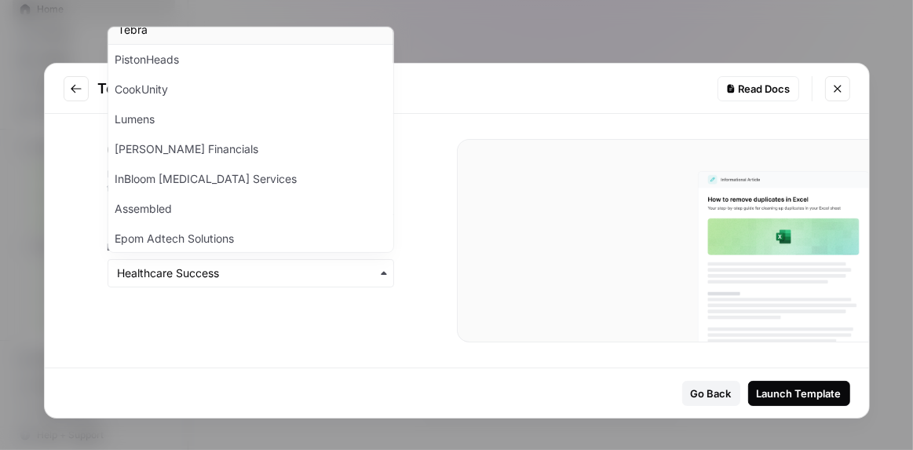
scroll to position [94, 0]
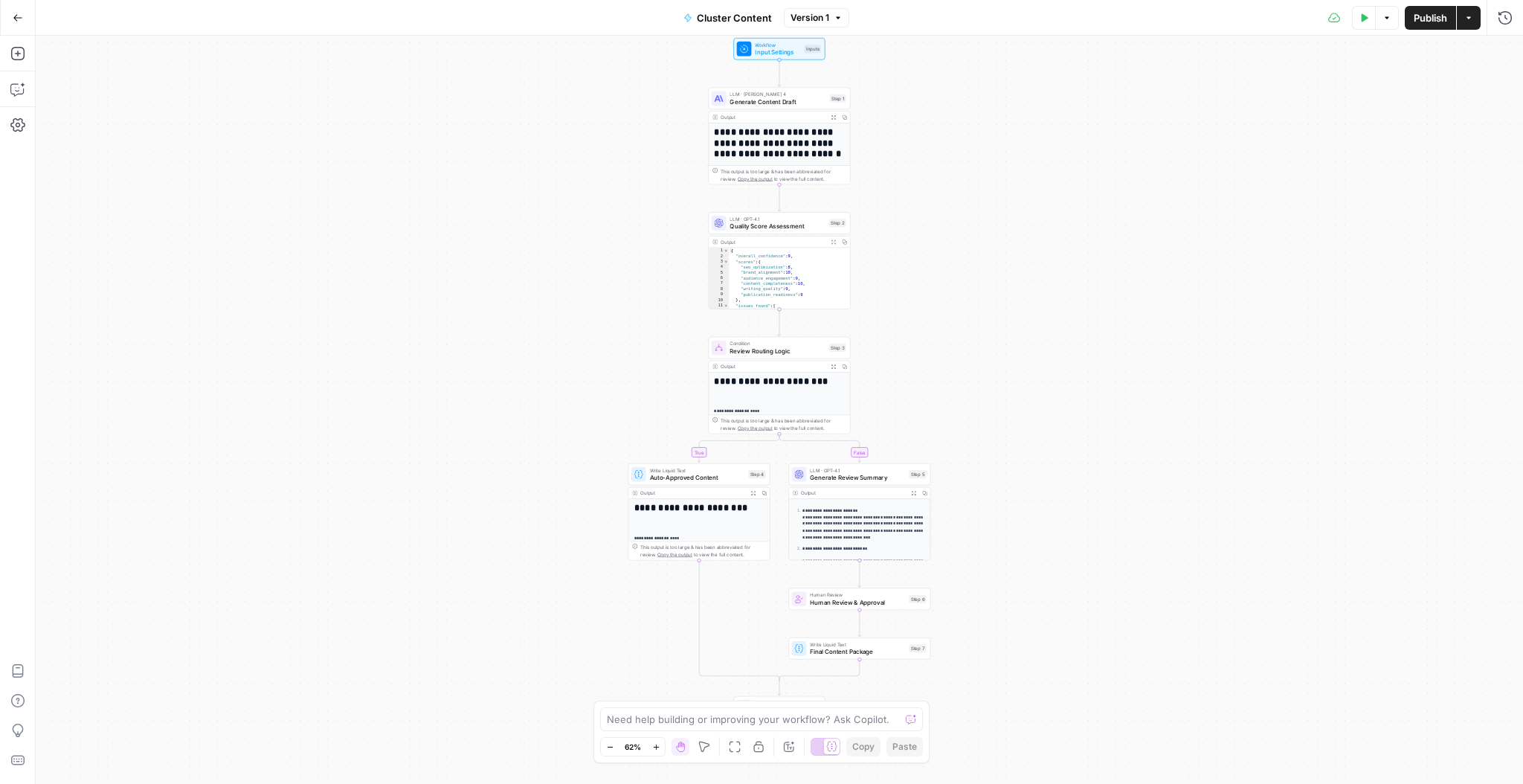
click at [1389, 22] on icon "button" at bounding box center [1387, 17] width 9 height 9
drag, startPoint x: 1204, startPoint y: 121, endPoint x: 1217, endPoint y: 117, distance: 13.6
click at [1208, 119] on div "**********" at bounding box center [779, 410] width 1488 height 748
click at [837, 16] on icon "button" at bounding box center [837, 17] width 9 height 9
click at [1149, 197] on div "**********" at bounding box center [779, 410] width 1488 height 748
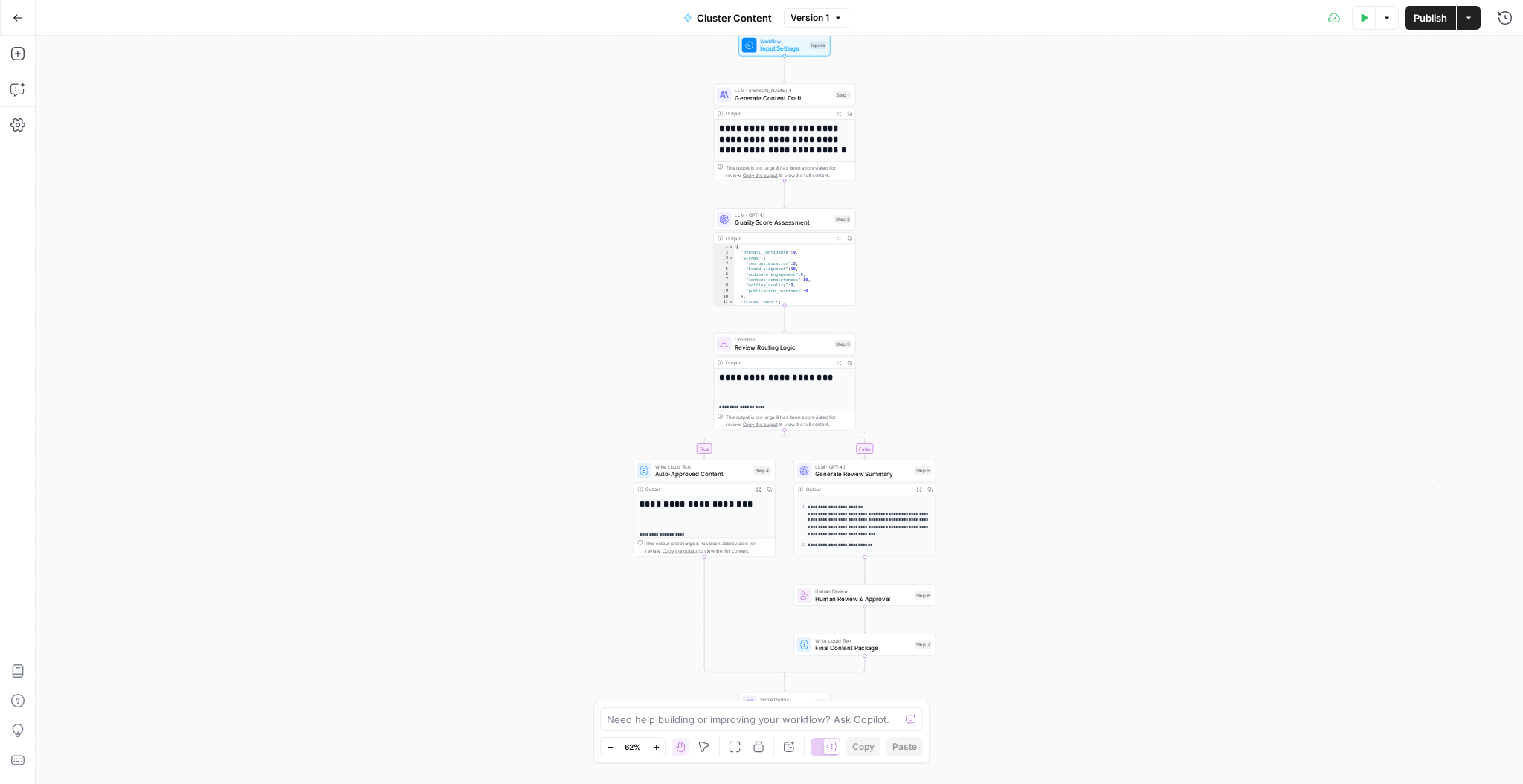
click at [1470, 26] on button "Actions" at bounding box center [1468, 17] width 24 height 24
click at [1468, 21] on icon "button" at bounding box center [1468, 17] width 9 height 9
click at [1510, 26] on button "Run History" at bounding box center [1505, 17] width 24 height 24
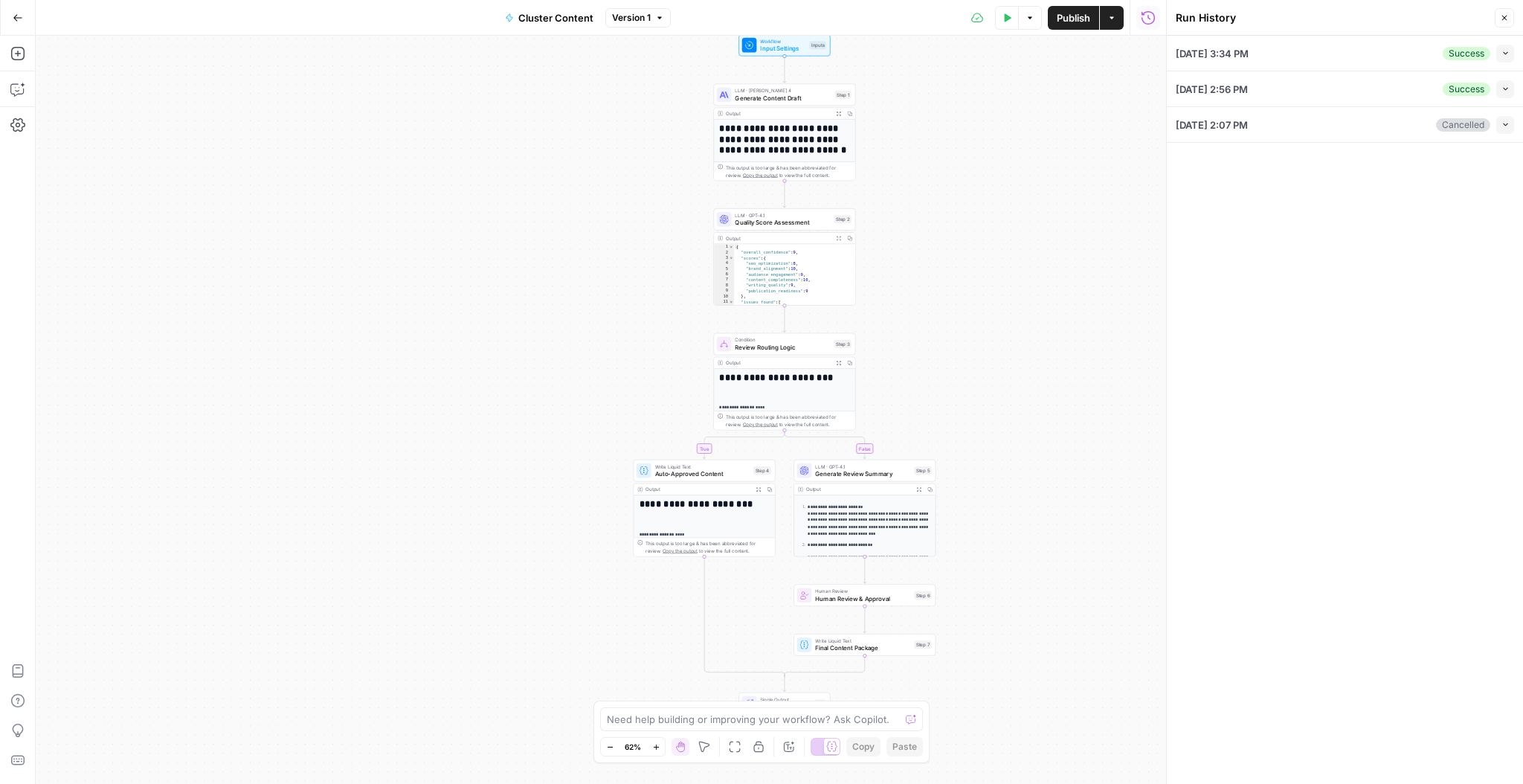
click at [1501, 15] on icon "button" at bounding box center [1504, 17] width 9 height 9
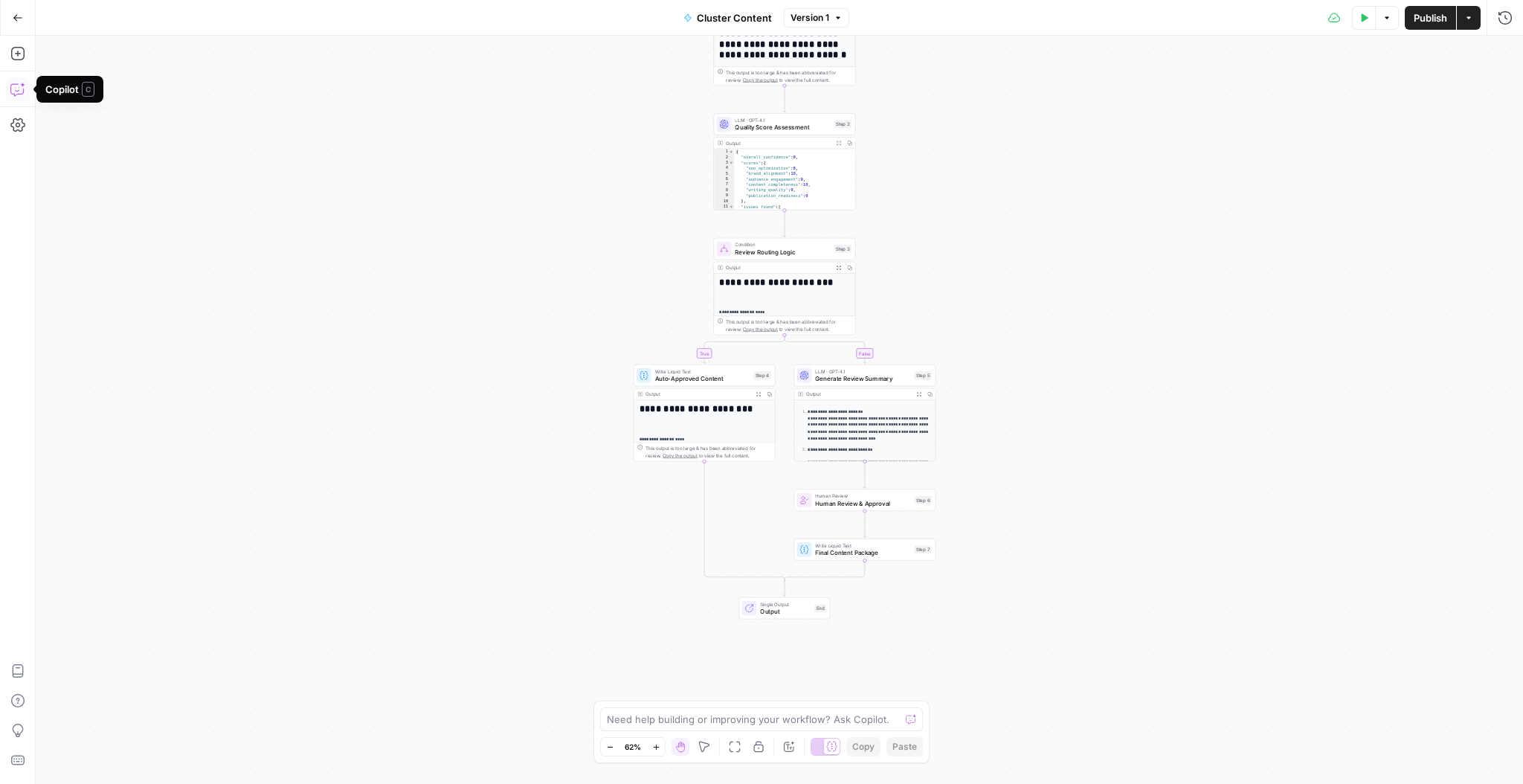
click at [16, 89] on icon "button" at bounding box center [18, 89] width 15 height 15
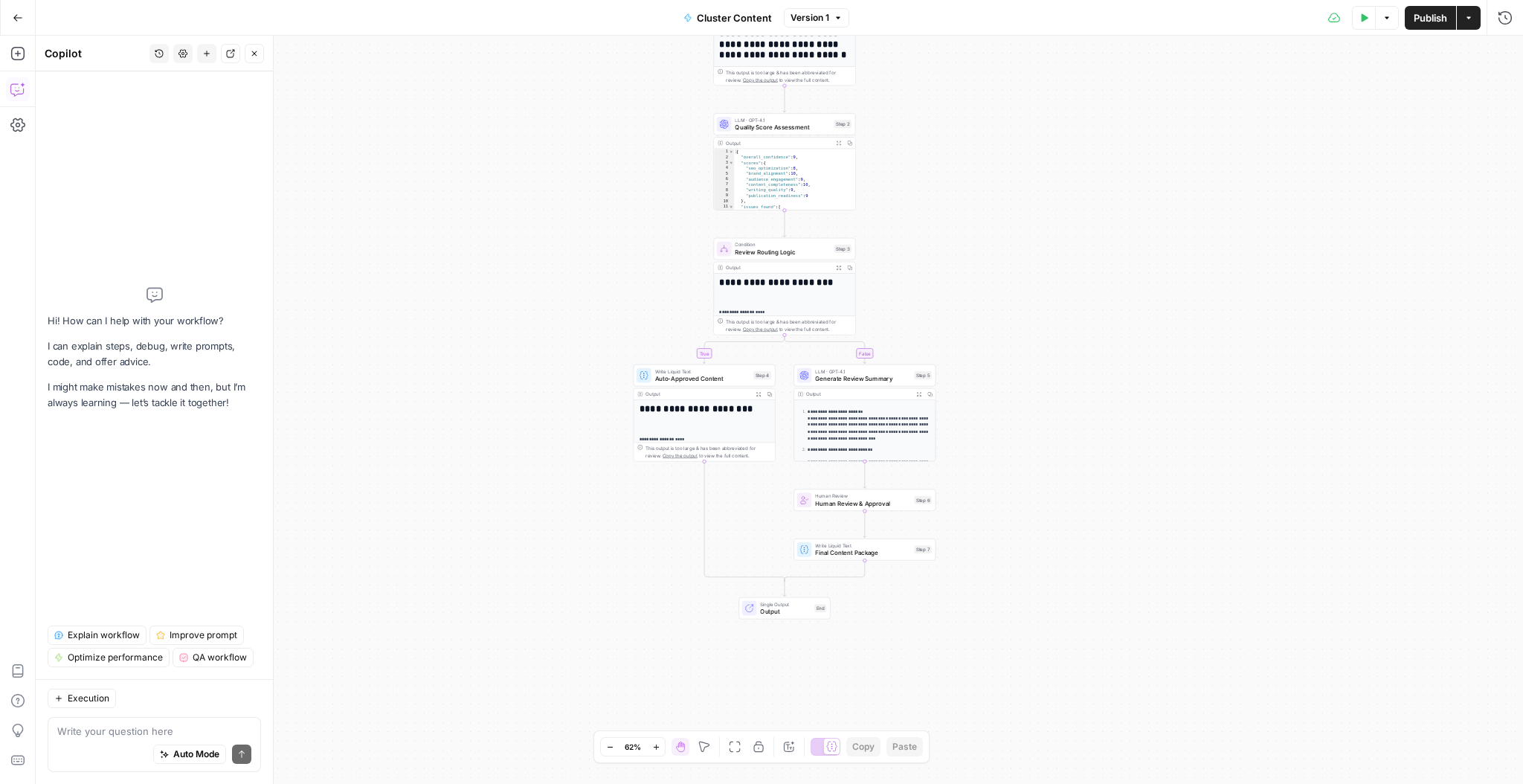
click at [78, 739] on div "Auto Mode Send" at bounding box center [153, 755] width 194 height 33
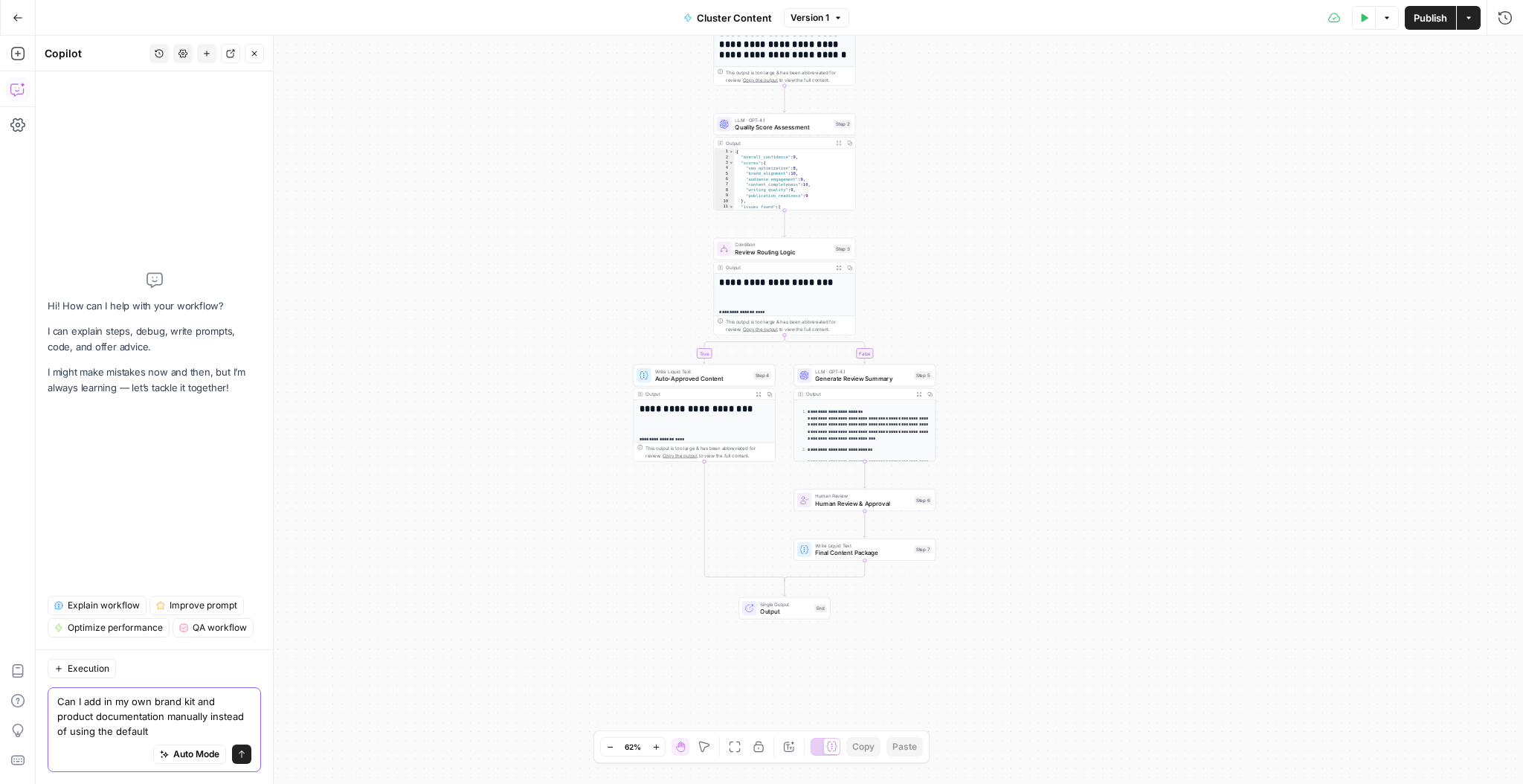
type textarea "Can I add in my own brand kit and product documentation manually instead of usi…"
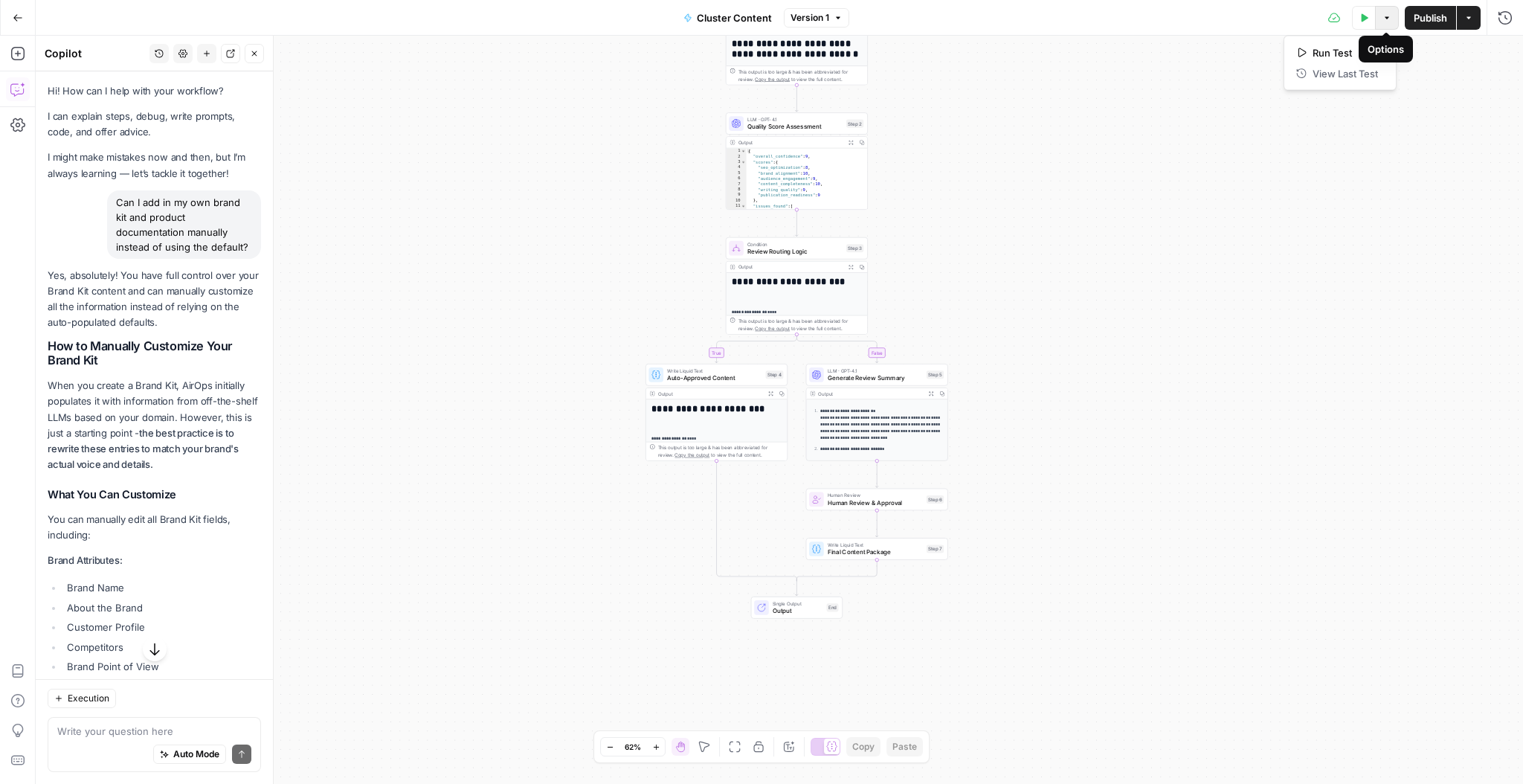
click at [1388, 18] on icon "button" at bounding box center [1387, 17] width 9 height 9
click at [1333, 18] on icon at bounding box center [1335, 18] width 12 height 12
click at [1335, 18] on icon at bounding box center [1335, 17] width 12 height 9
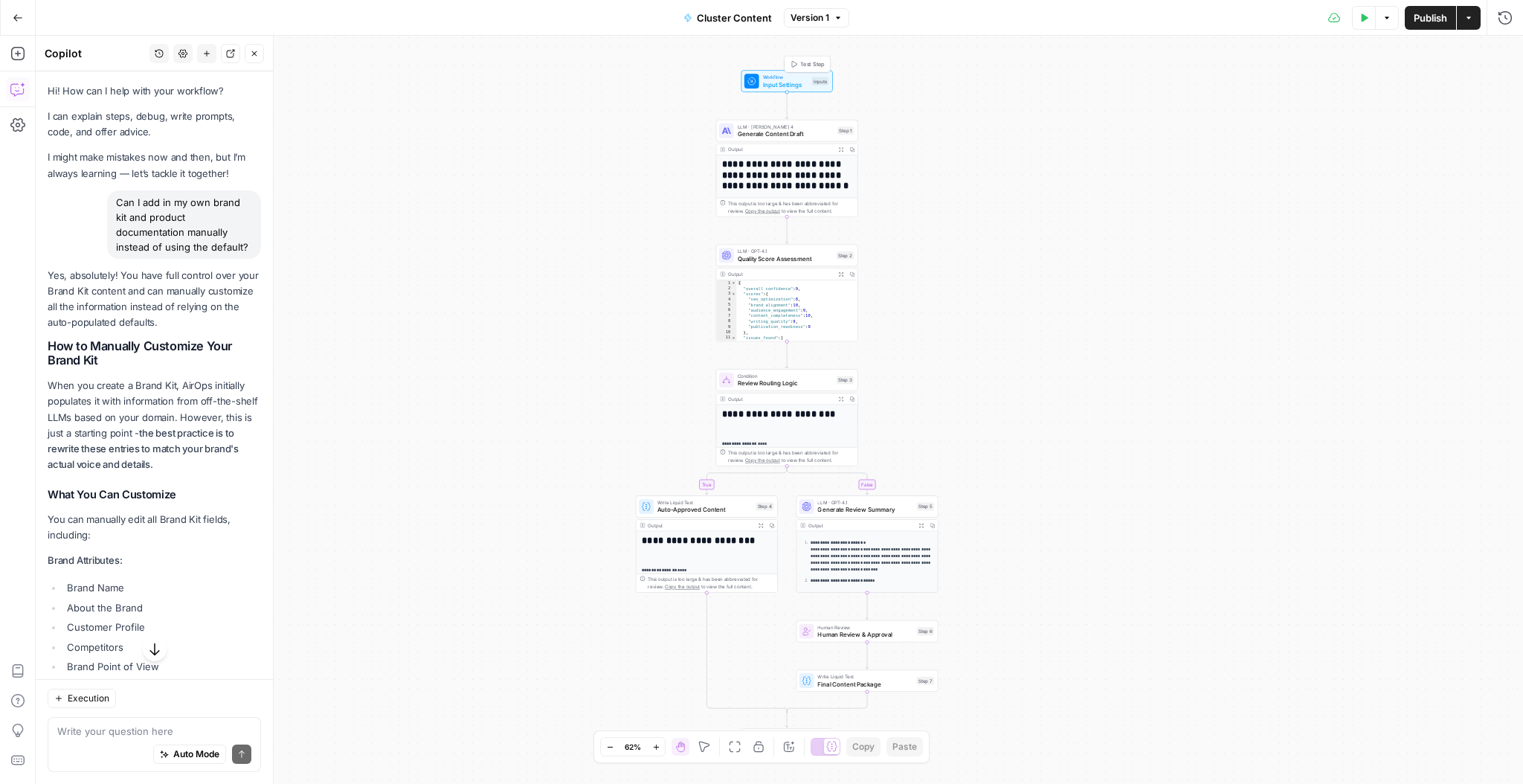
click at [802, 84] on span "Input Settings" at bounding box center [786, 83] width 45 height 9
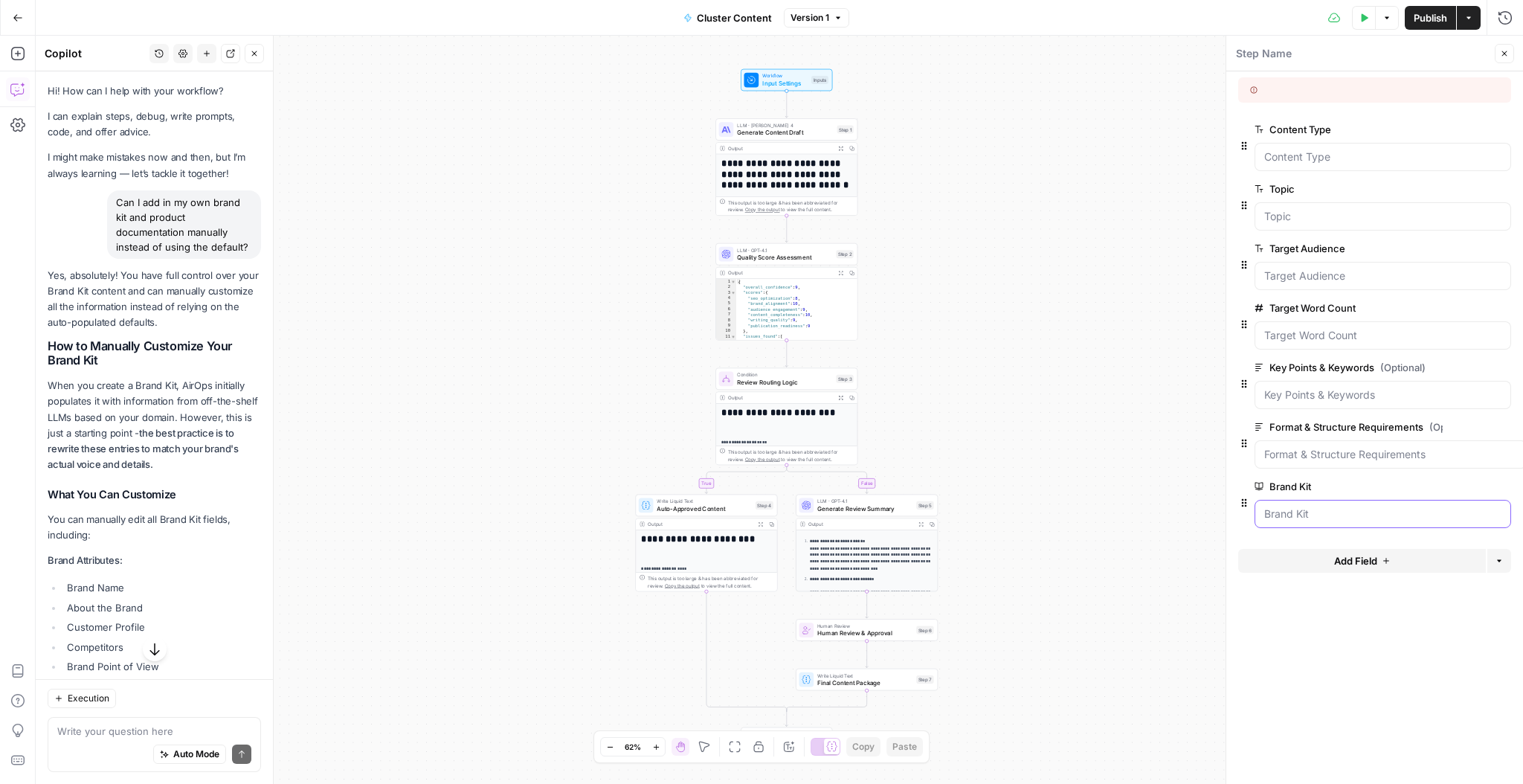
click at [1447, 509] on Kit "Brand Kit" at bounding box center [1383, 514] width 238 height 15
click at [1422, 509] on Kit "Brand Kit" at bounding box center [1383, 514] width 238 height 15
click at [1245, 502] on icon "button" at bounding box center [1244, 503] width 12 height 12
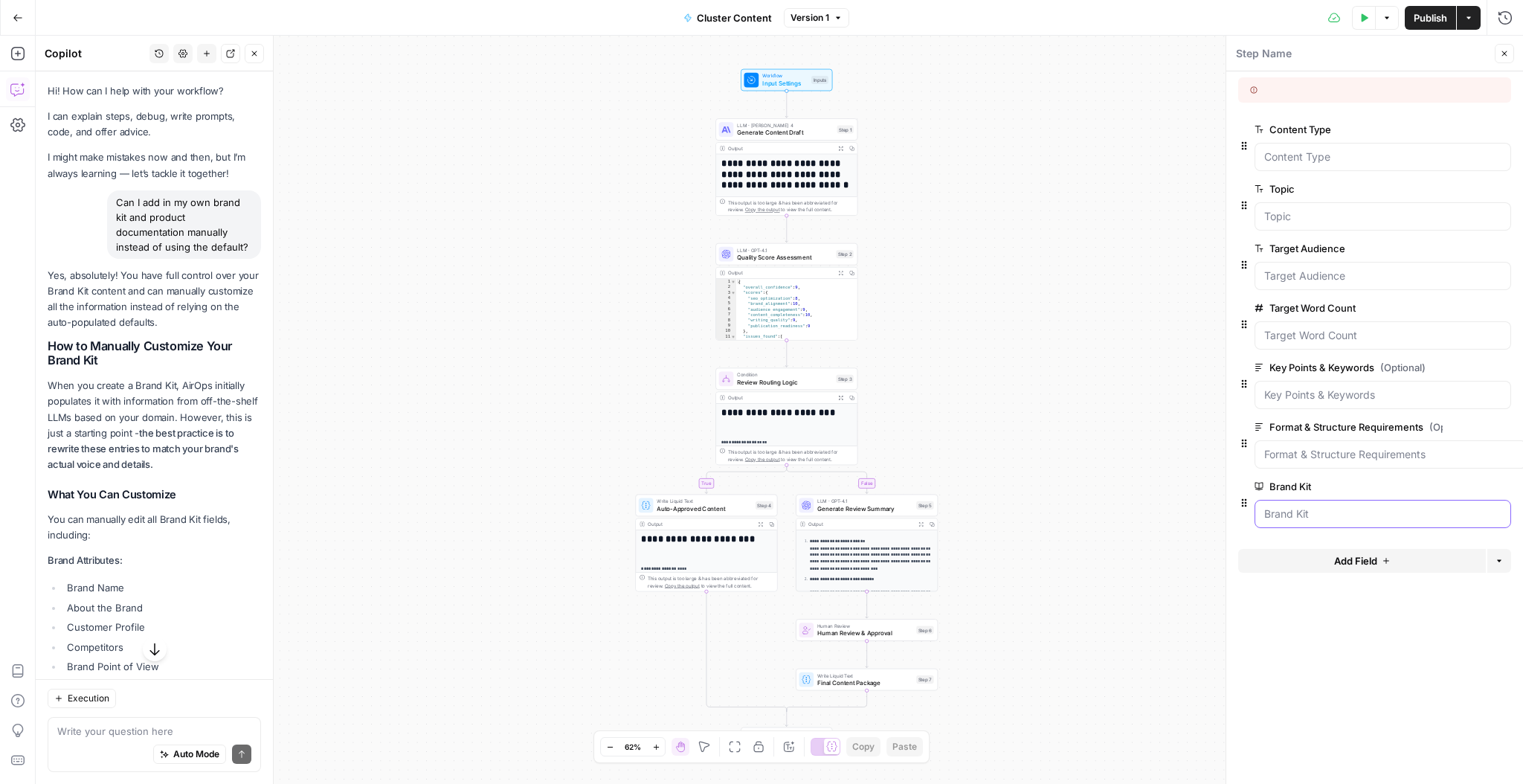
click at [1245, 504] on icon "button" at bounding box center [1244, 503] width 5 height 9
drag, startPoint x: 1245, startPoint y: 504, endPoint x: 1251, endPoint y: 510, distance: 8.5
click at [1290, 512] on Kit "Brand Kit" at bounding box center [1383, 514] width 238 height 15
click at [1482, 485] on icon "button" at bounding box center [1480, 487] width 9 height 9
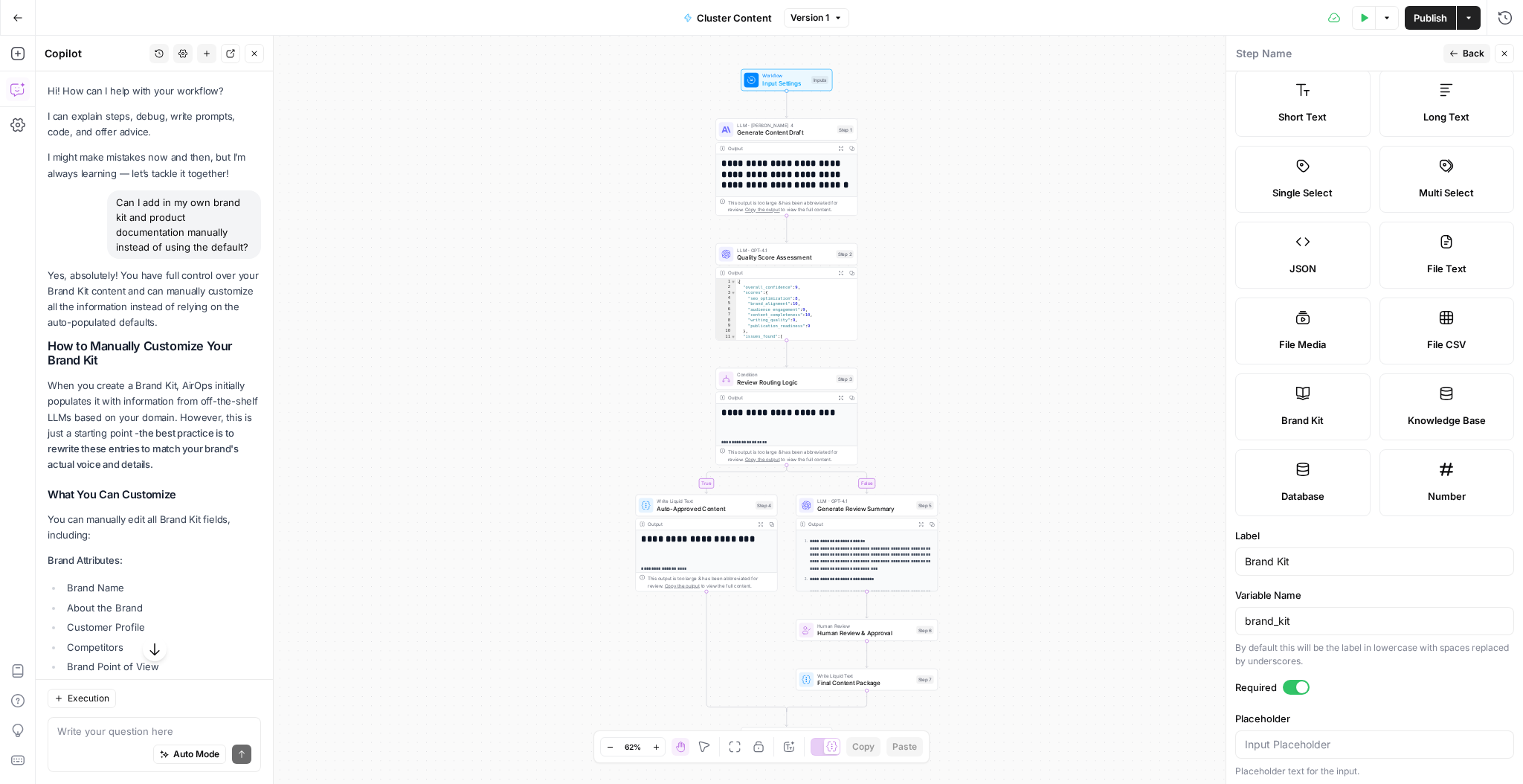
scroll to position [29, 0]
click at [1304, 474] on icon at bounding box center [1303, 470] width 15 height 15
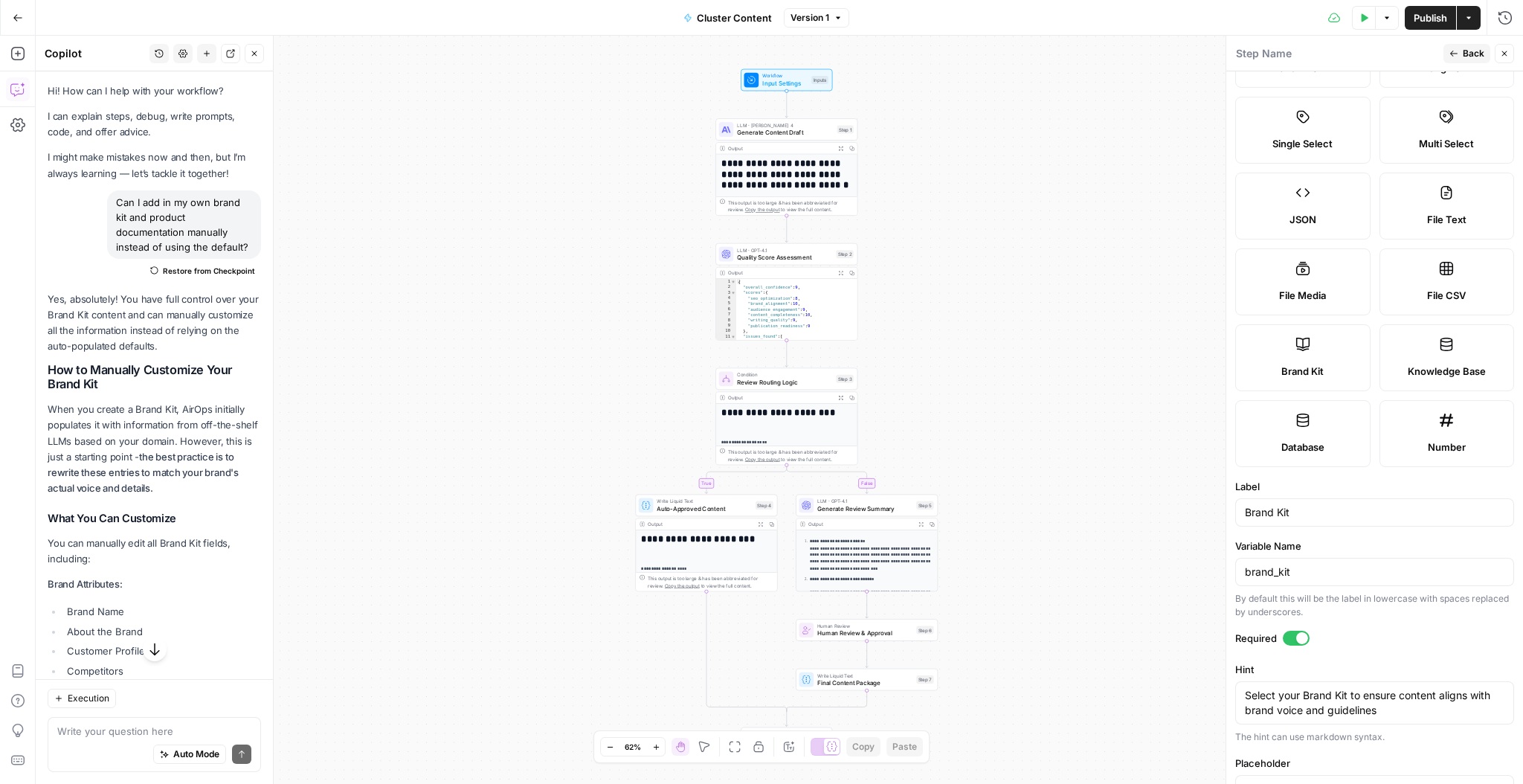
scroll to position [123, 0]
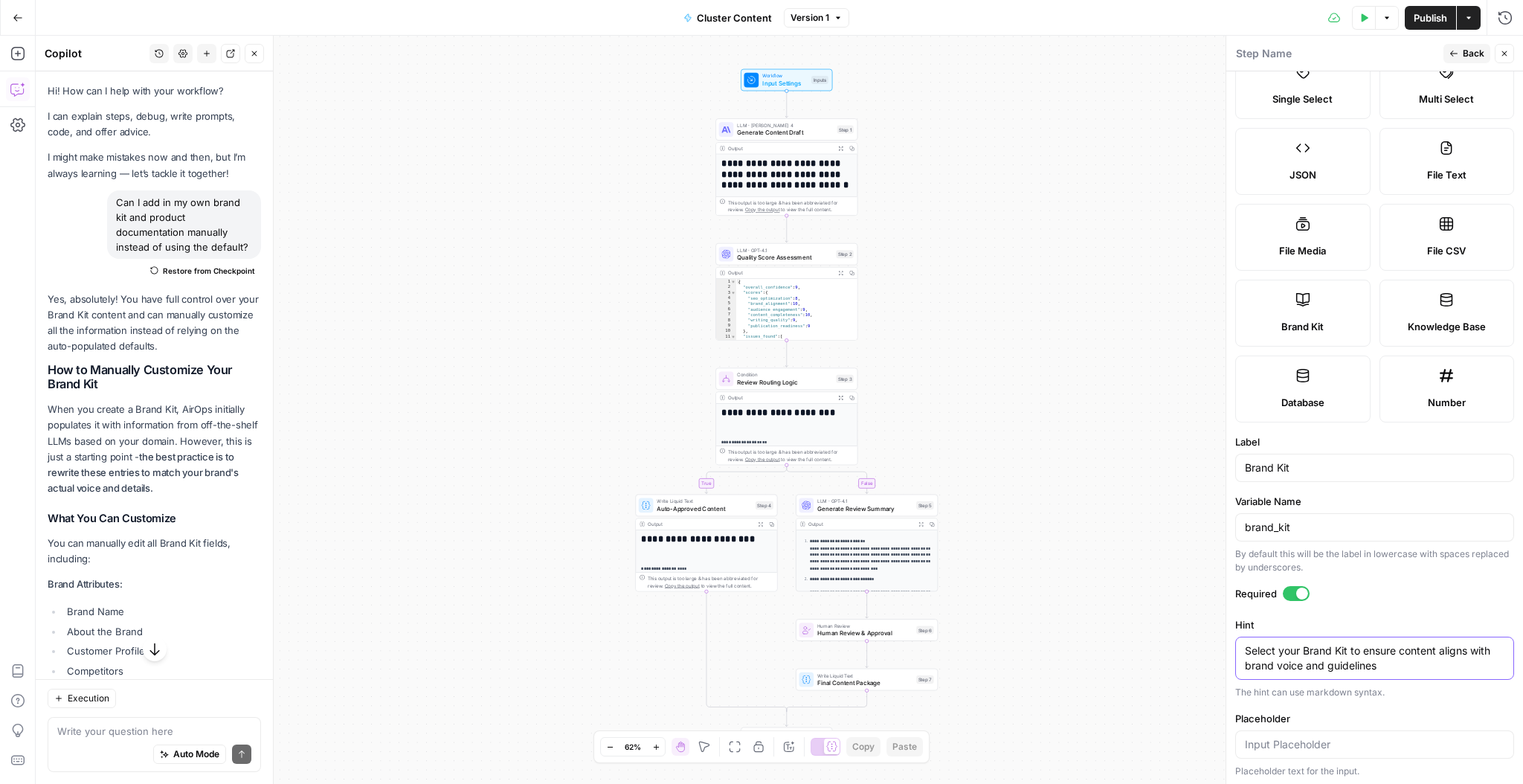
click at [1353, 656] on textarea "Select your Brand Kit to ensure content aligns with brand voice and guidelines" at bounding box center [1375, 657] width 260 height 29
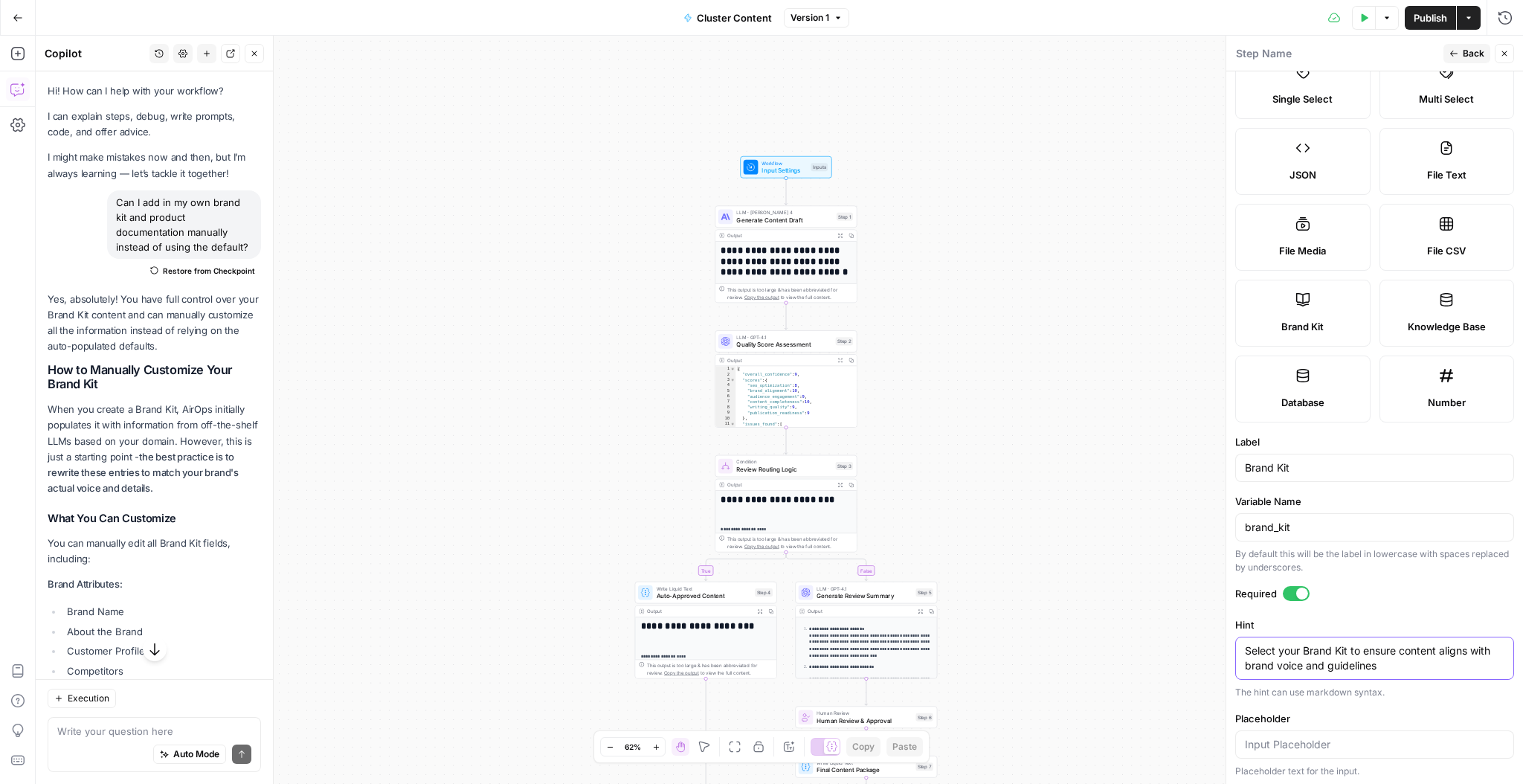
scroll to position [0, 0]
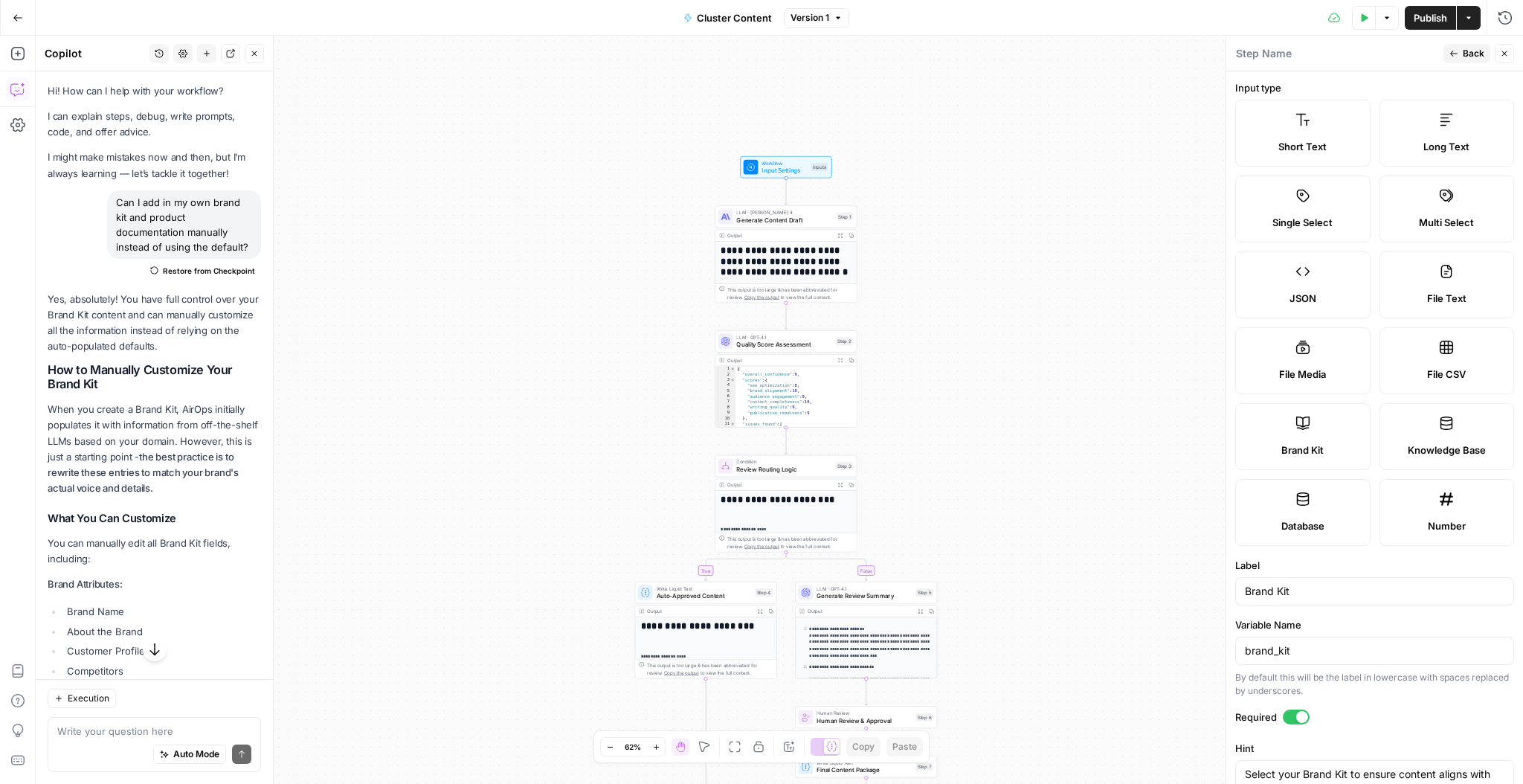
click at [1464, 56] on span "Back" at bounding box center [1474, 53] width 22 height 13
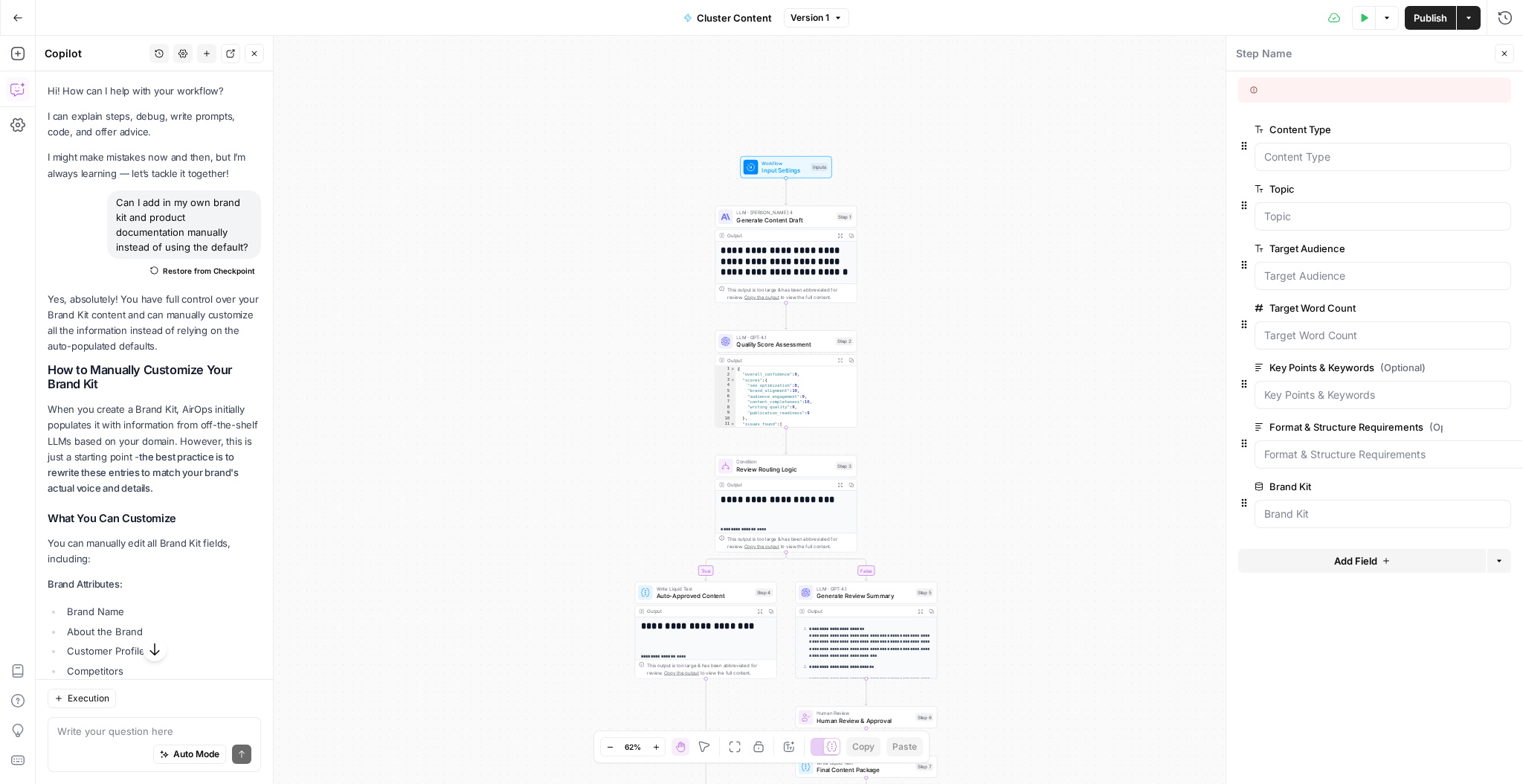
click at [1244, 504] on icon "button" at bounding box center [1244, 503] width 12 height 12
click at [1262, 487] on icon at bounding box center [1260, 487] width 8 height 9
click at [1264, 507] on Kit "Brand Kit" at bounding box center [1383, 514] width 238 height 15
click at [1283, 485] on label "Brand Kit" at bounding box center [1341, 487] width 172 height 15
click at [1283, 507] on Kit "Brand Kit" at bounding box center [1383, 514] width 238 height 15
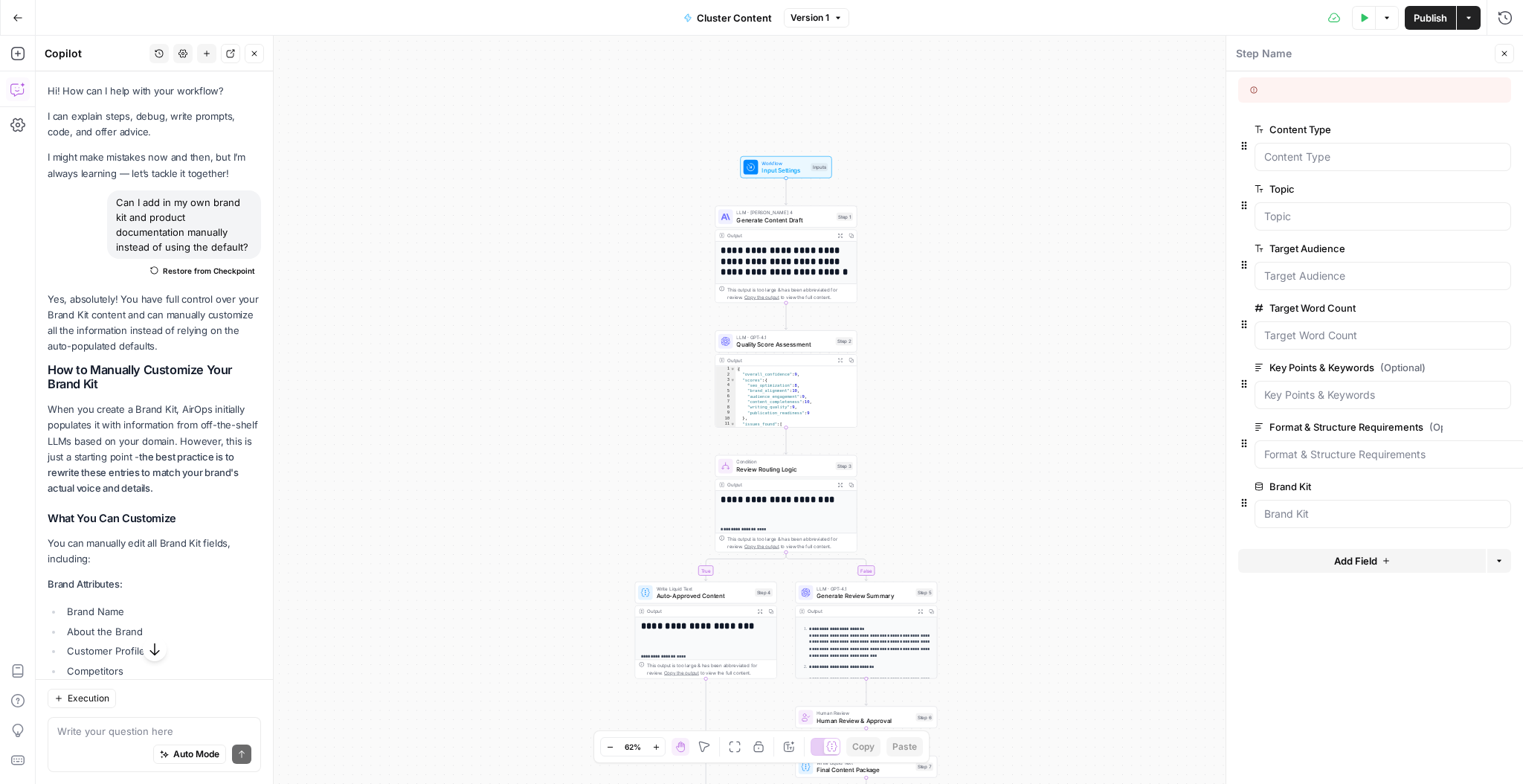
drag, startPoint x: 1286, startPoint y: 502, endPoint x: 1284, endPoint y: 510, distance: 8.2
click at [1286, 502] on div at bounding box center [1383, 514] width 257 height 28
click at [1284, 512] on Kit "Brand Kit" at bounding box center [1383, 514] width 238 height 15
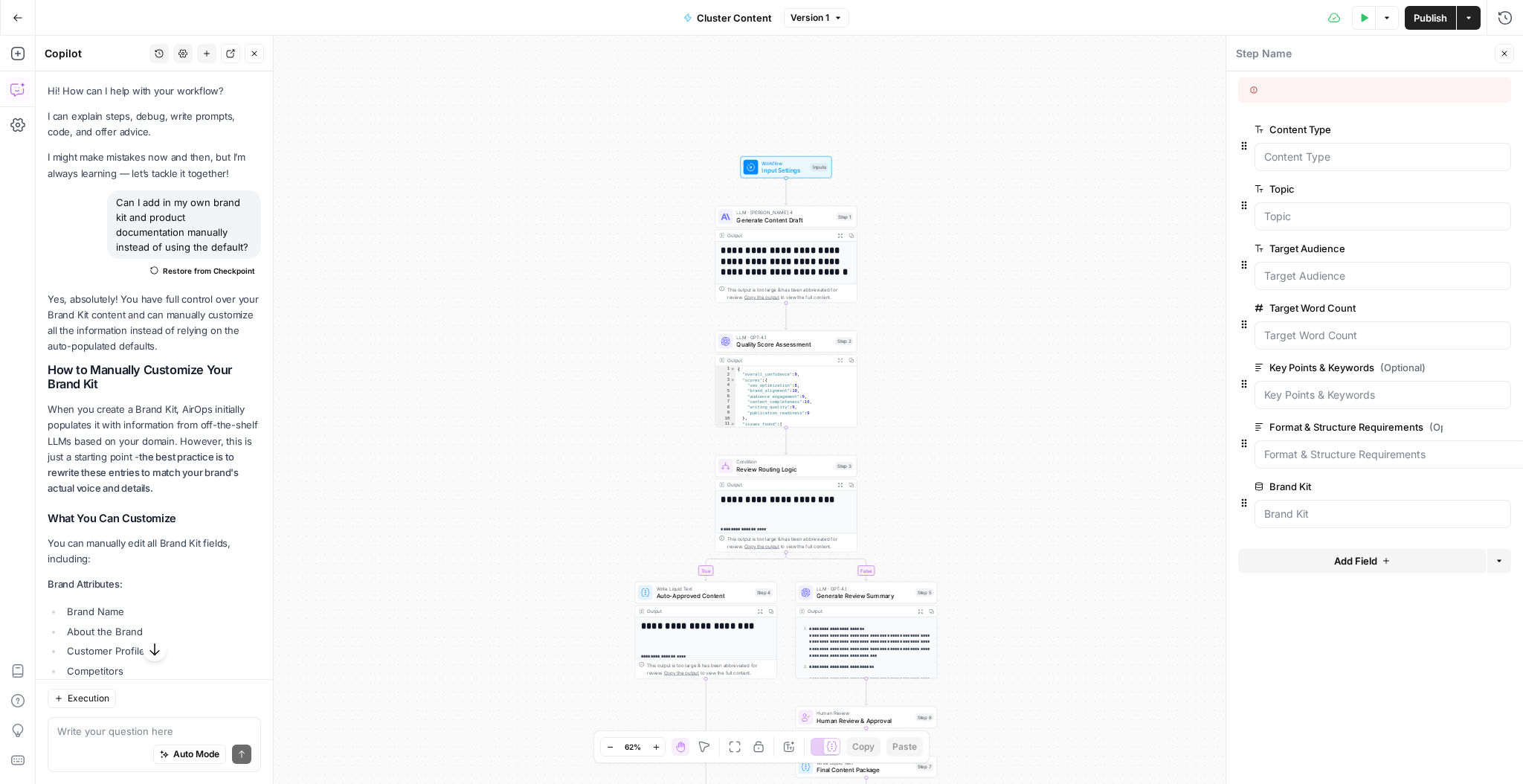
click at [1388, 19] on icon "button" at bounding box center [1387, 17] width 9 height 9
click at [1469, 21] on icon "button" at bounding box center [1468, 17] width 9 height 9
click at [1335, 23] on div "Test Data Options Publish Actions Run History" at bounding box center [1187, 17] width 674 height 35
click at [1335, 18] on icon at bounding box center [1335, 18] width 12 height 12
click at [1390, 19] on button "Options" at bounding box center [1387, 17] width 24 height 24
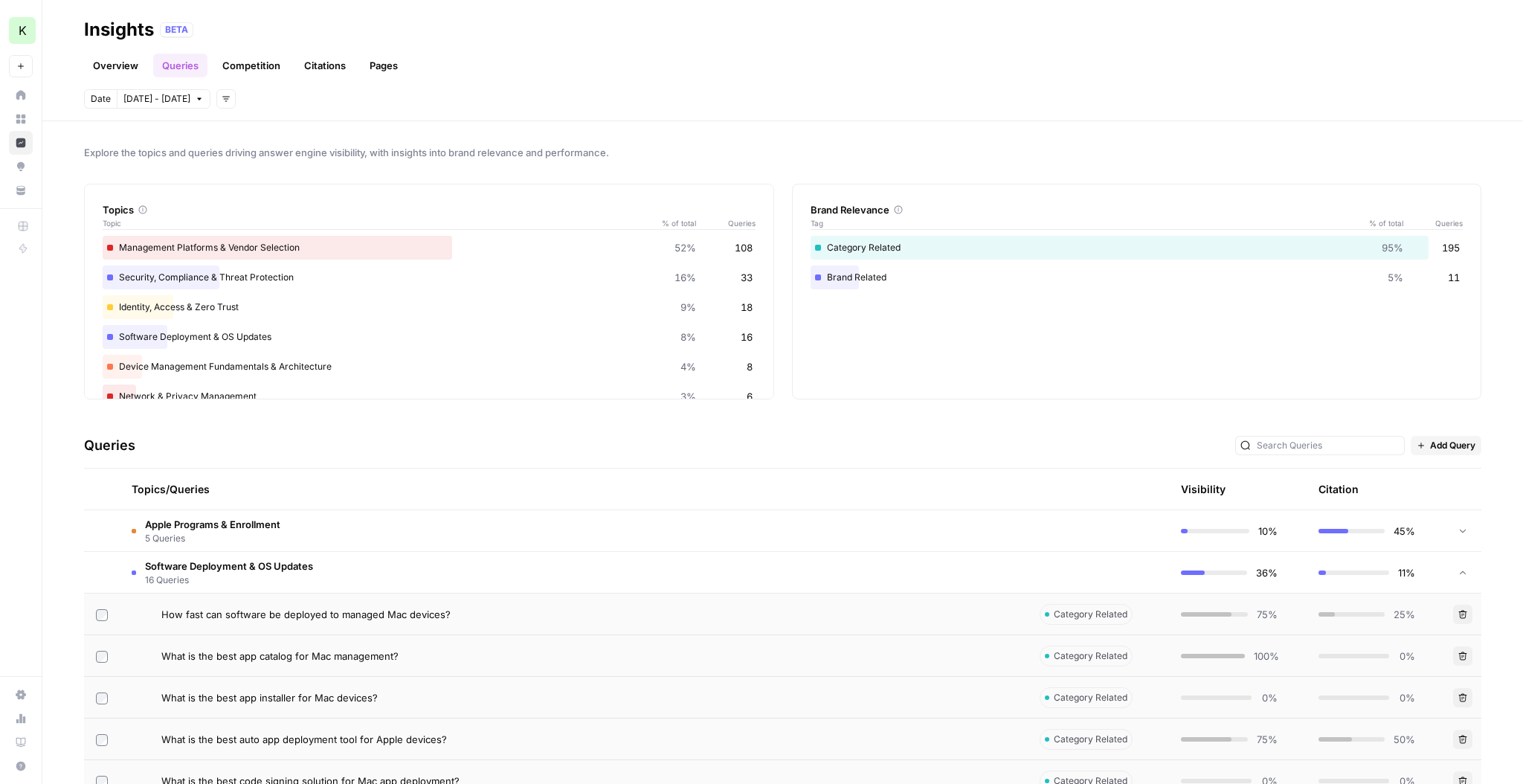
scroll to position [162, 0]
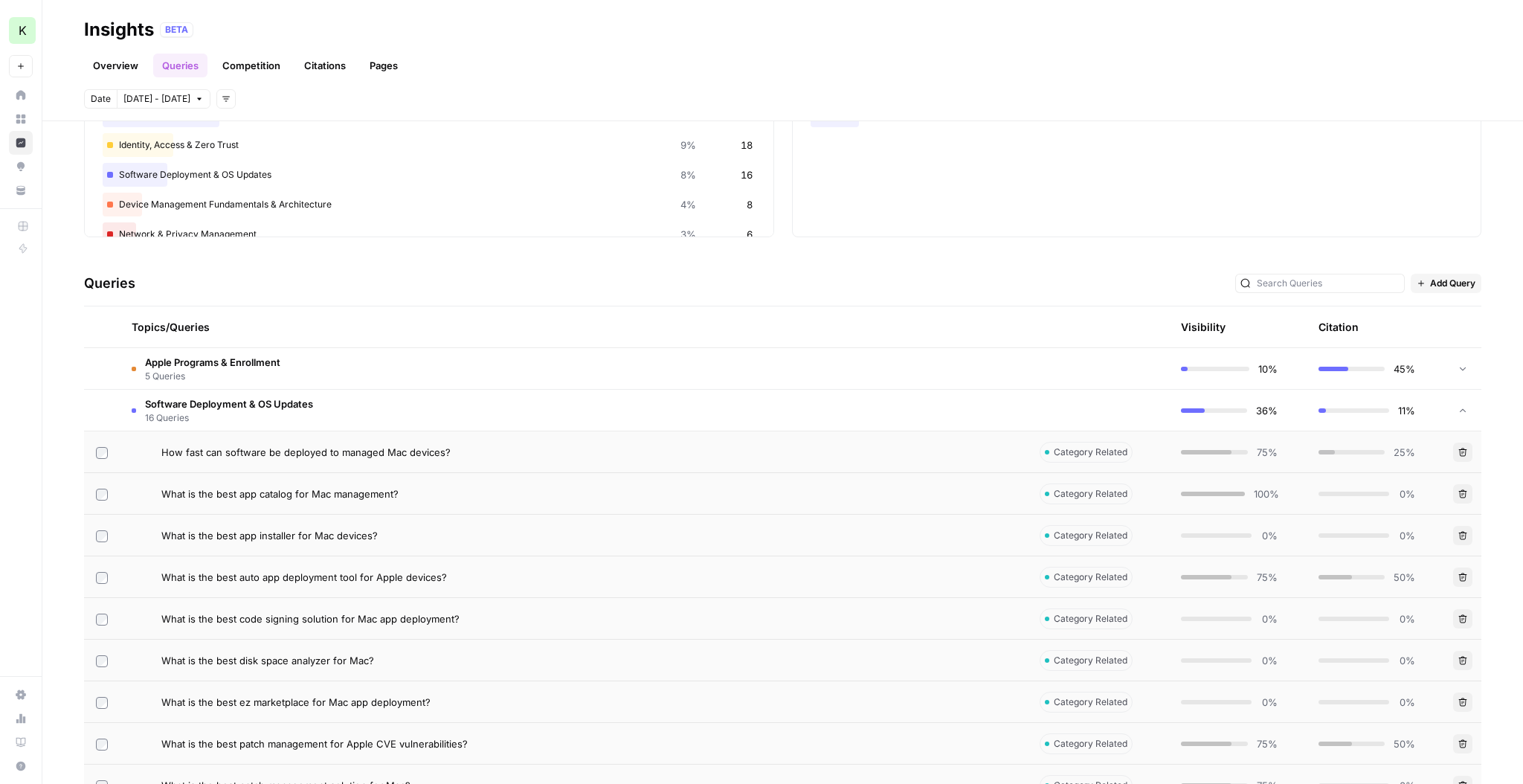
click at [905, 459] on td "How fast can software be deployed to managed Mac devices?" at bounding box center [573, 451] width 908 height 41
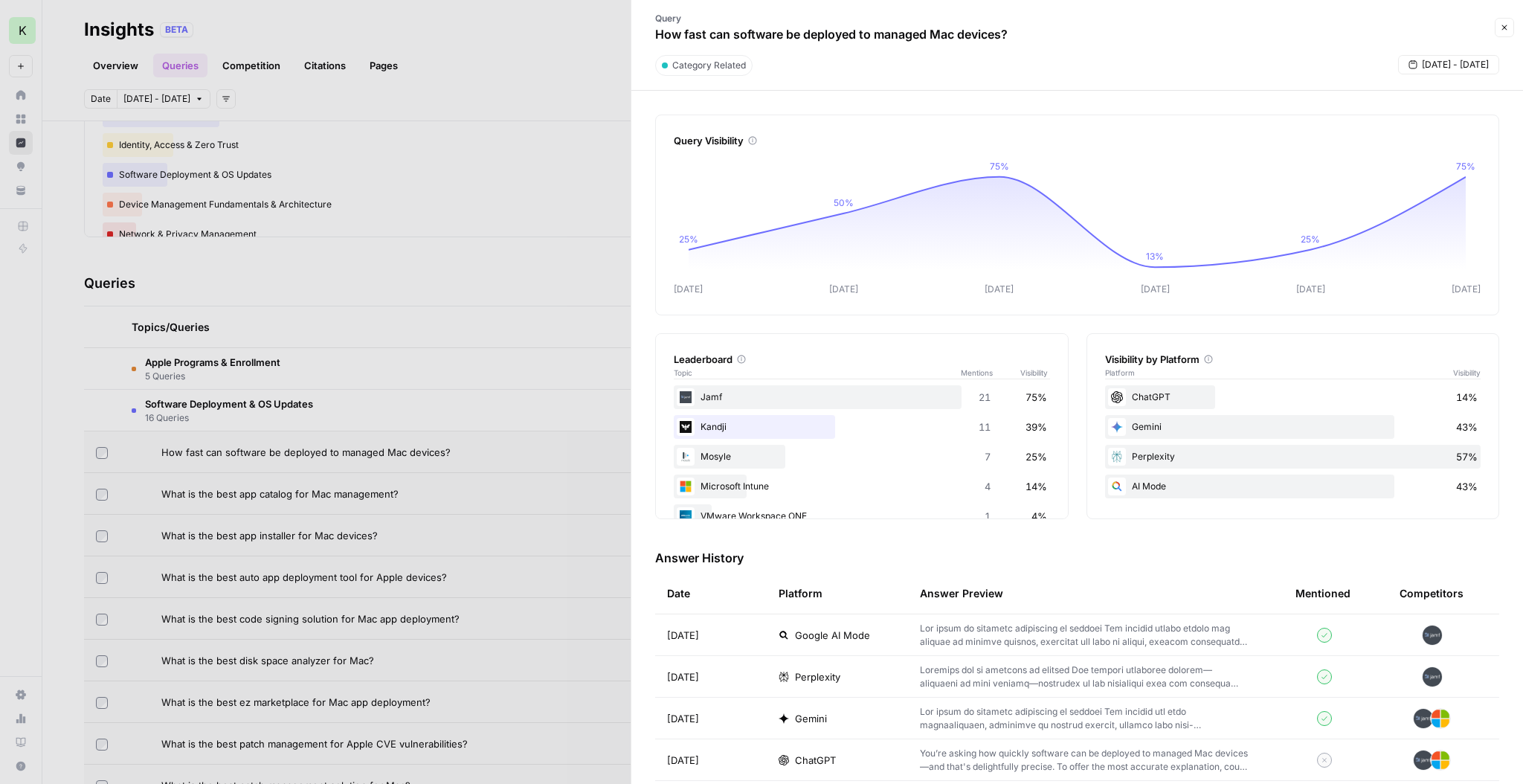
click at [1460, 63] on span "[DATE] - [DATE]" at bounding box center [1455, 64] width 67 height 13
click at [1338, 102] on icon "button" at bounding box center [1339, 100] width 10 height 10
click at [1410, 251] on div "1" at bounding box center [1408, 250] width 20 height 20
click at [1384, 203] on div "14" at bounding box center [1385, 202] width 20 height 20
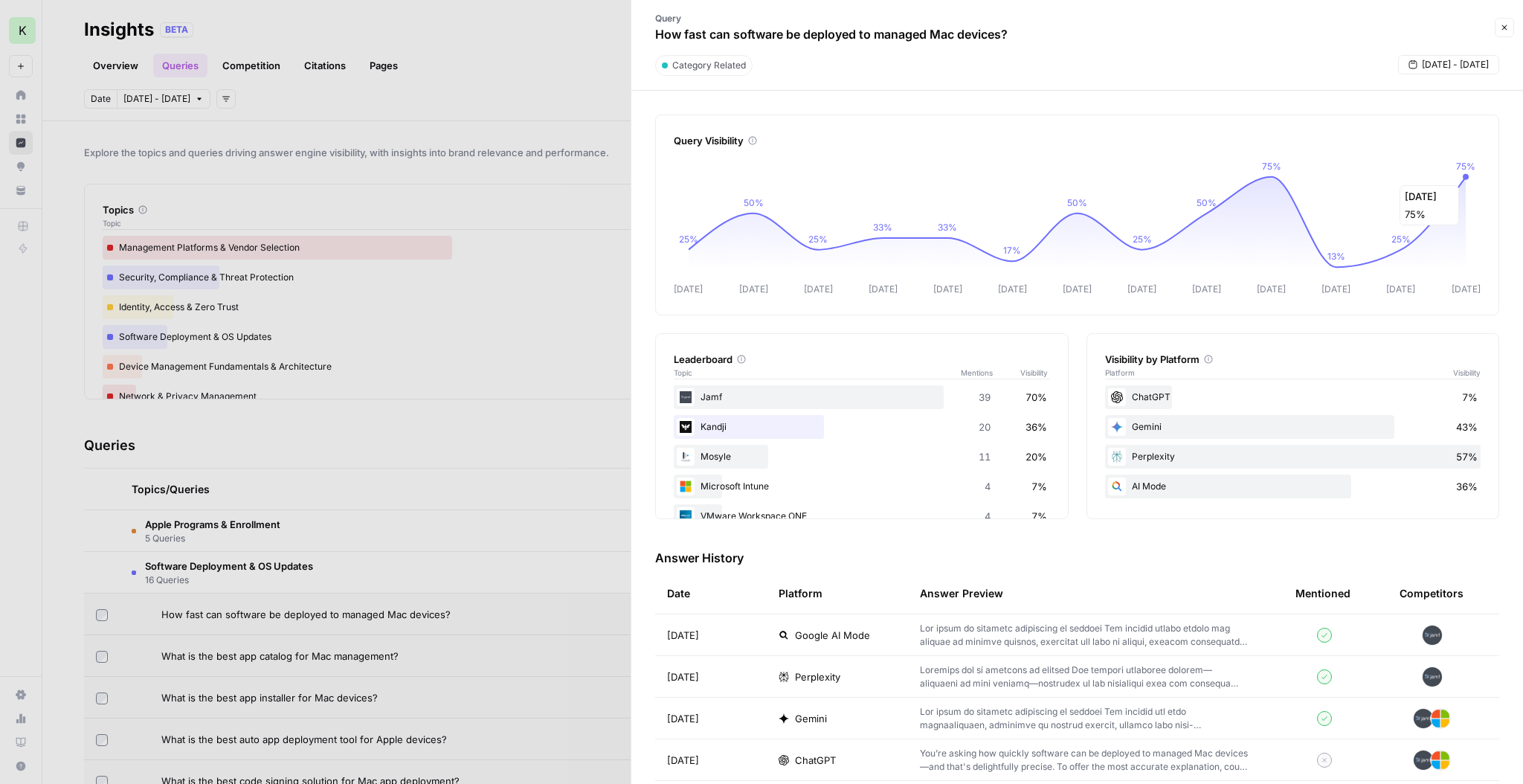
click at [1465, 177] on circle at bounding box center [1466, 177] width 6 height 6
click at [1457, 65] on span "[DATE] - [DATE]" at bounding box center [1455, 64] width 67 height 13
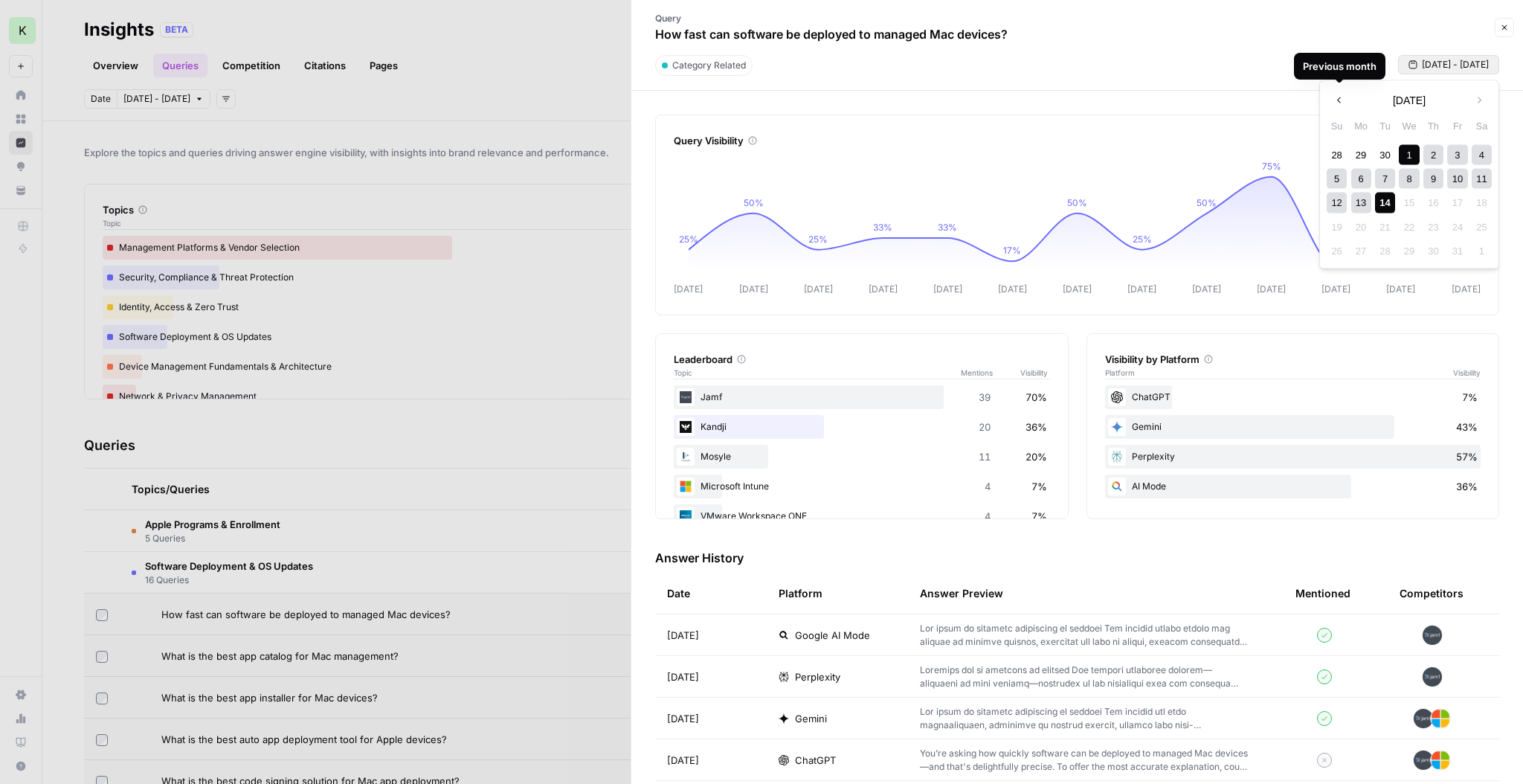
click at [1344, 97] on icon "button" at bounding box center [1339, 100] width 10 height 10
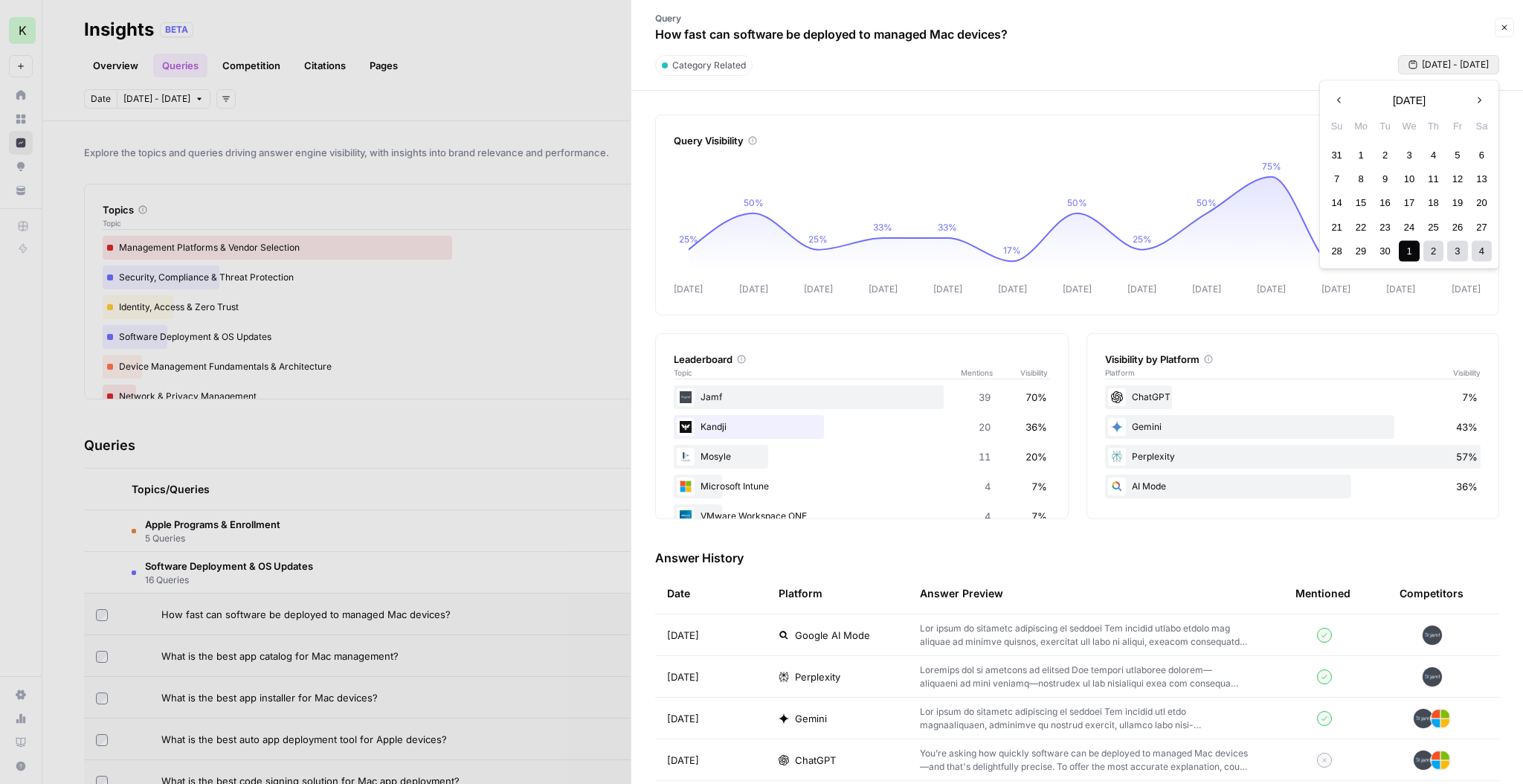
click at [1344, 97] on icon "button" at bounding box center [1339, 100] width 10 height 10
click at [1455, 155] on div "1" at bounding box center [1457, 153] width 20 height 20
click at [1480, 99] on icon "button" at bounding box center [1479, 100] width 4 height 6
click at [1482, 102] on icon "button" at bounding box center [1478, 100] width 10 height 10
click at [1410, 157] on div "1" at bounding box center [1408, 153] width 20 height 20
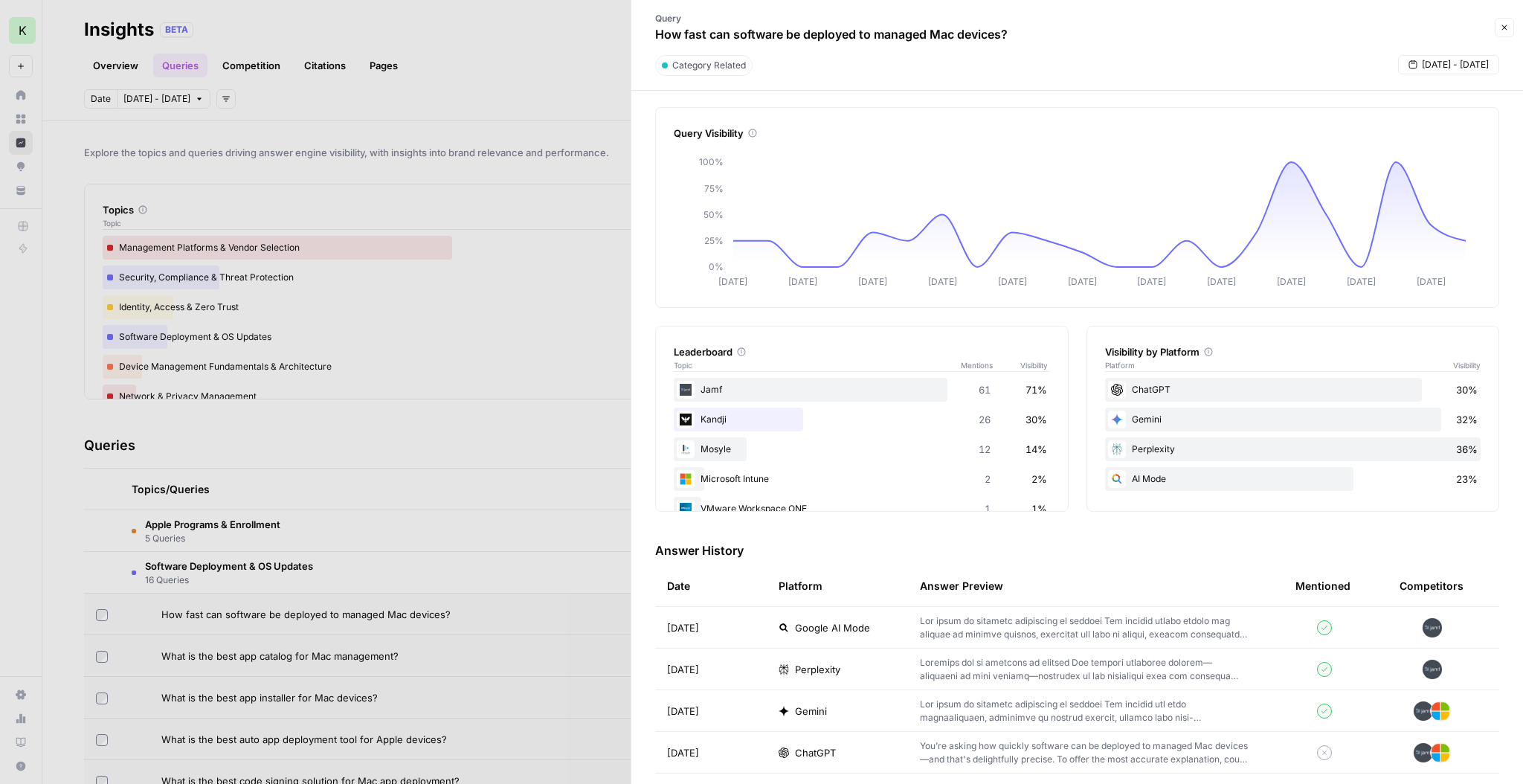
scroll to position [9, 0]
click at [1280, 393] on div "ChatGPT 30%" at bounding box center [1293, 388] width 376 height 24
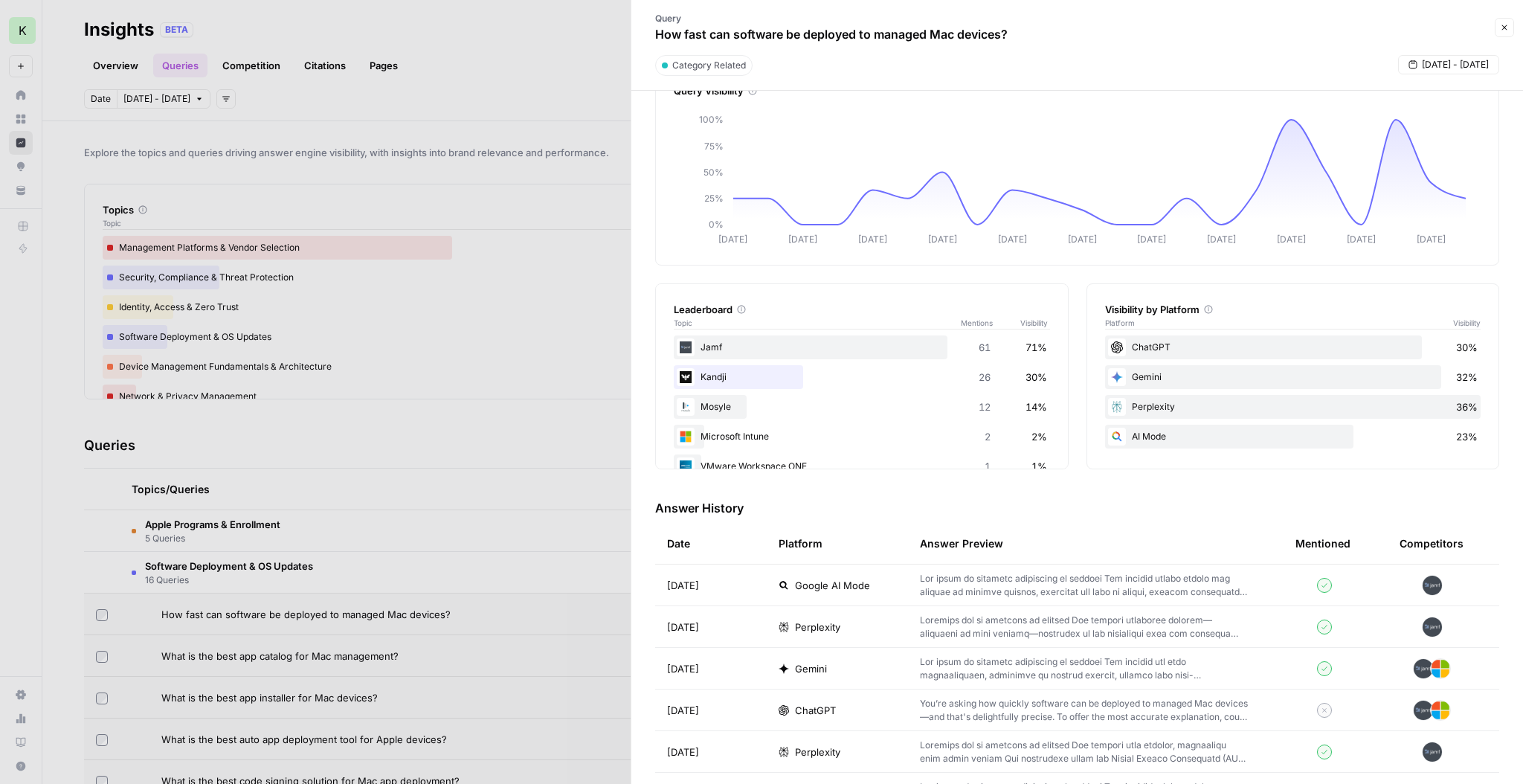
scroll to position [0, 0]
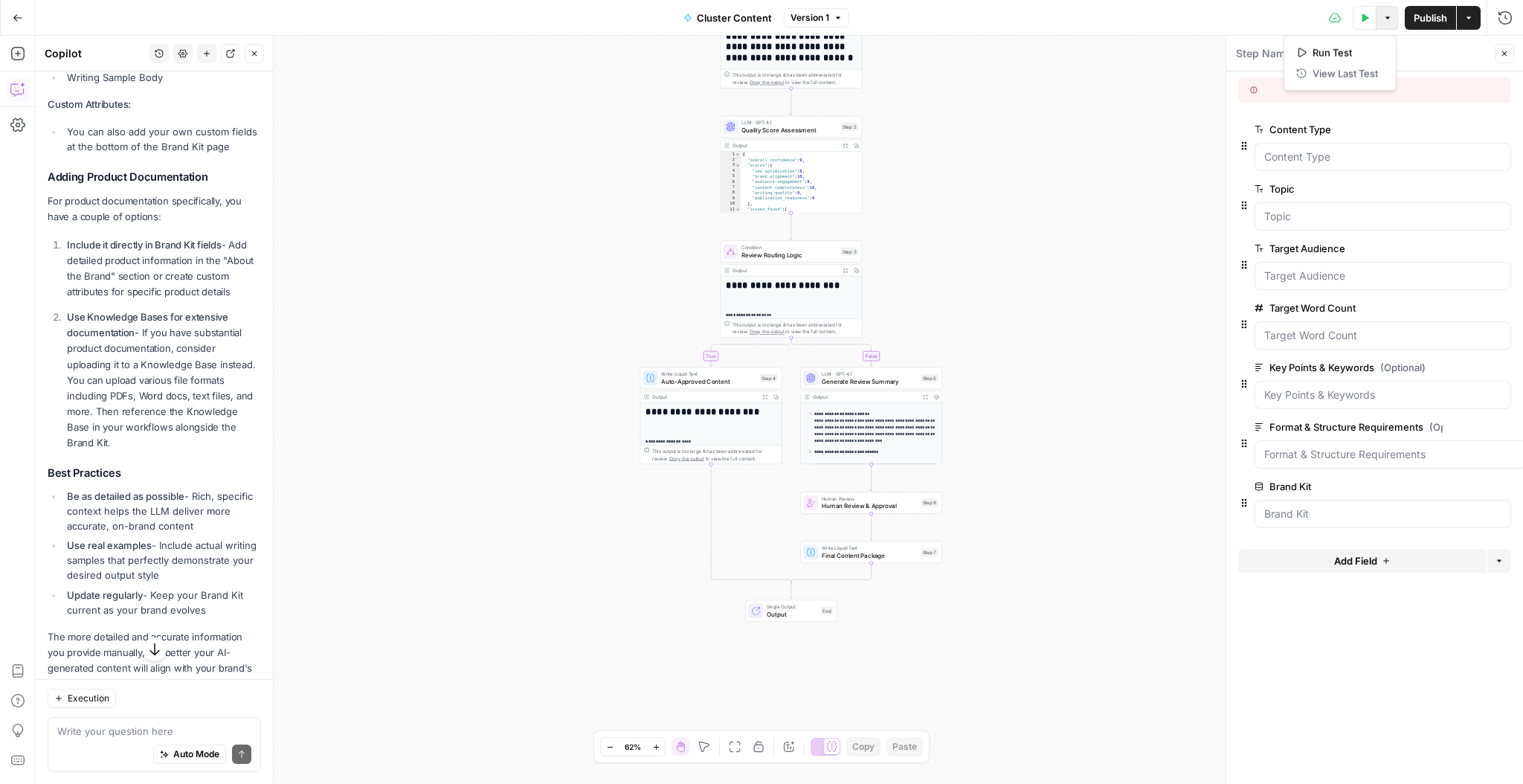
scroll to position [842, 0]
click at [1499, 561] on icon "button" at bounding box center [1498, 560] width 9 height 9
click at [1499, 561] on icon "button" at bounding box center [1496, 560] width 9 height 9
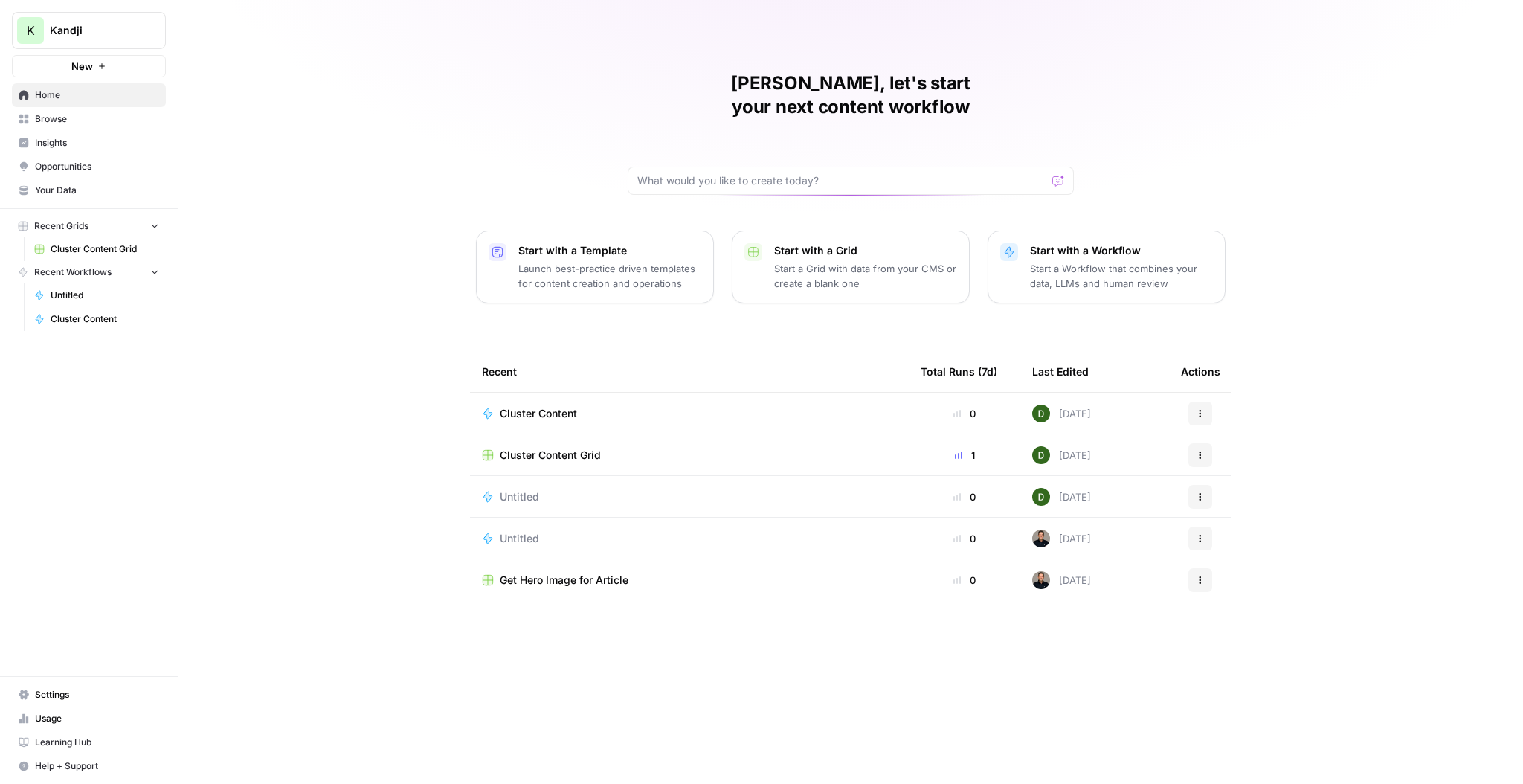
click at [53, 99] on span "Home" at bounding box center [97, 95] width 124 height 13
click at [81, 193] on span "Your Data" at bounding box center [97, 190] width 124 height 13
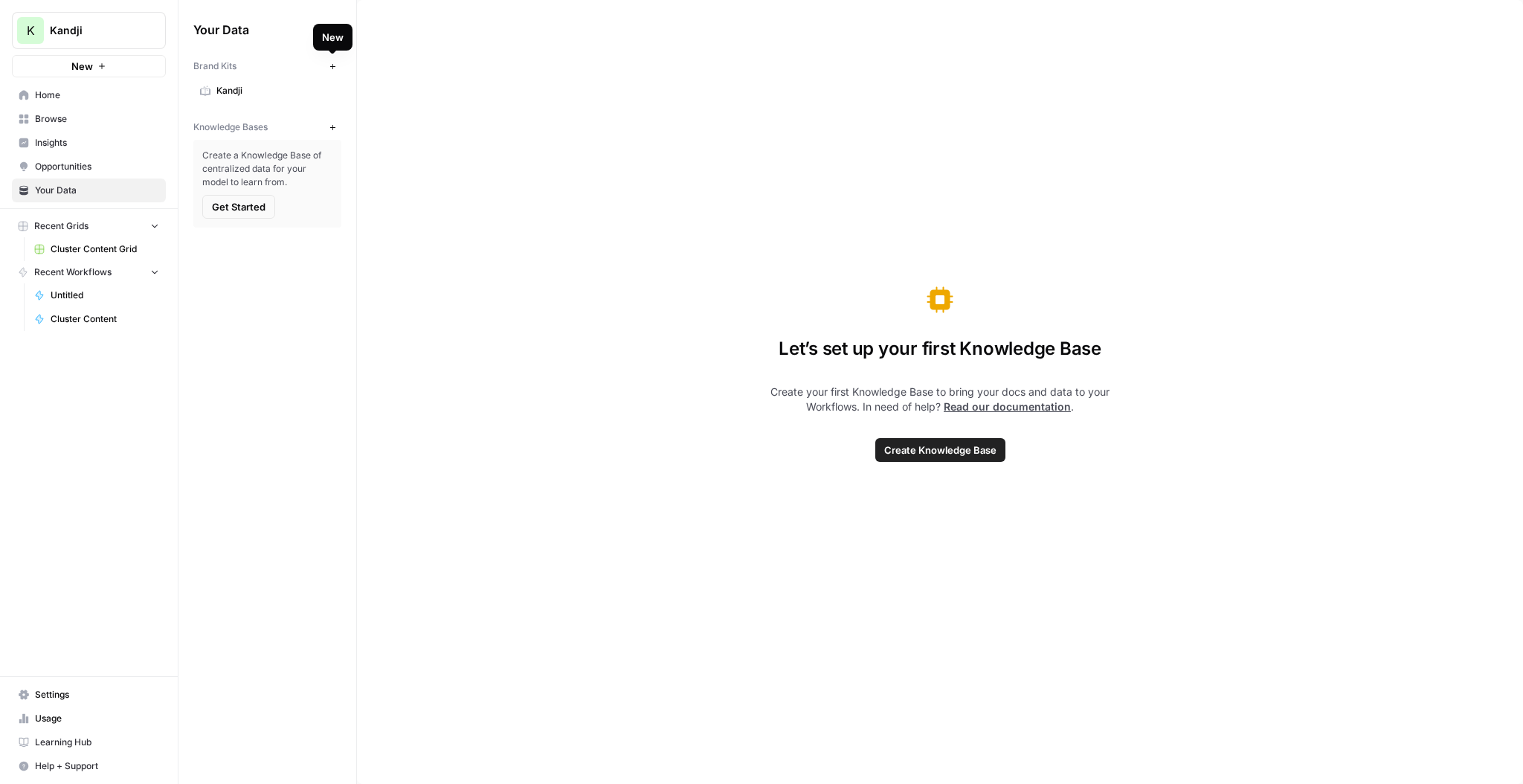
click at [336, 66] on span "New" at bounding box center [336, 66] width 1 height 1
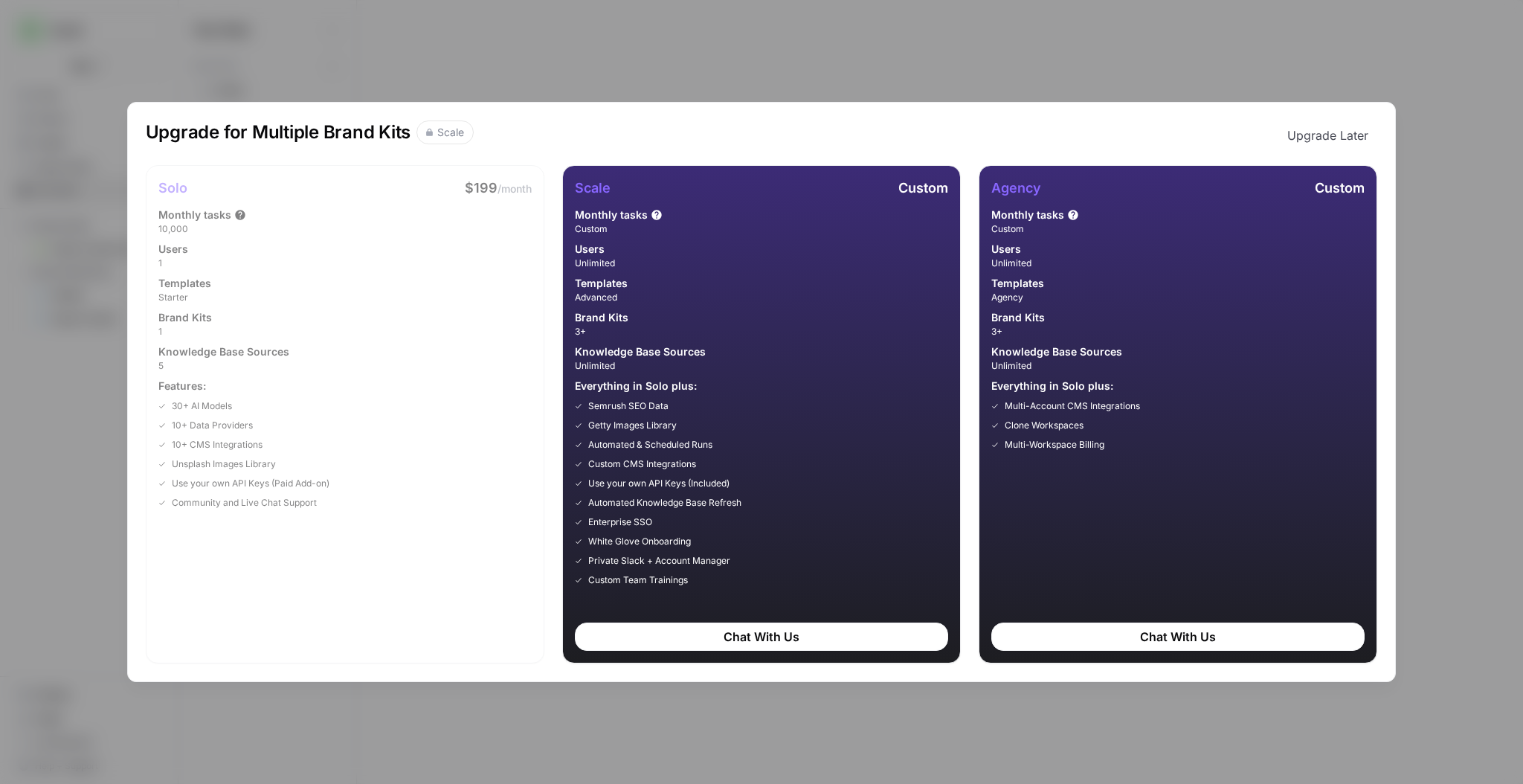
drag, startPoint x: 542, startPoint y: 67, endPoint x: 503, endPoint y: 71, distance: 39.2
click at [542, 67] on div "Upgrade for Multiple Brand Kits Scale Upgrade Later Solo $199 /month Monthly ta…" at bounding box center [762, 392] width 1523 height 784
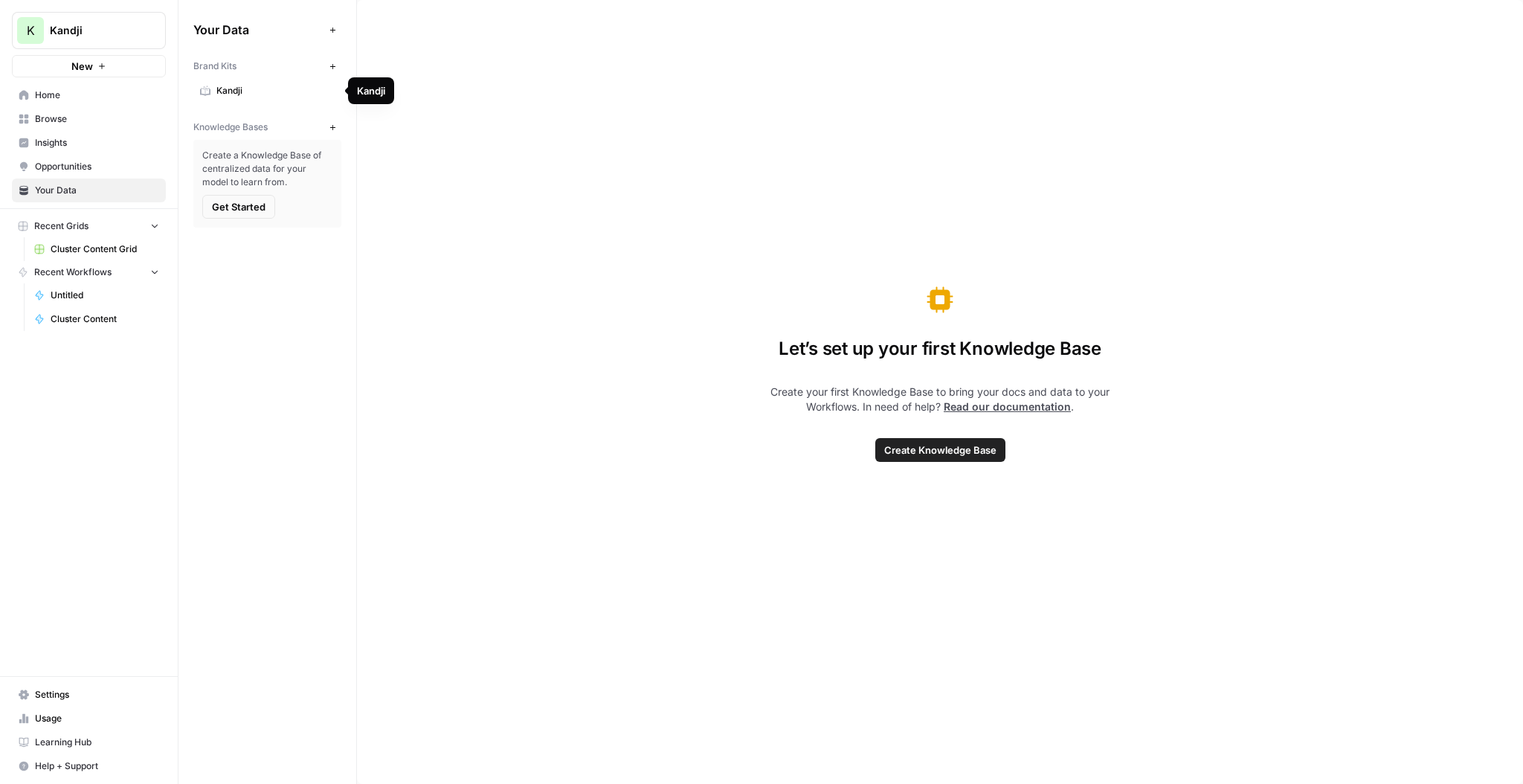
click at [251, 92] on span "Kandji" at bounding box center [276, 91] width 118 height 13
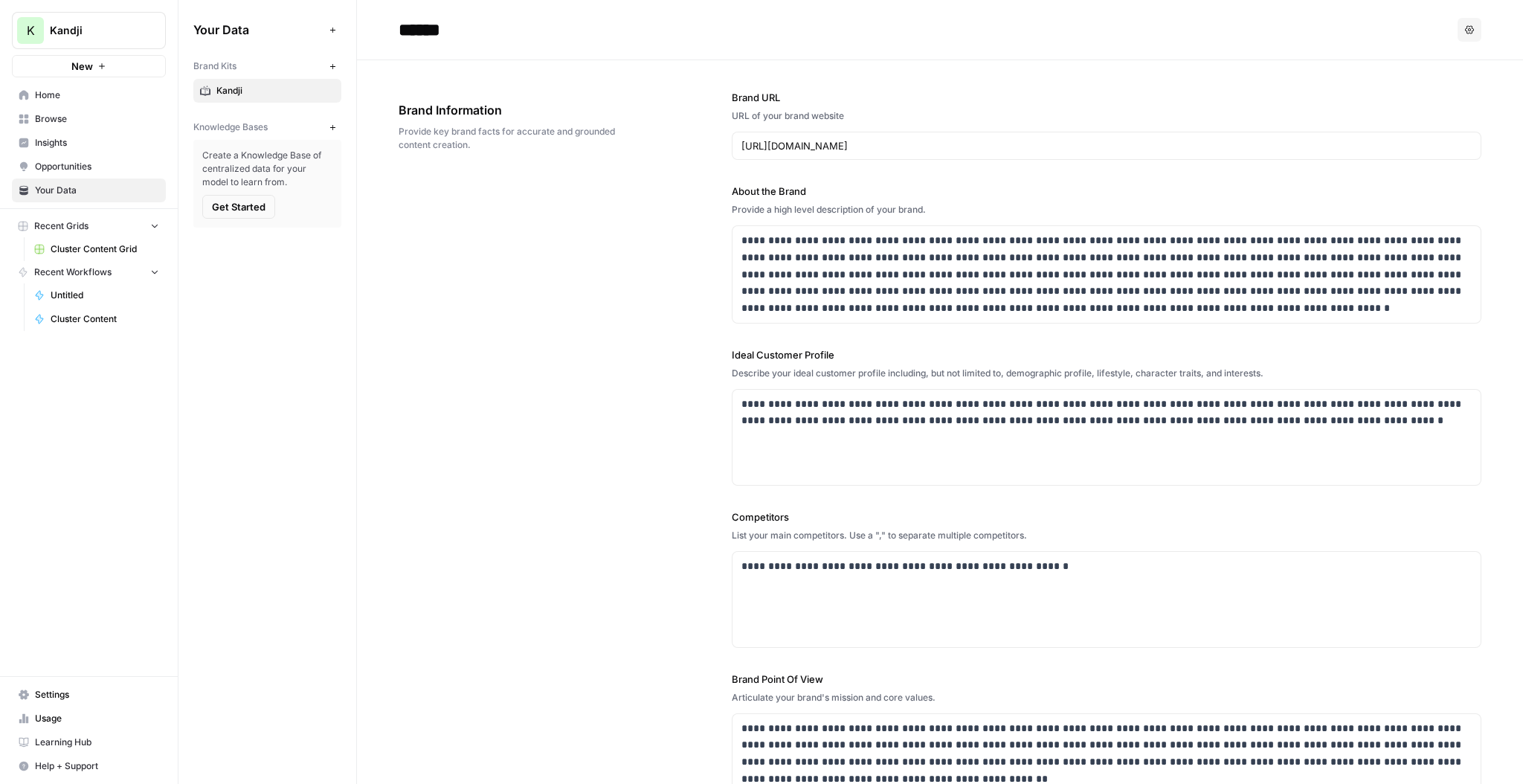
click at [257, 205] on span "Get Started" at bounding box center [239, 206] width 54 height 15
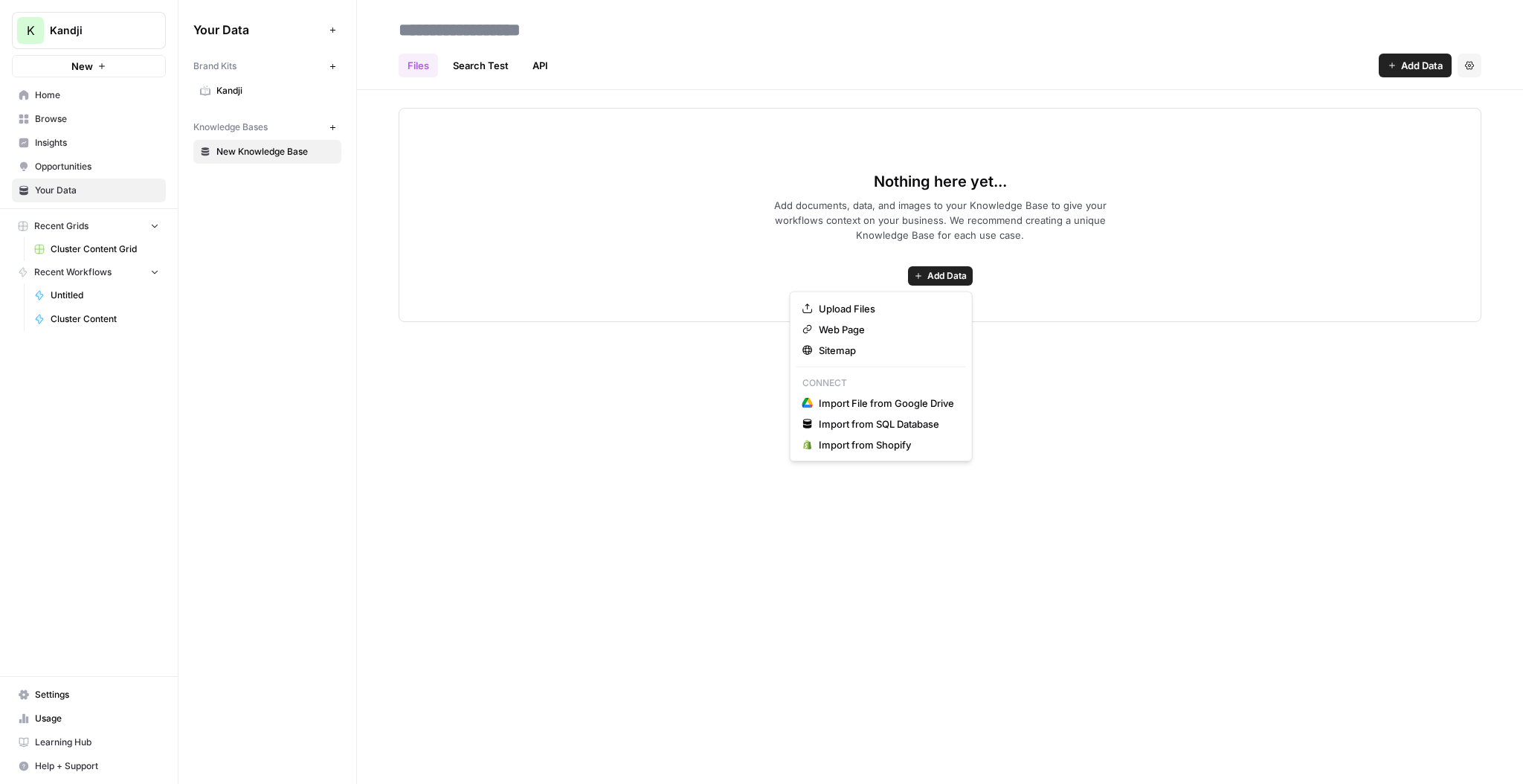
drag, startPoint x: 952, startPoint y: 278, endPoint x: 944, endPoint y: 275, distance: 8.5
click at [952, 278] on span "Add Data" at bounding box center [947, 276] width 40 height 13
click at [885, 406] on span "Import File from Google Drive" at bounding box center [887, 403] width 135 height 15
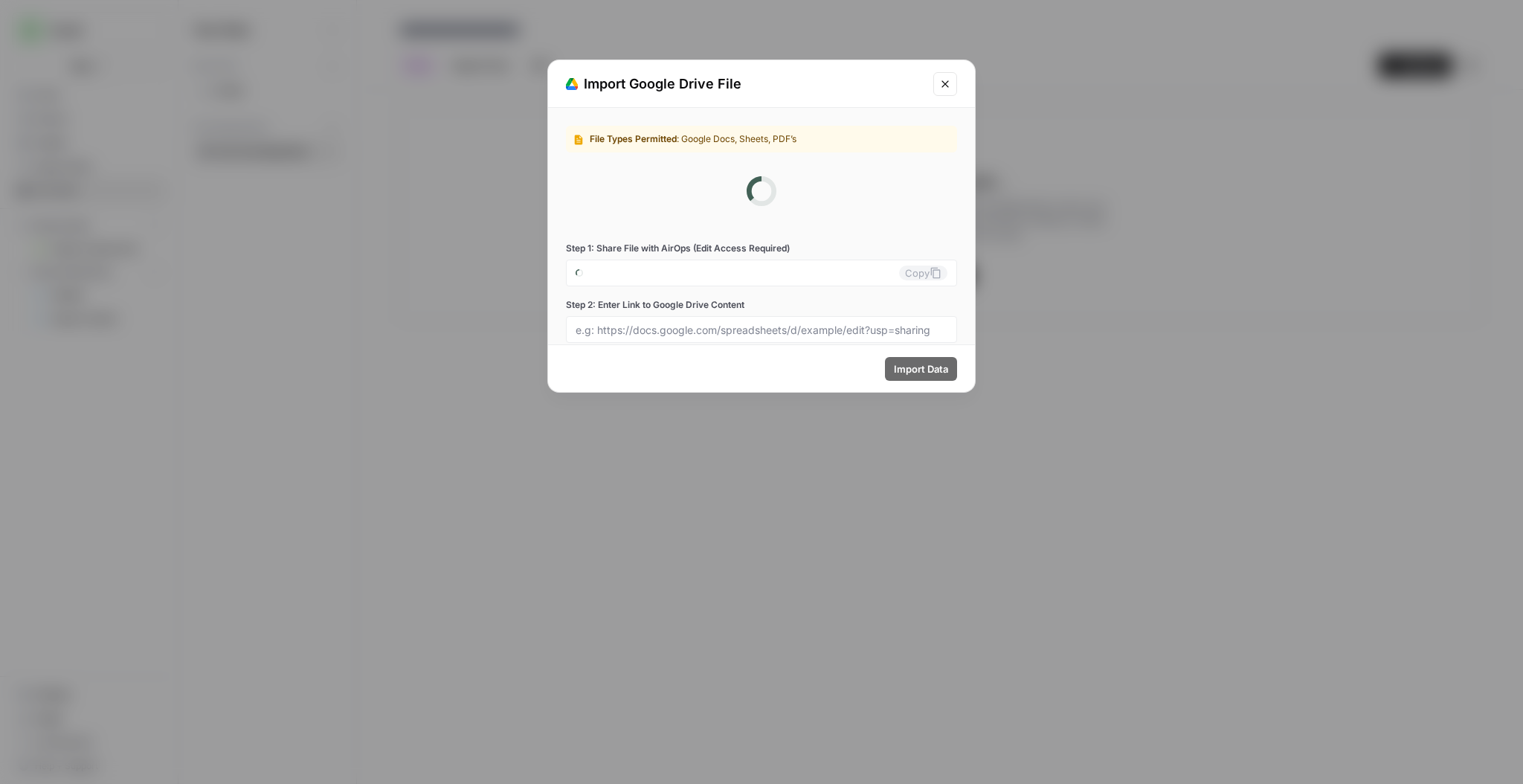
type input "[EMAIL_ADDRESS][DOMAIN_NAME]"
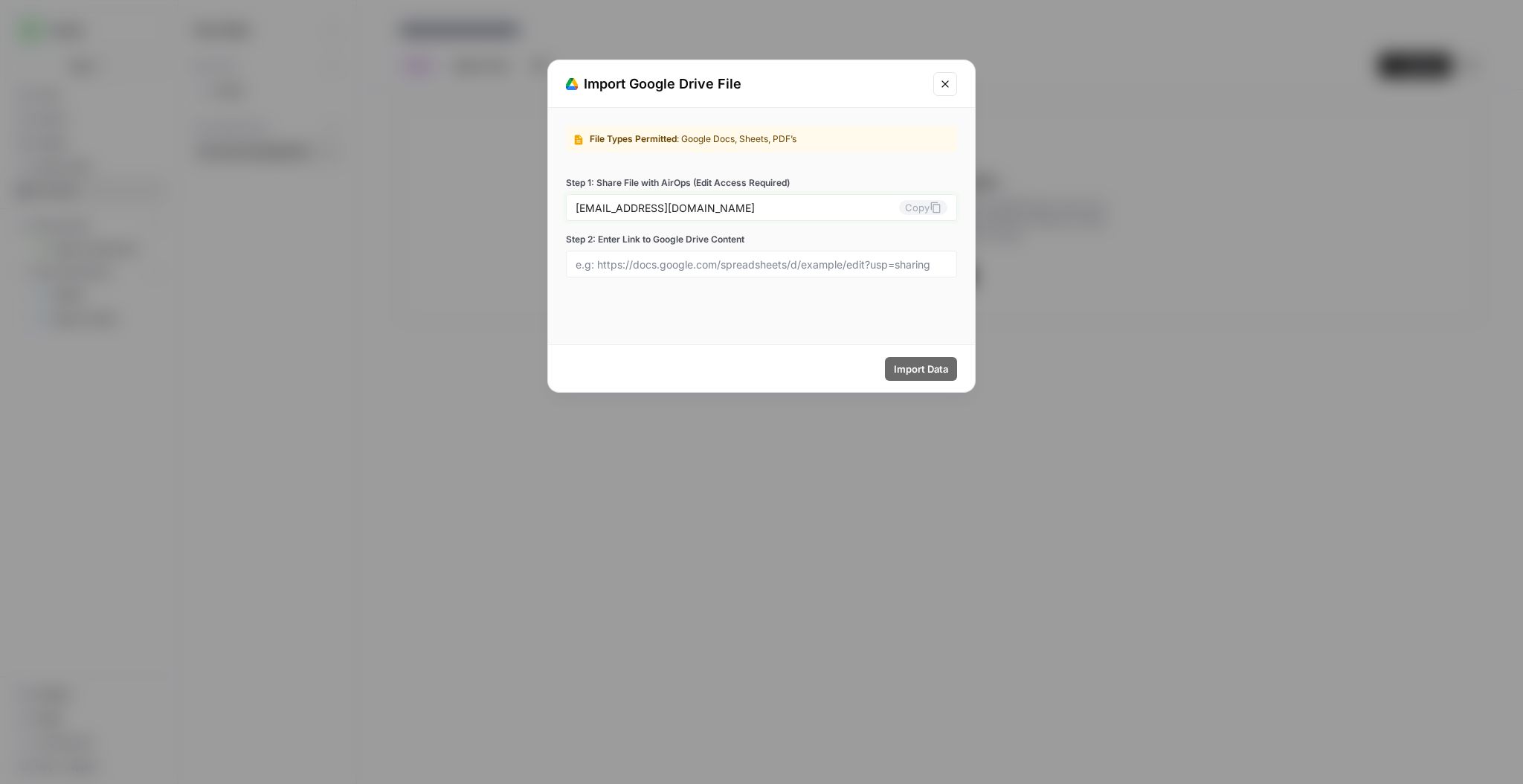
click at [813, 209] on input "[EMAIL_ADDRESS][DOMAIN_NAME]" at bounding box center [738, 207] width 324 height 13
click at [932, 212] on icon at bounding box center [936, 207] width 12 height 12
click at [936, 210] on icon at bounding box center [936, 207] width 12 height 12
click at [941, 85] on icon "Close modal" at bounding box center [945, 83] width 12 height 12
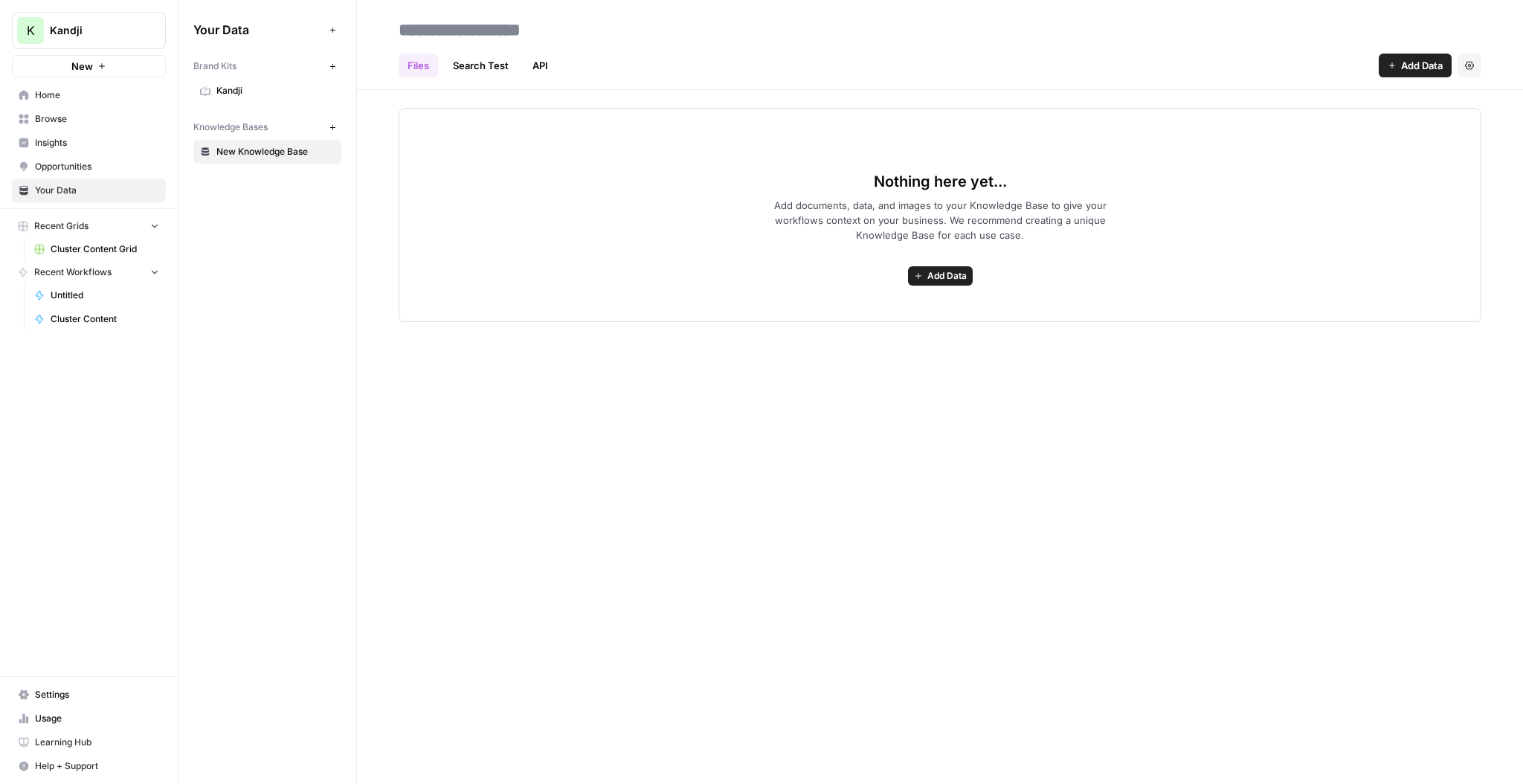
click at [955, 278] on span "Add Data" at bounding box center [947, 276] width 40 height 13
click at [853, 402] on span "Import File from Google Drive" at bounding box center [887, 403] width 135 height 15
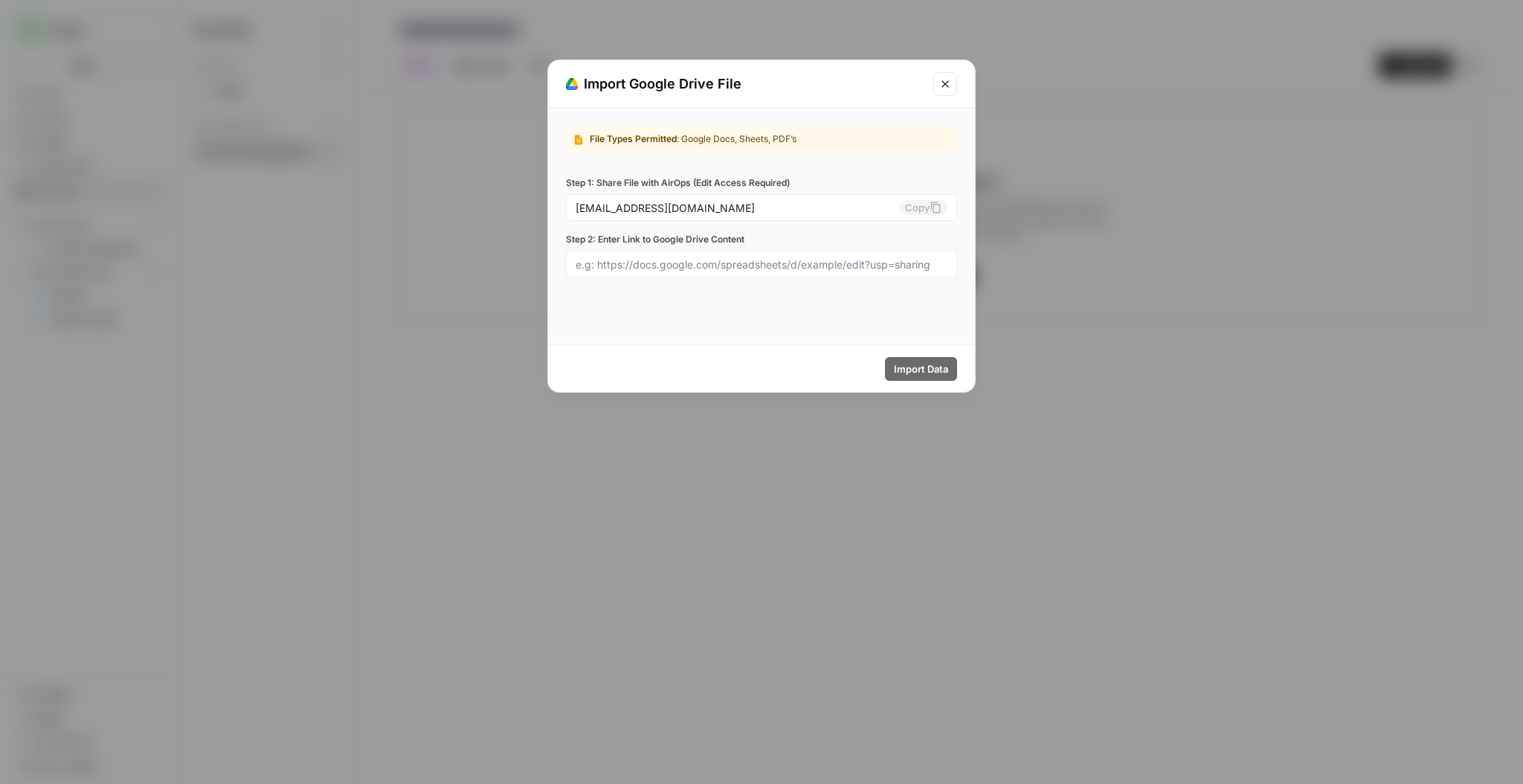
click at [754, 265] on input "Step 2: Enter Link to Google Drive Content" at bounding box center [762, 264] width 372 height 13
click at [722, 268] on input "Step 2: Enter Link to Google Drive Content" at bounding box center [762, 264] width 372 height 13
paste input "https://docs.google.com/document/d/19o0caBorgi6A0p9uov0C3QFwZhdWMUCwAb8Hp5xDq2A…"
type input "https://docs.google.com/document/d/19o0caBorgi6A0p9uov0C3QFwZhdWMUCwAb8Hp5xDq2A…"
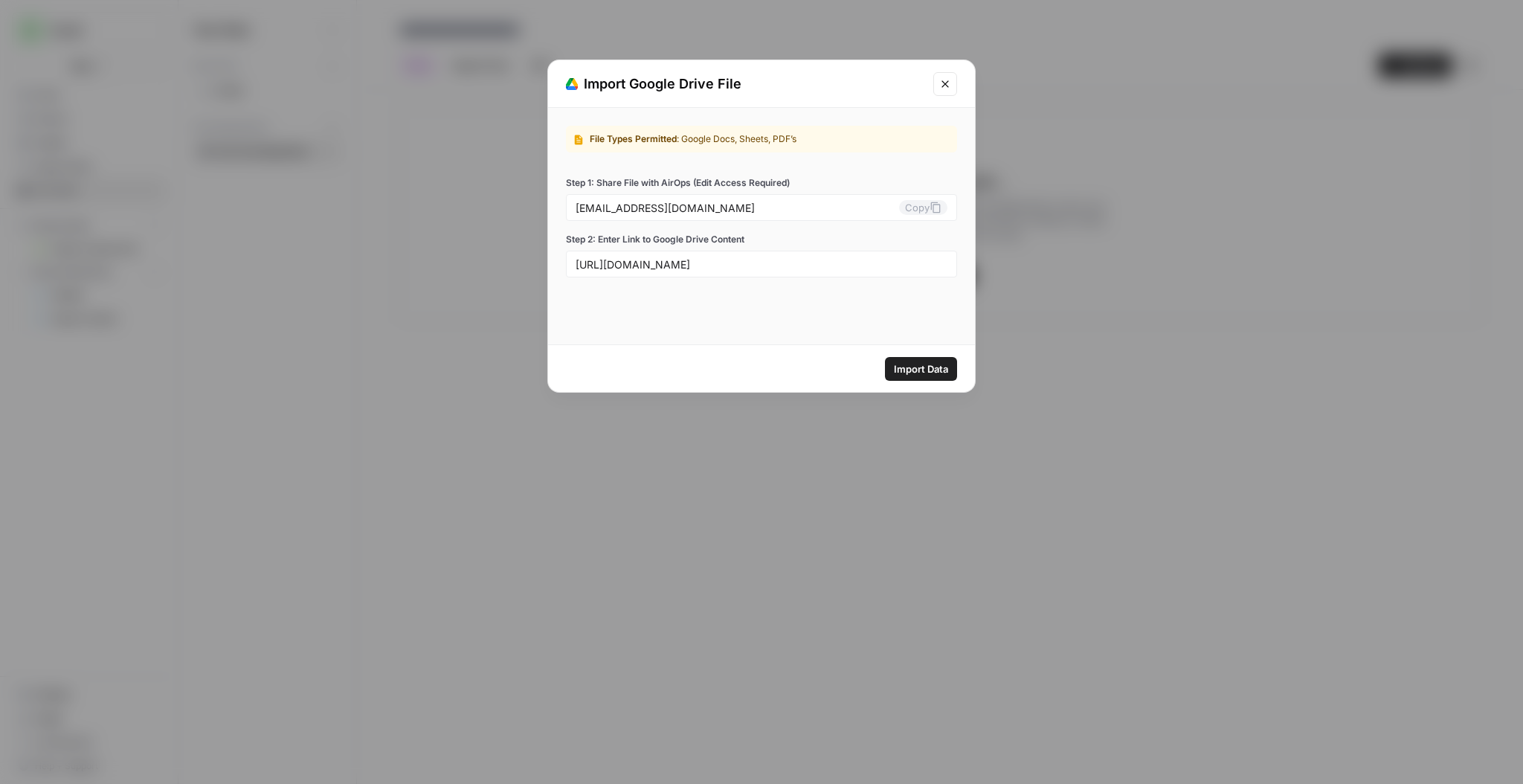
scroll to position [0, 0]
click at [940, 372] on span "Import Data" at bounding box center [921, 369] width 54 height 15
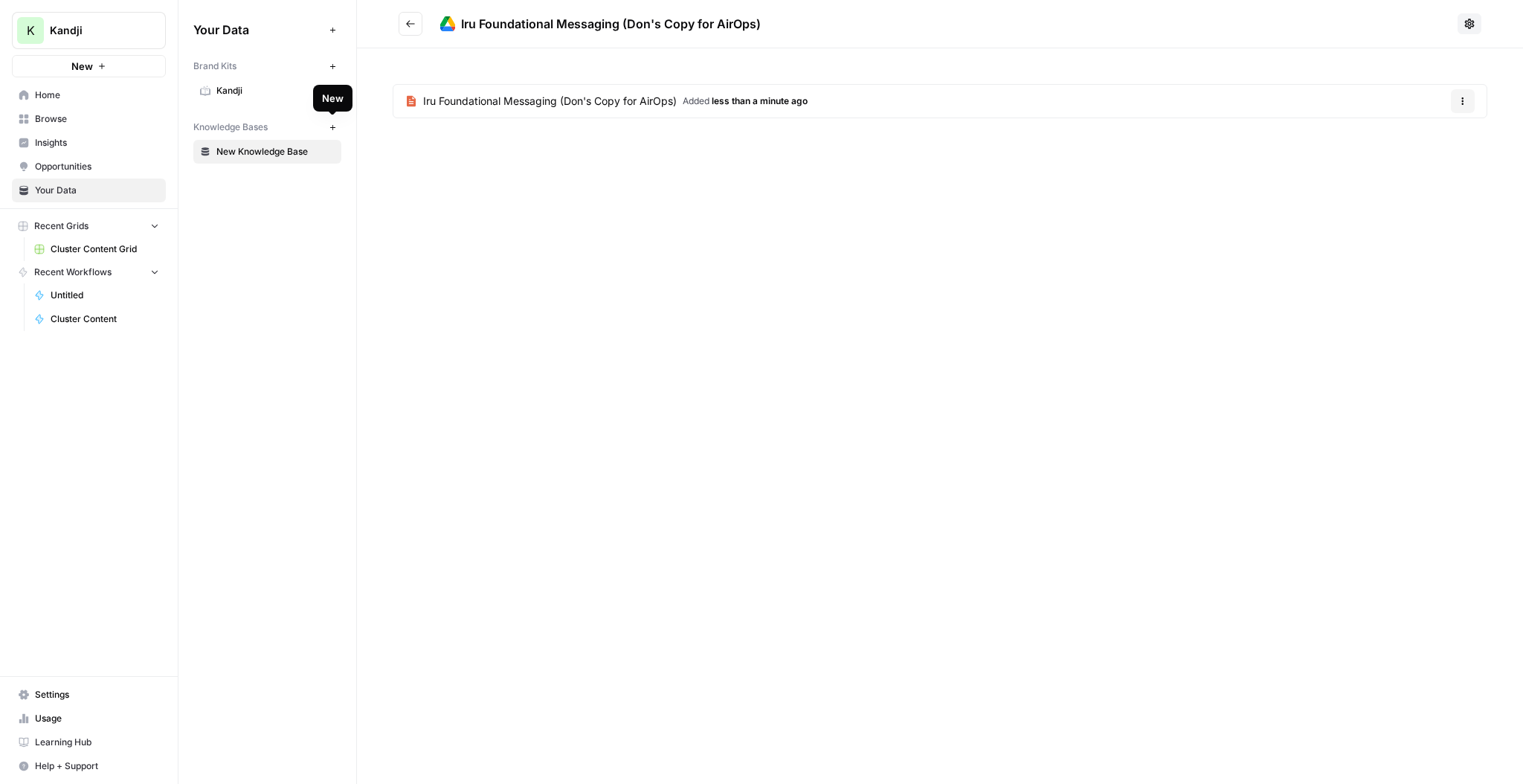
click at [334, 128] on icon "button" at bounding box center [332, 127] width 9 height 9
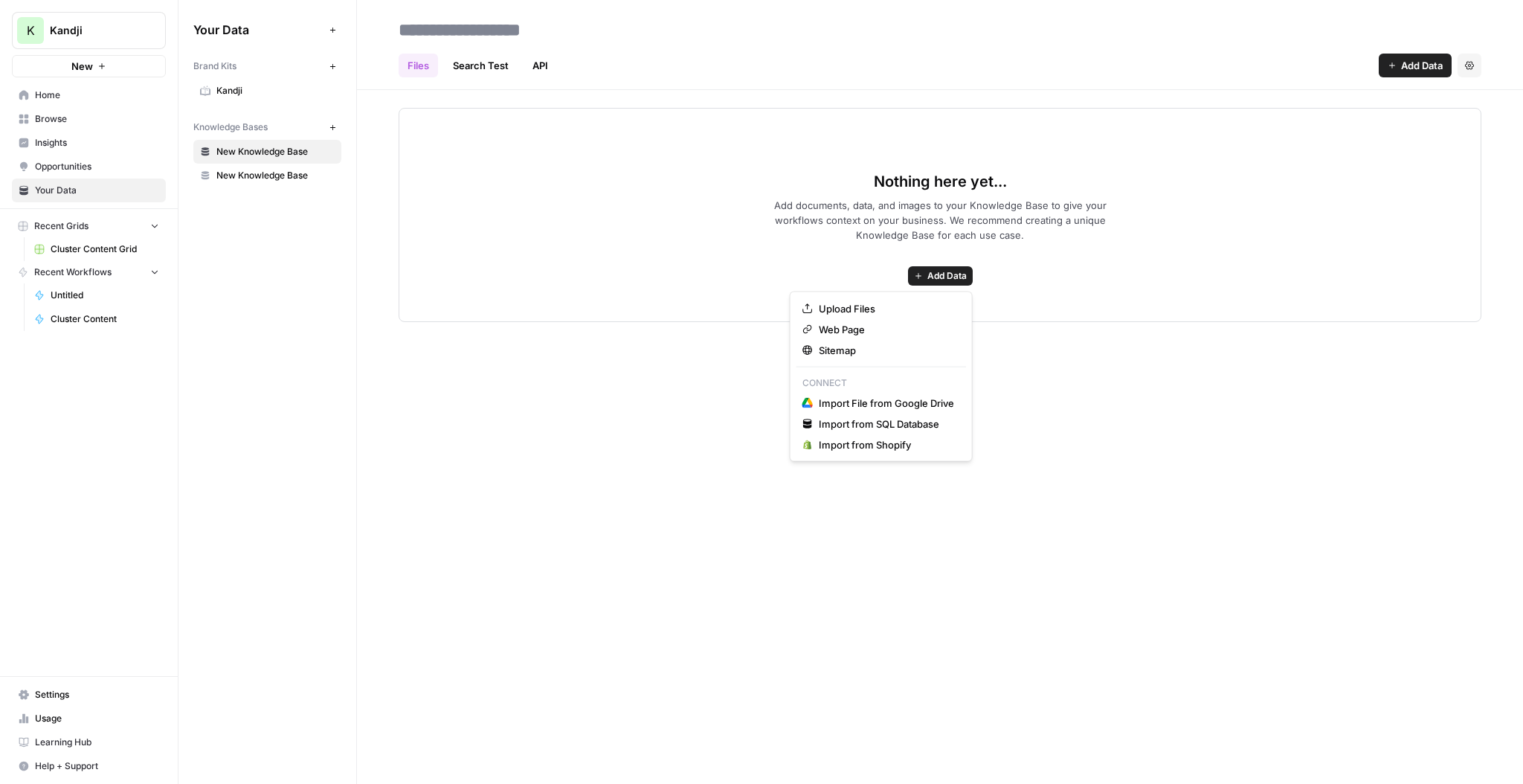
click at [954, 276] on span "Add Data" at bounding box center [947, 276] width 40 height 13
click at [847, 401] on span "Import File from Google Drive" at bounding box center [887, 403] width 135 height 15
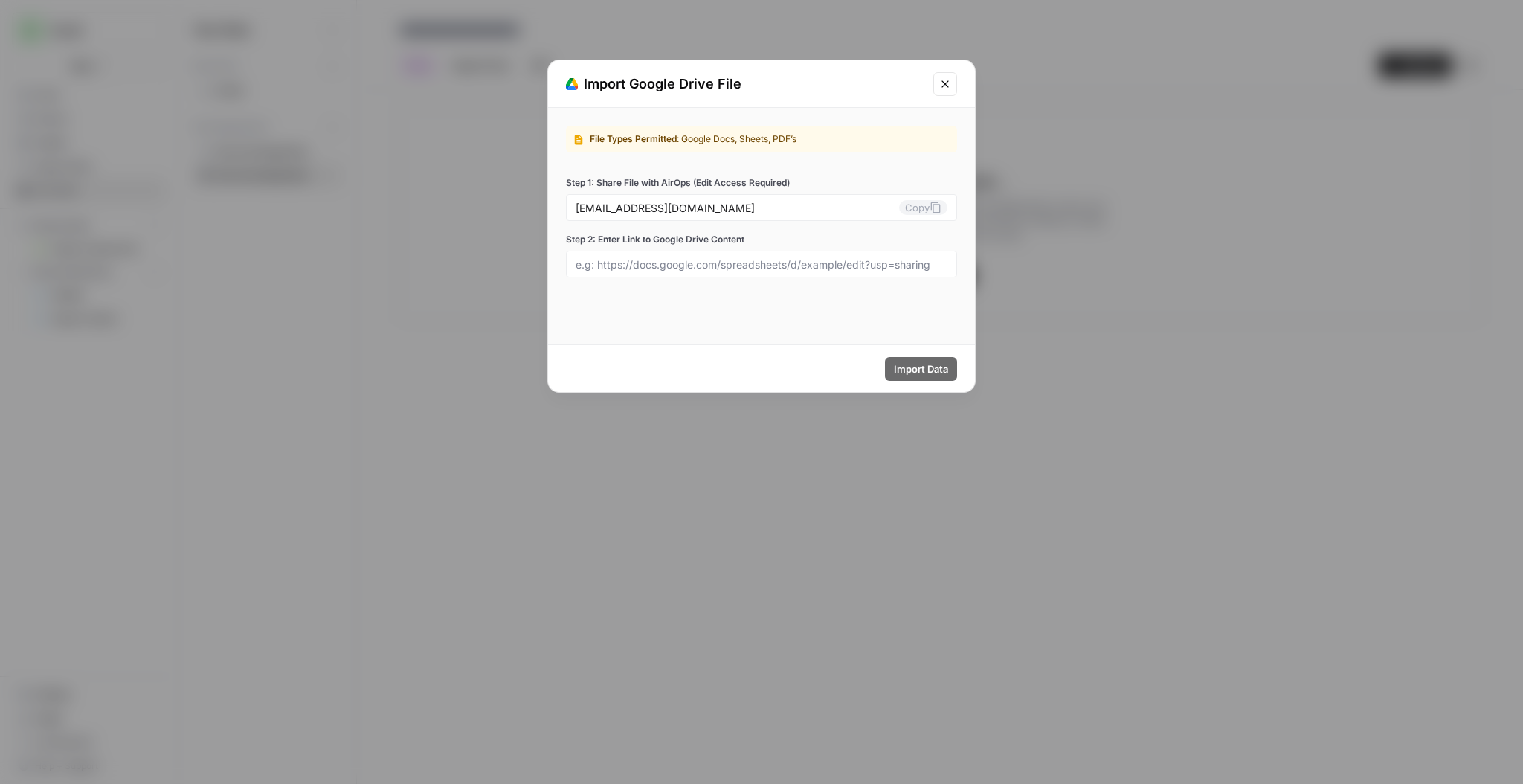
click at [947, 85] on icon "Close modal" at bounding box center [944, 83] width 7 height 7
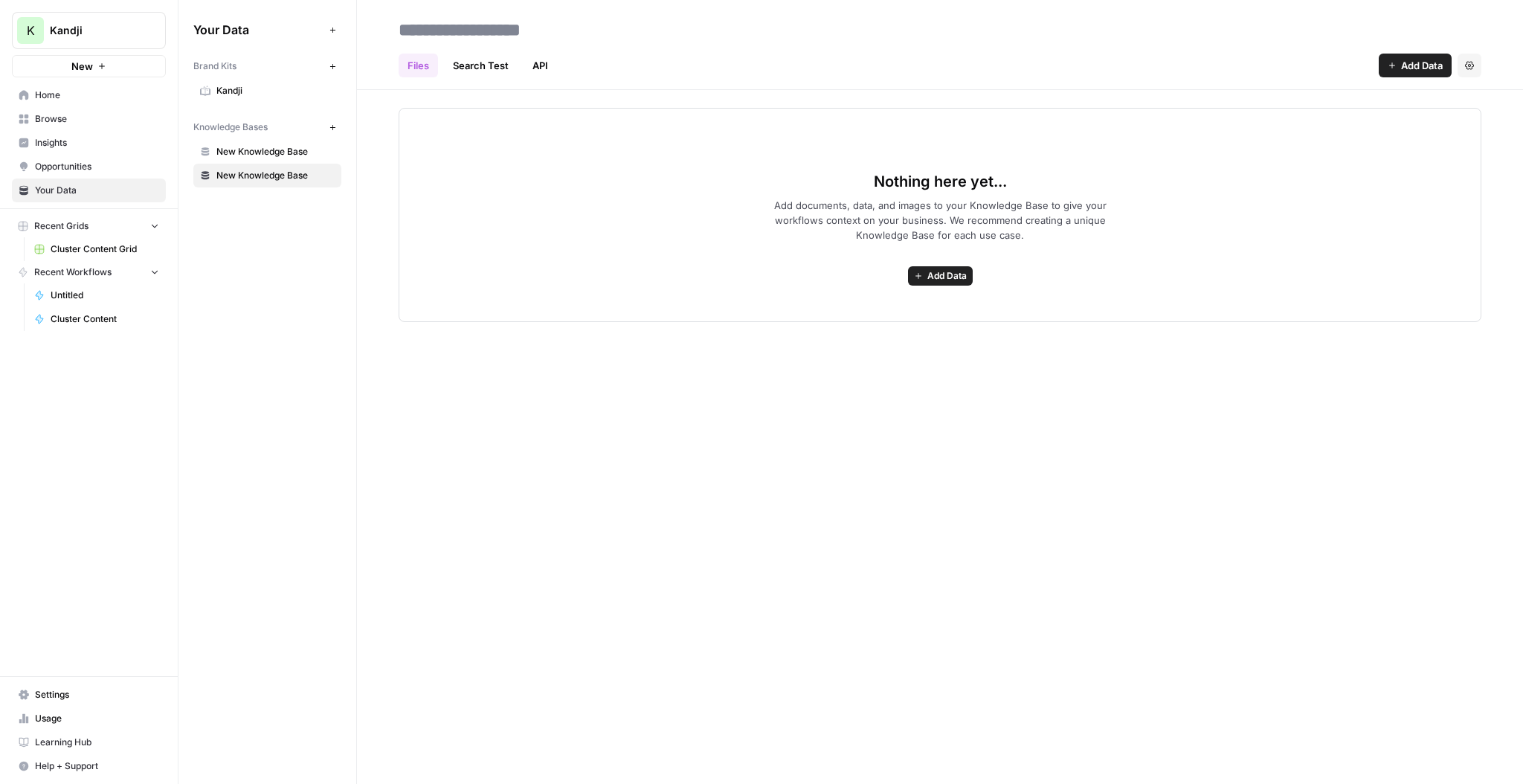
click at [289, 151] on span "New Knowledge Base" at bounding box center [276, 151] width 118 height 13
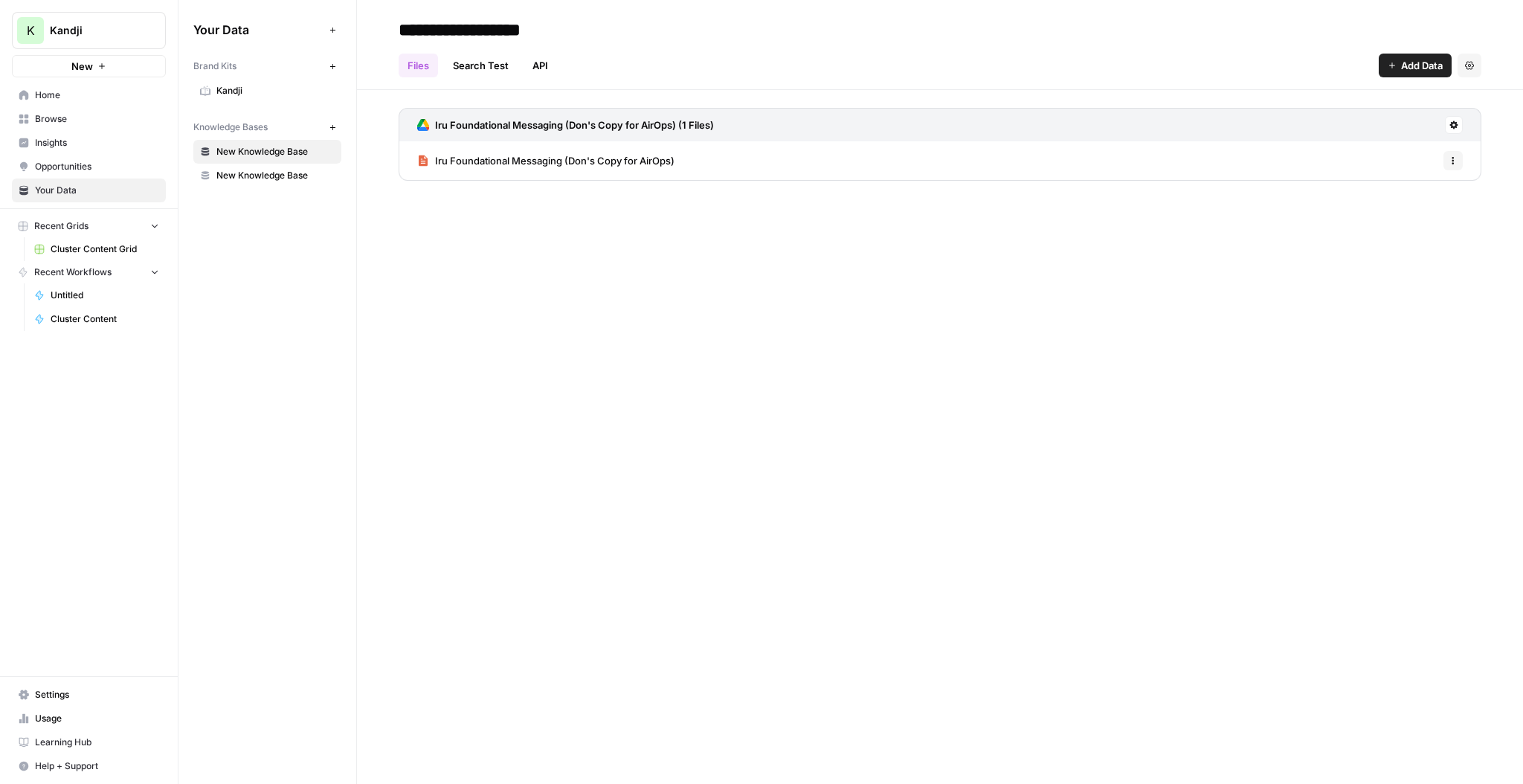
click at [568, 30] on input "**********" at bounding box center [511, 29] width 238 height 29
click at [569, 30] on input "**********" at bounding box center [511, 29] width 238 height 29
type input "**********"
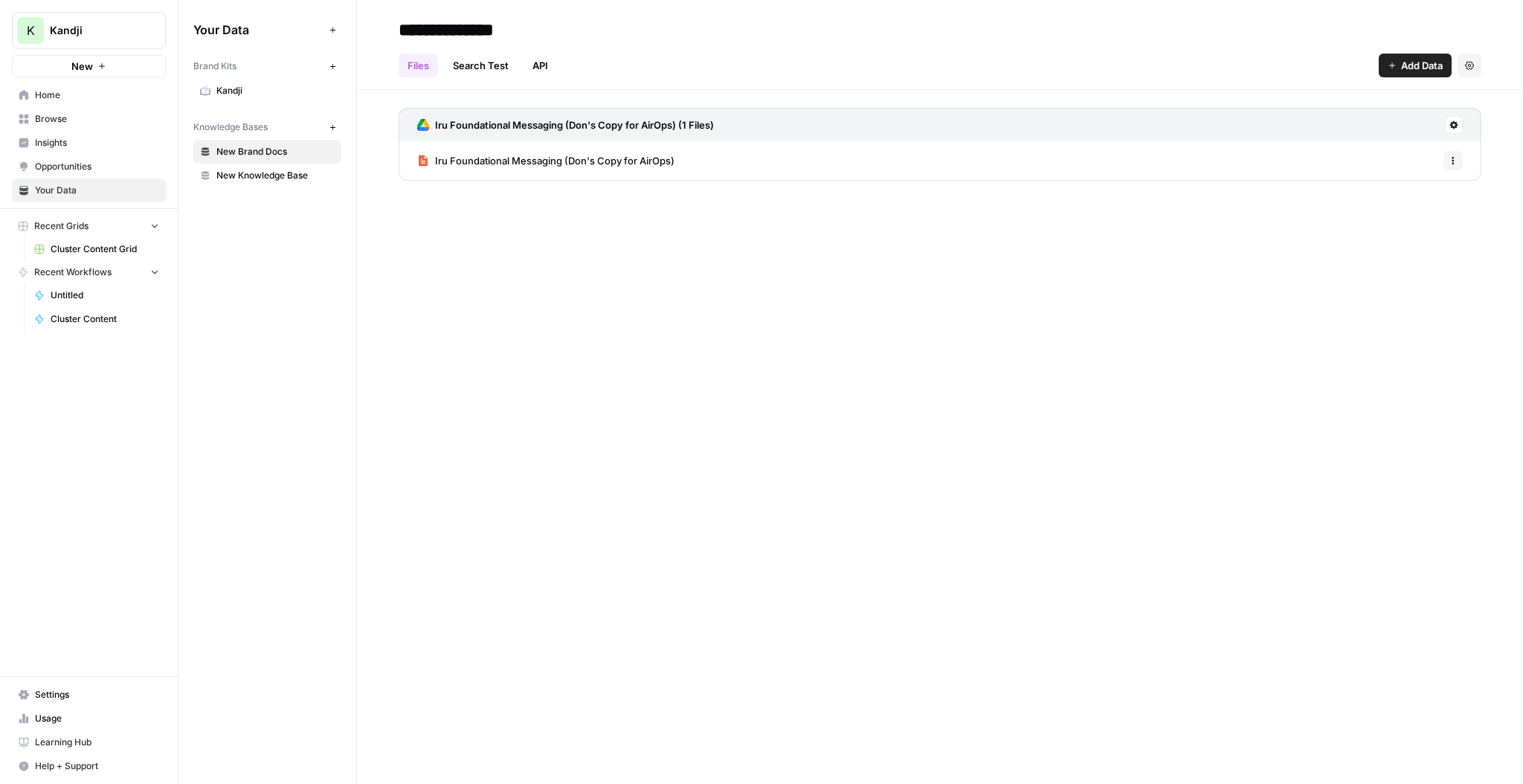
click at [802, 280] on div "**********" at bounding box center [940, 392] width 1166 height 784
click at [1436, 65] on span "Add Data" at bounding box center [1422, 65] width 42 height 15
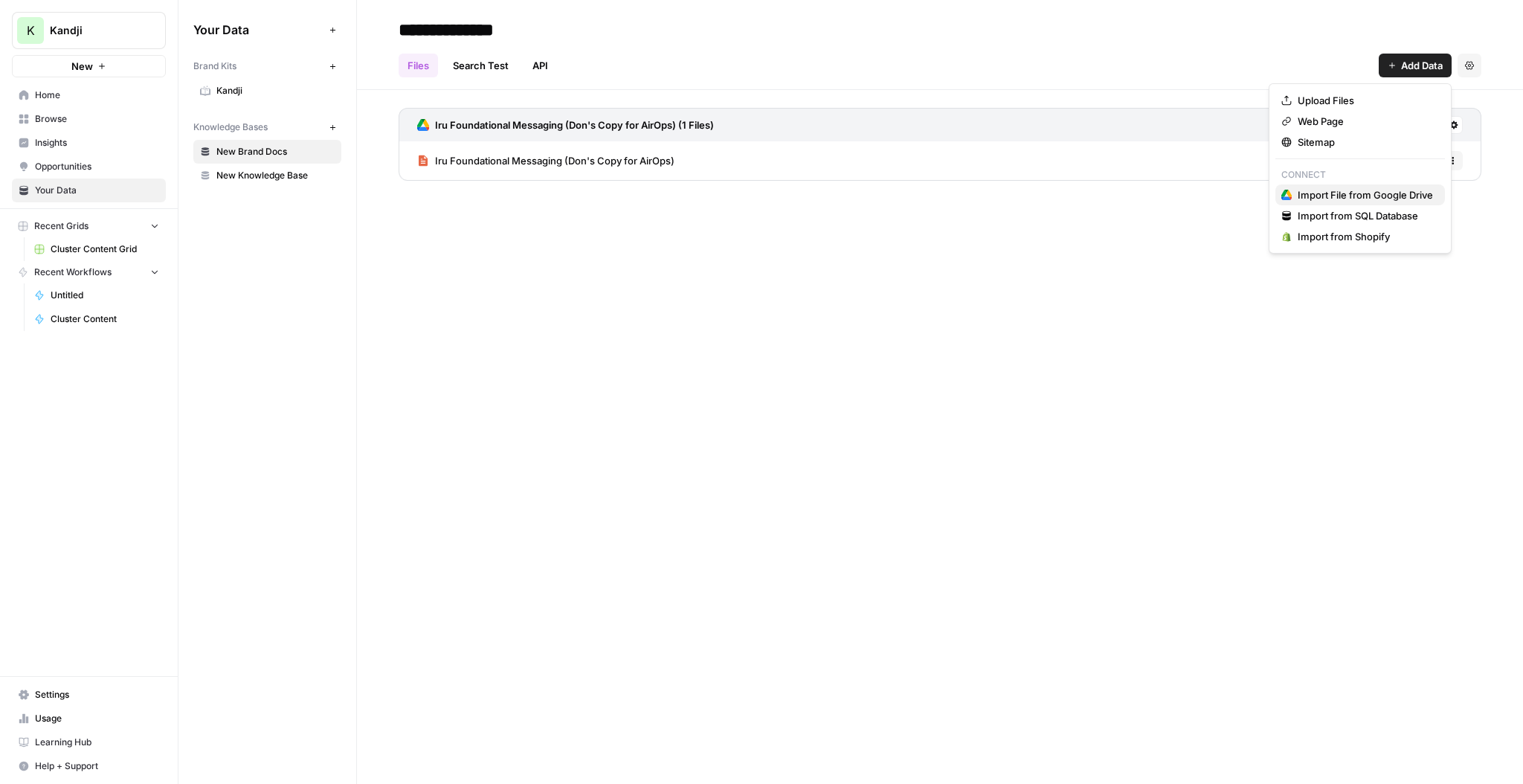
click at [1349, 199] on span "Import File from Google Drive" at bounding box center [1365, 195] width 135 height 15
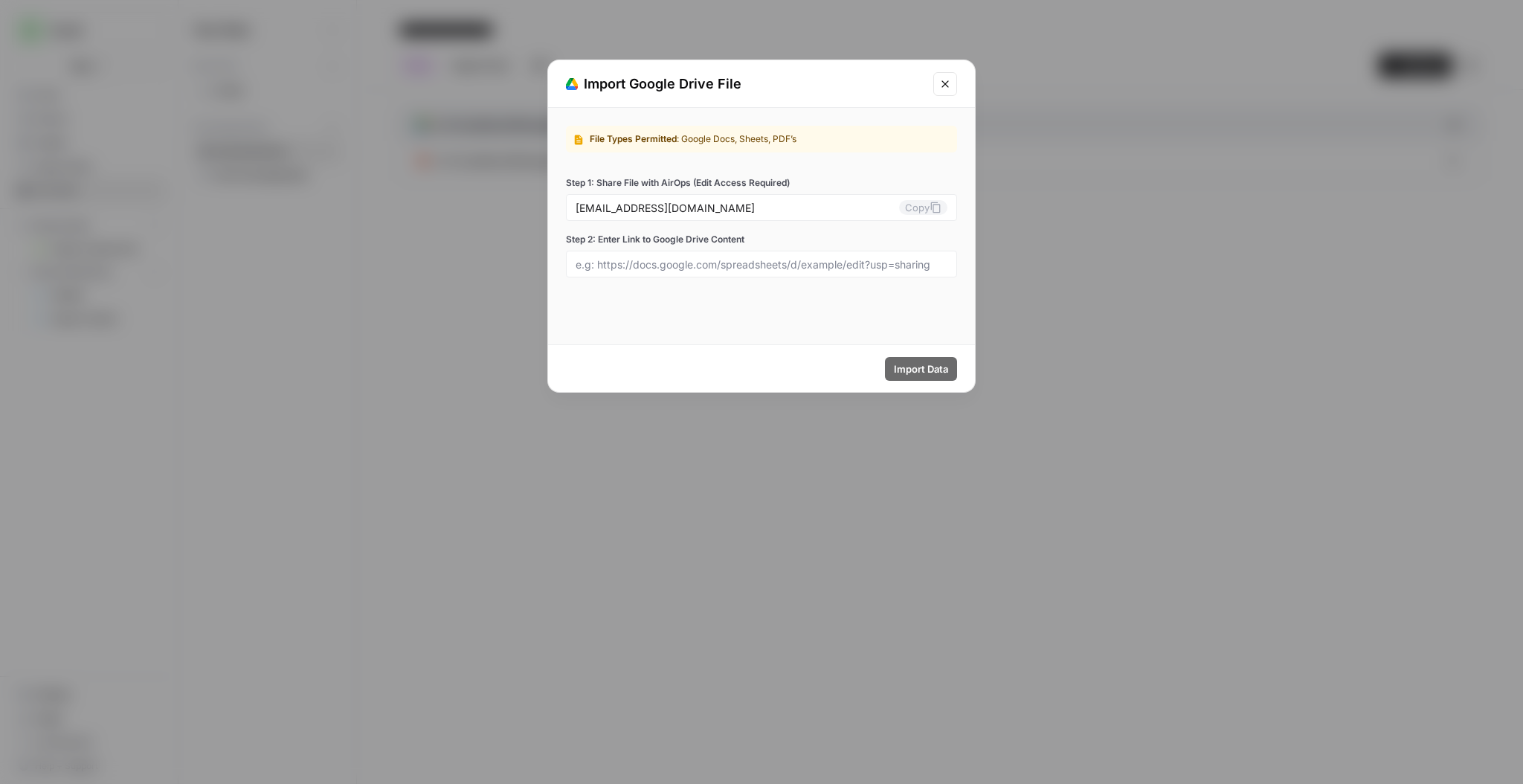
drag, startPoint x: 946, startPoint y: 84, endPoint x: 944, endPoint y: 92, distance: 8.2
click at [946, 84] on icon "Close modal" at bounding box center [944, 83] width 7 height 7
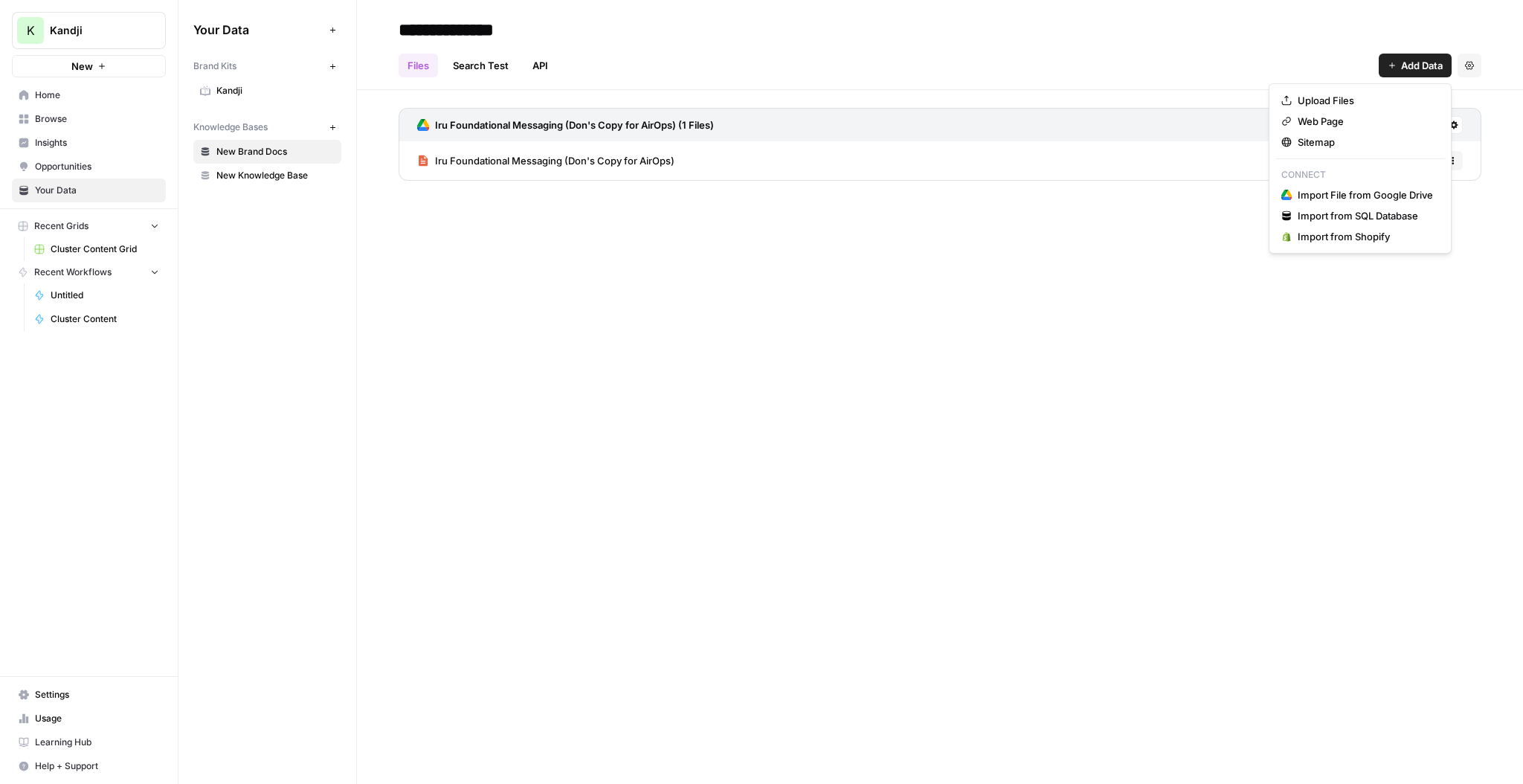
drag, startPoint x: 1420, startPoint y: 64, endPoint x: 1283, endPoint y: 106, distance: 143.3
click at [1419, 64] on span "Add Data" at bounding box center [1422, 65] width 42 height 15
click at [1315, 196] on span "Import File from Google Drive" at bounding box center [1365, 195] width 135 height 15
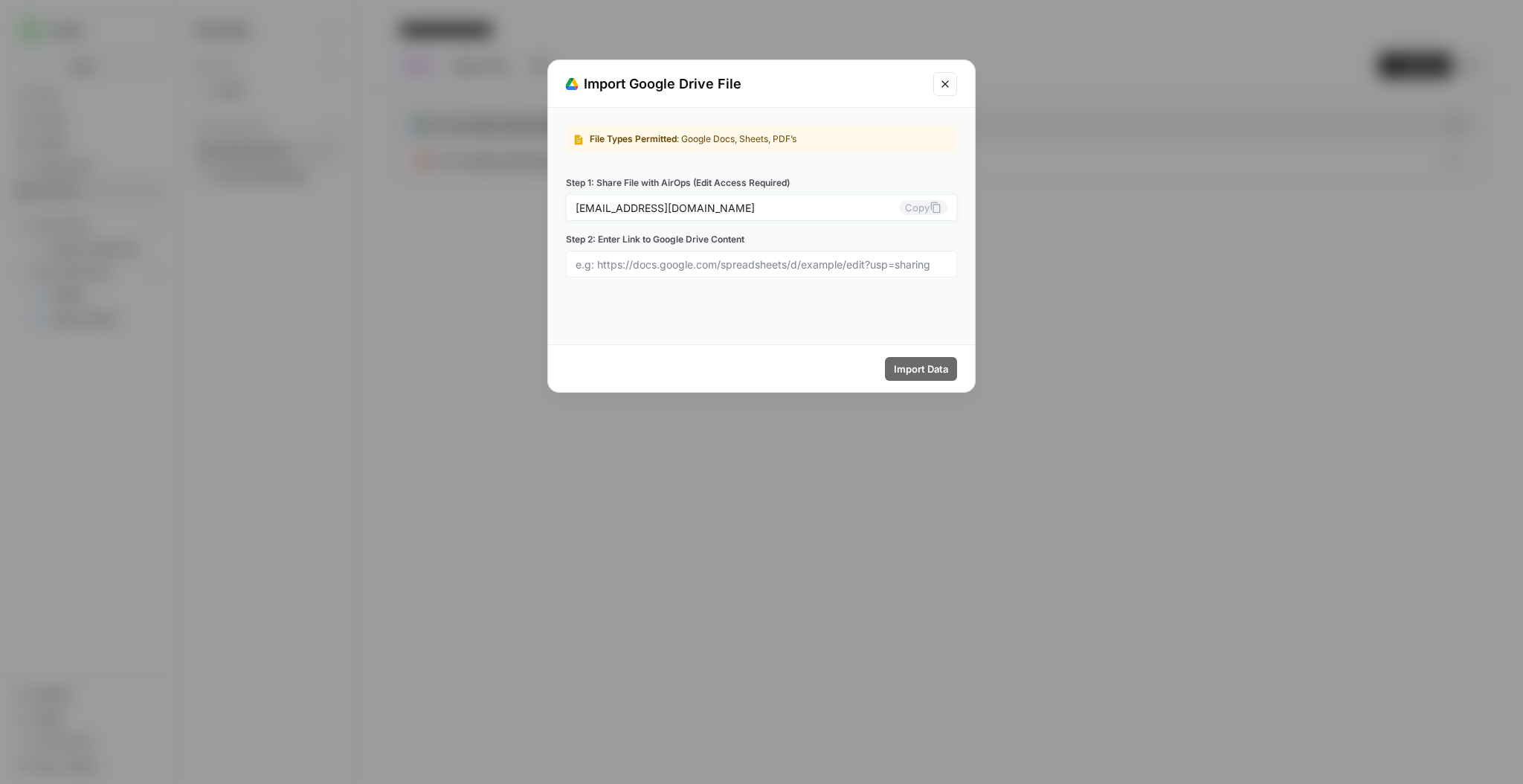
click at [932, 209] on icon at bounding box center [936, 207] width 12 height 12
click at [774, 265] on input "Step 2: Enter Link to Google Drive Content" at bounding box center [762, 264] width 372 height 13
paste input "https://docs.google.com/presentation/d/1ZsUpNjz2nrHFaaQKPpkcO-7RKTZARXGtFwRQE7V…"
type input "https://docs.google.com/presentation/d/1ZsUpNjz2nrHFaaQKPpkcO-7RKTZARXGtFwRQE7V…"
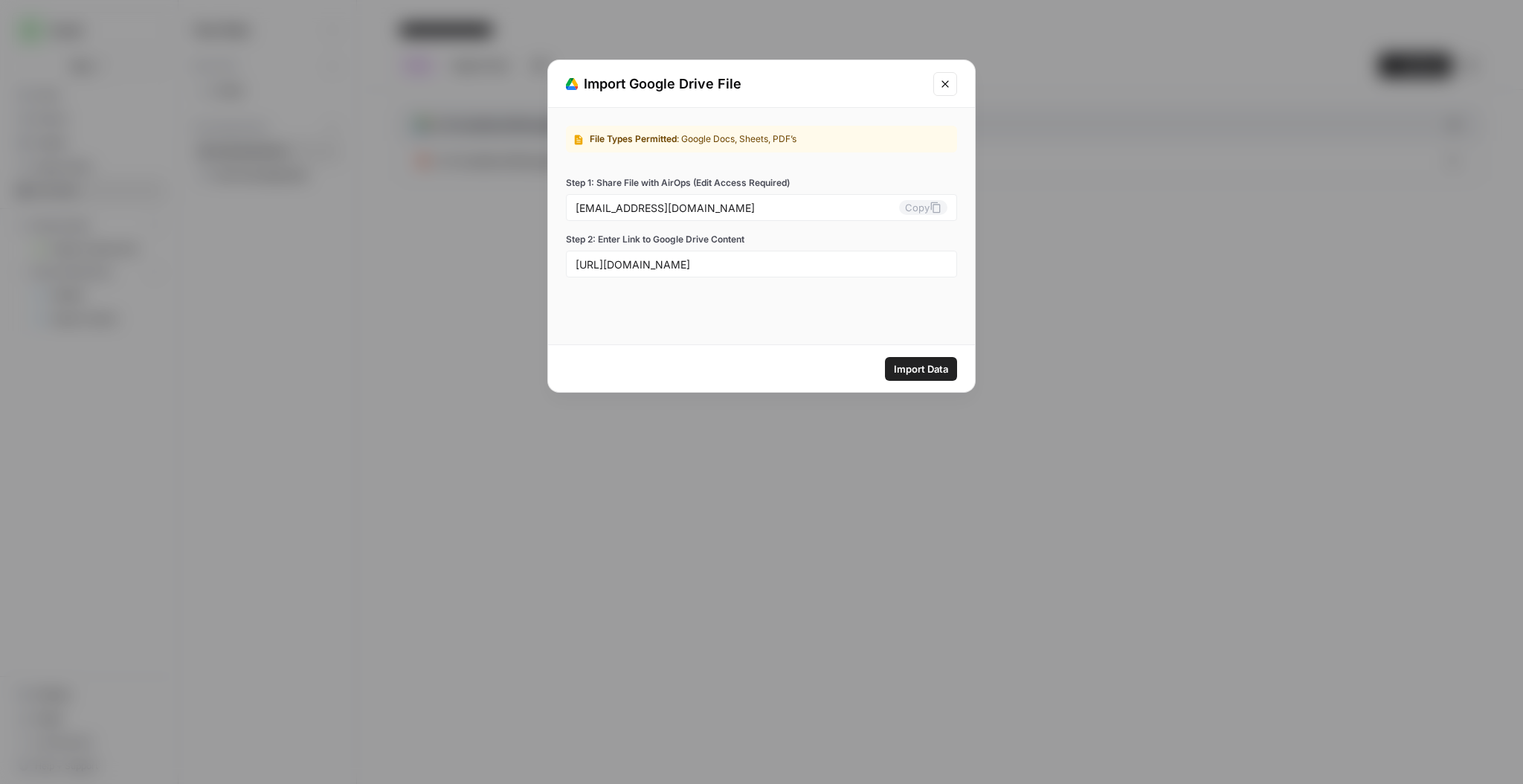
click at [943, 368] on span "Import Data" at bounding box center [921, 369] width 54 height 15
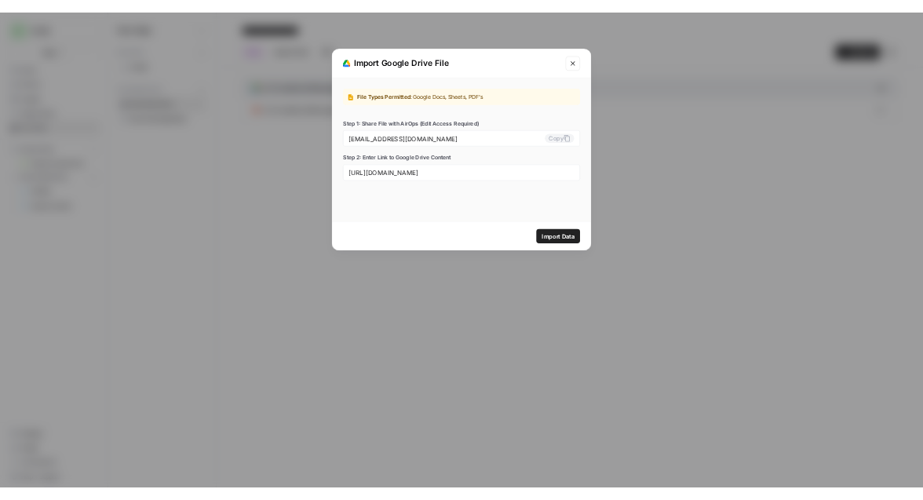
scroll to position [0, 0]
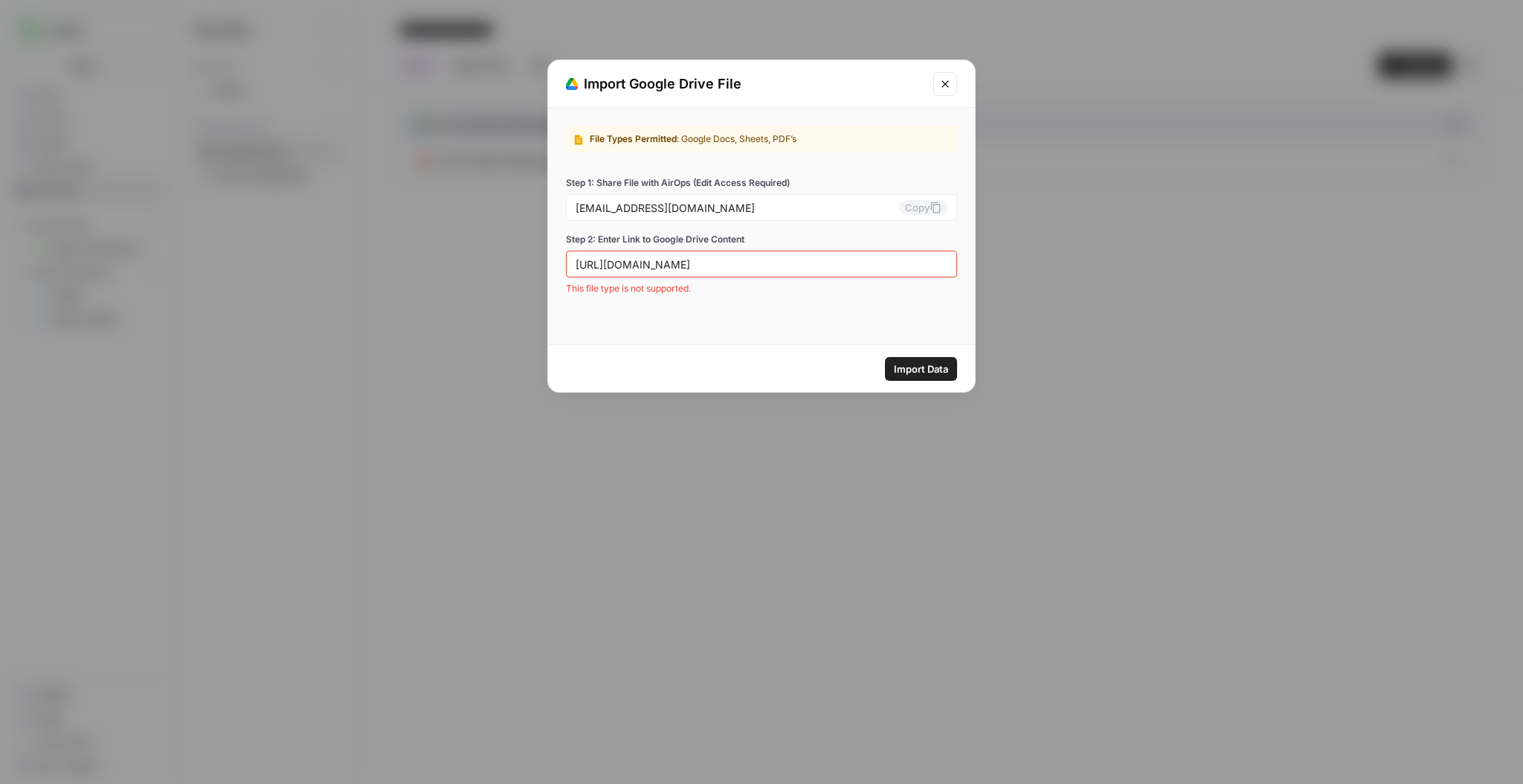
click at [953, 80] on button "Close modal" at bounding box center [945, 83] width 24 height 24
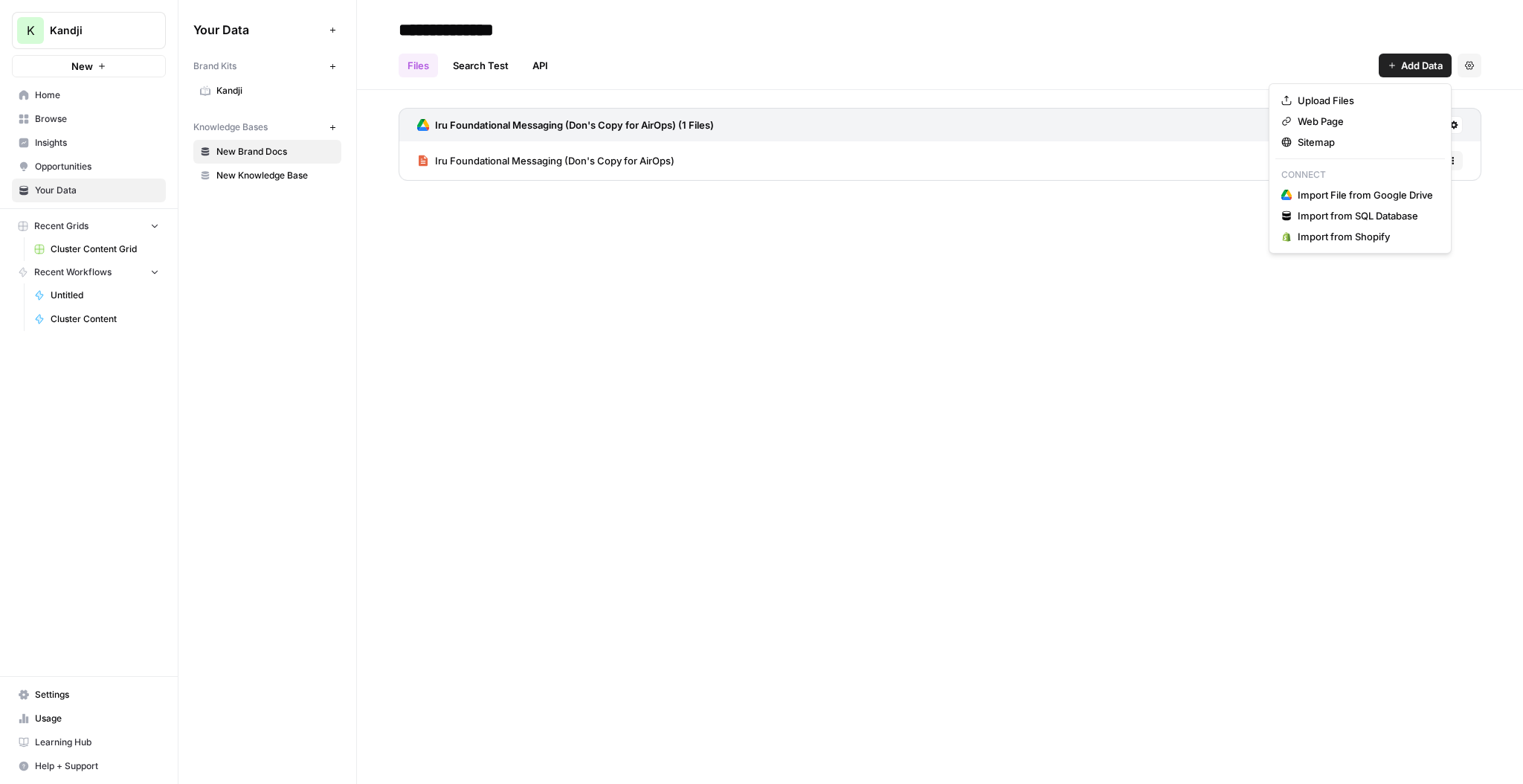
click at [1419, 68] on span "Add Data" at bounding box center [1422, 65] width 42 height 15
click at [1335, 99] on span "Upload Files" at bounding box center [1365, 100] width 135 height 15
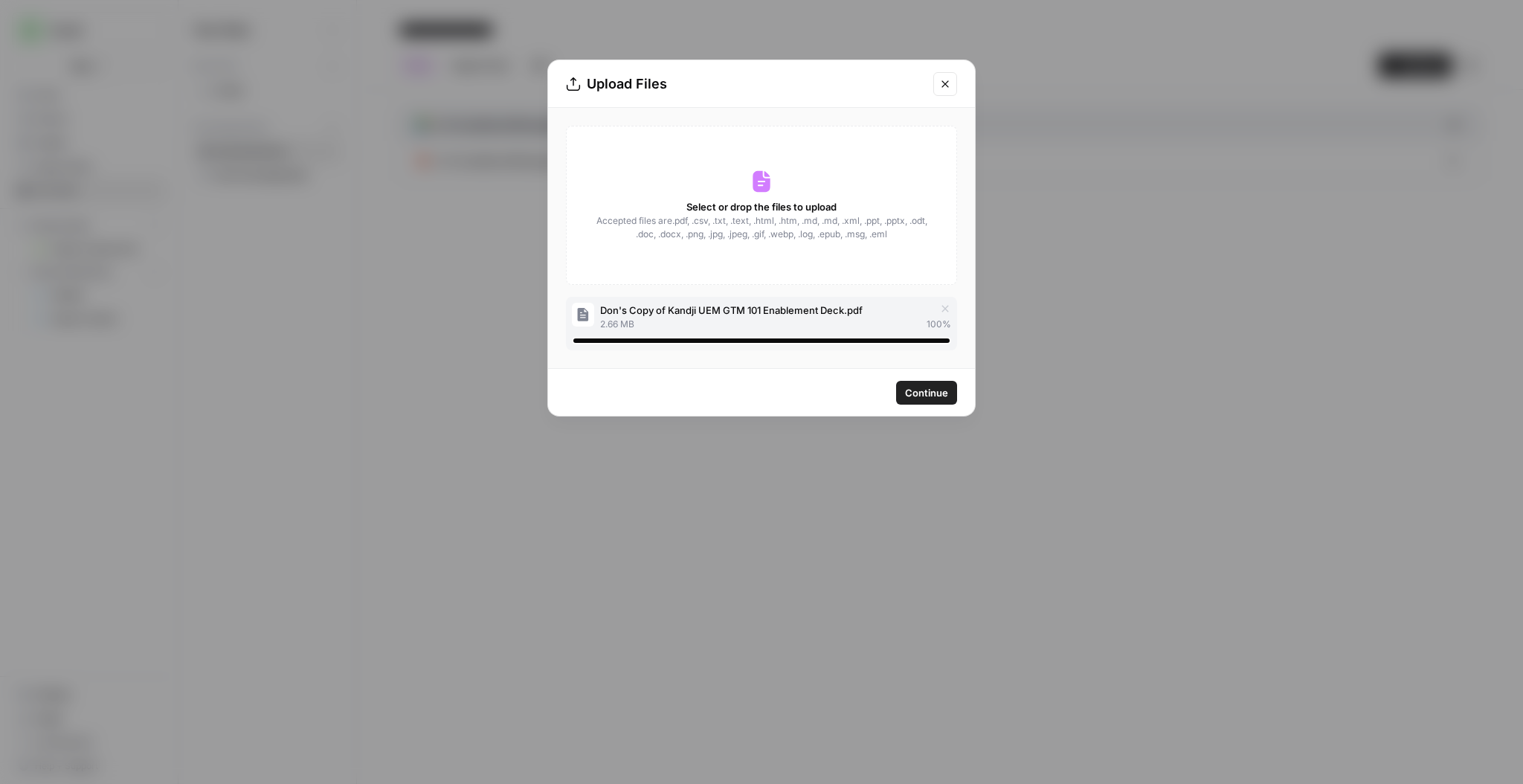
click at [936, 390] on span "Continue" at bounding box center [927, 393] width 44 height 15
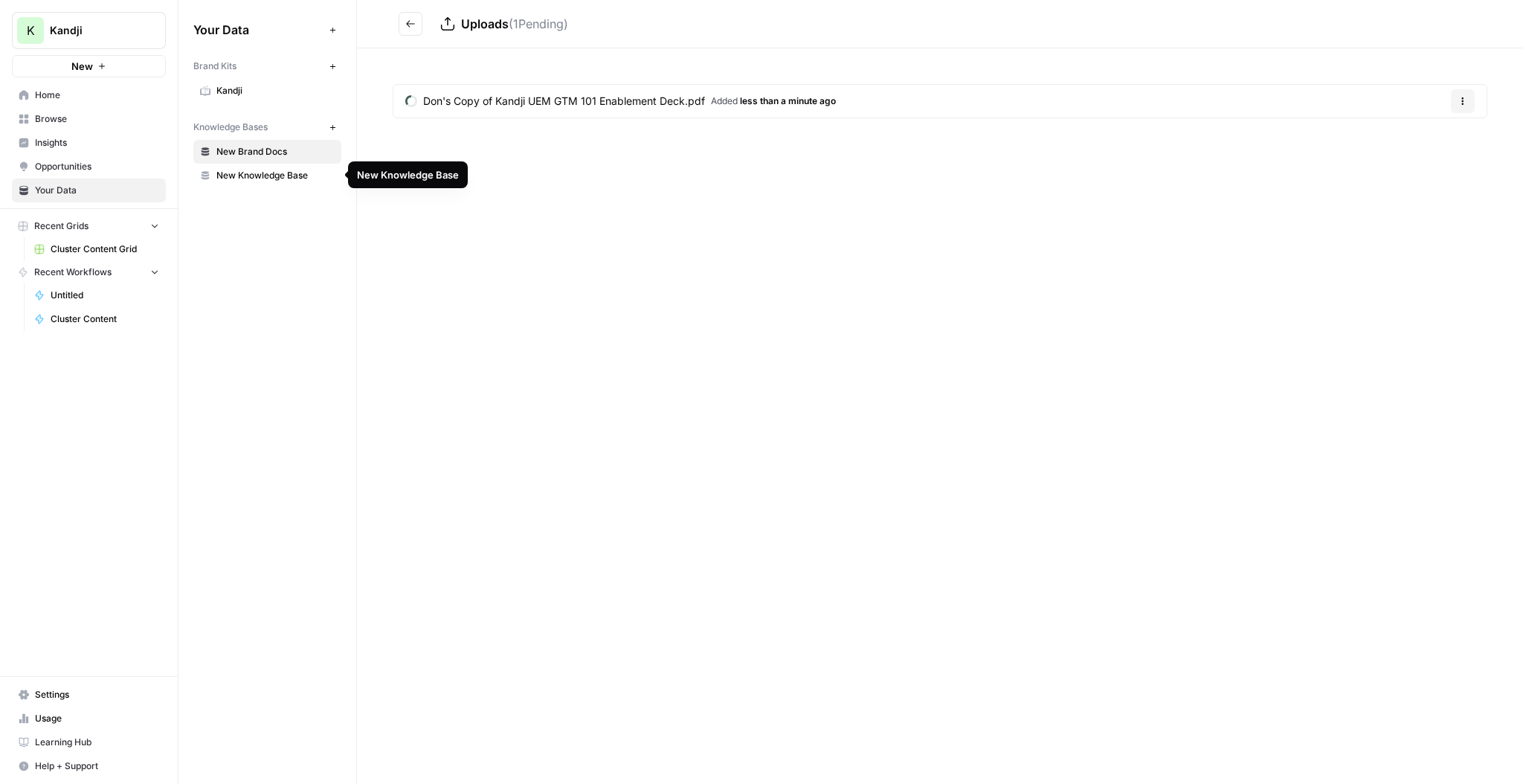
click at [274, 175] on span "New Knowledge Base" at bounding box center [276, 175] width 118 height 13
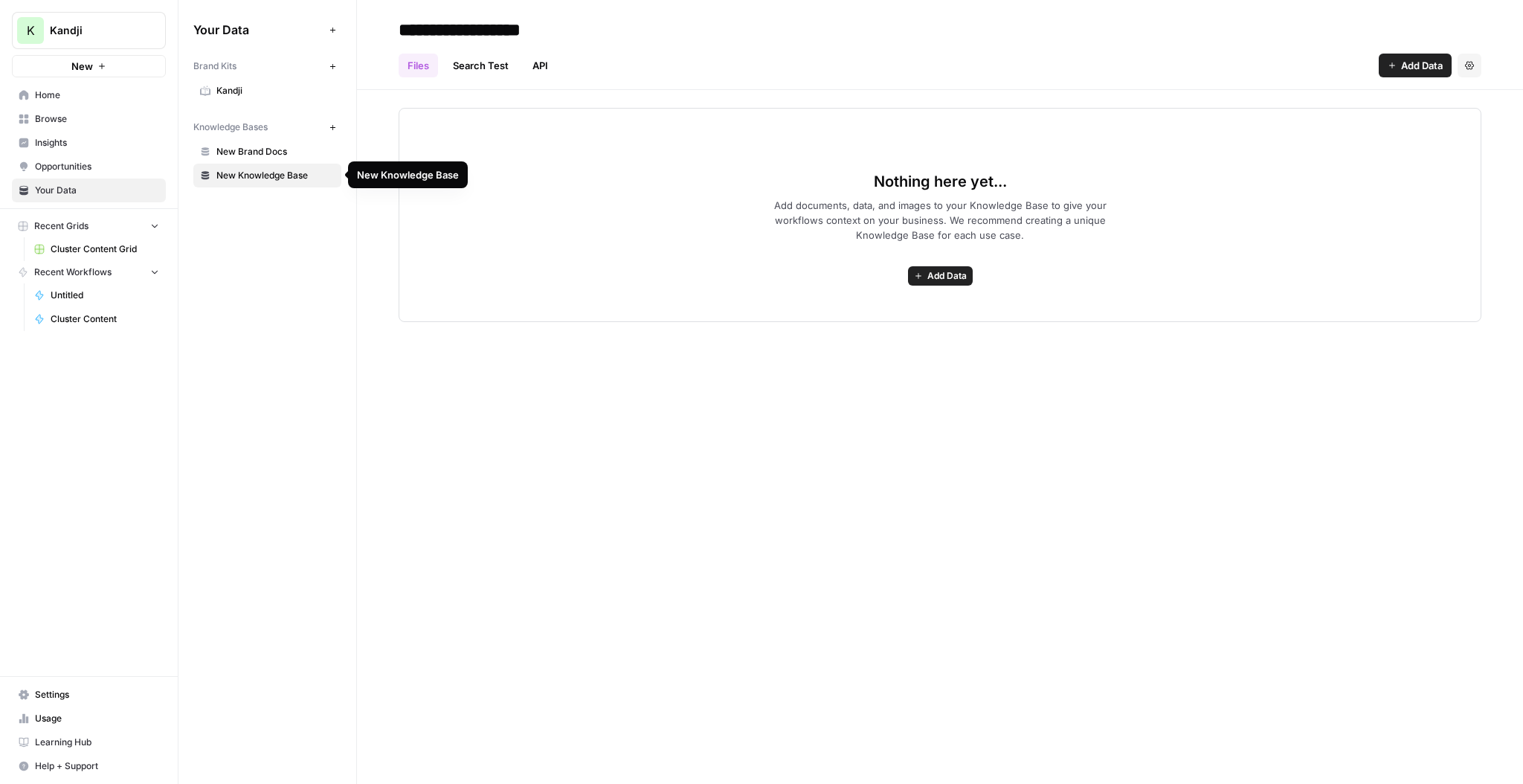
click at [270, 150] on span "New Brand Docs" at bounding box center [276, 151] width 118 height 13
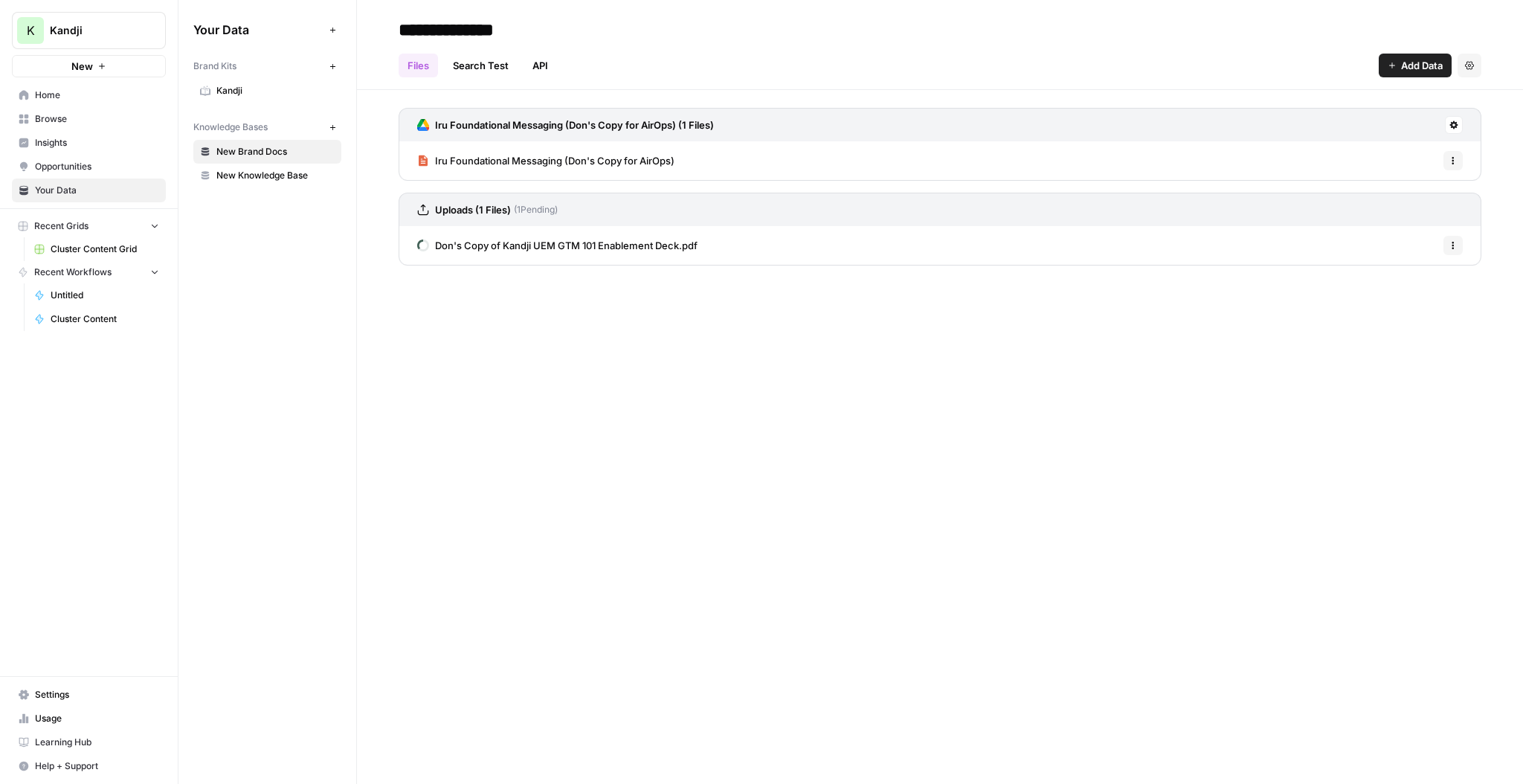
click at [1423, 69] on span "Add Data" at bounding box center [1422, 65] width 42 height 15
click at [1329, 98] on span "Upload Files" at bounding box center [1365, 100] width 135 height 15
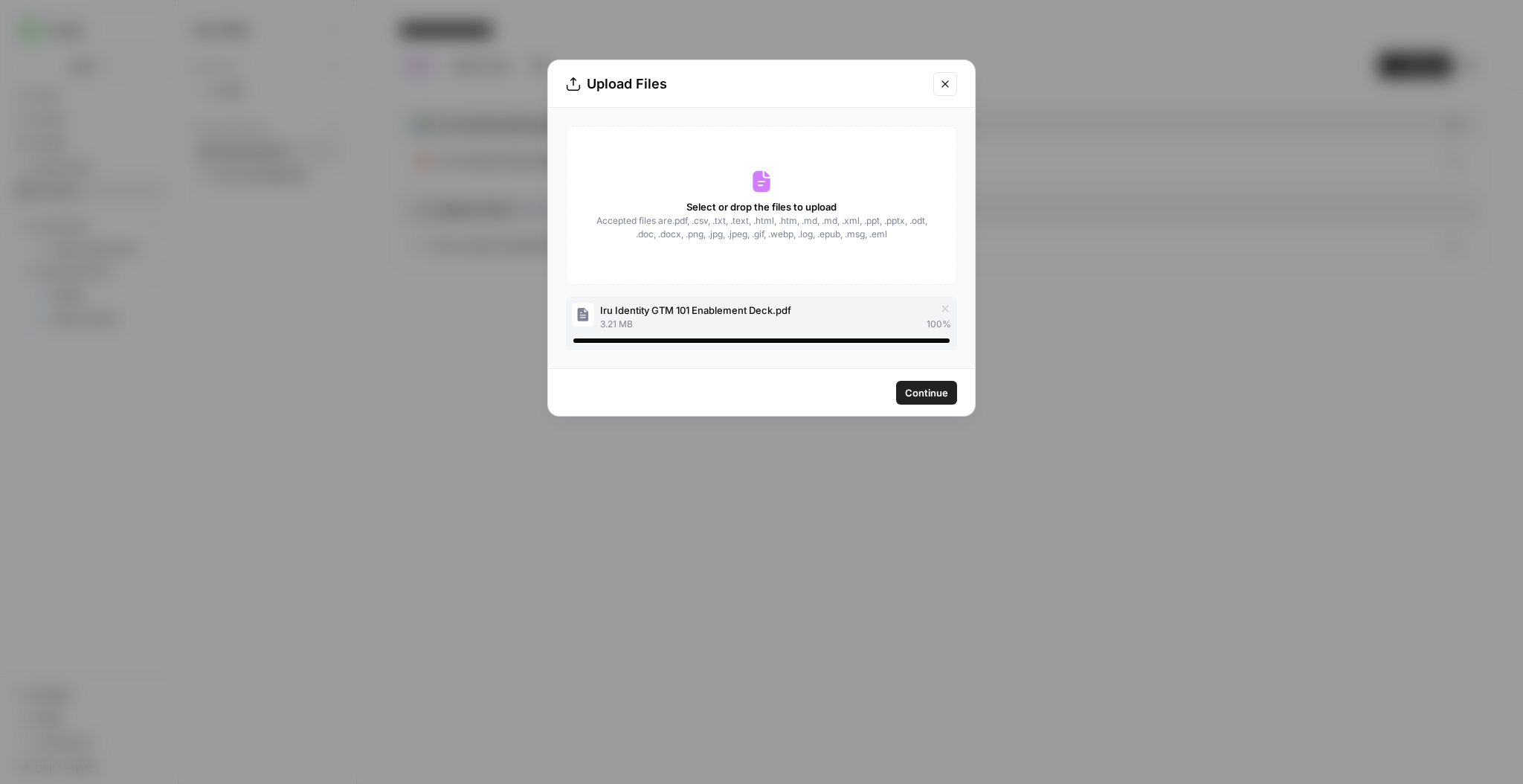
click at [936, 389] on span "Continue" at bounding box center [927, 393] width 44 height 15
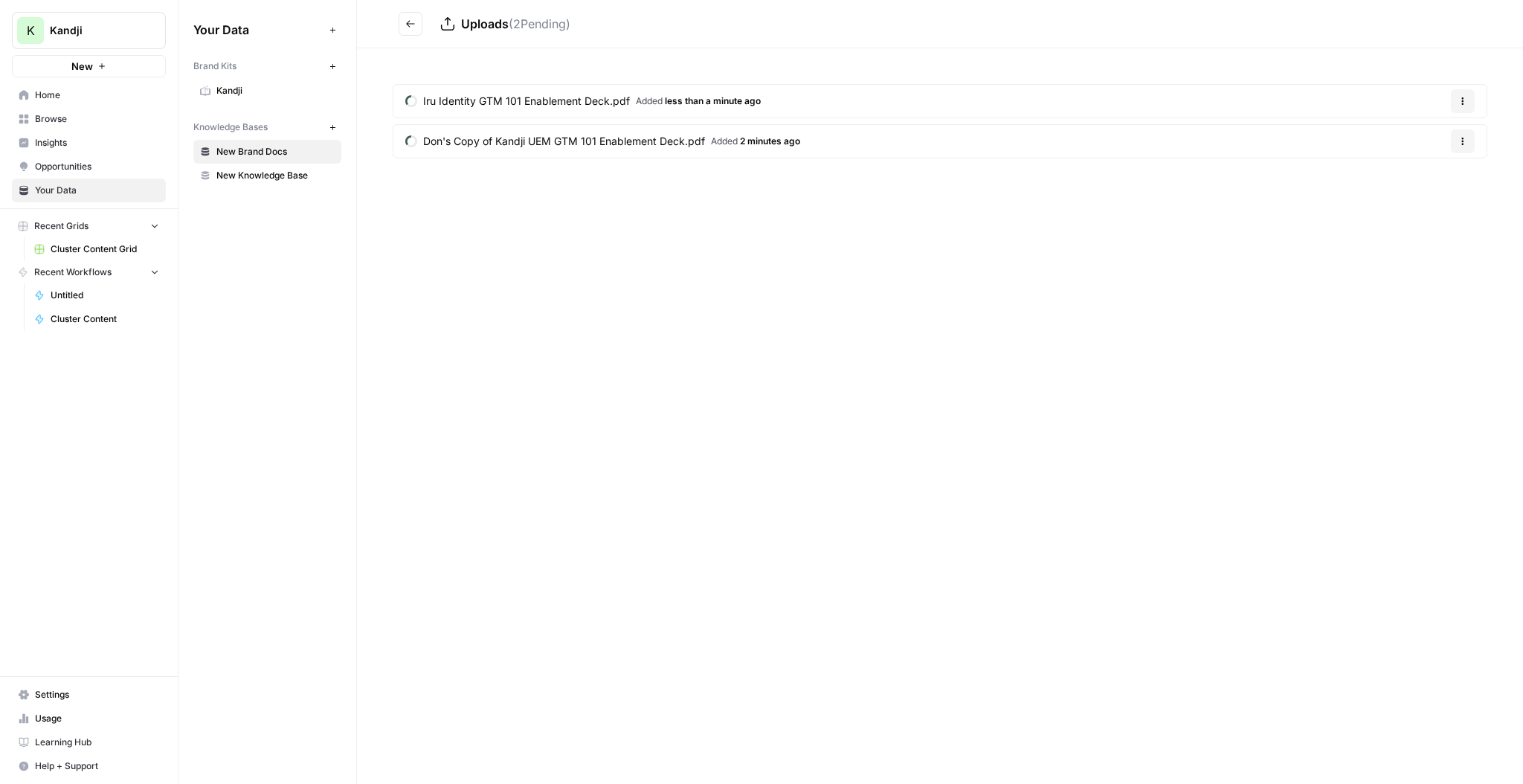
click at [258, 153] on span "New Brand Docs" at bounding box center [276, 151] width 118 height 13
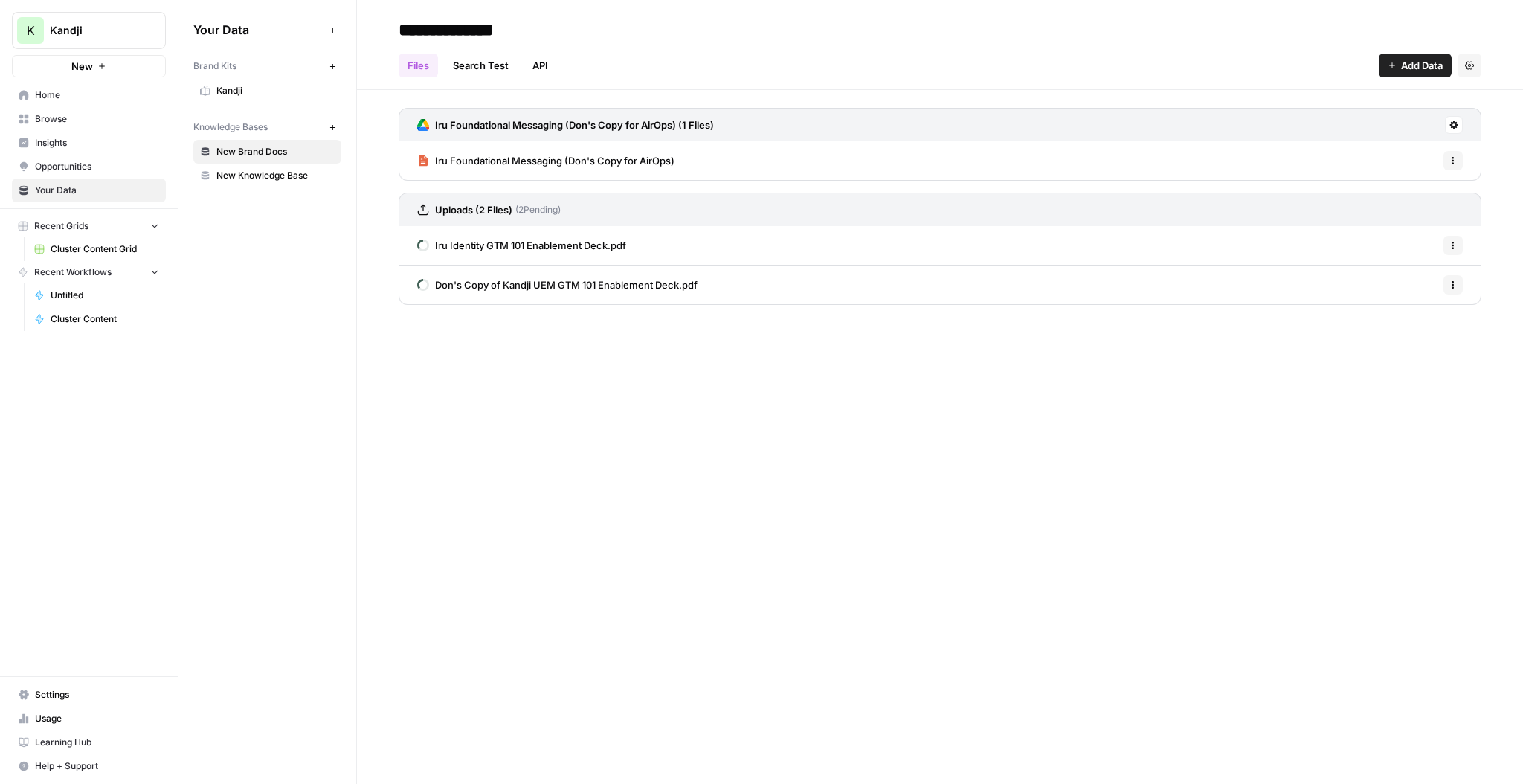
click at [1401, 72] on span "Add Data" at bounding box center [1422, 65] width 42 height 15
click at [1333, 97] on span "Upload Files" at bounding box center [1365, 100] width 135 height 15
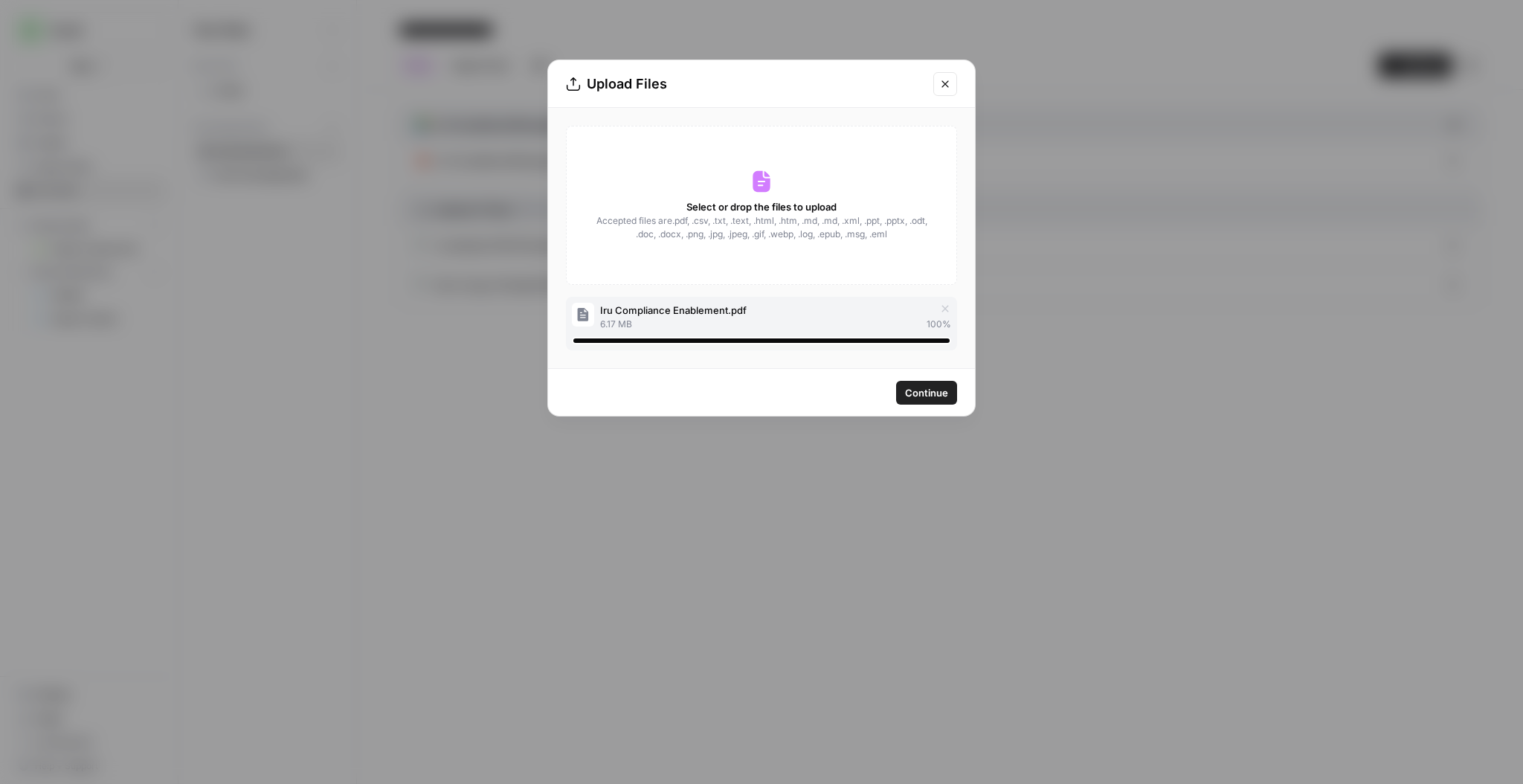
click at [926, 394] on span "Continue" at bounding box center [927, 393] width 44 height 15
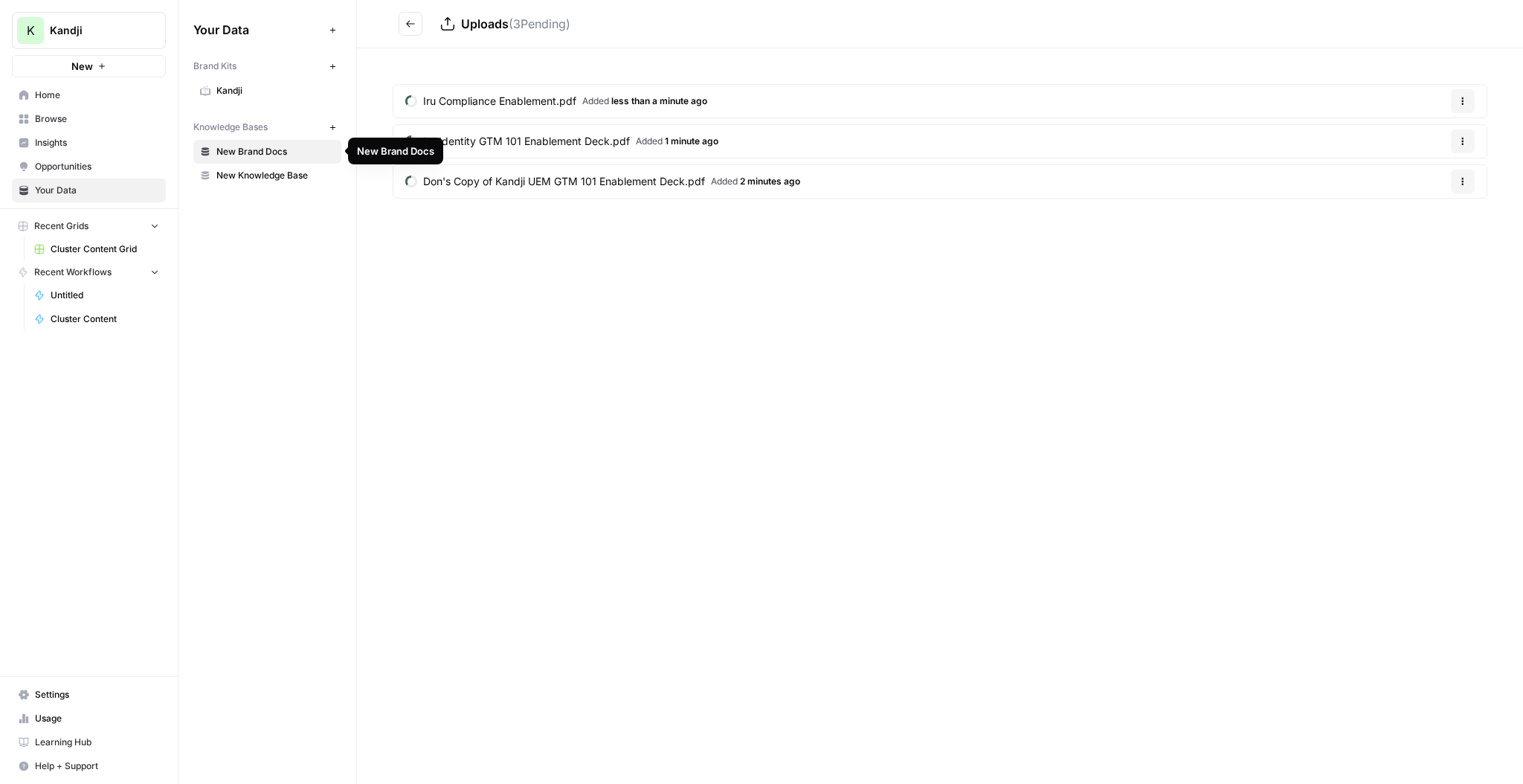
click at [264, 151] on span "New Brand Docs" at bounding box center [276, 151] width 118 height 13
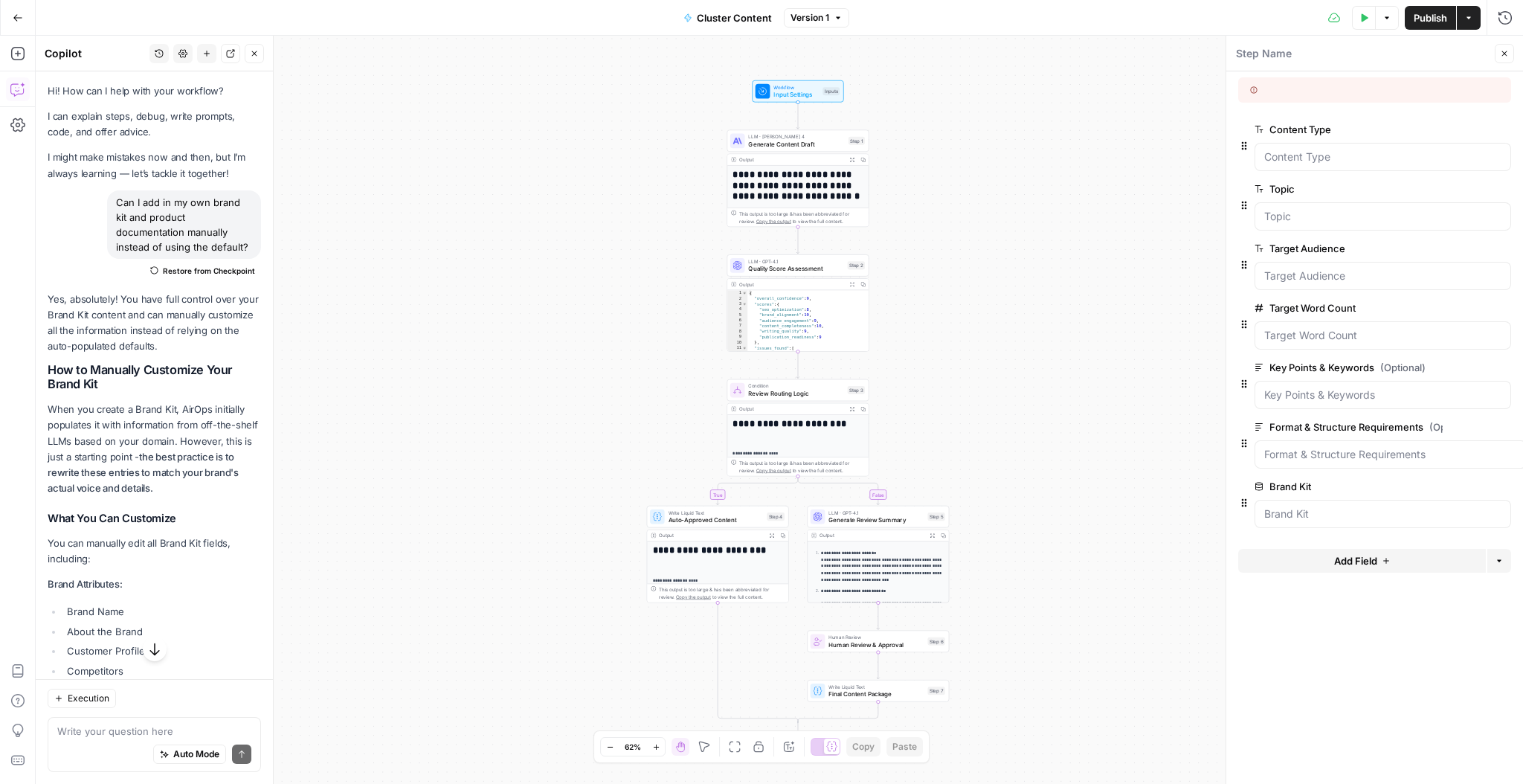
scroll to position [0, 2]
